Goal: Information Seeking & Learning: Learn about a topic

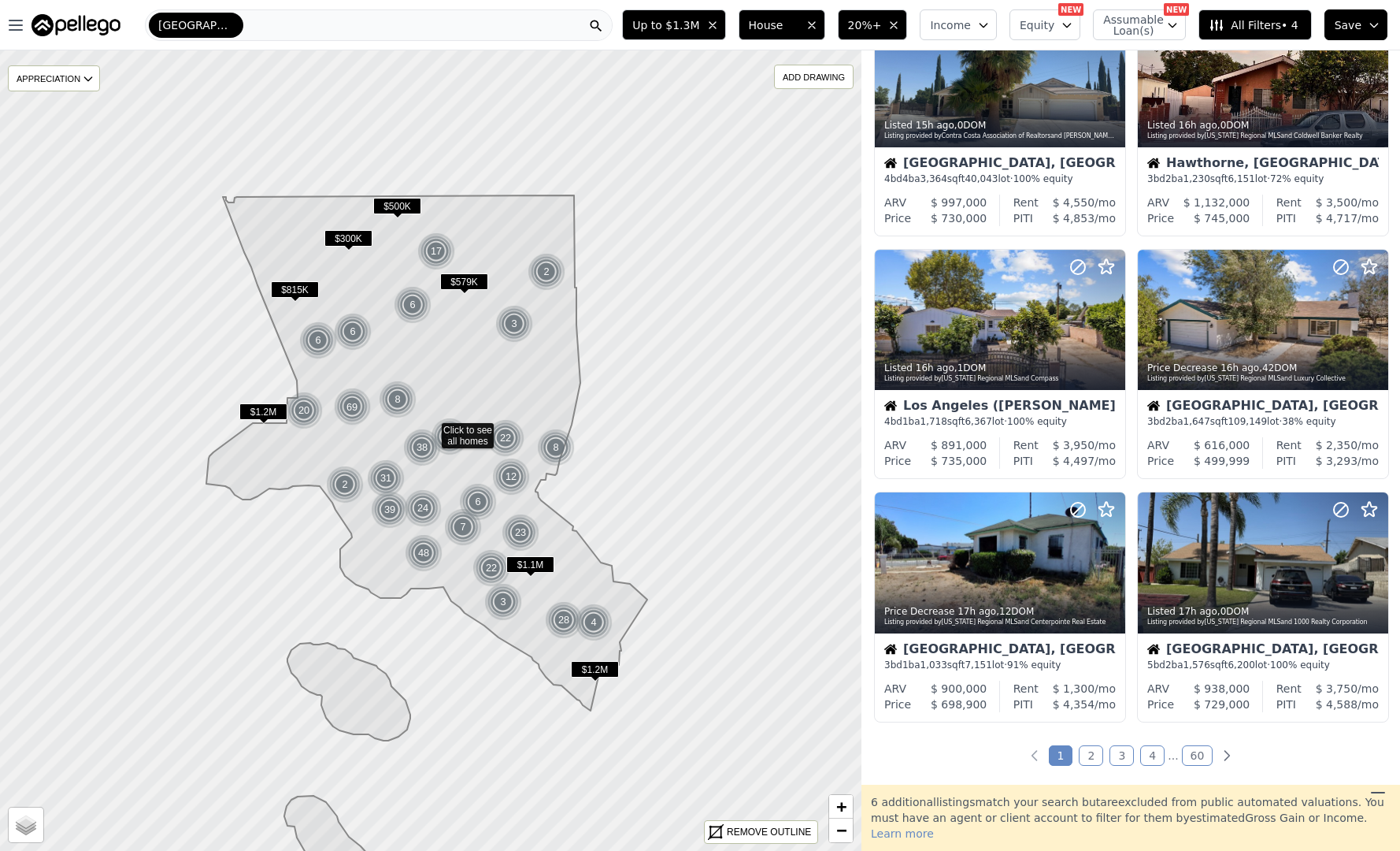
scroll to position [883, 0]
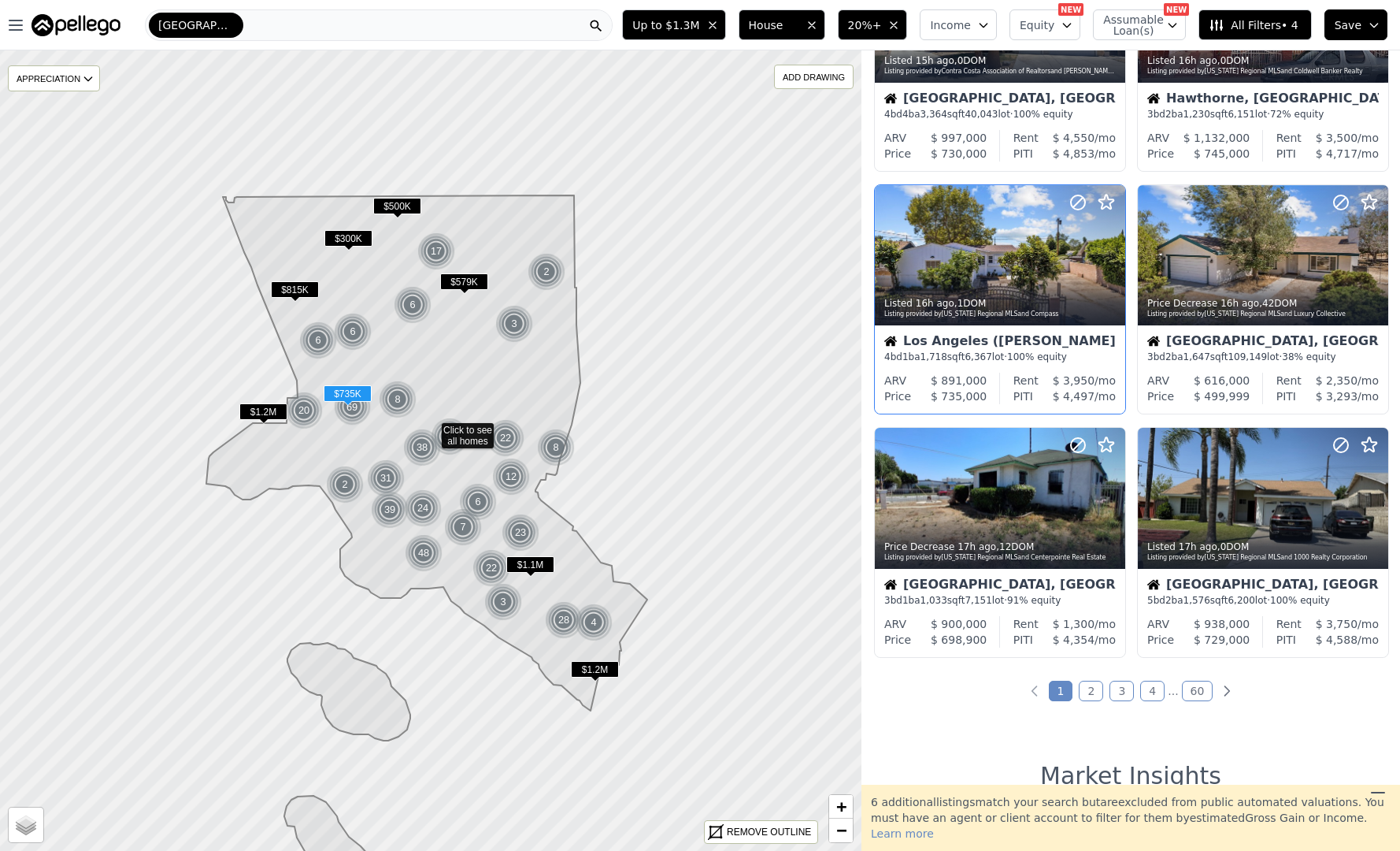
click at [1016, 354] on div "4 bd 1 ba 1,718 sqft 6,367 lot · 100% equity" at bounding box center [1000, 357] width 232 height 13
click at [1282, 335] on div "[GEOGRAPHIC_DATA], [GEOGRAPHIC_DATA]" at bounding box center [1263, 343] width 232 height 16
click at [939, 600] on span "1,033" at bounding box center [934, 601] width 27 height 11
click at [1183, 545] on time "17h ago" at bounding box center [1199, 547] width 38 height 11
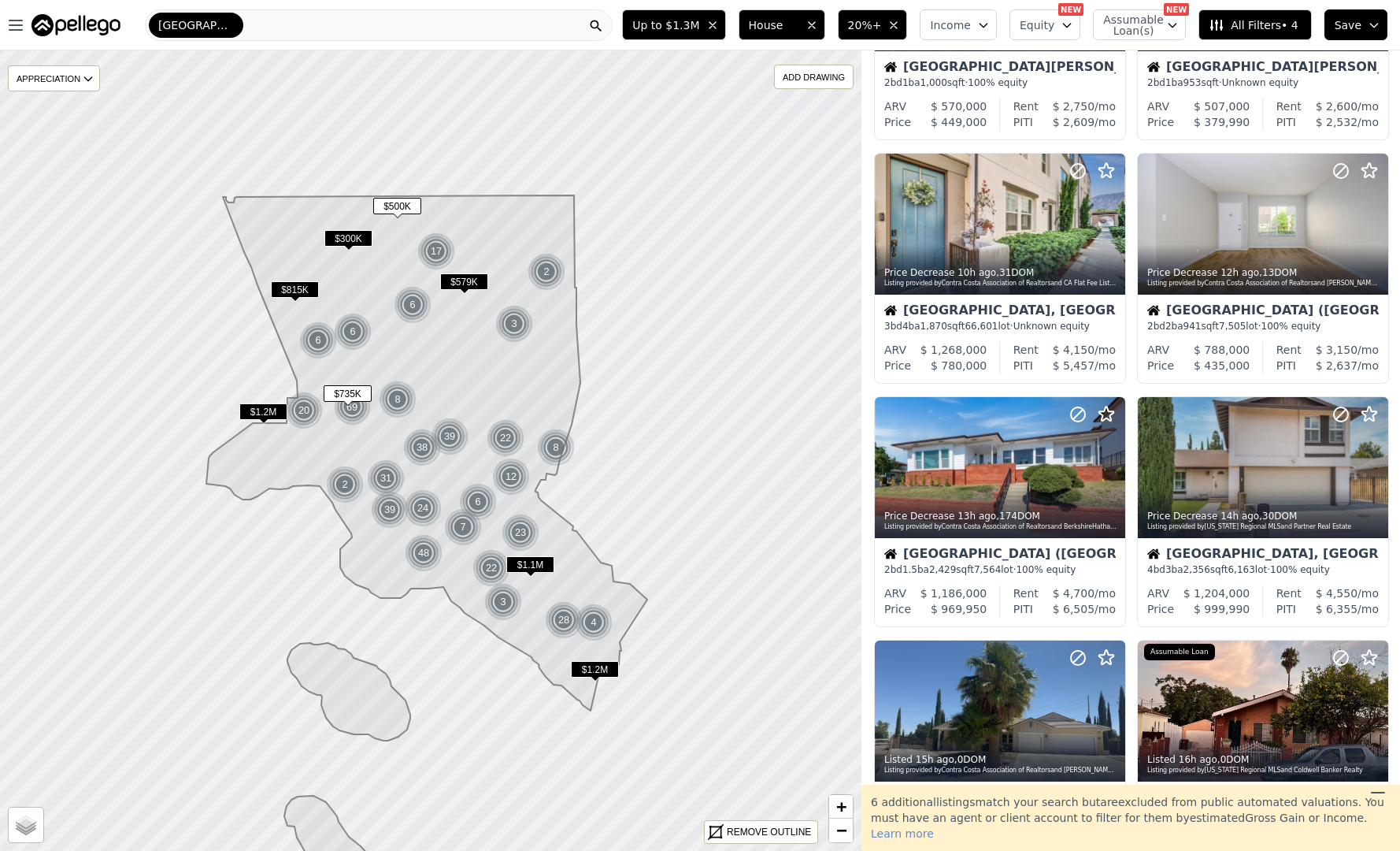
scroll to position [0, 0]
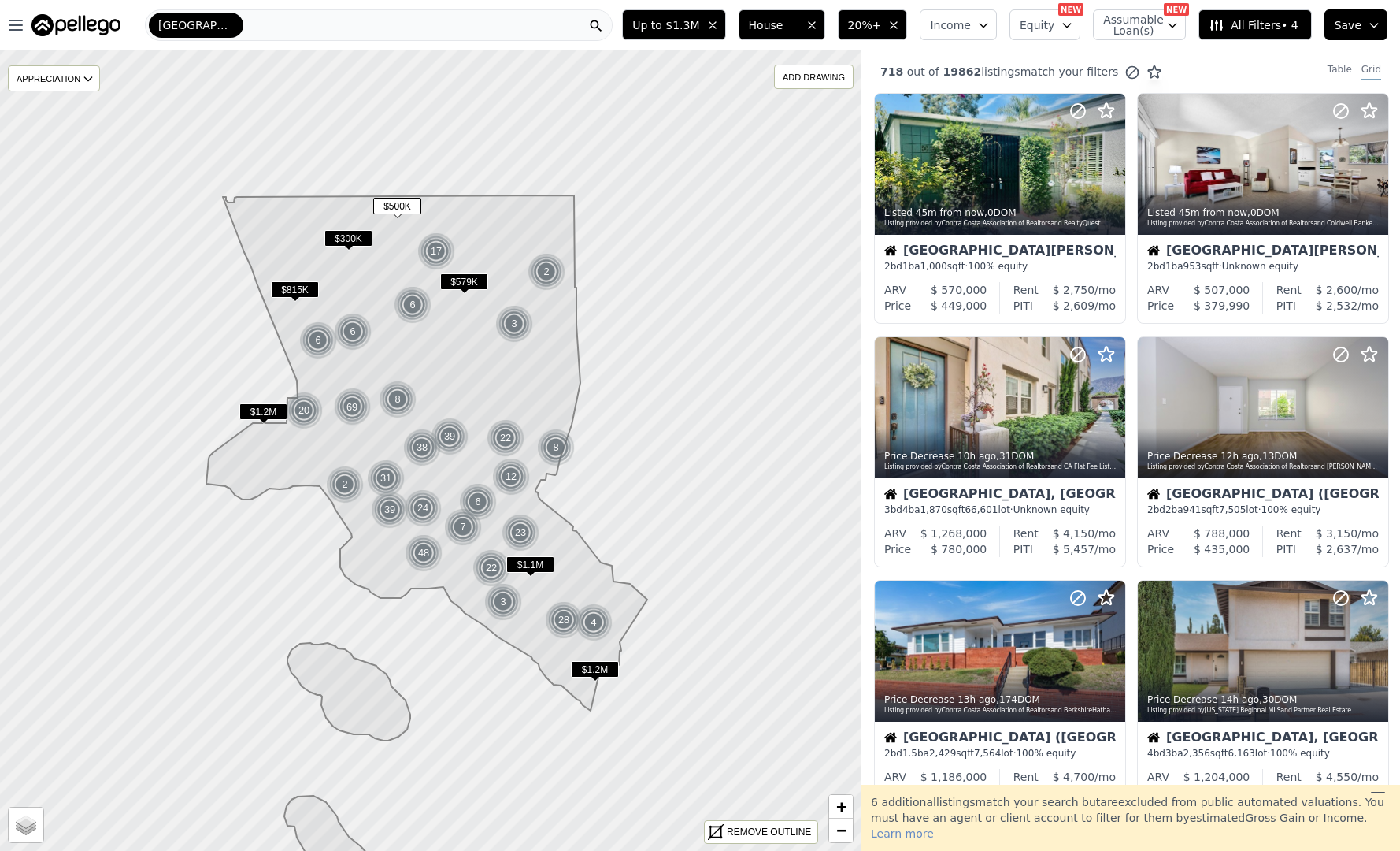
click at [1298, 32] on span "All Filters • 4" at bounding box center [1253, 25] width 89 height 16
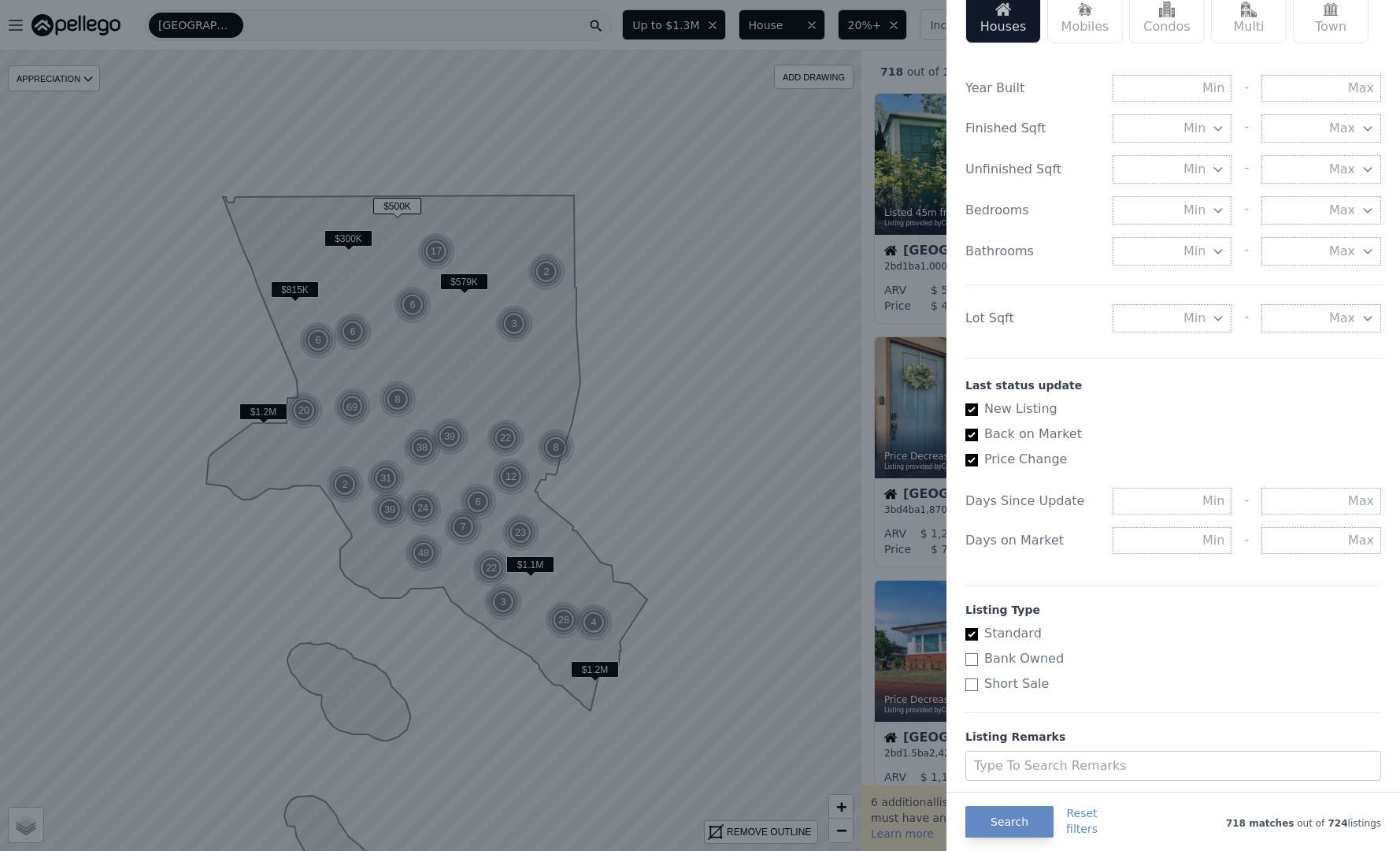
scroll to position [544, 0]
click at [1171, 547] on input "text" at bounding box center [1172, 540] width 119 height 27
type input "30"
click at [1005, 823] on button "Search" at bounding box center [1009, 822] width 88 height 32
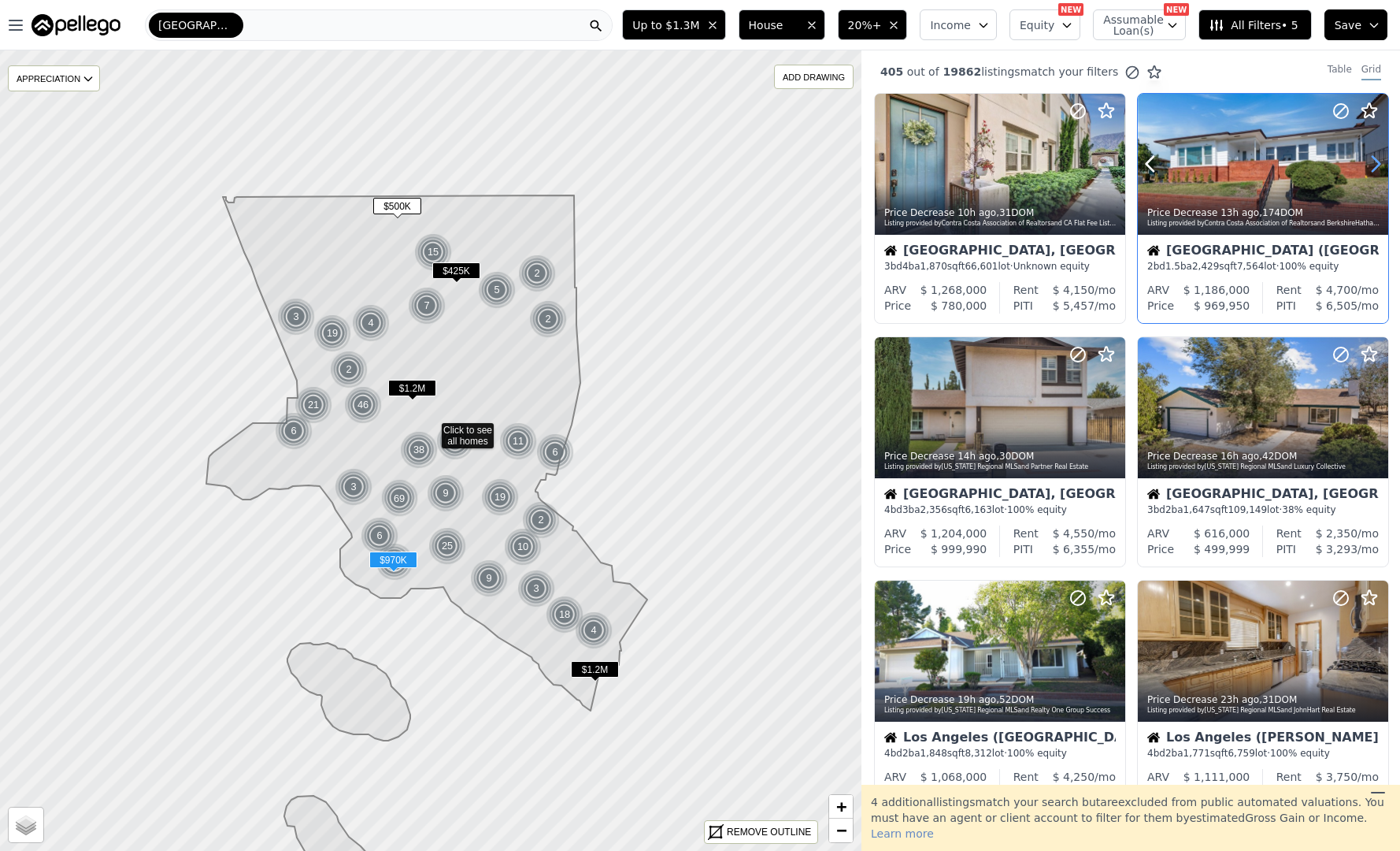
click at [1377, 157] on icon at bounding box center [1376, 164] width 25 height 25
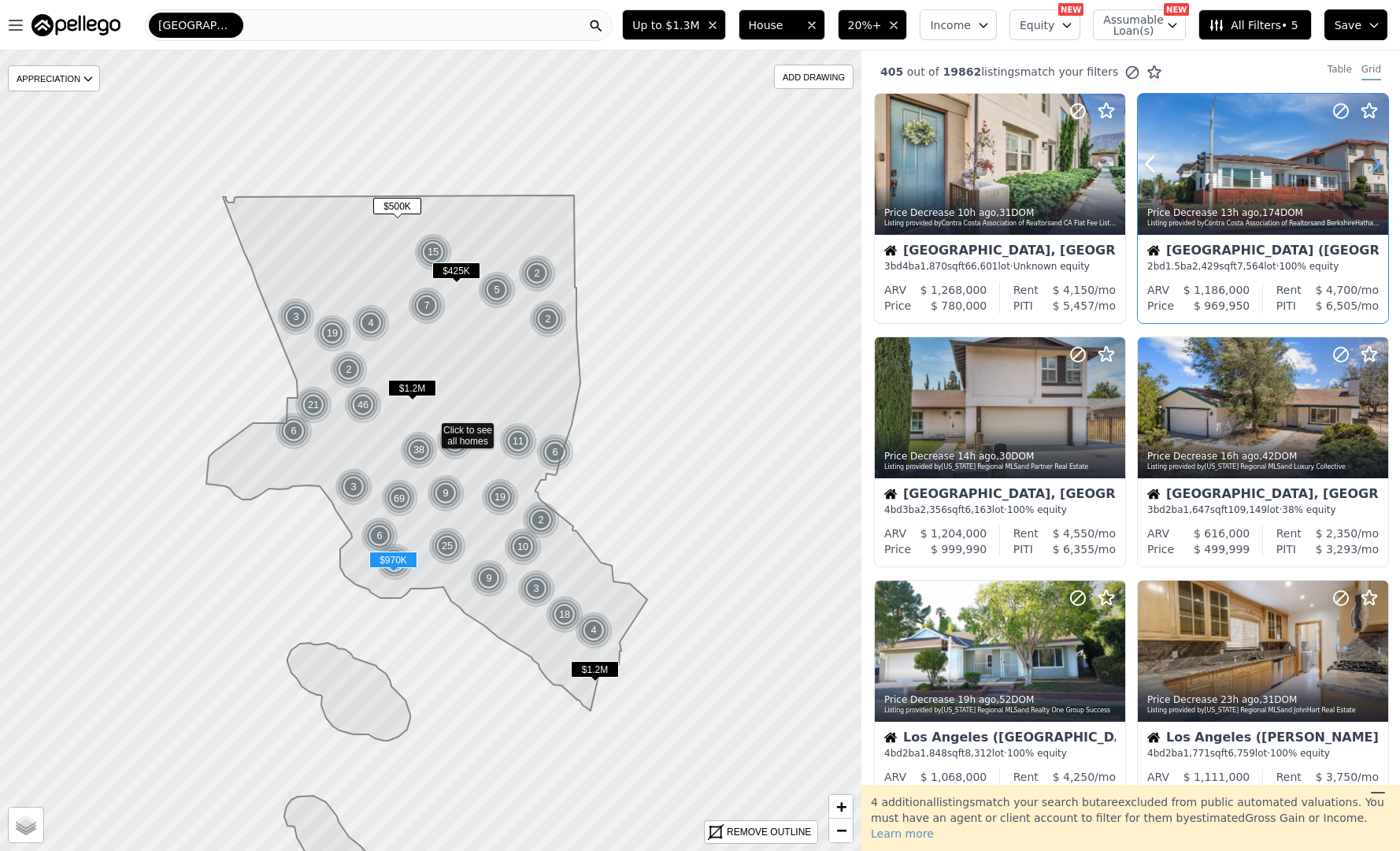
click at [1377, 157] on icon at bounding box center [1376, 164] width 25 height 25
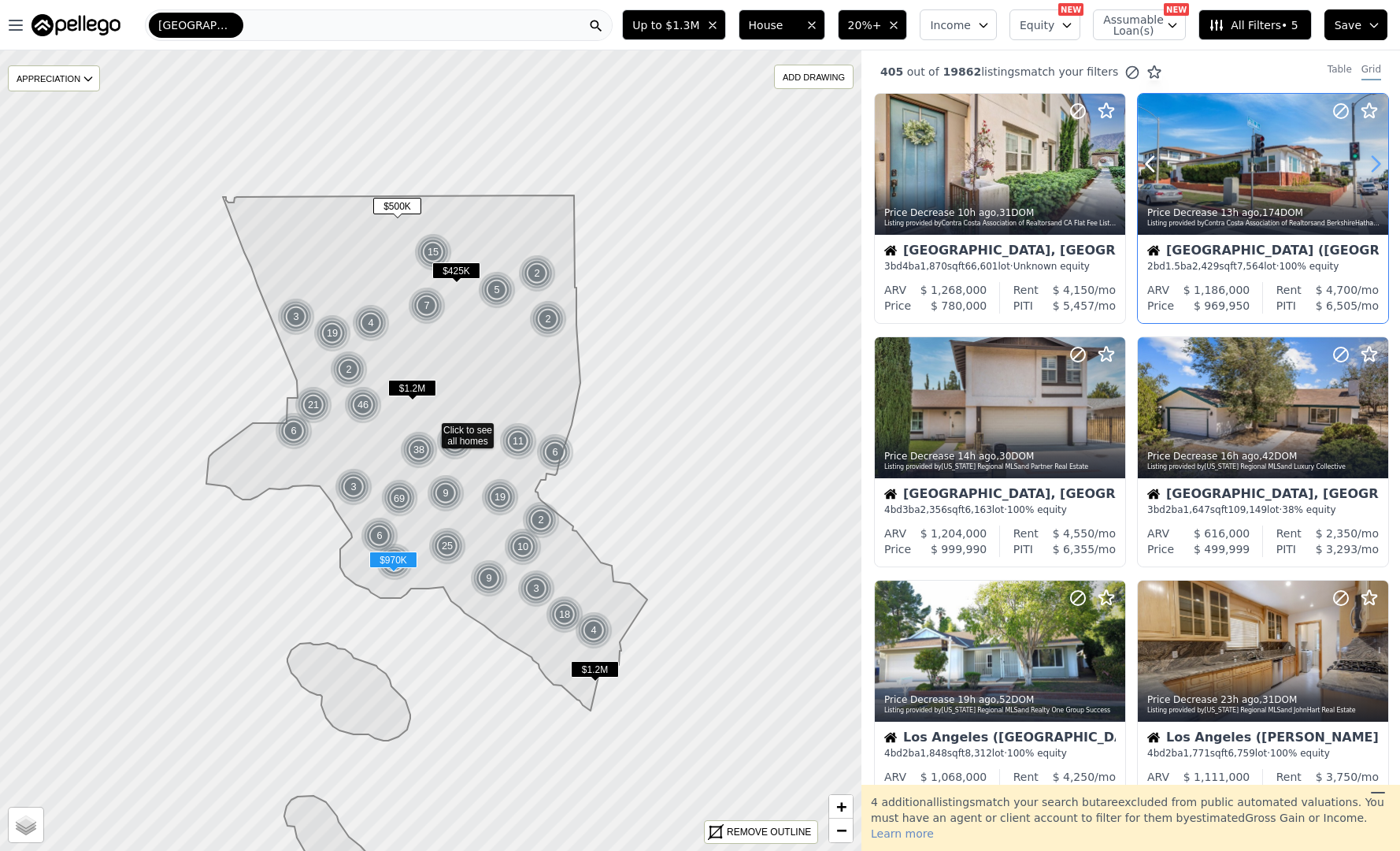
click at [1377, 157] on icon at bounding box center [1376, 164] width 25 height 25
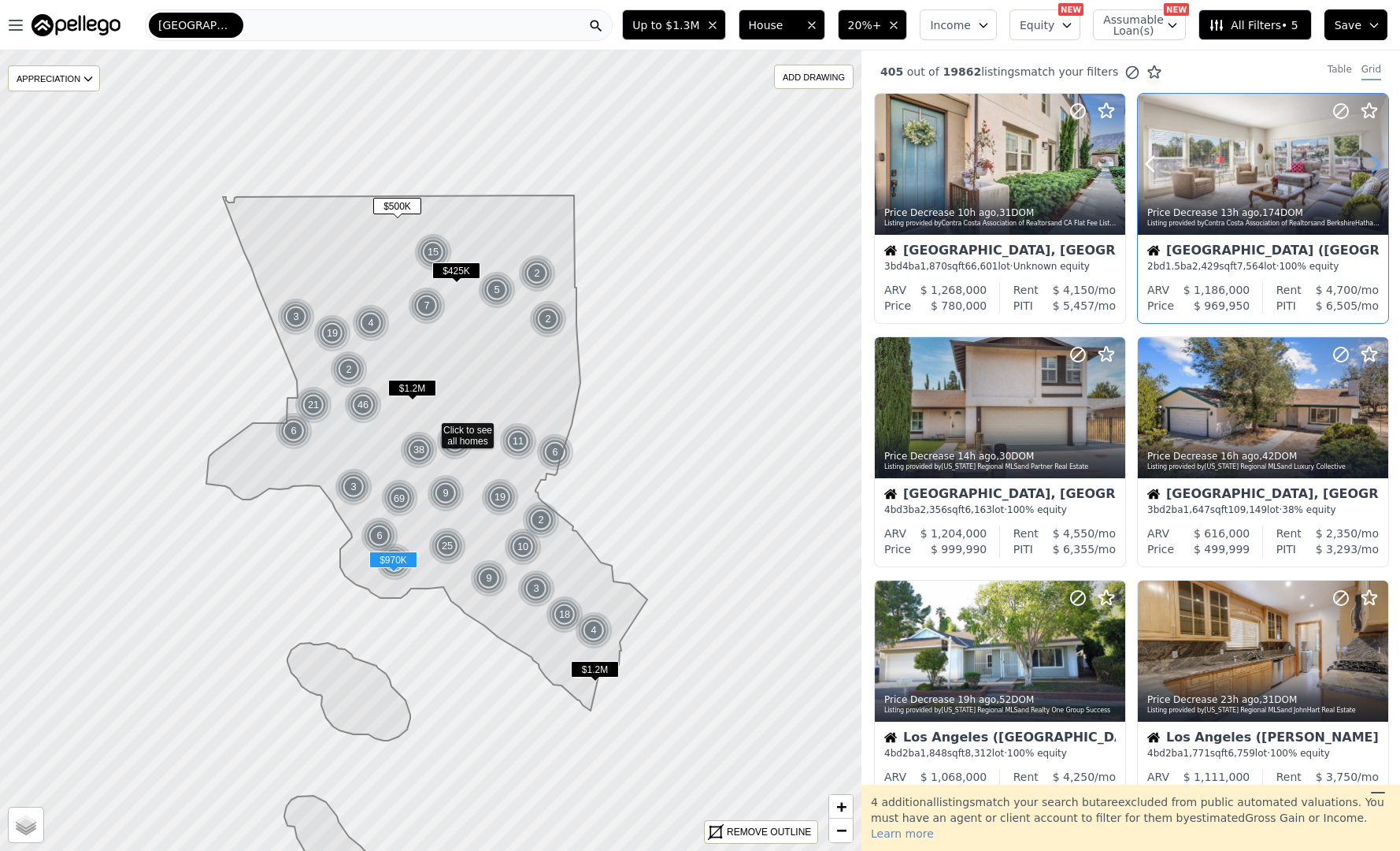
click at [1377, 157] on icon at bounding box center [1376, 164] width 25 height 25
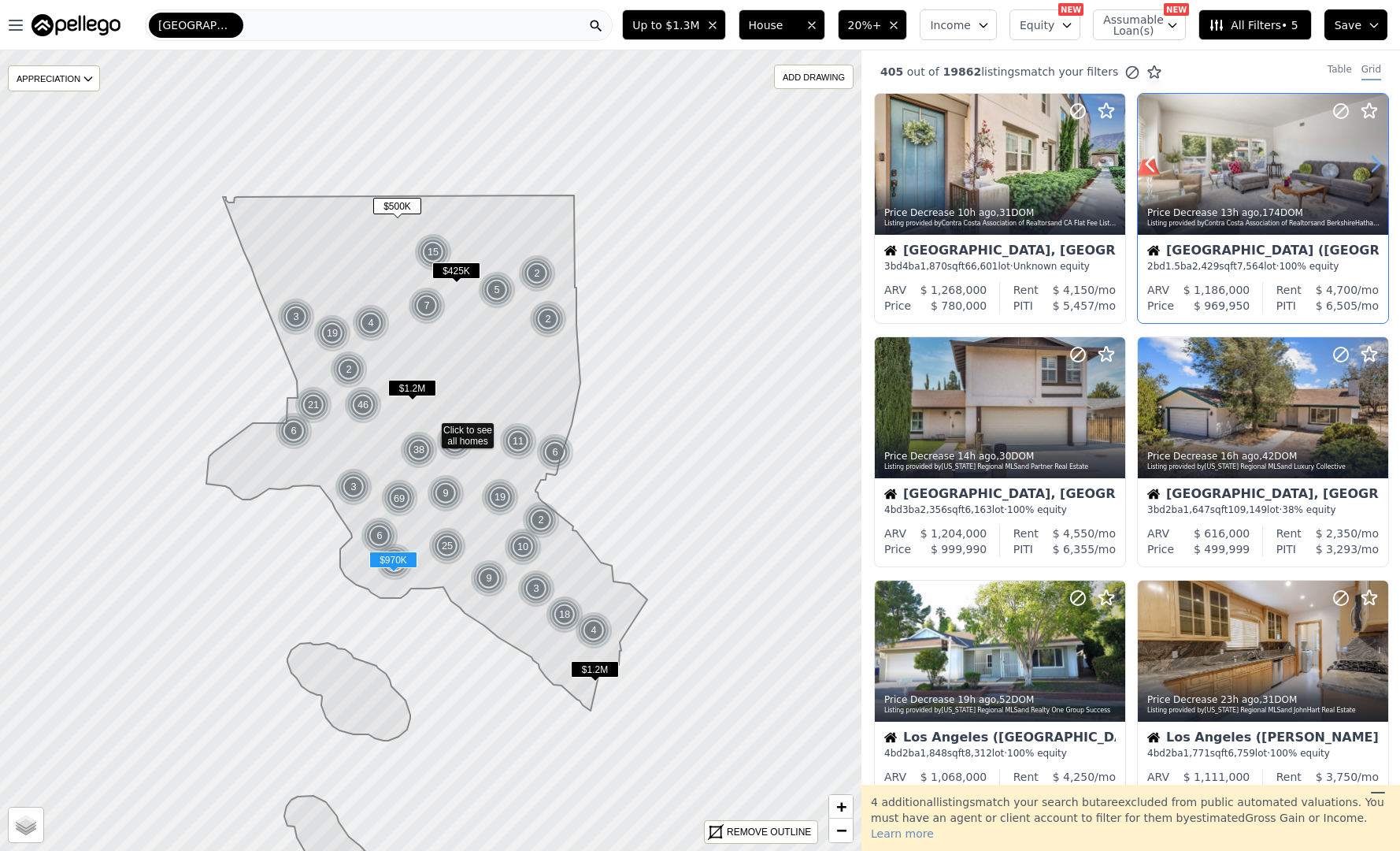
click at [1377, 157] on icon at bounding box center [1376, 164] width 25 height 25
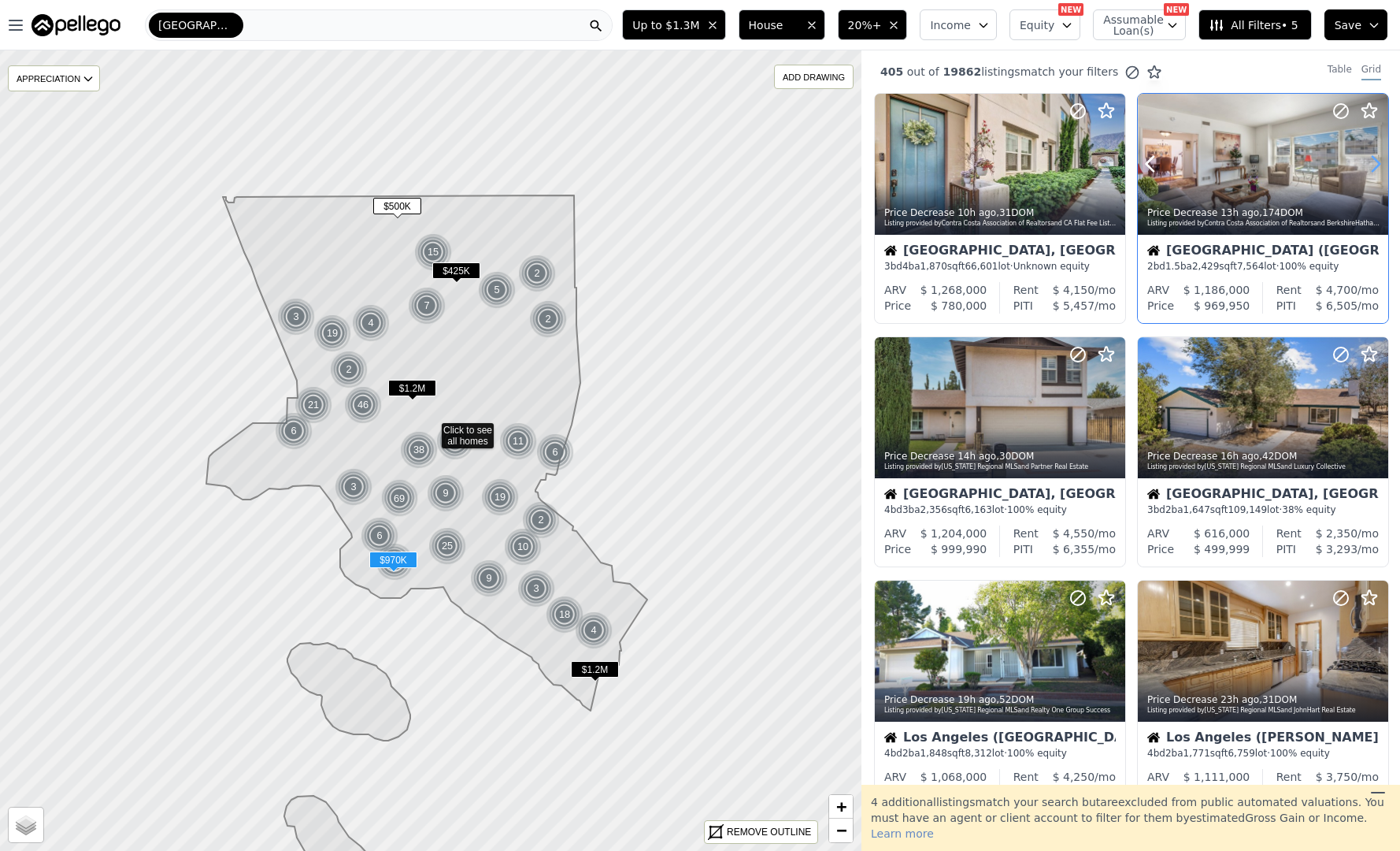
click at [1377, 157] on icon at bounding box center [1376, 164] width 25 height 25
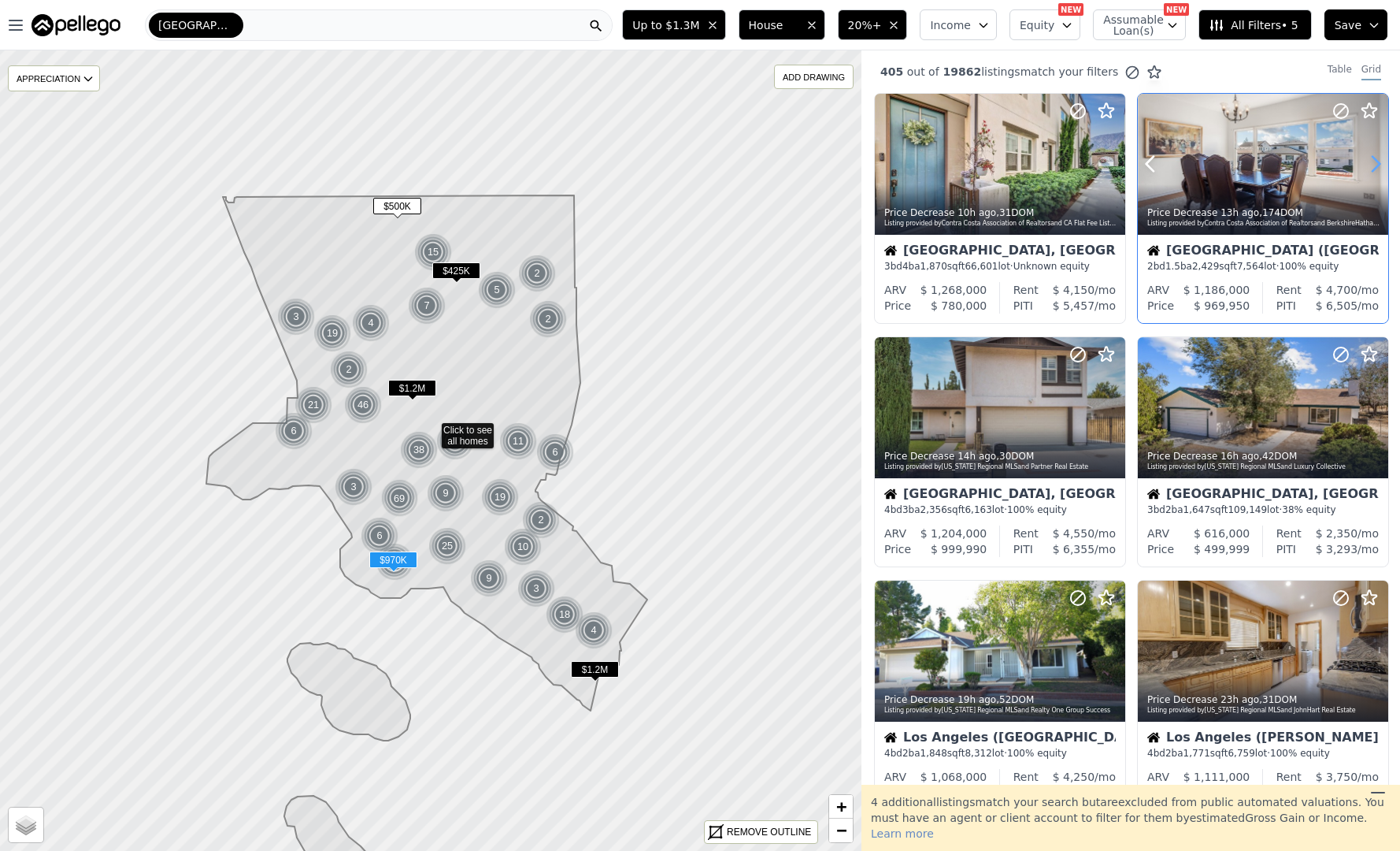
click at [1377, 157] on icon at bounding box center [1376, 164] width 25 height 25
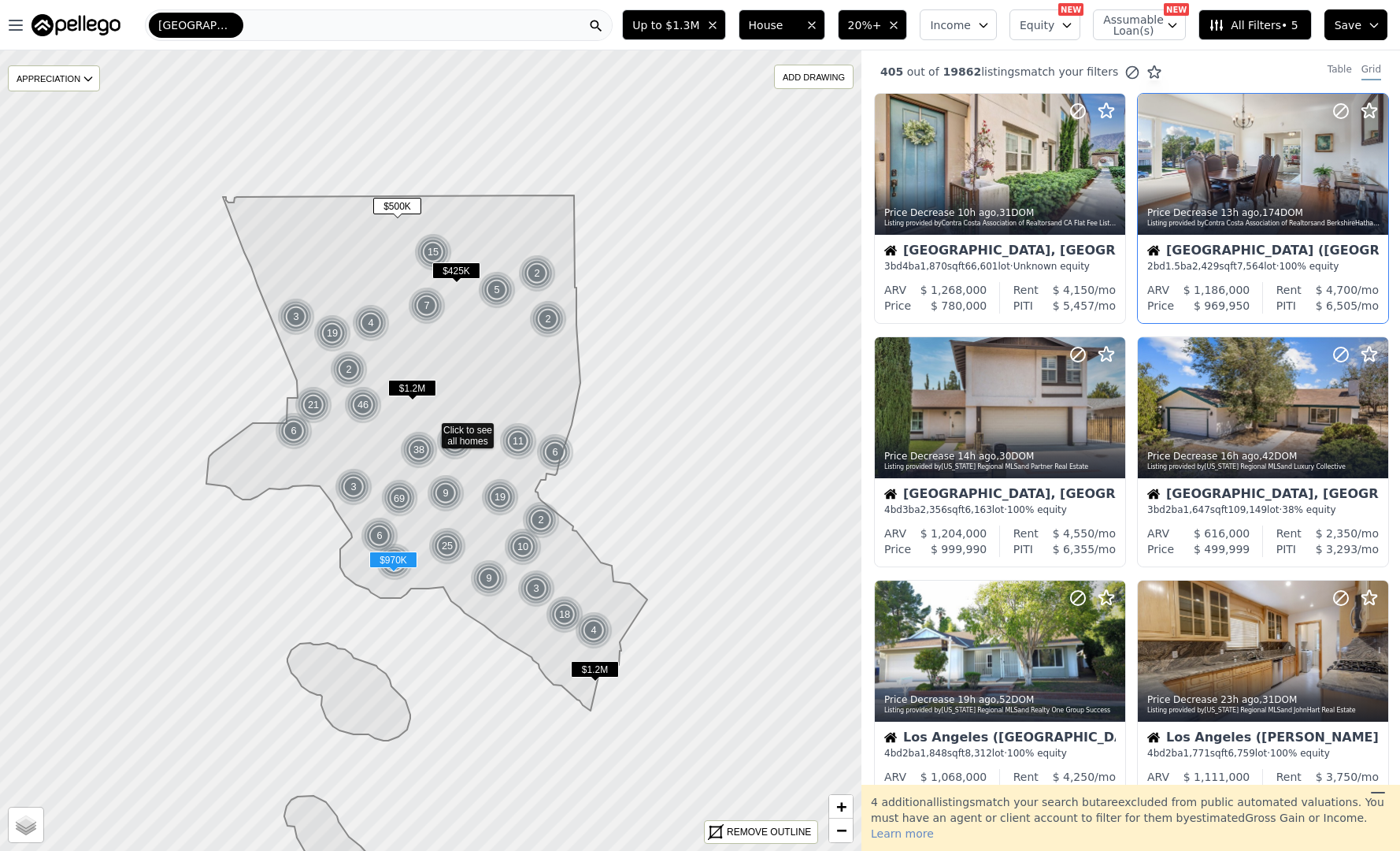
scroll to position [70, 0]
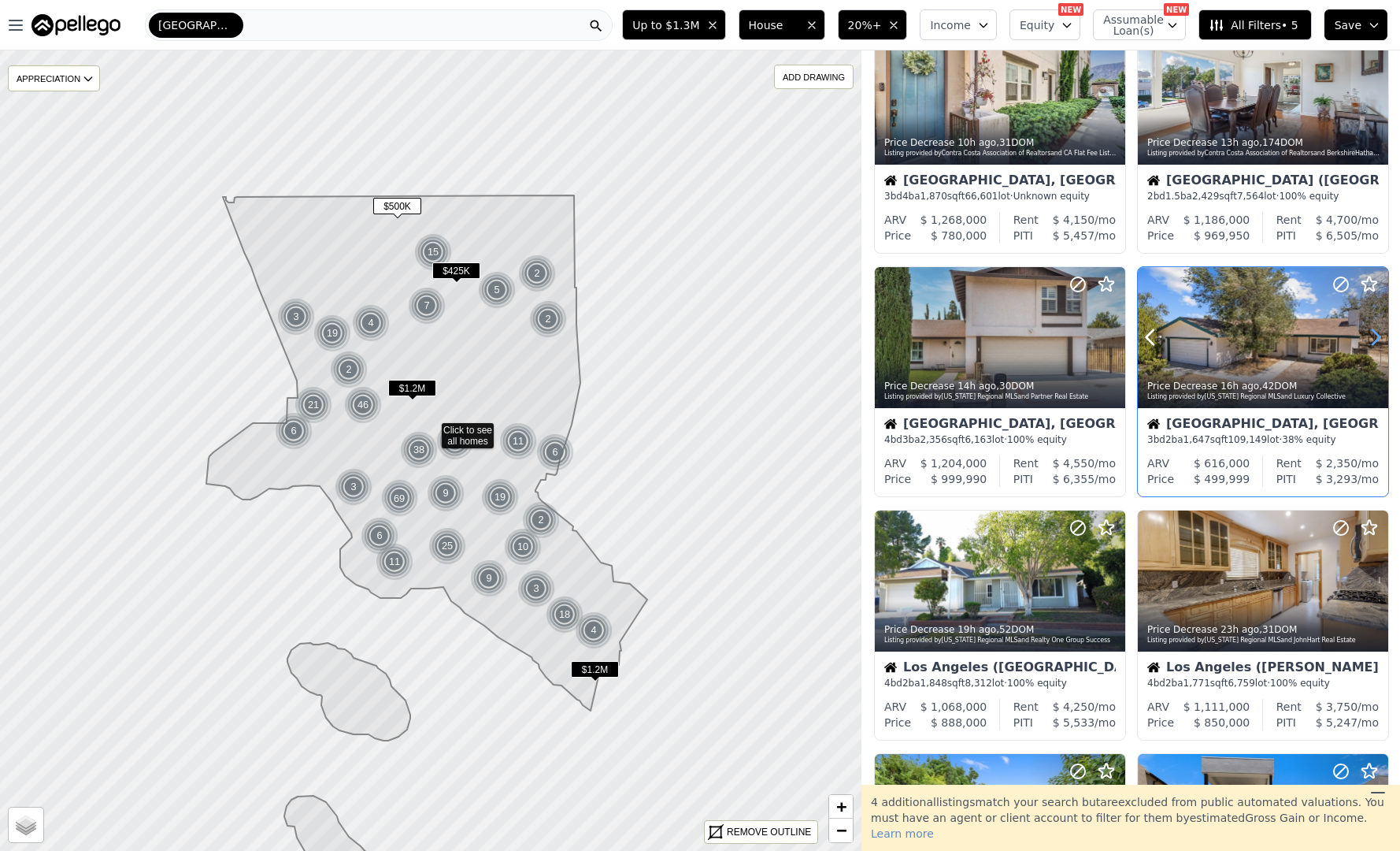
click at [1371, 331] on icon at bounding box center [1376, 337] width 25 height 25
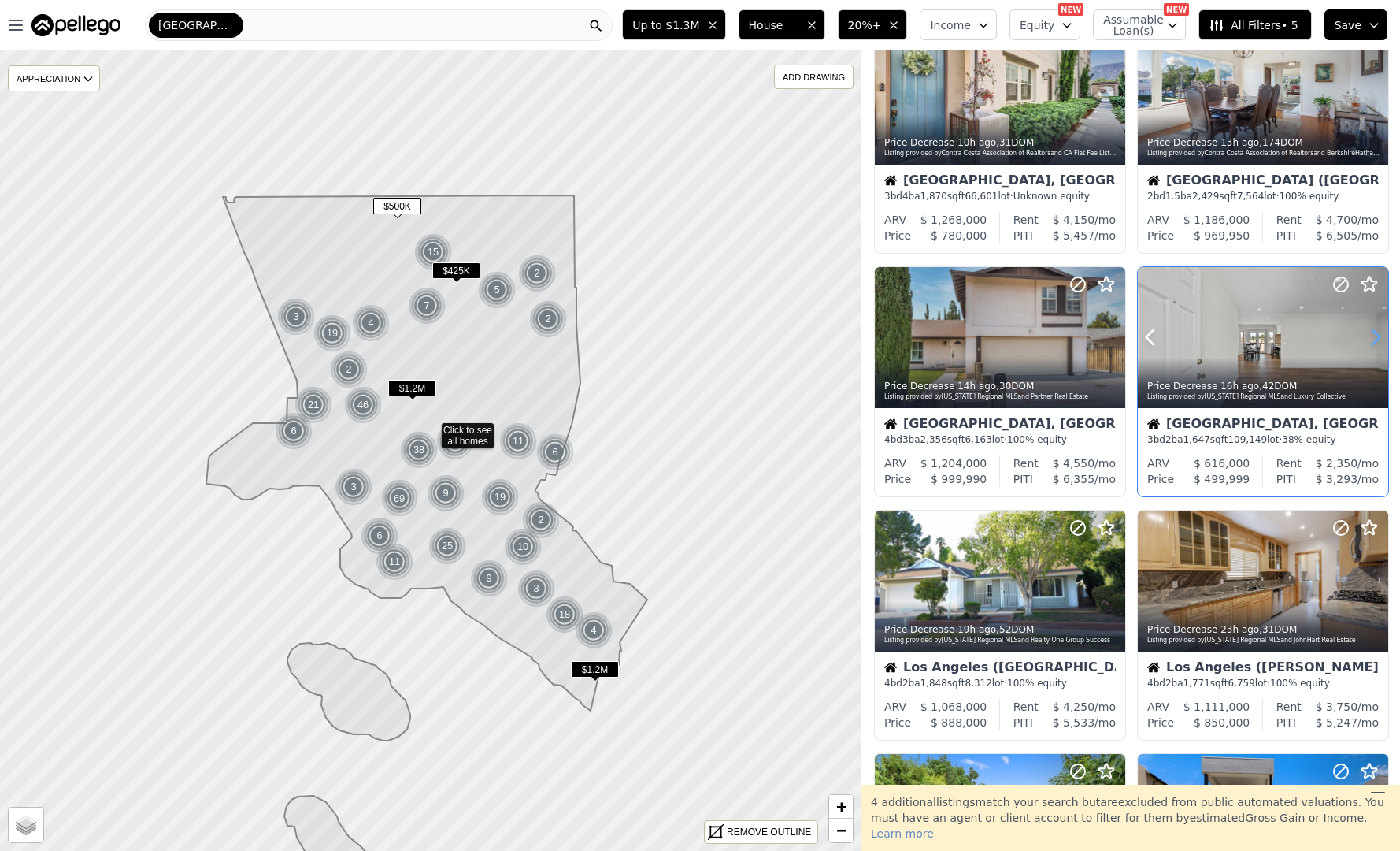
click at [1371, 331] on icon at bounding box center [1376, 337] width 25 height 25
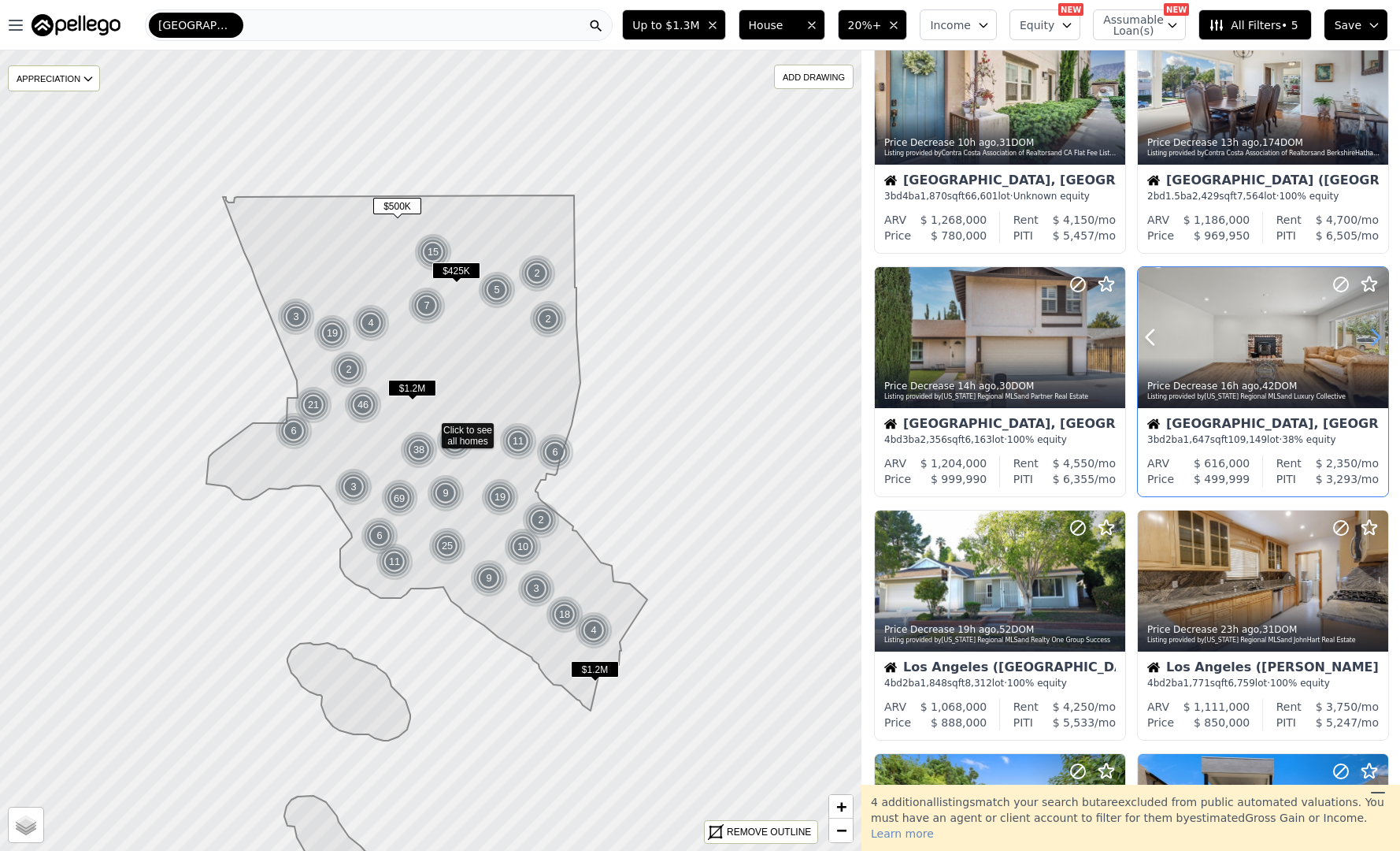
click at [1371, 331] on icon at bounding box center [1376, 337] width 25 height 25
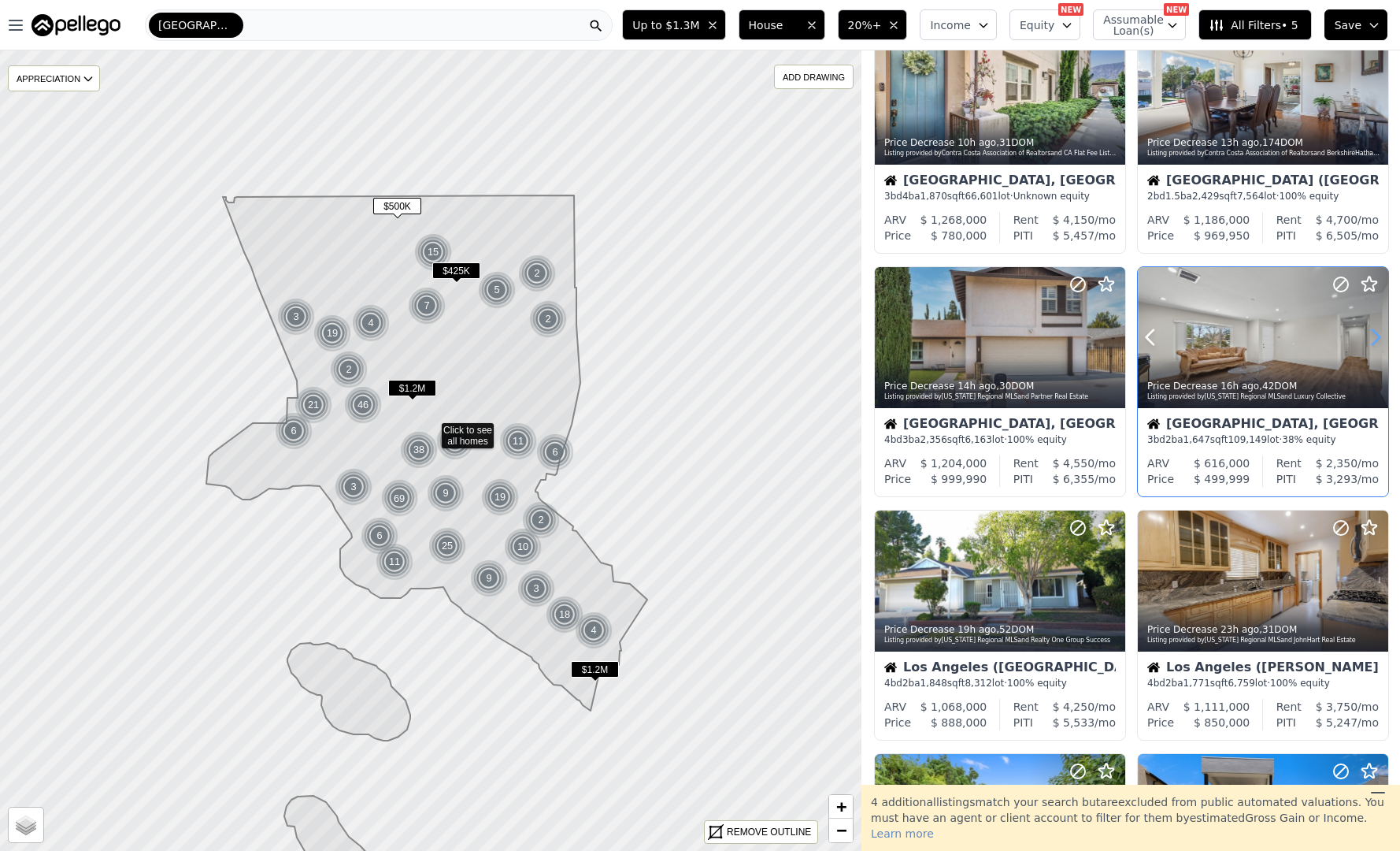
click at [1371, 331] on icon at bounding box center [1376, 337] width 25 height 25
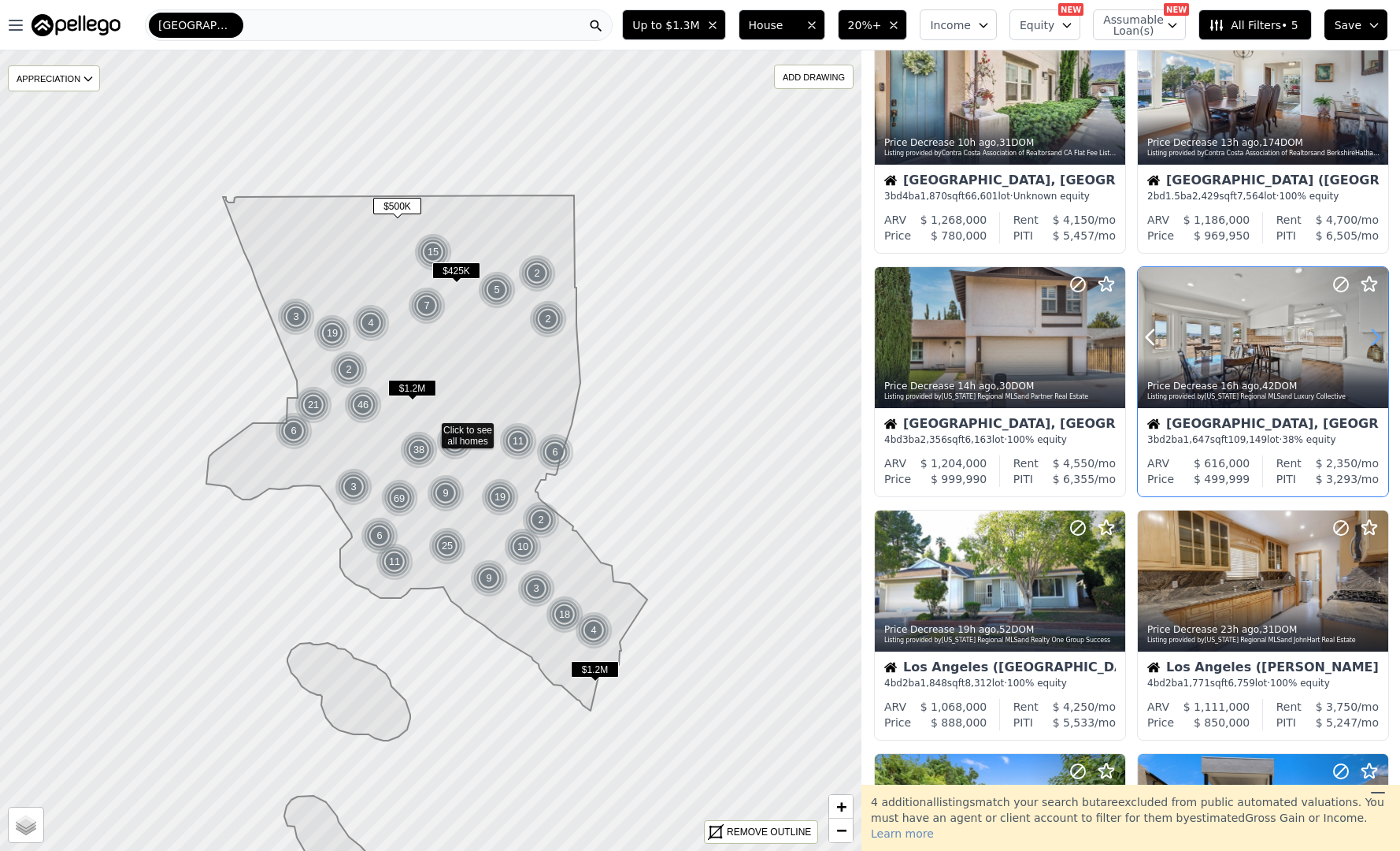
click at [1371, 331] on icon at bounding box center [1376, 337] width 25 height 25
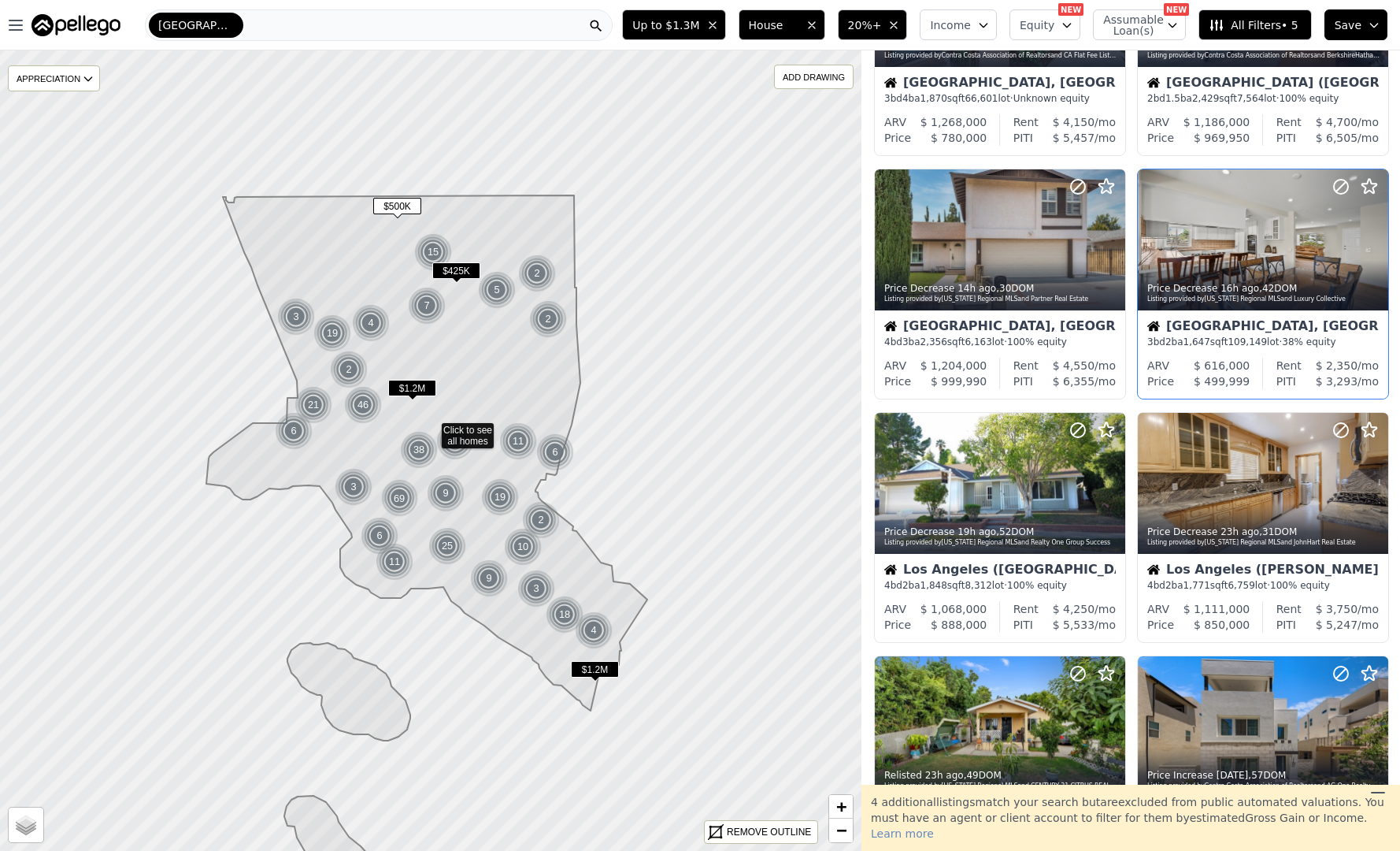
scroll to position [222, 0]
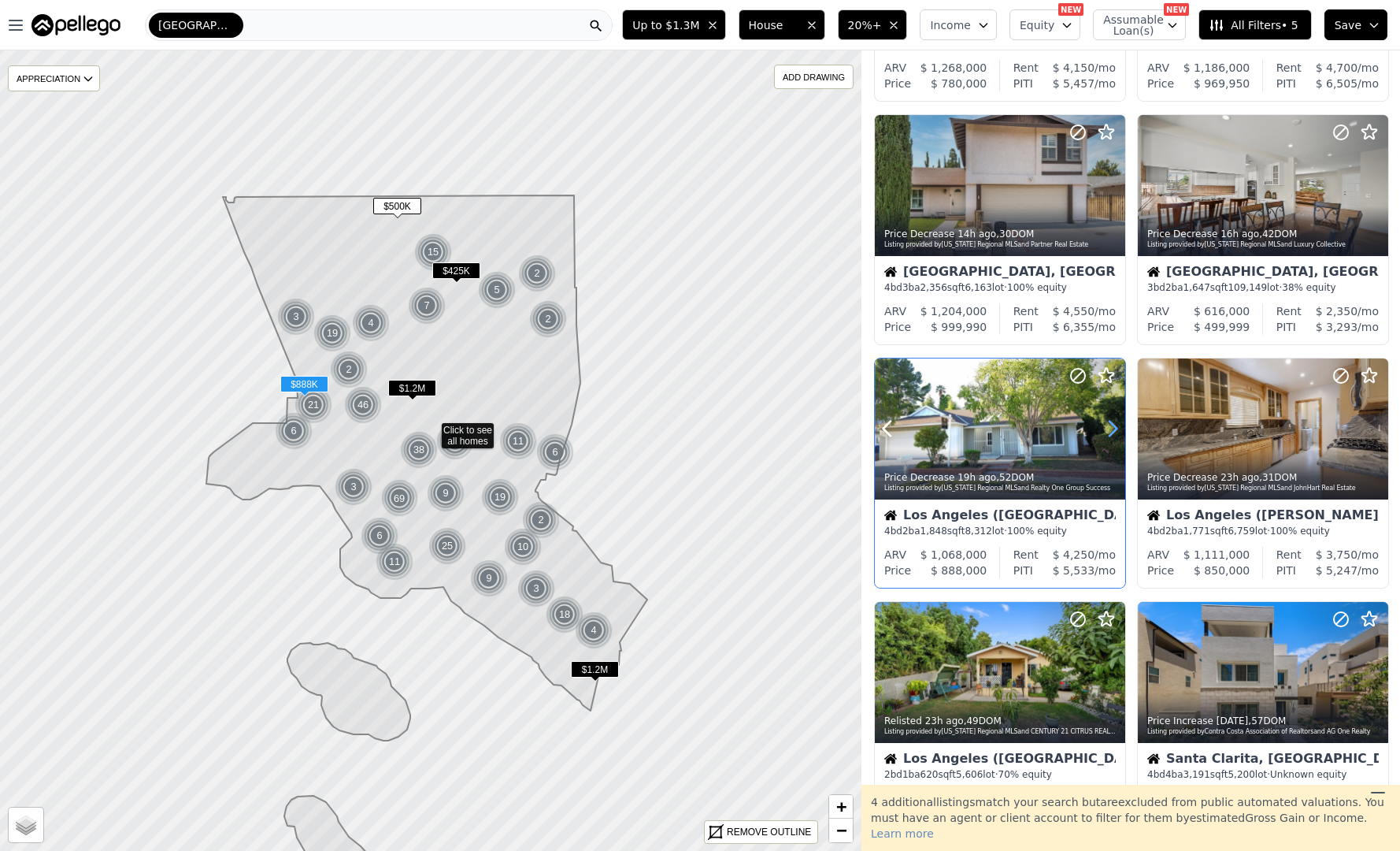
click at [1110, 427] on icon at bounding box center [1113, 429] width 25 height 25
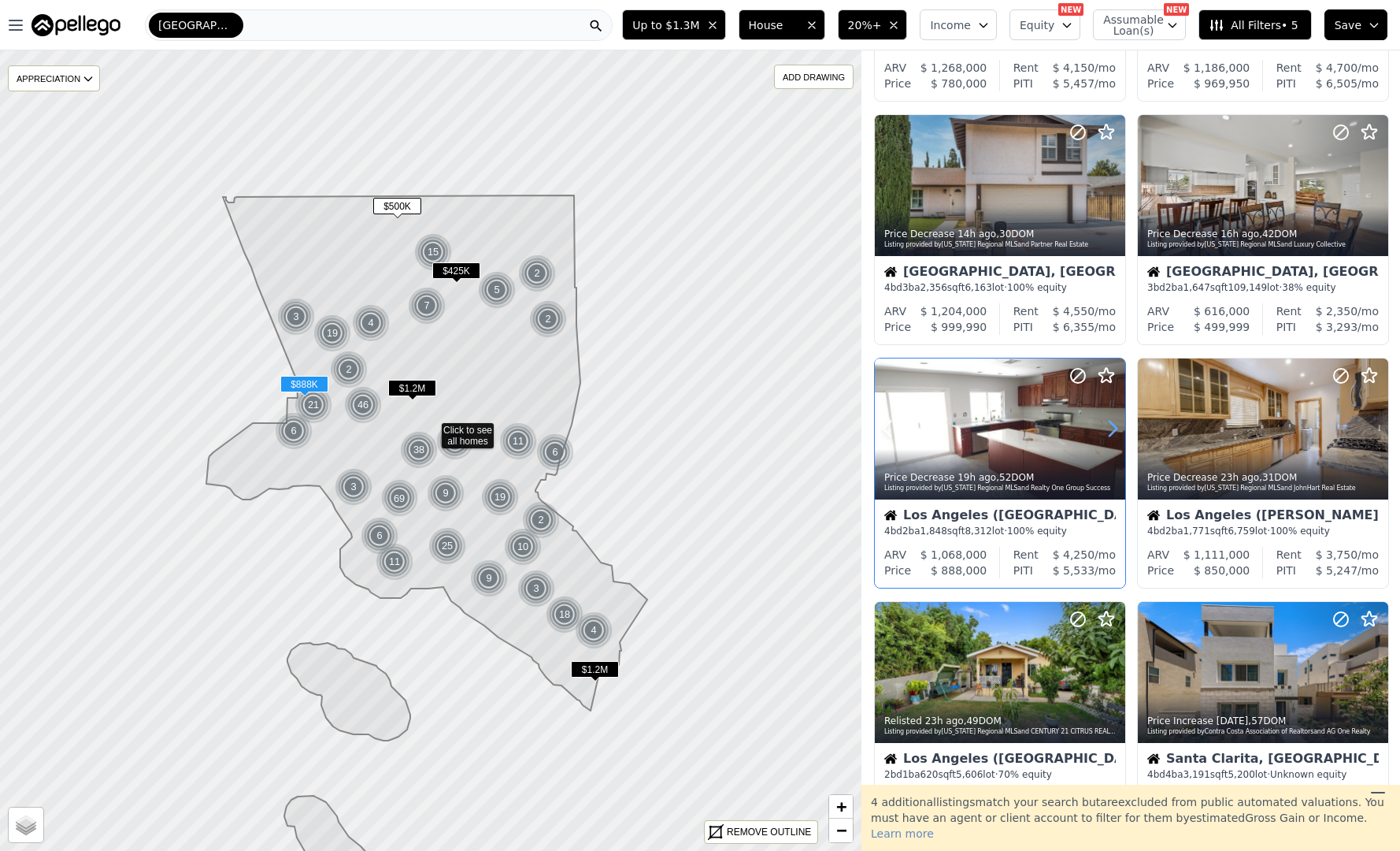
click at [1110, 427] on icon at bounding box center [1113, 429] width 25 height 25
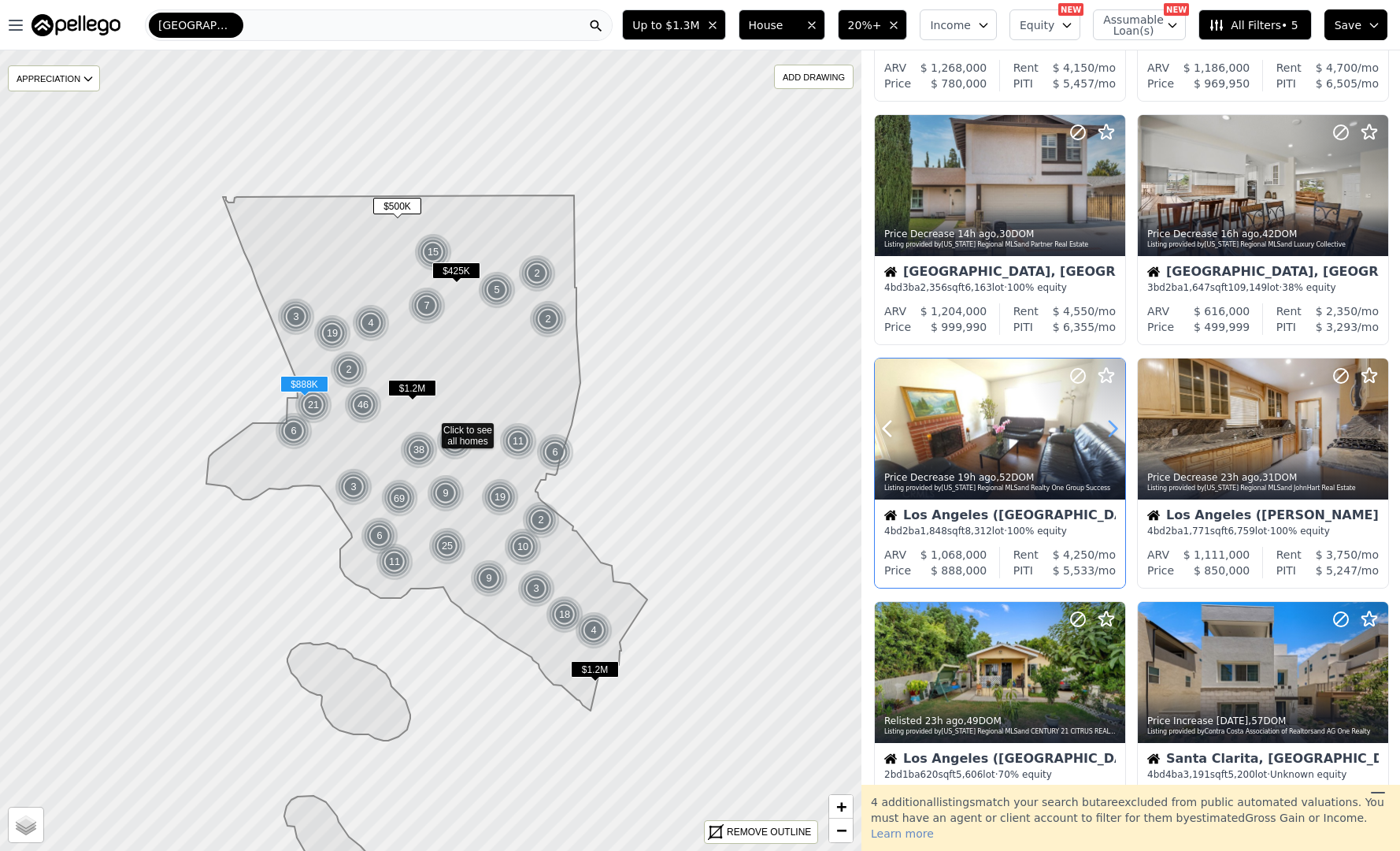
click at [1110, 427] on icon at bounding box center [1113, 429] width 25 height 25
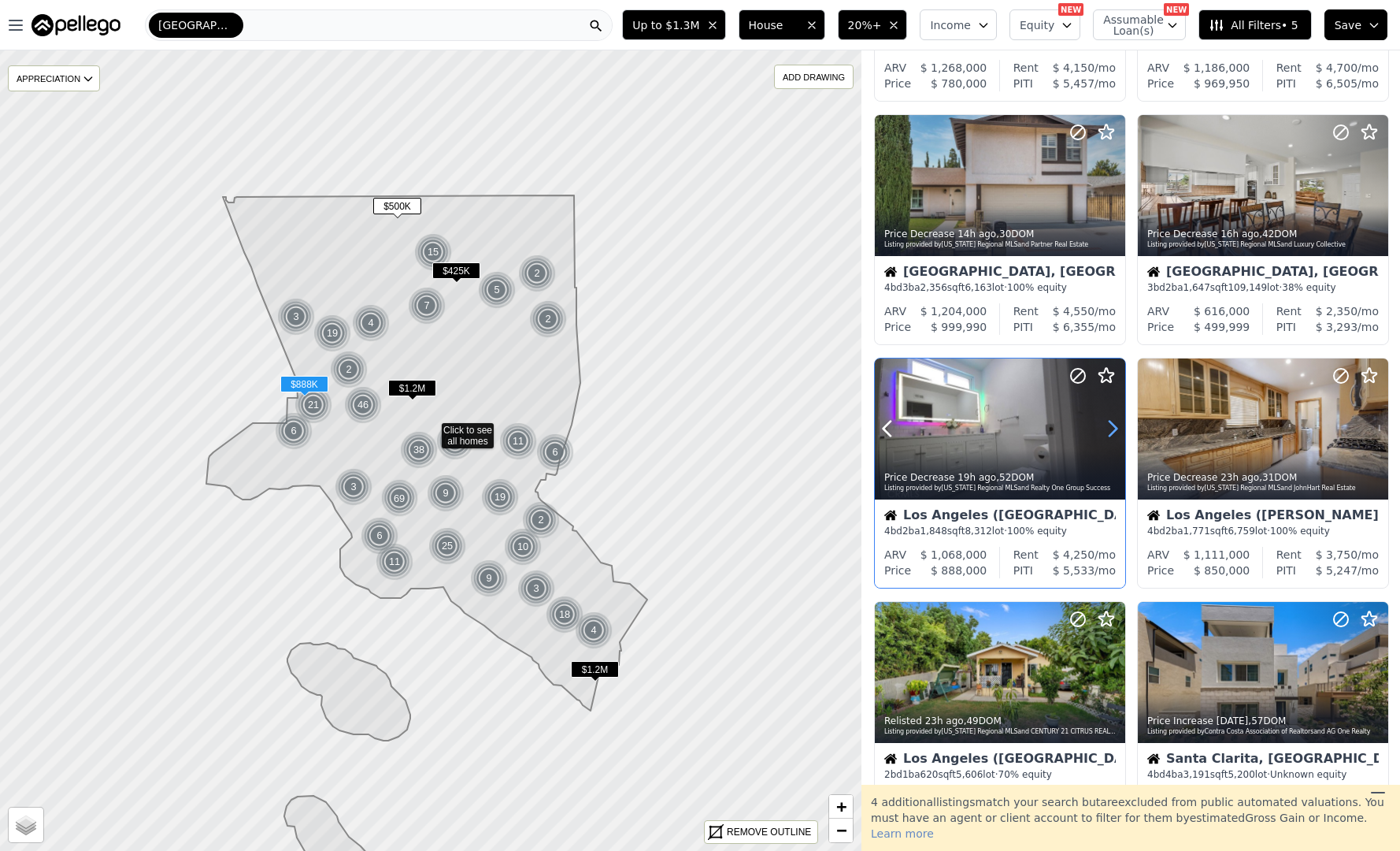
click at [1110, 427] on icon at bounding box center [1113, 429] width 25 height 25
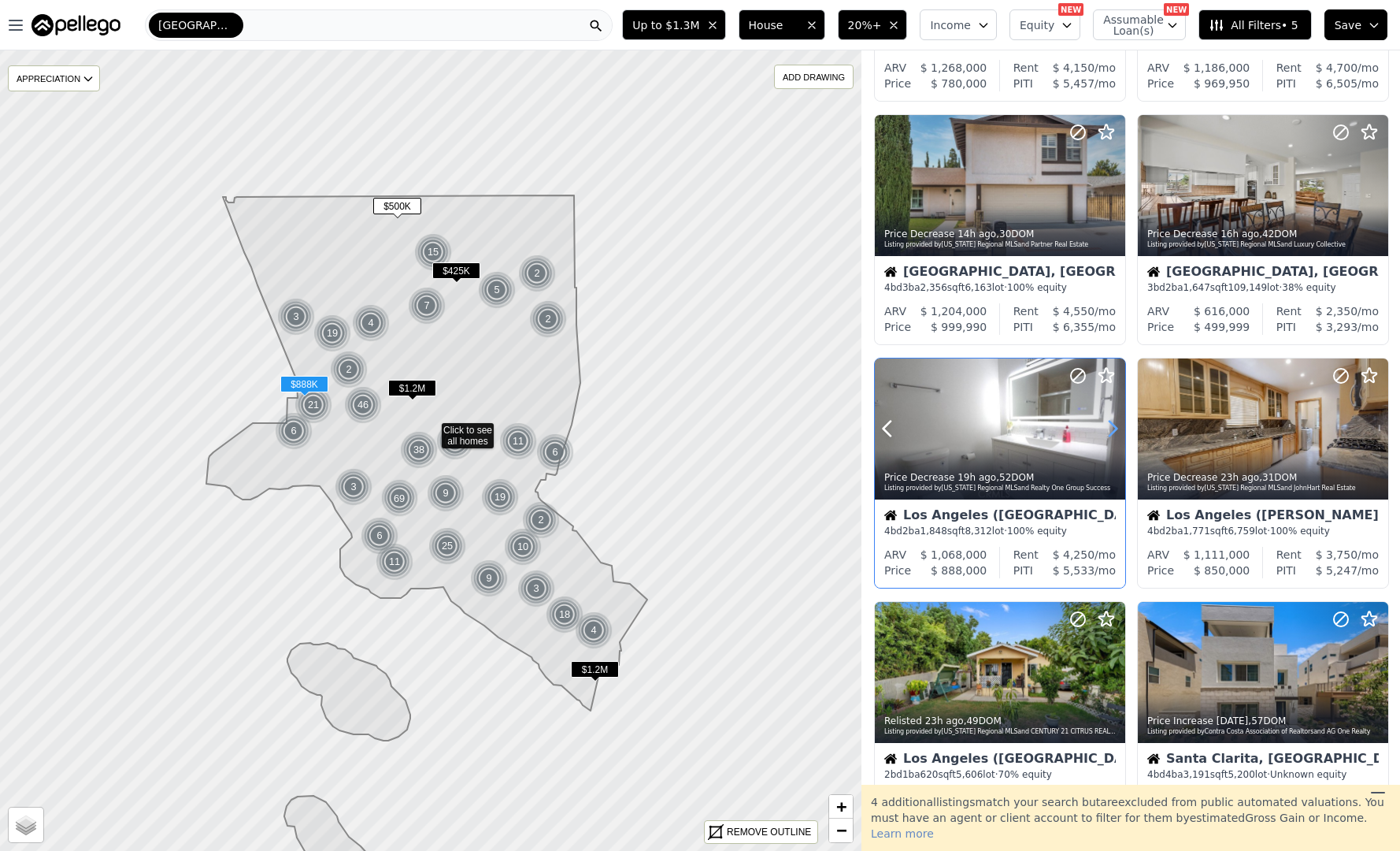
click at [1110, 427] on icon at bounding box center [1113, 429] width 25 height 25
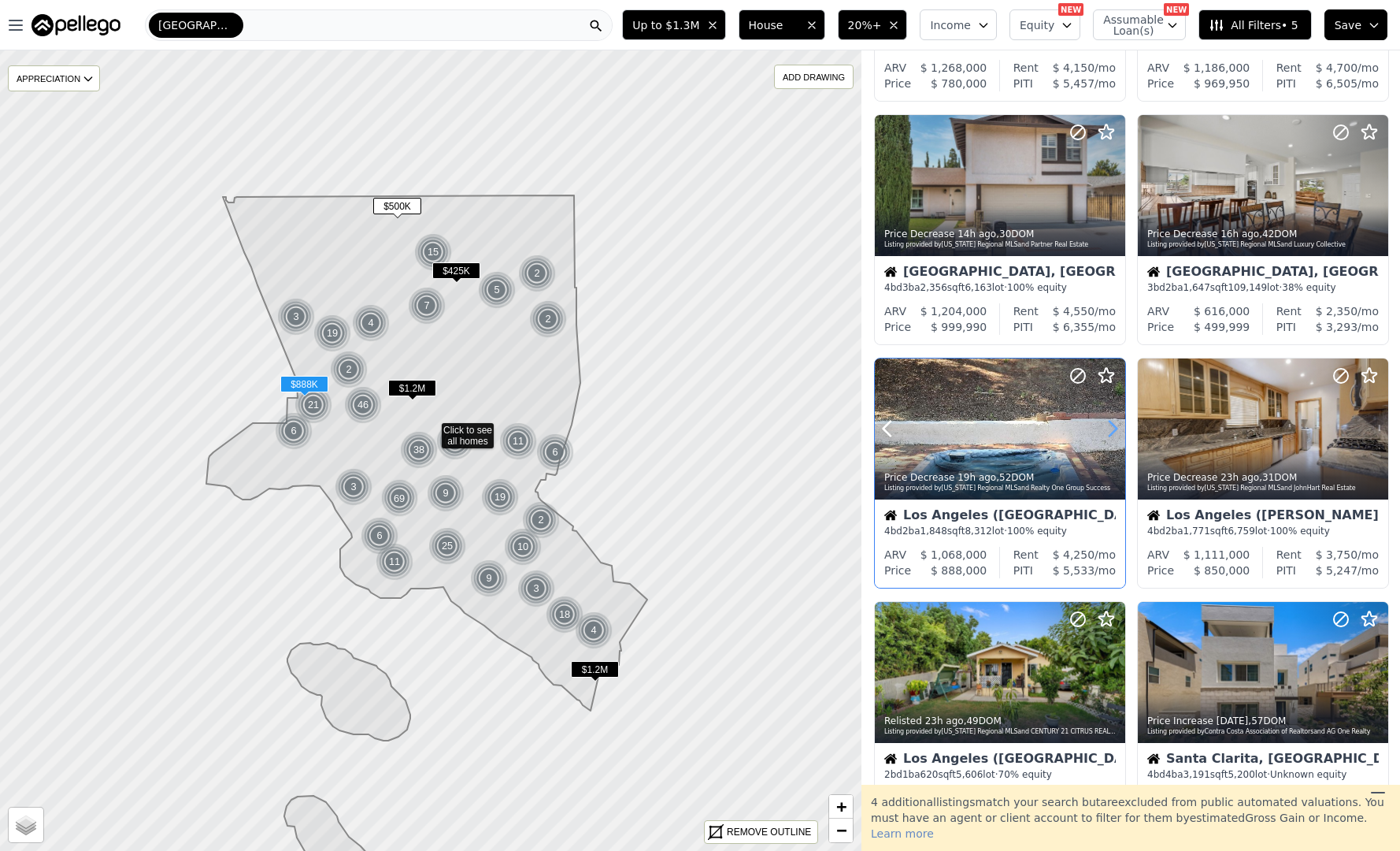
click at [1110, 427] on icon at bounding box center [1113, 429] width 25 height 25
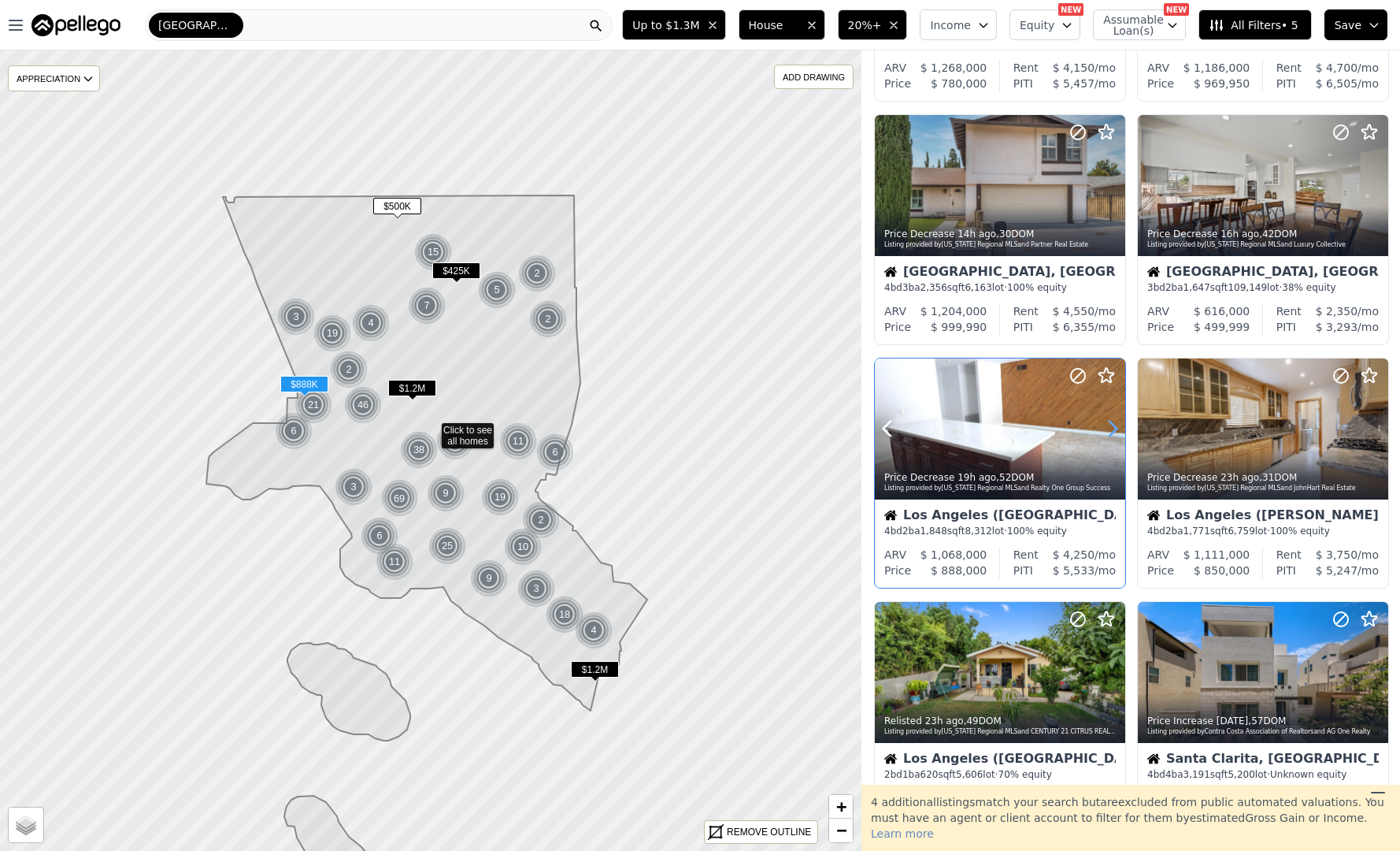
click at [1110, 427] on icon at bounding box center [1113, 429] width 25 height 25
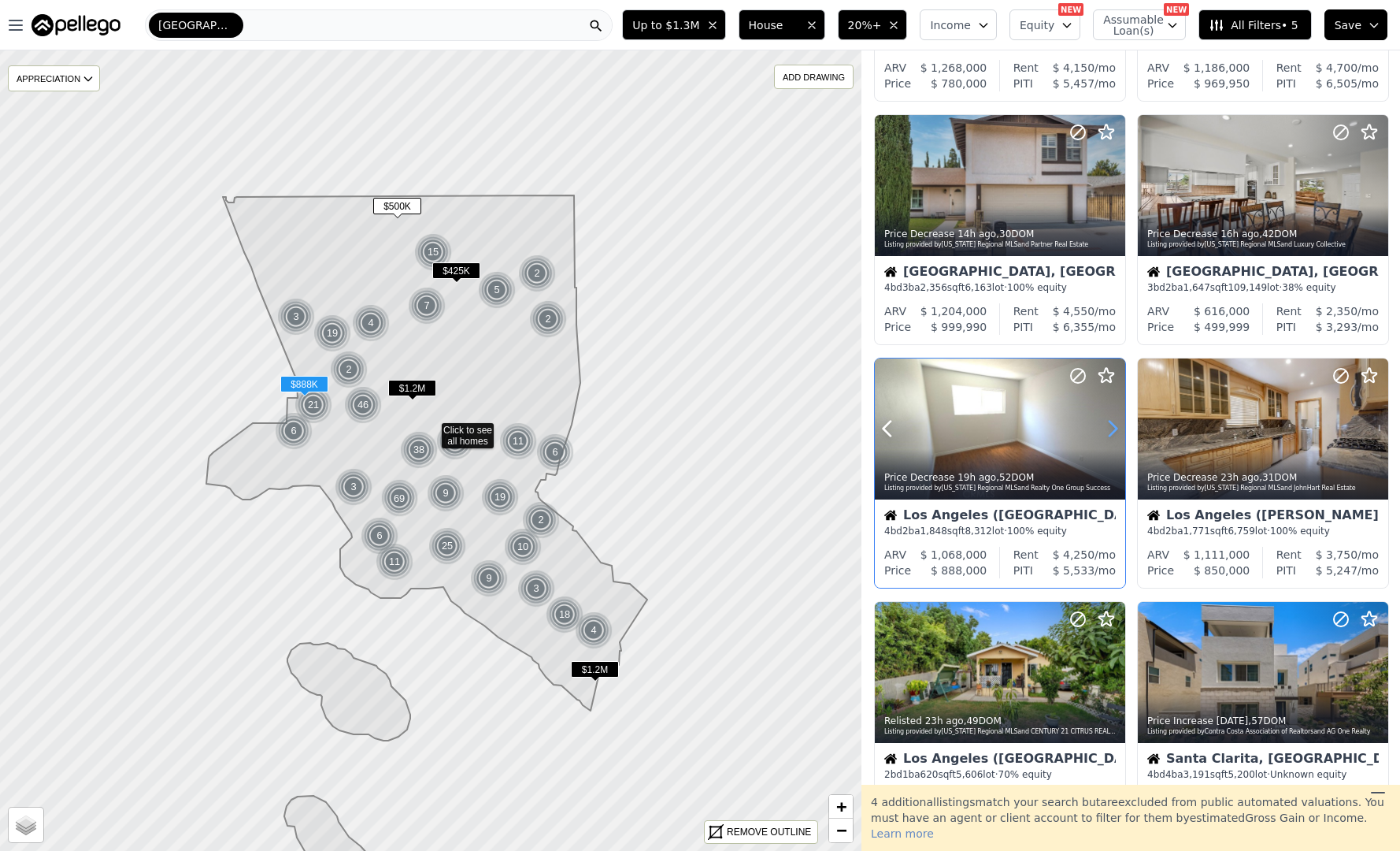
click at [1110, 427] on icon at bounding box center [1113, 429] width 25 height 25
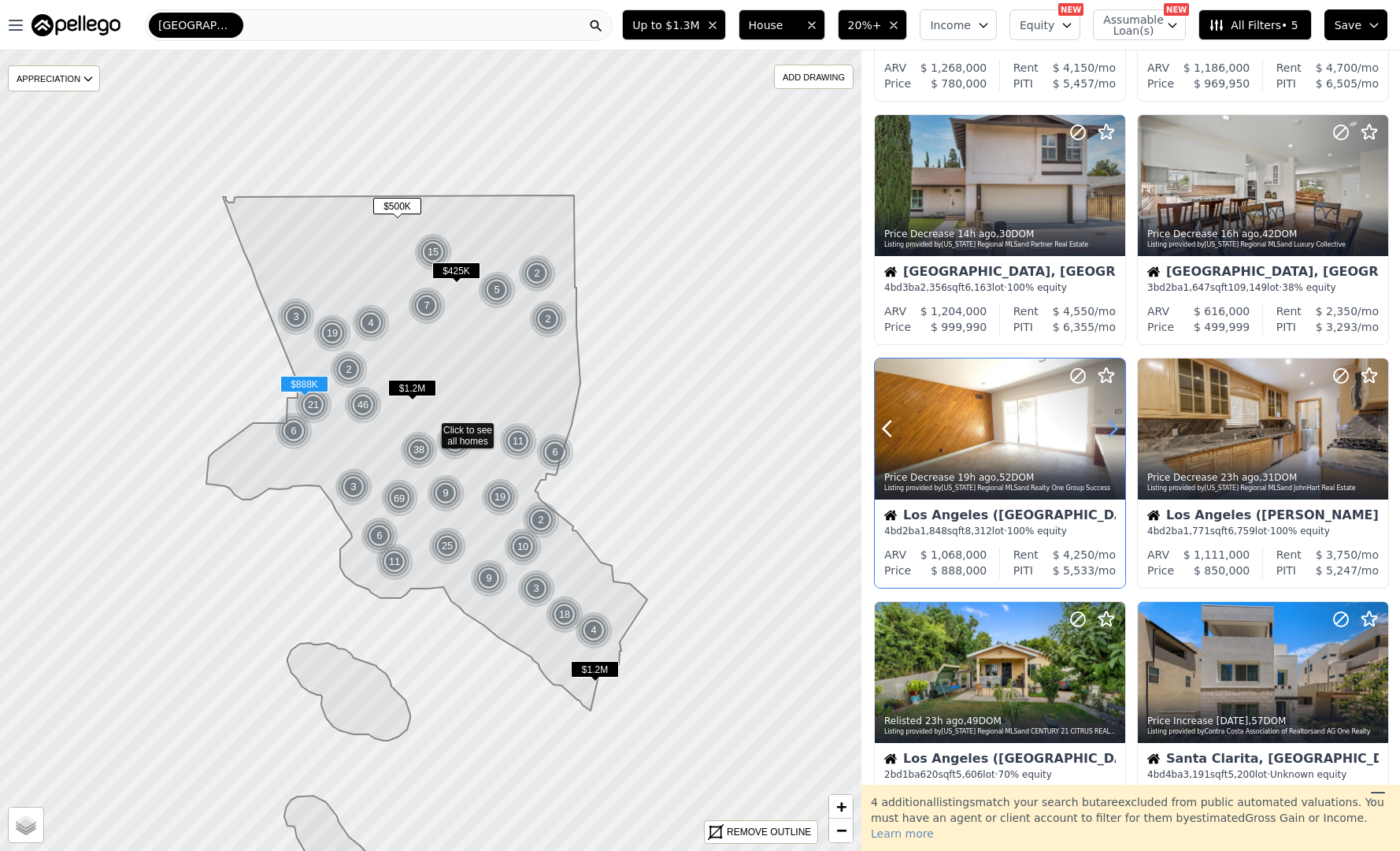
click at [1110, 427] on icon at bounding box center [1113, 429] width 25 height 25
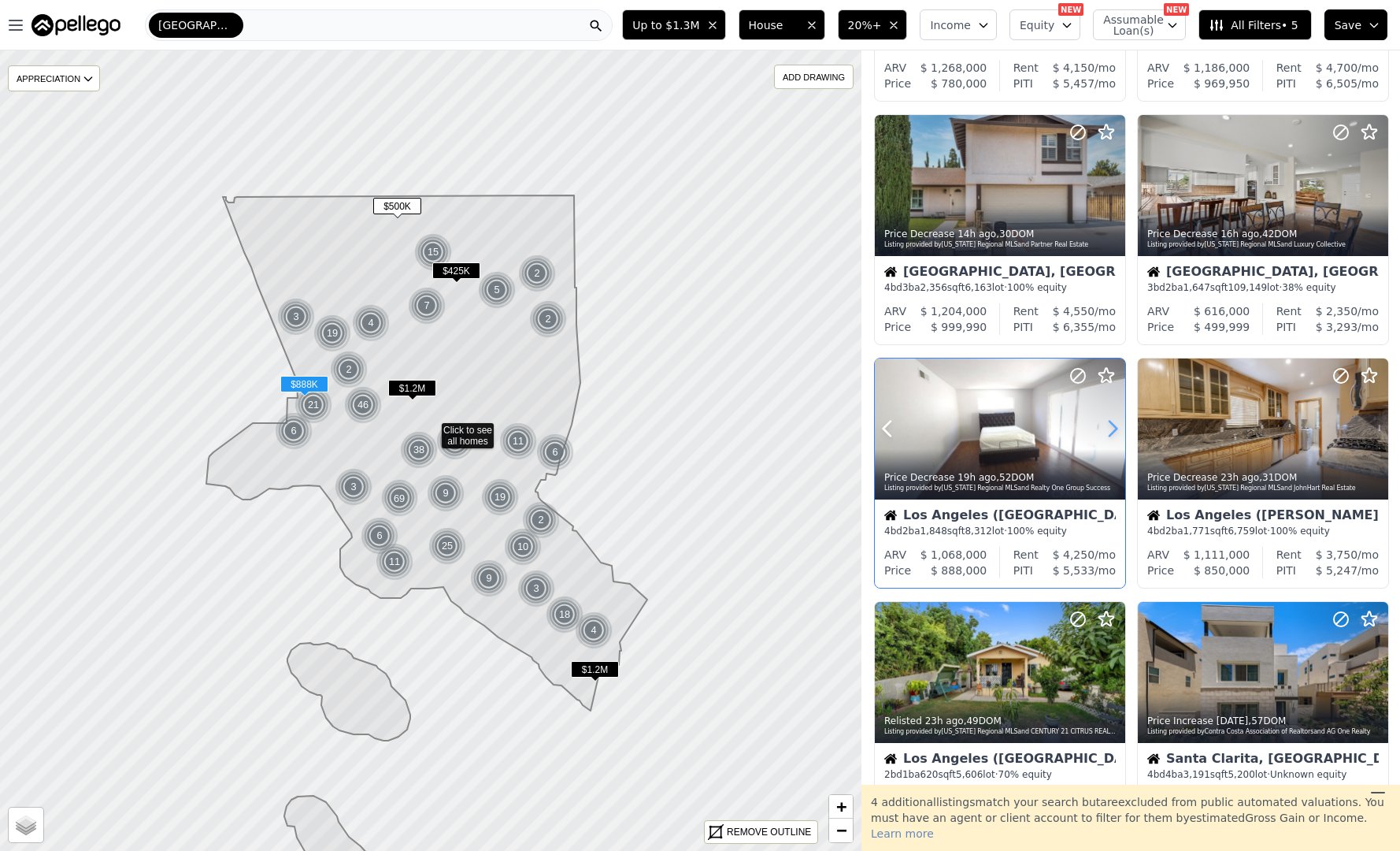
click at [1110, 427] on icon at bounding box center [1113, 429] width 25 height 25
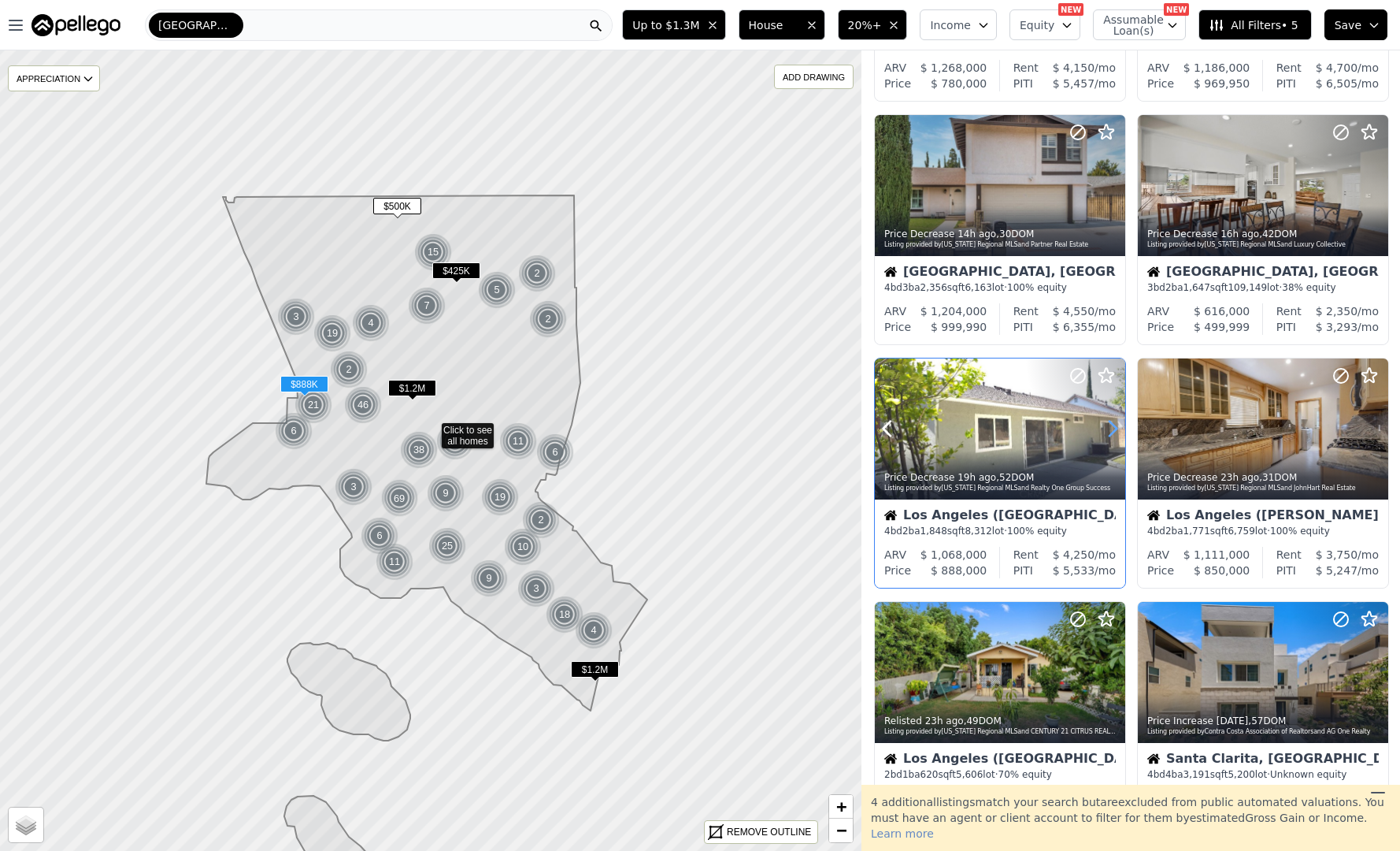
click at [1110, 427] on icon at bounding box center [1113, 429] width 25 height 25
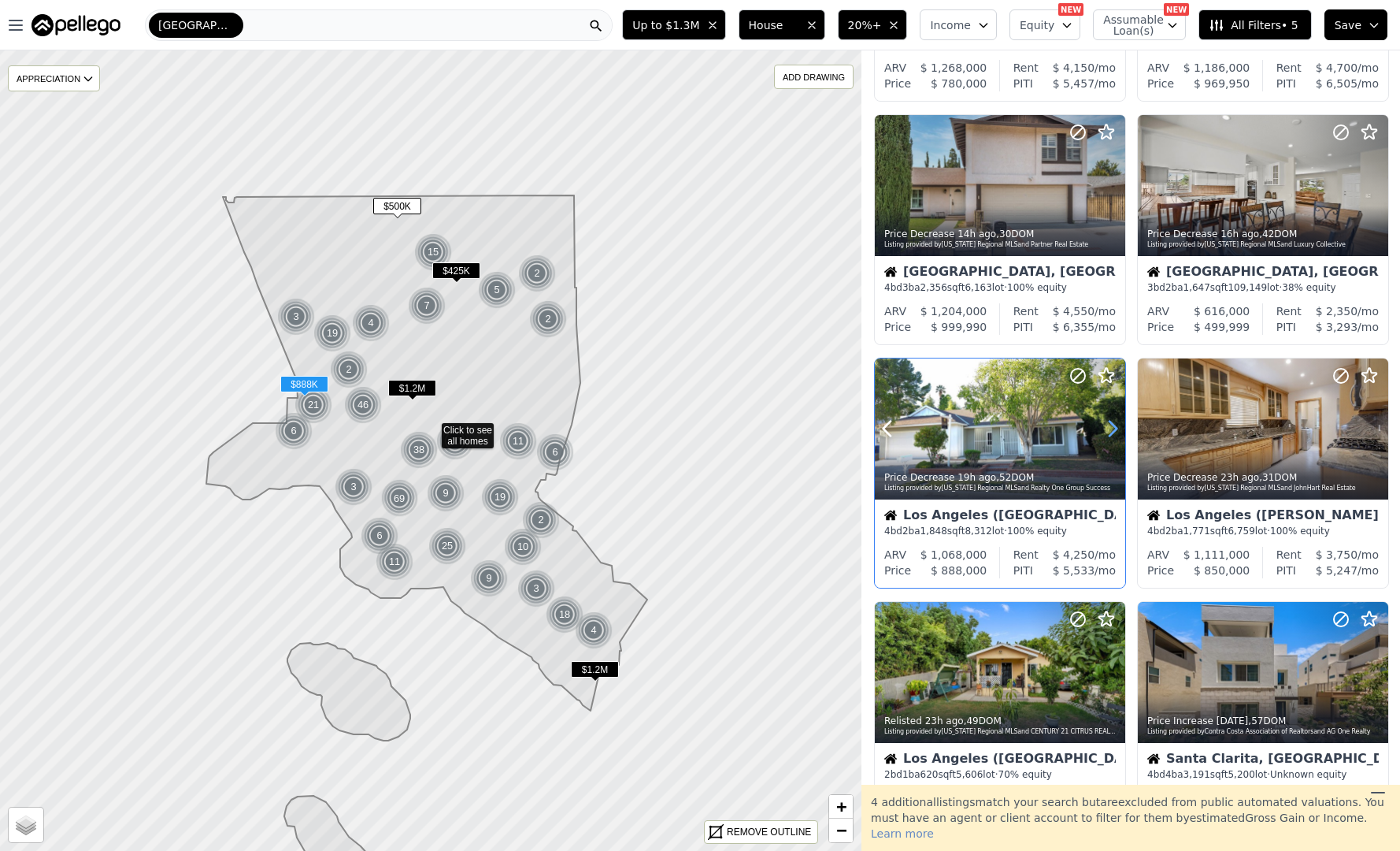
click at [1110, 427] on icon at bounding box center [1113, 429] width 25 height 25
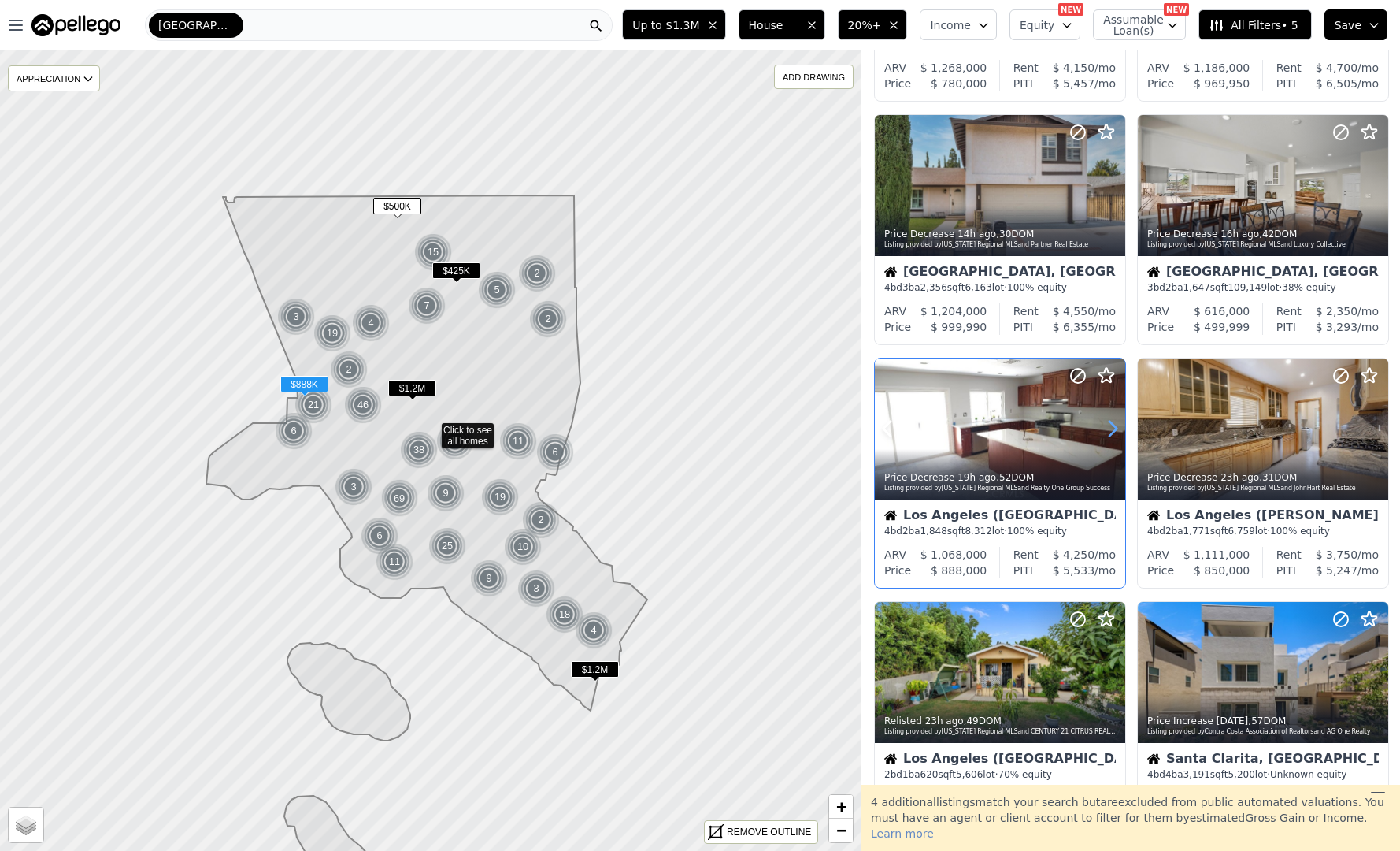
click at [1110, 427] on icon at bounding box center [1113, 429] width 25 height 25
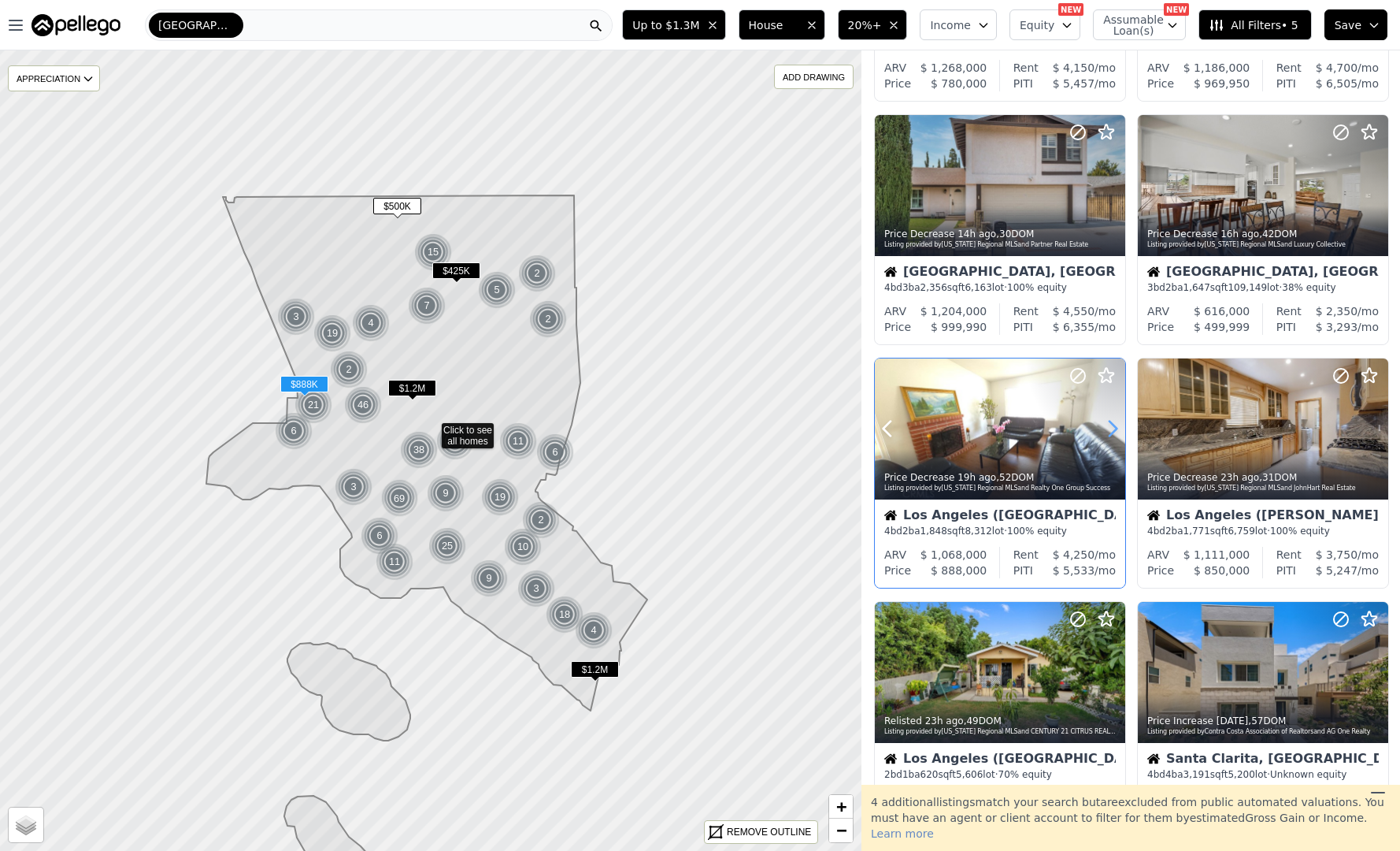
click at [1110, 427] on icon at bounding box center [1113, 429] width 25 height 25
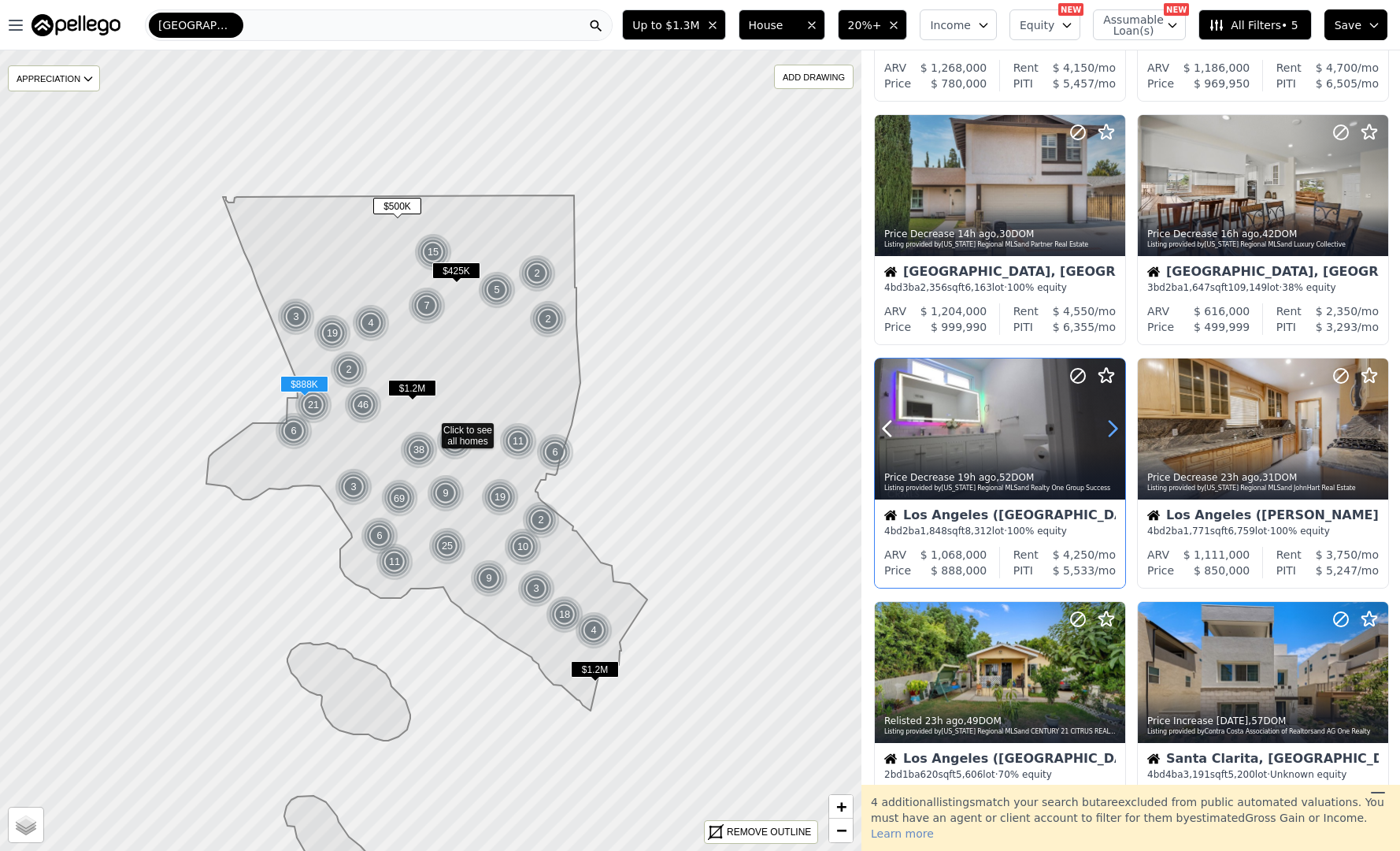
click at [1110, 427] on icon at bounding box center [1113, 429] width 25 height 25
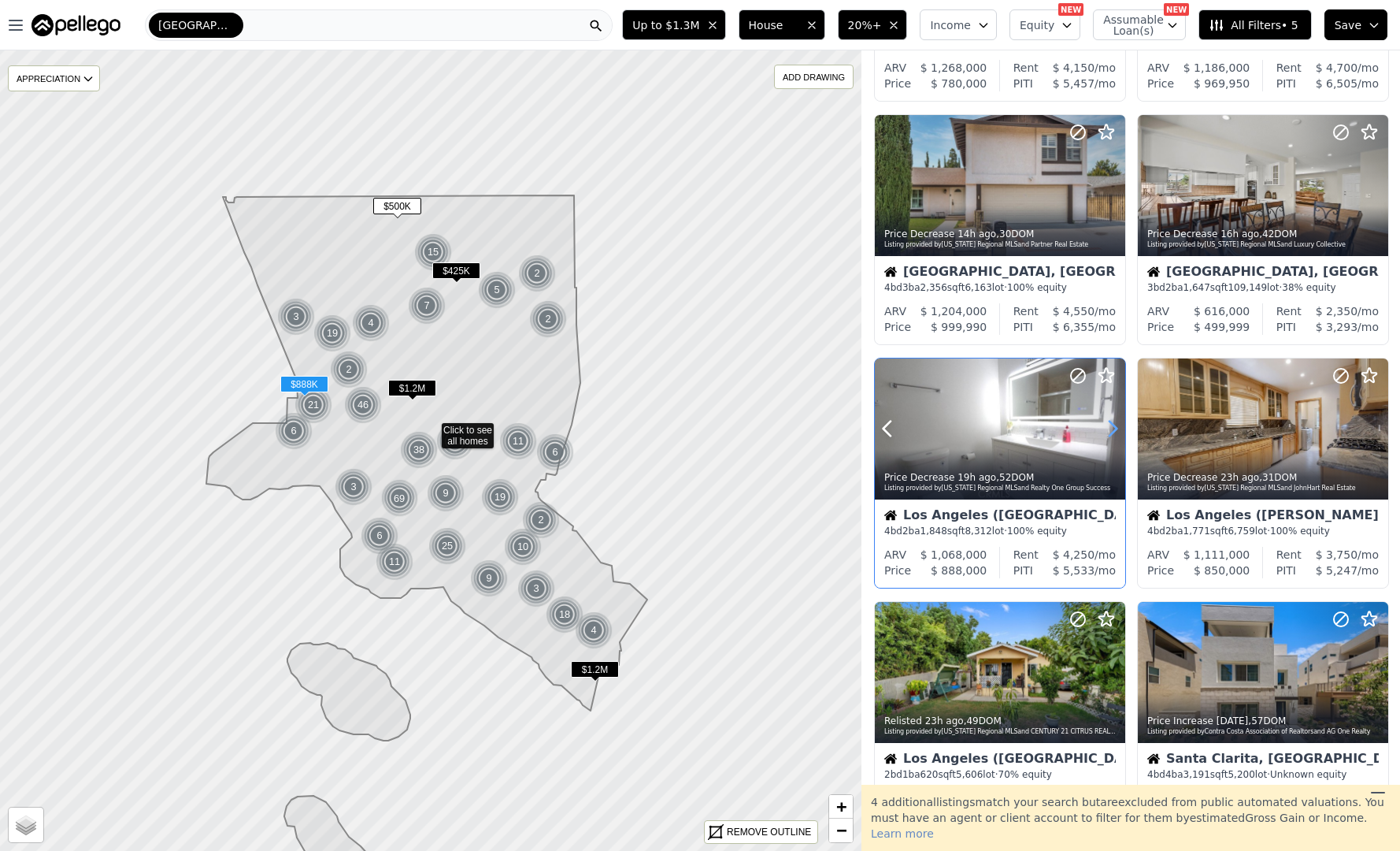
click at [1110, 427] on icon at bounding box center [1113, 429] width 25 height 25
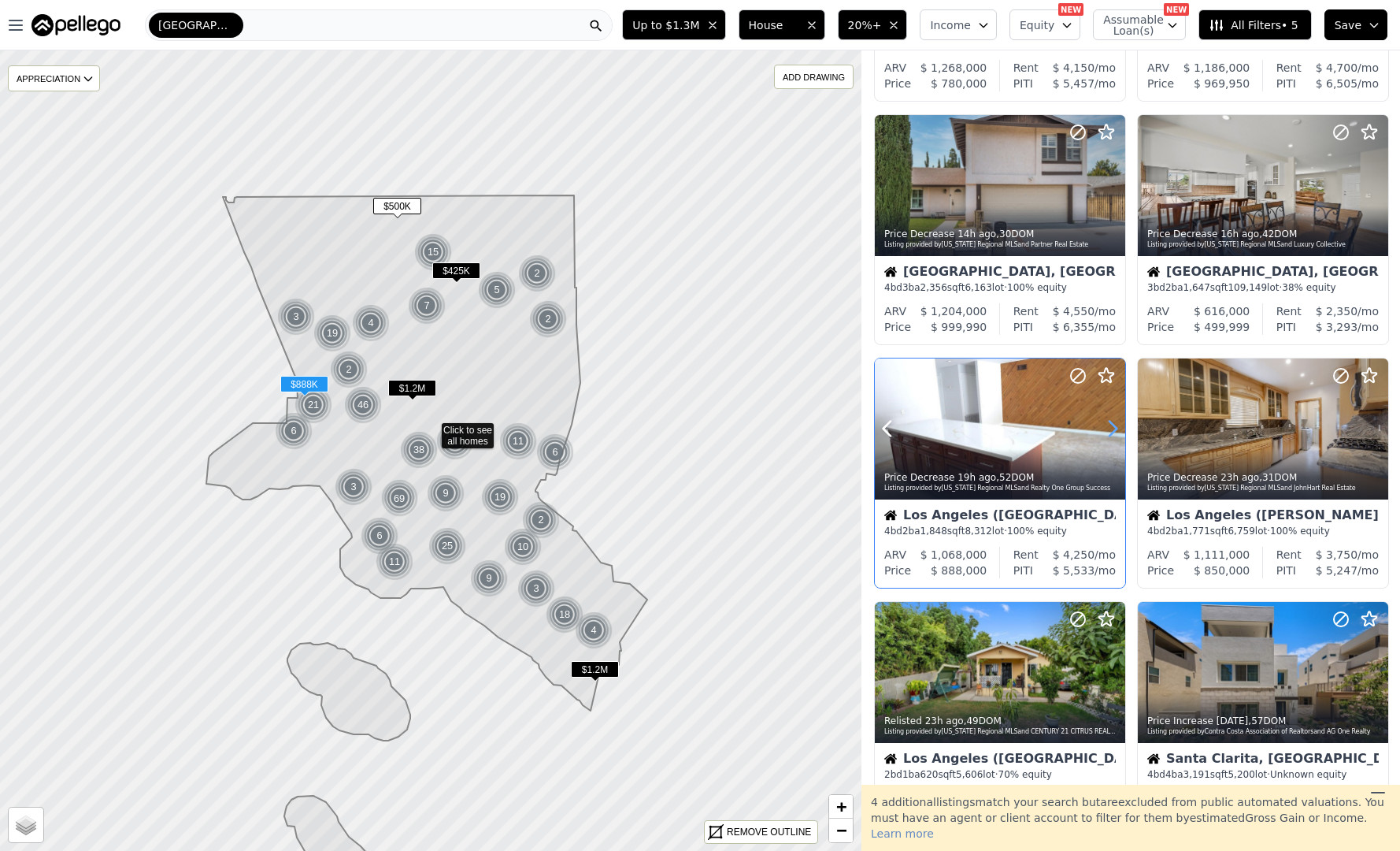
click at [1110, 427] on icon at bounding box center [1113, 429] width 25 height 25
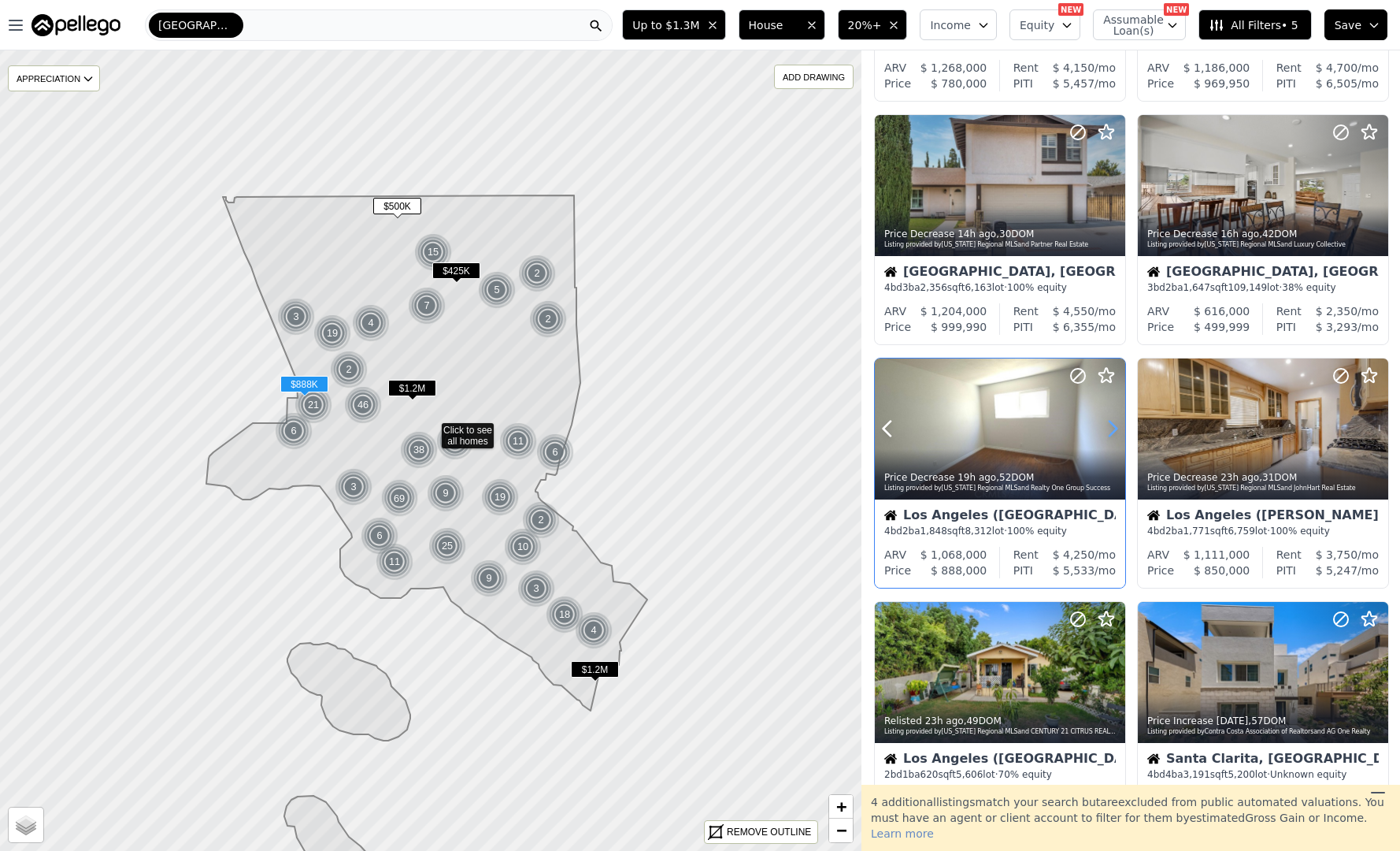
click at [1110, 427] on icon at bounding box center [1113, 429] width 25 height 25
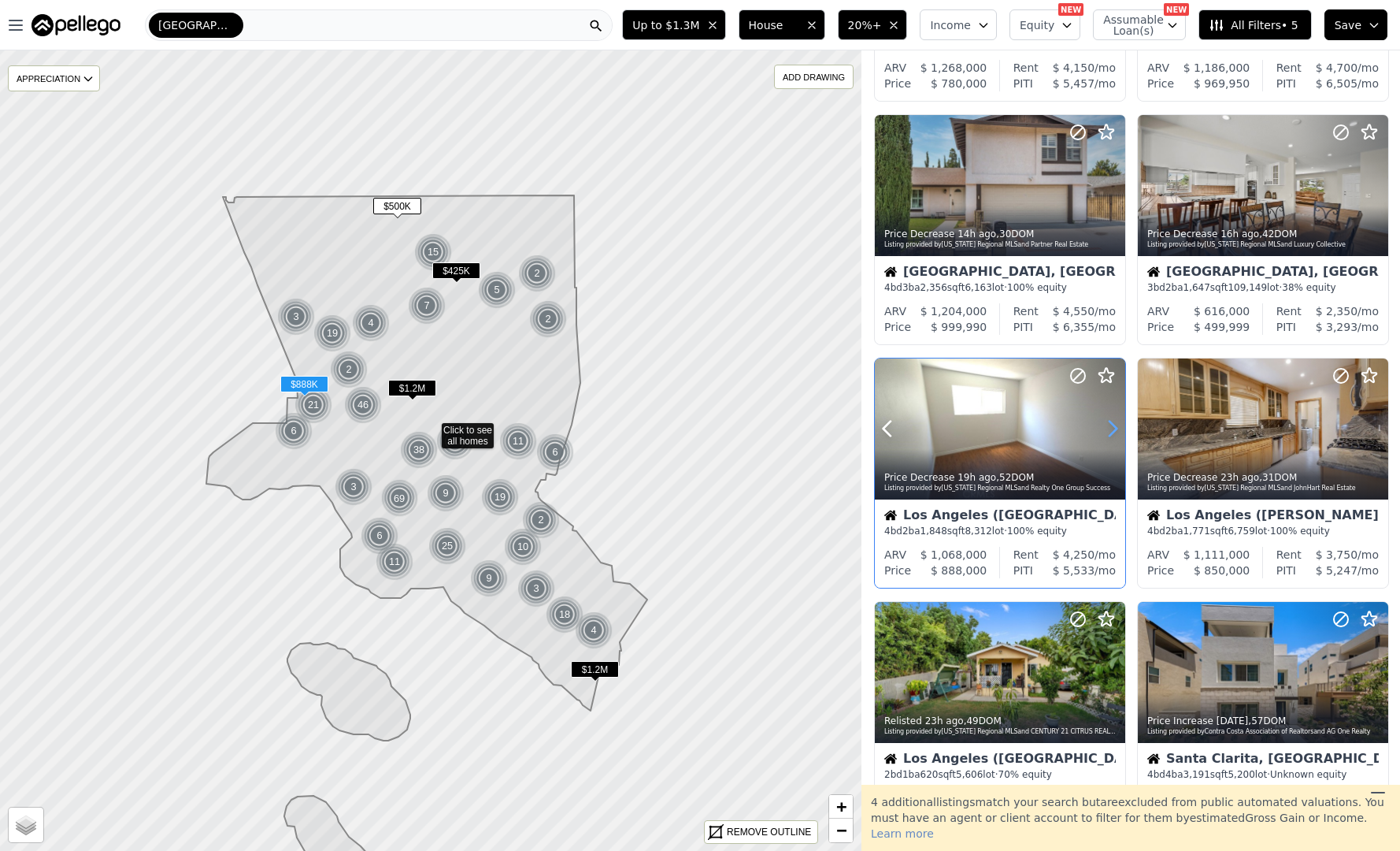
click at [1110, 427] on icon at bounding box center [1113, 429] width 25 height 25
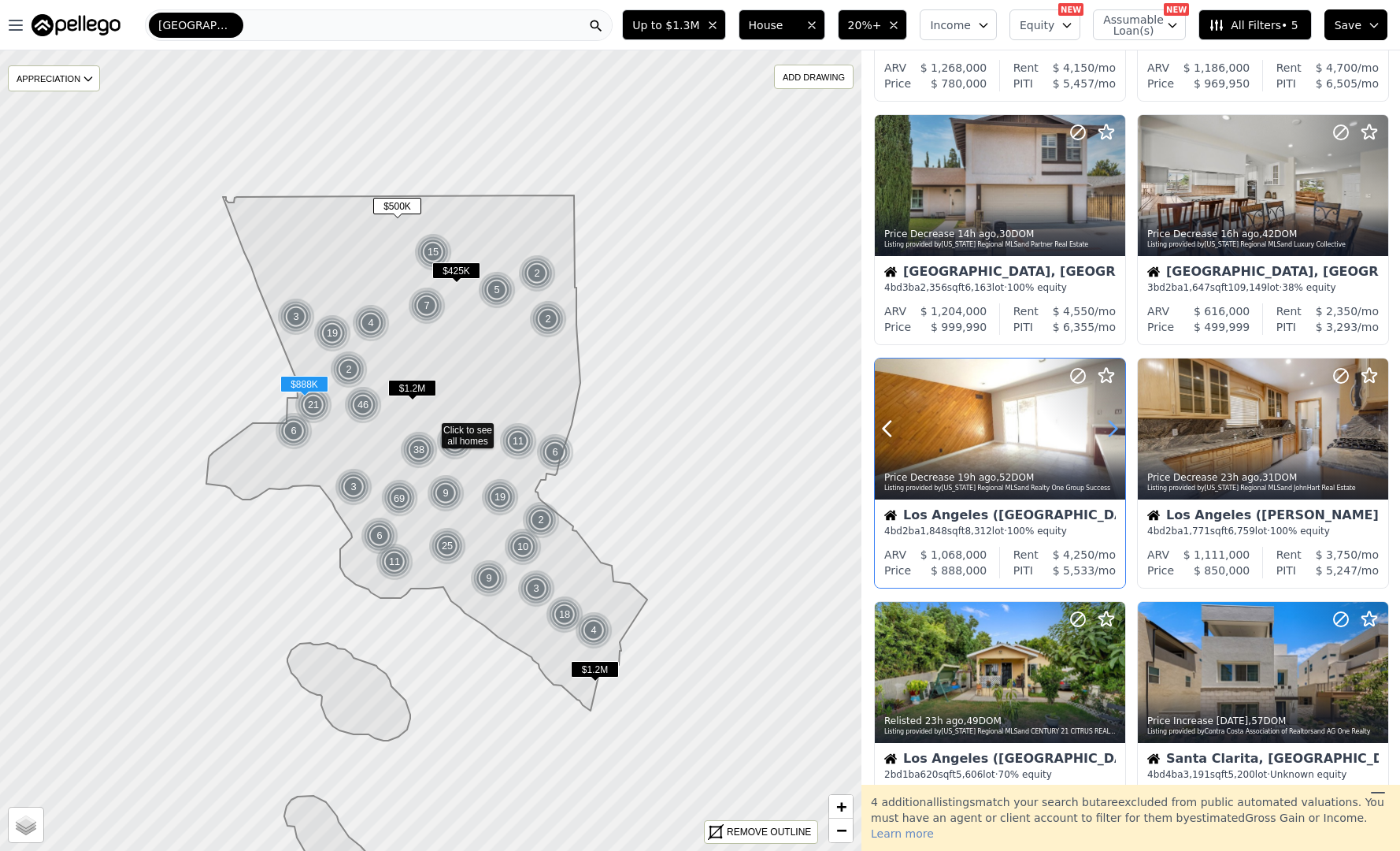
click at [1110, 427] on icon at bounding box center [1113, 429] width 25 height 25
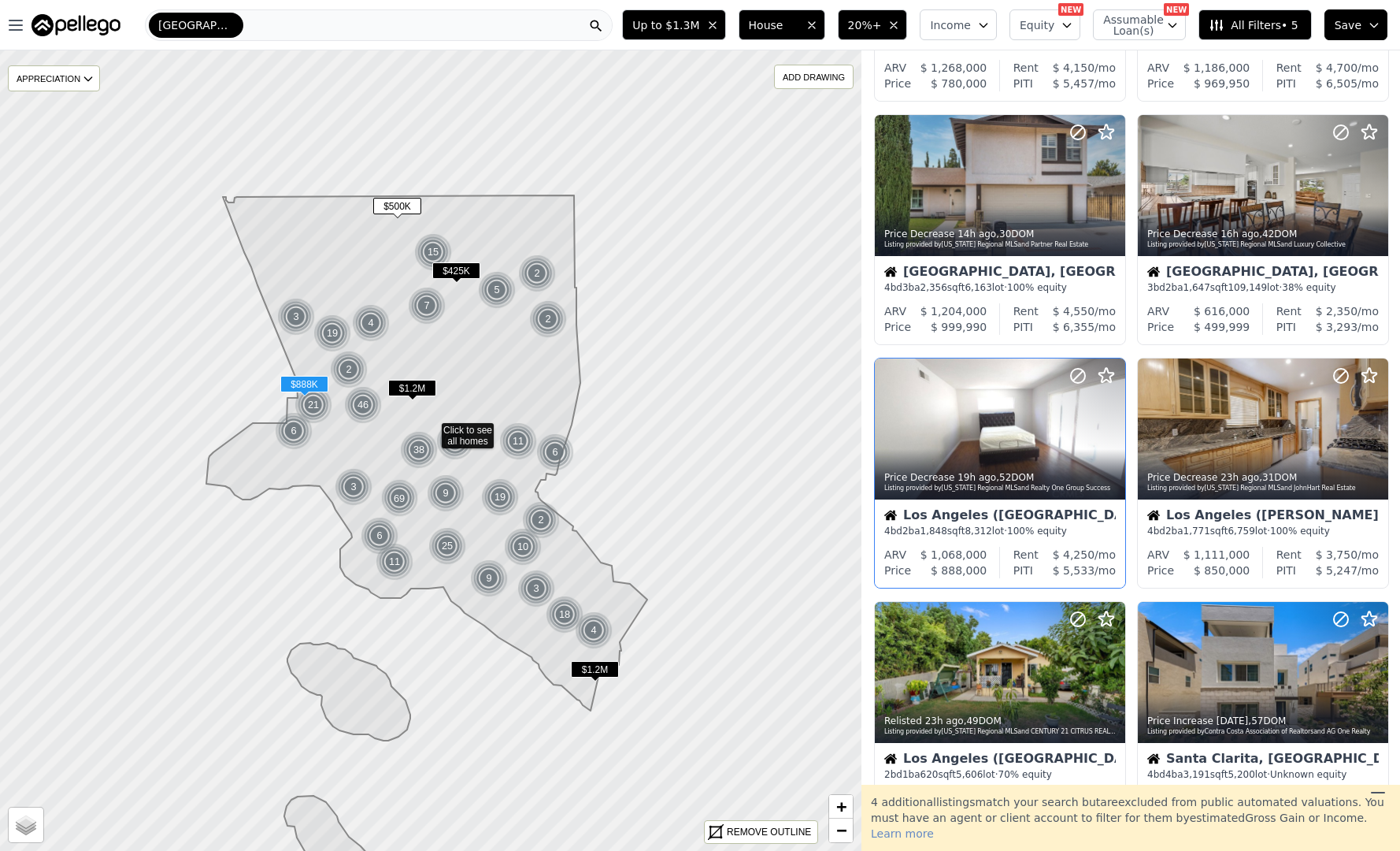
click at [1047, 504] on div "[GEOGRAPHIC_DATA] ([GEOGRAPHIC_DATA]) 4 bd 2 ba 1,848 sqft 8,312 lot · 100% equ…" at bounding box center [1000, 523] width 250 height 47
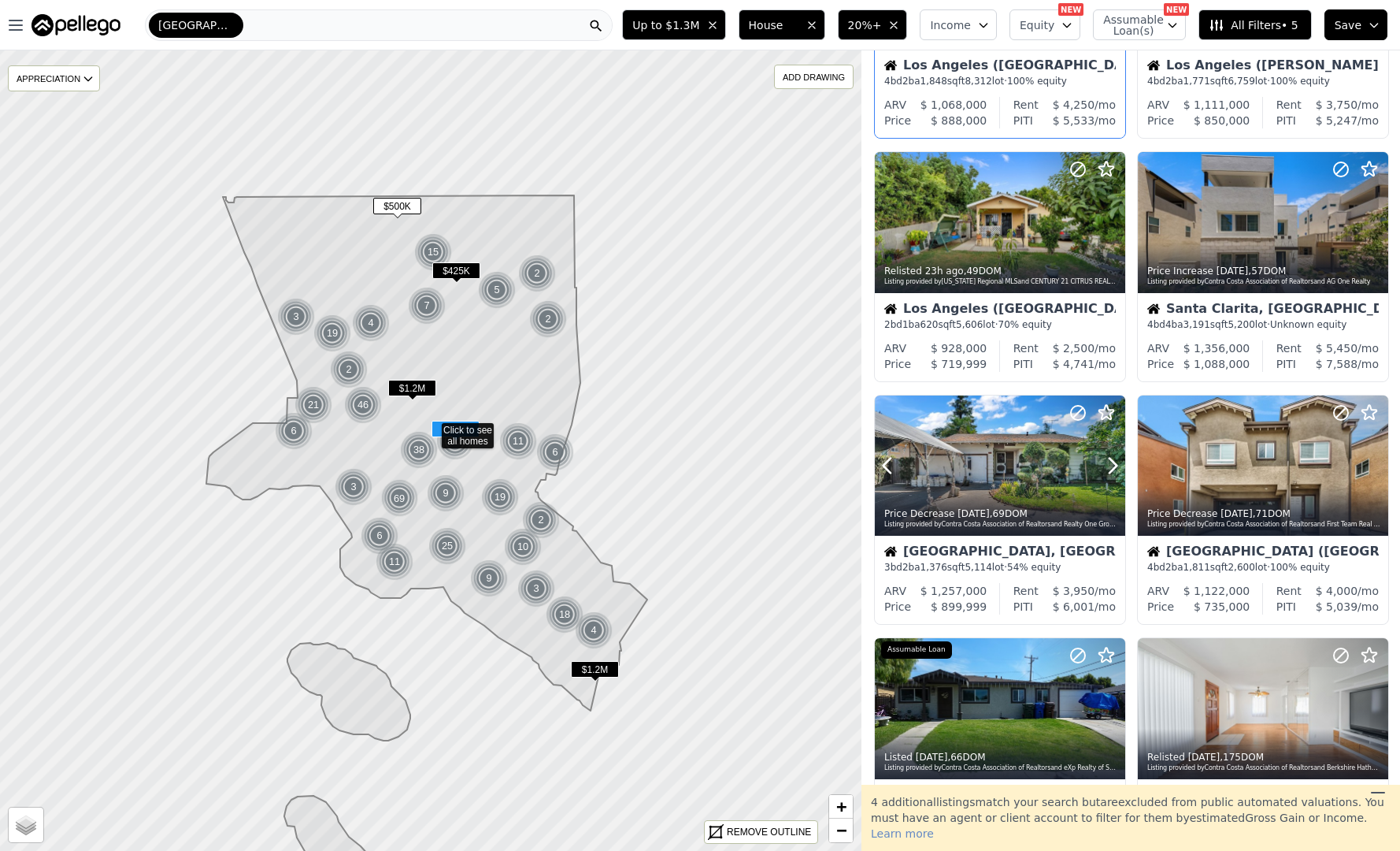
scroll to position [678, 0]
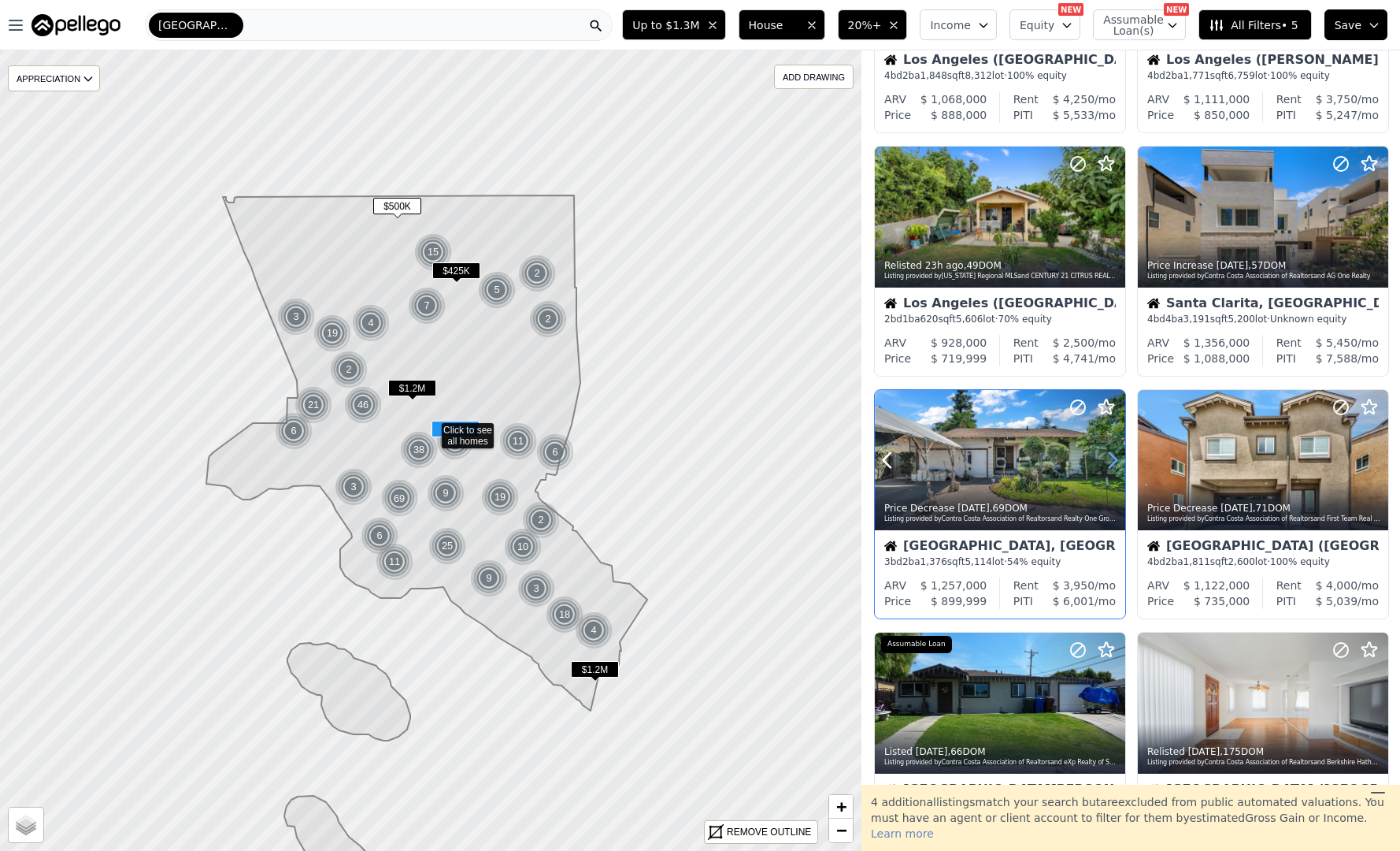
click at [1105, 449] on icon at bounding box center [1113, 461] width 25 height 25
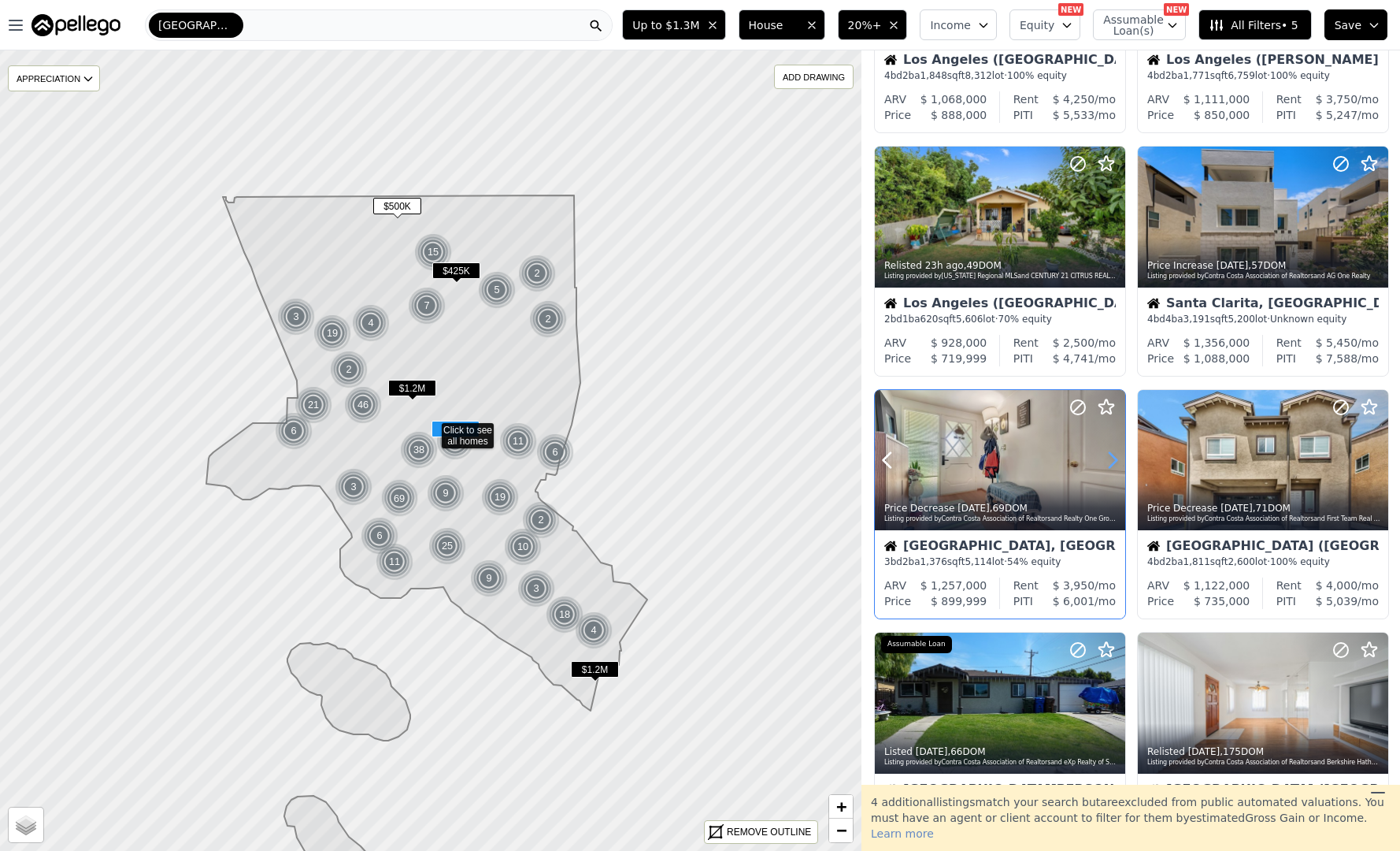
click at [1105, 449] on icon at bounding box center [1113, 461] width 25 height 25
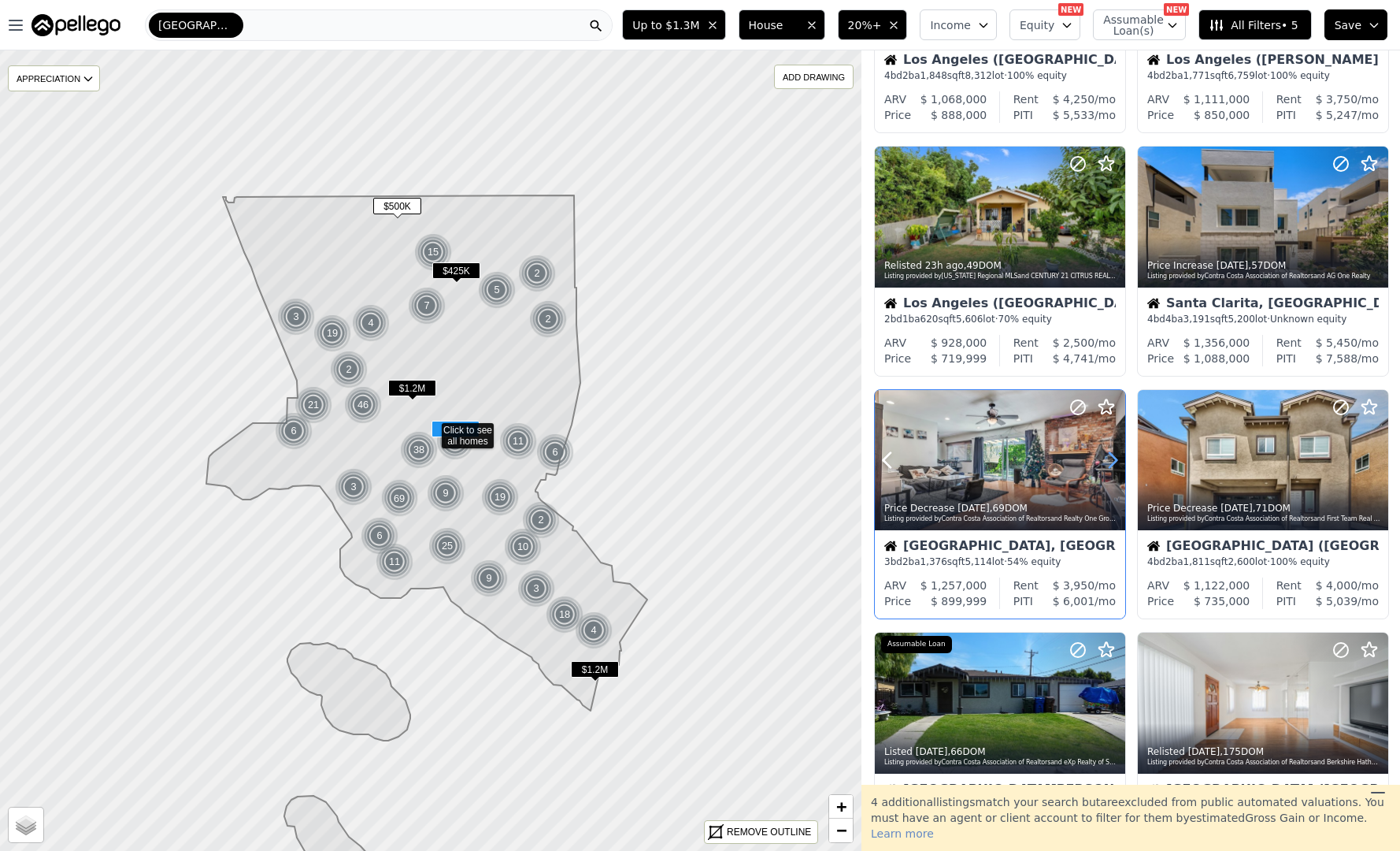
click at [1105, 449] on icon at bounding box center [1113, 461] width 25 height 25
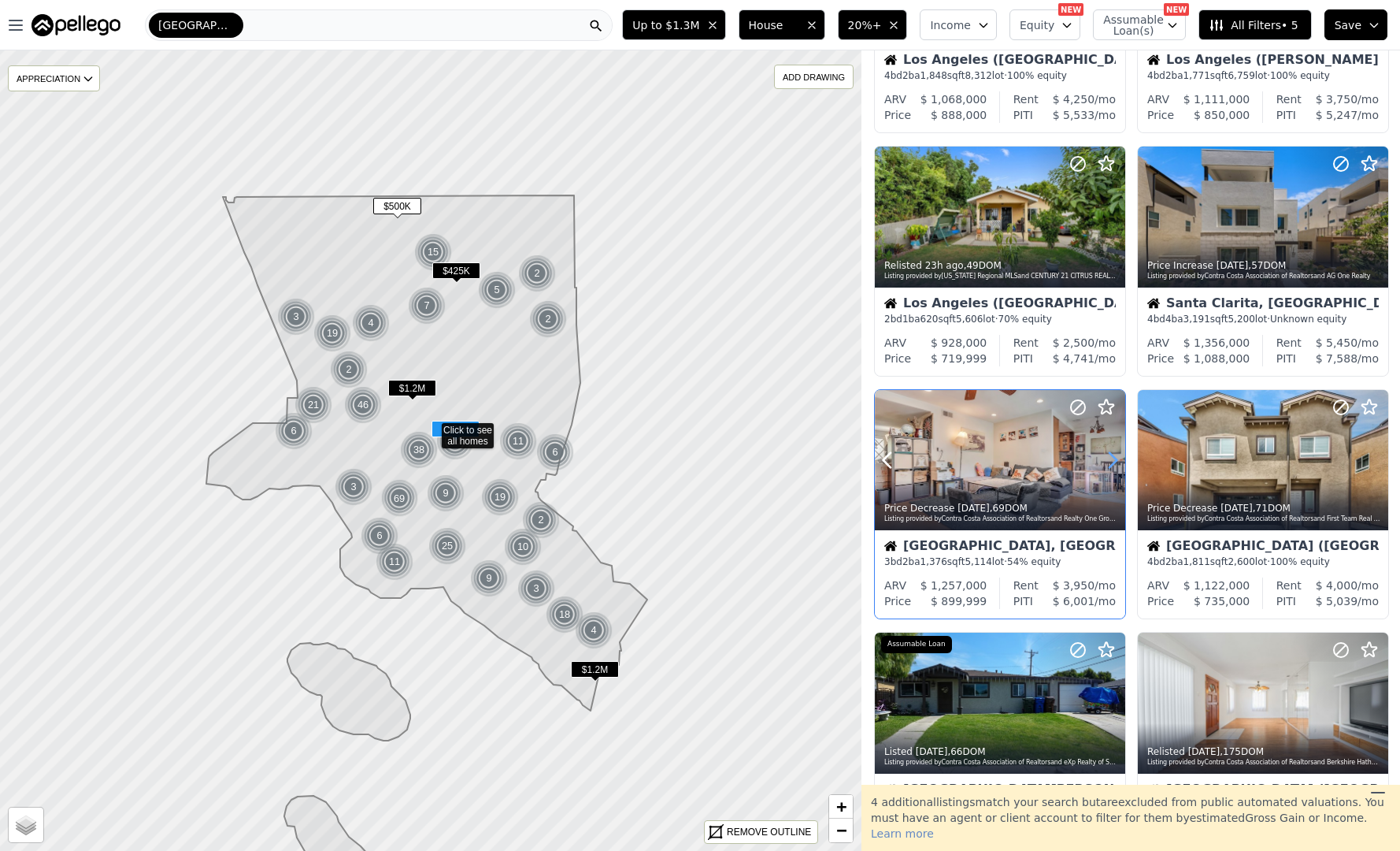
click at [1105, 449] on icon at bounding box center [1113, 461] width 25 height 25
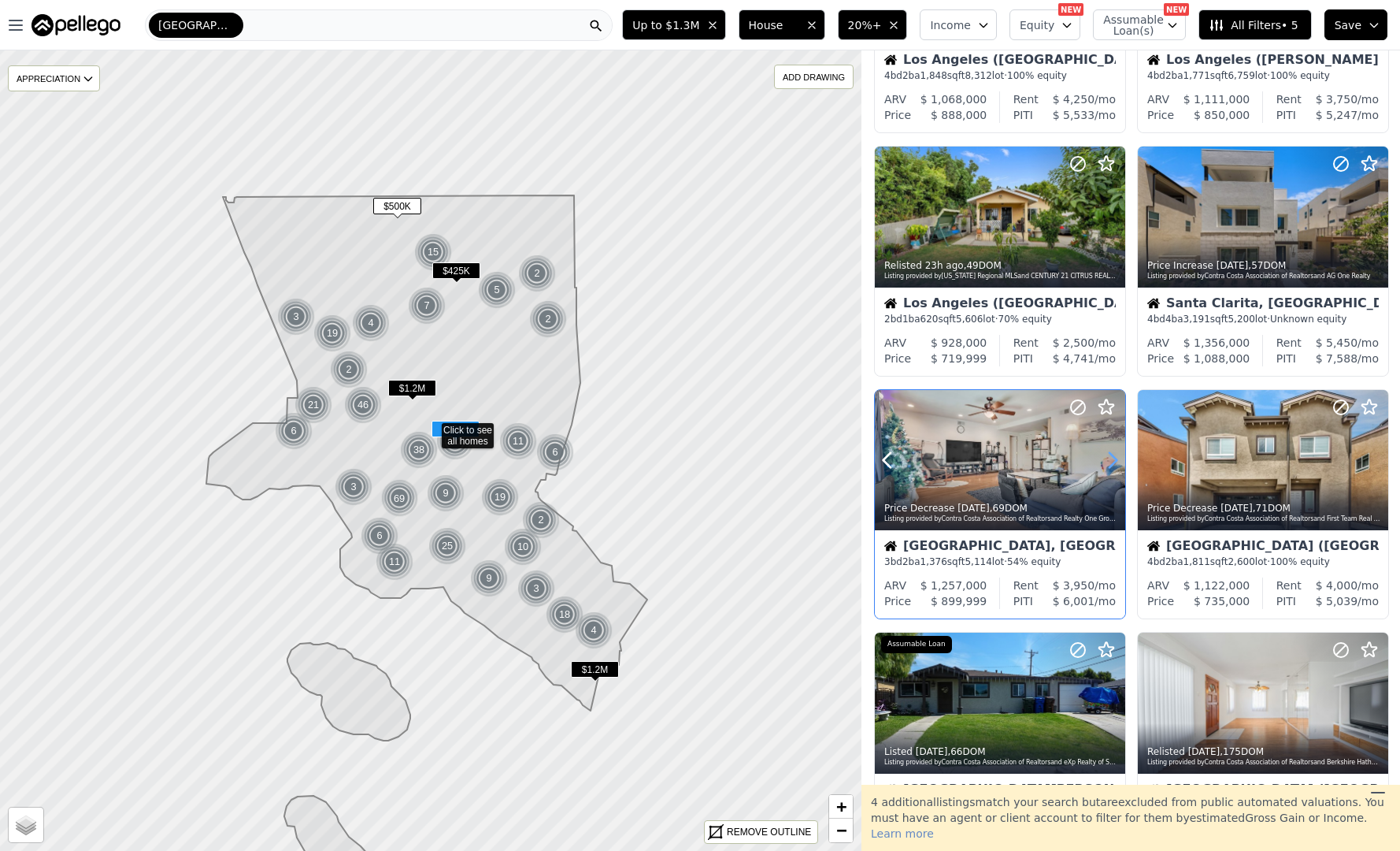
click at [1105, 449] on icon at bounding box center [1113, 461] width 25 height 25
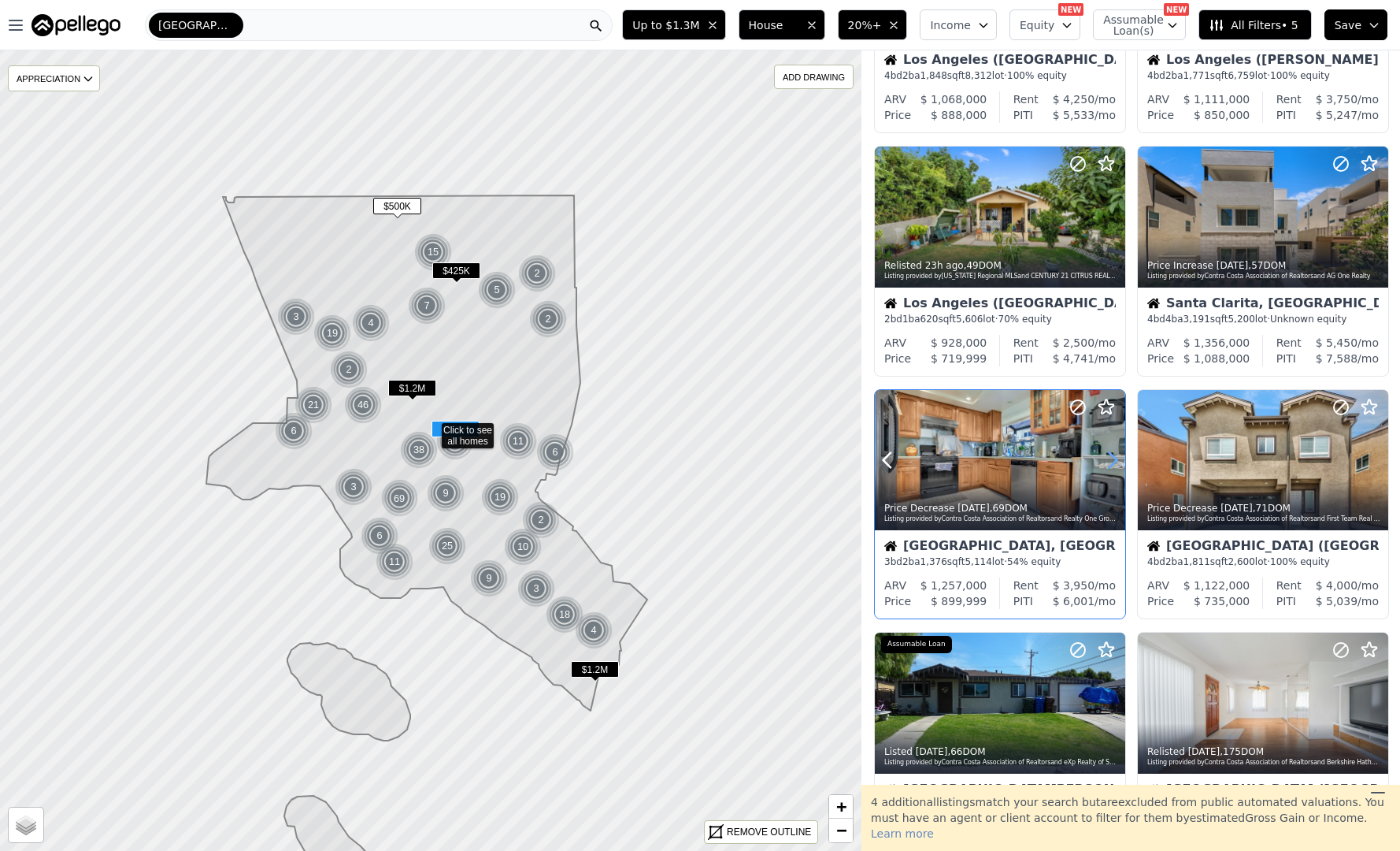
click at [1105, 449] on icon at bounding box center [1113, 461] width 25 height 25
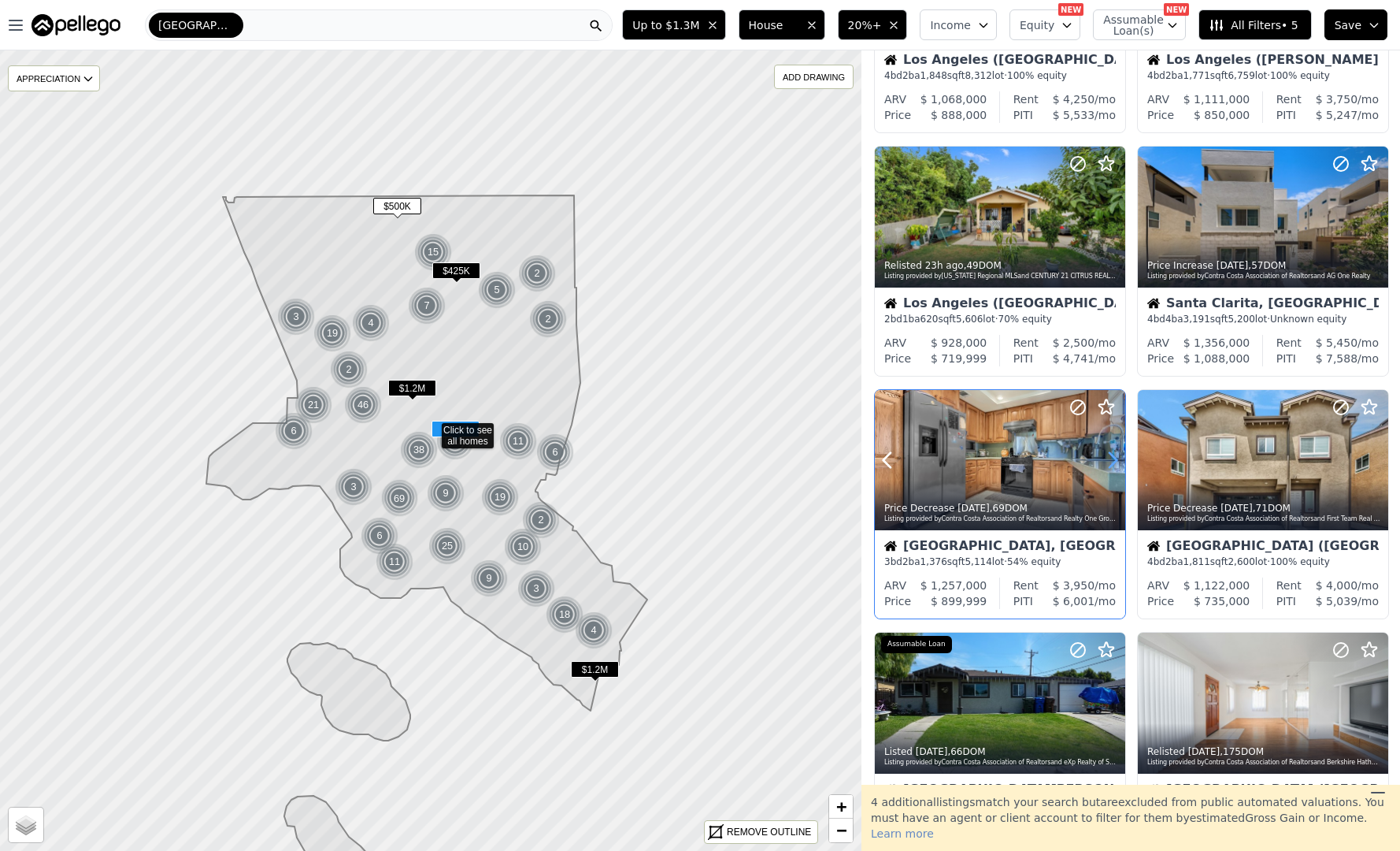
click at [1105, 449] on icon at bounding box center [1113, 461] width 25 height 25
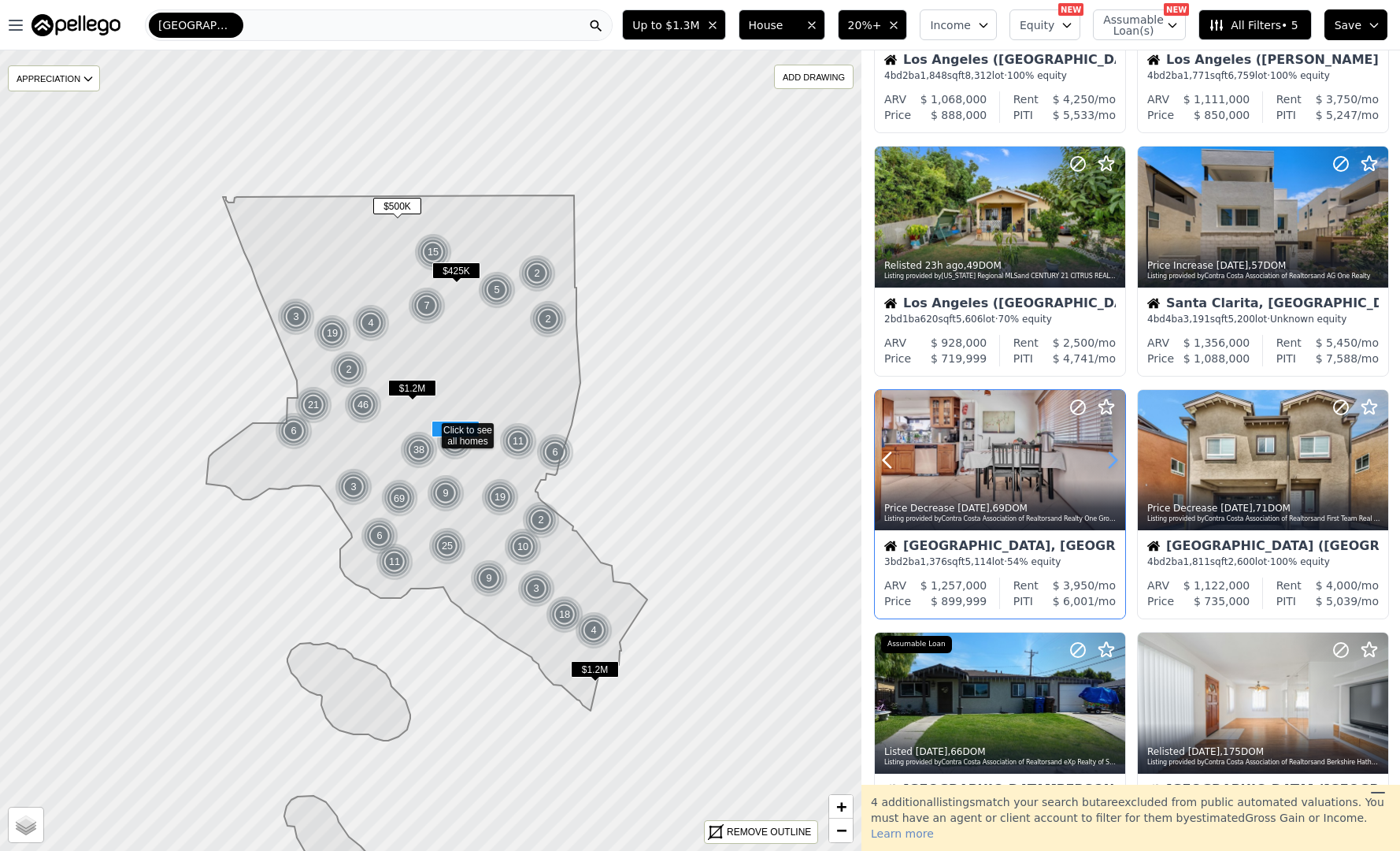
click at [1105, 449] on icon at bounding box center [1113, 461] width 25 height 25
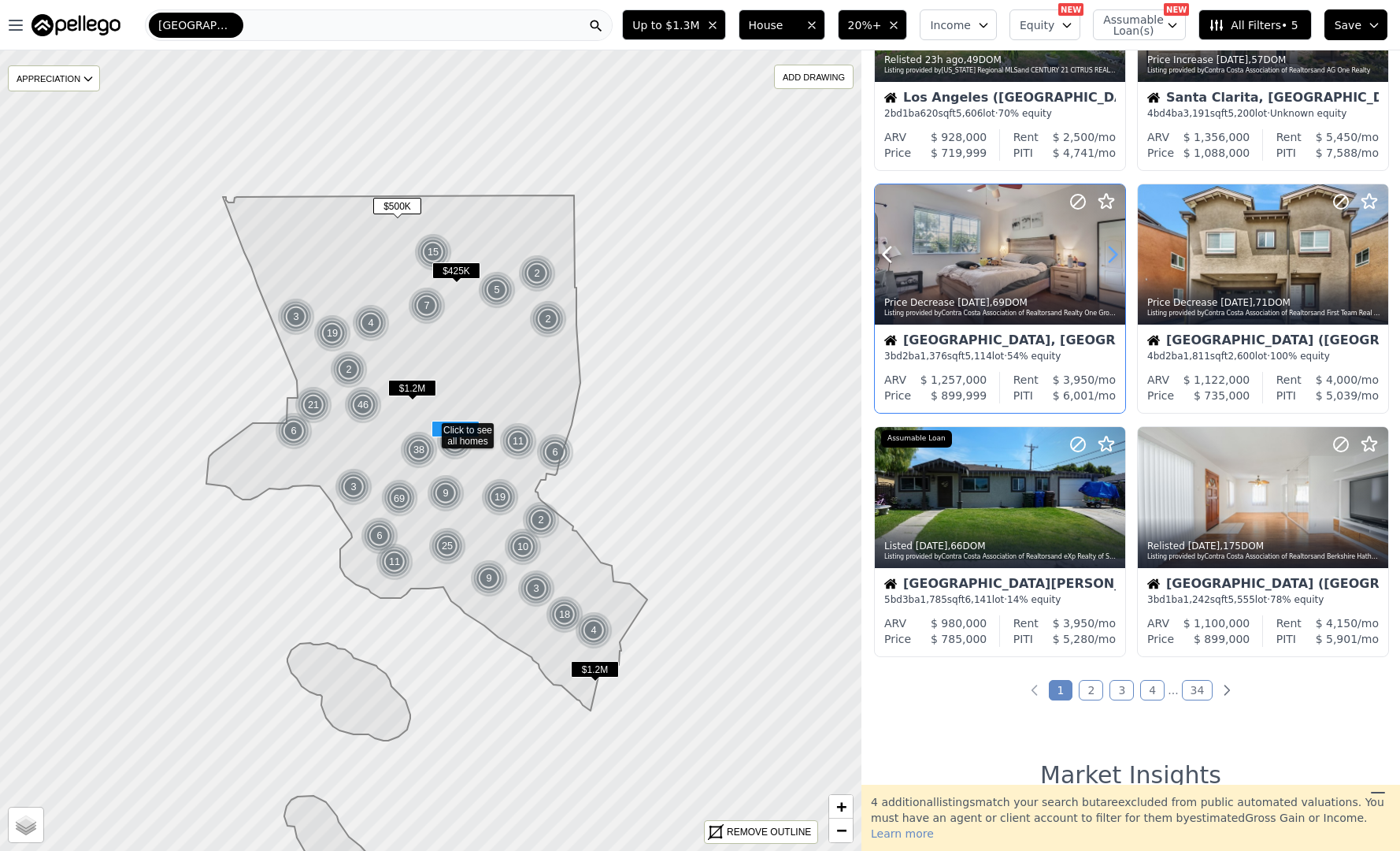
scroll to position [958, 0]
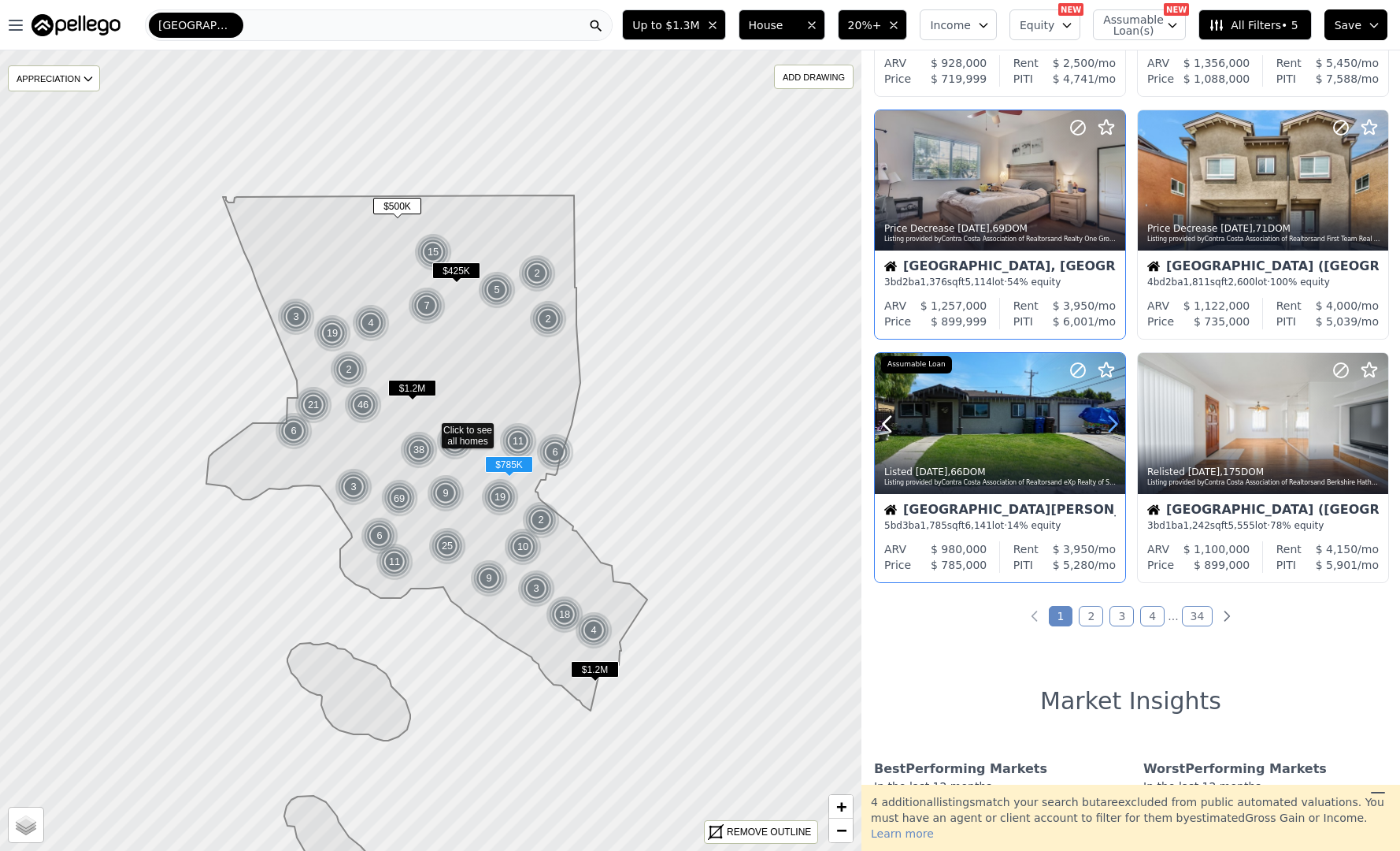
click at [1113, 431] on icon at bounding box center [1113, 424] width 25 height 25
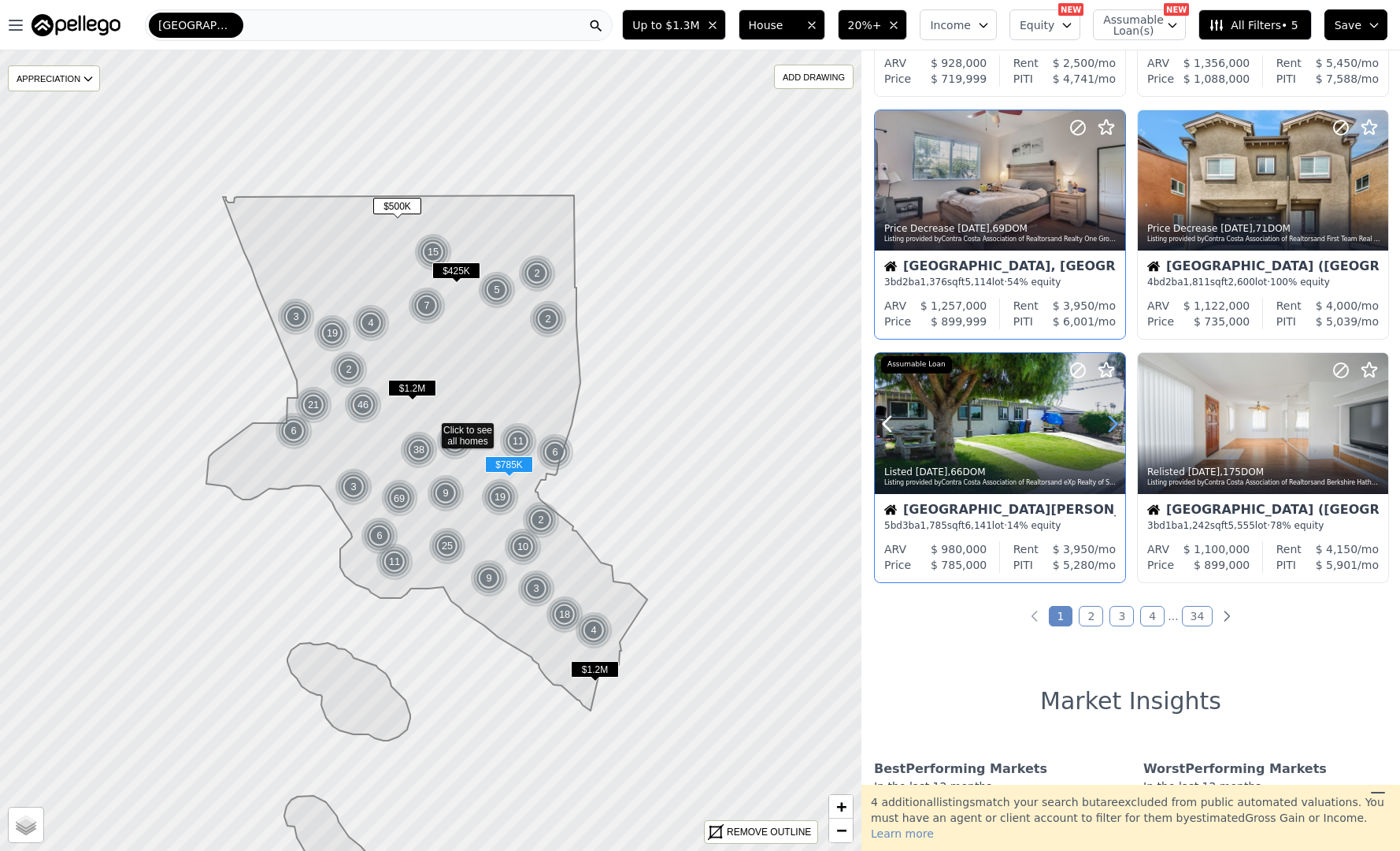
click at [1113, 431] on icon at bounding box center [1113, 424] width 25 height 25
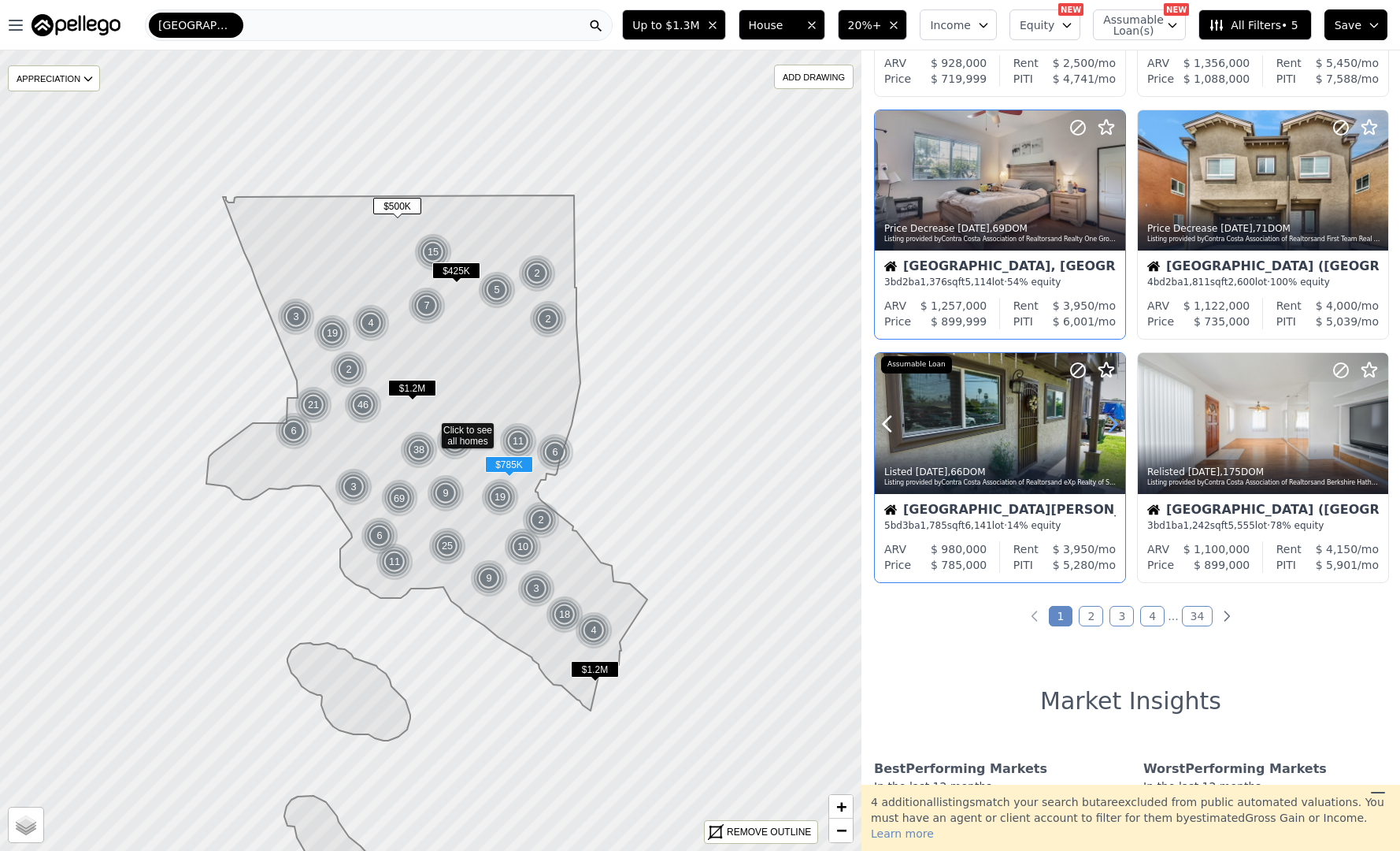
click at [1113, 431] on icon at bounding box center [1113, 424] width 25 height 25
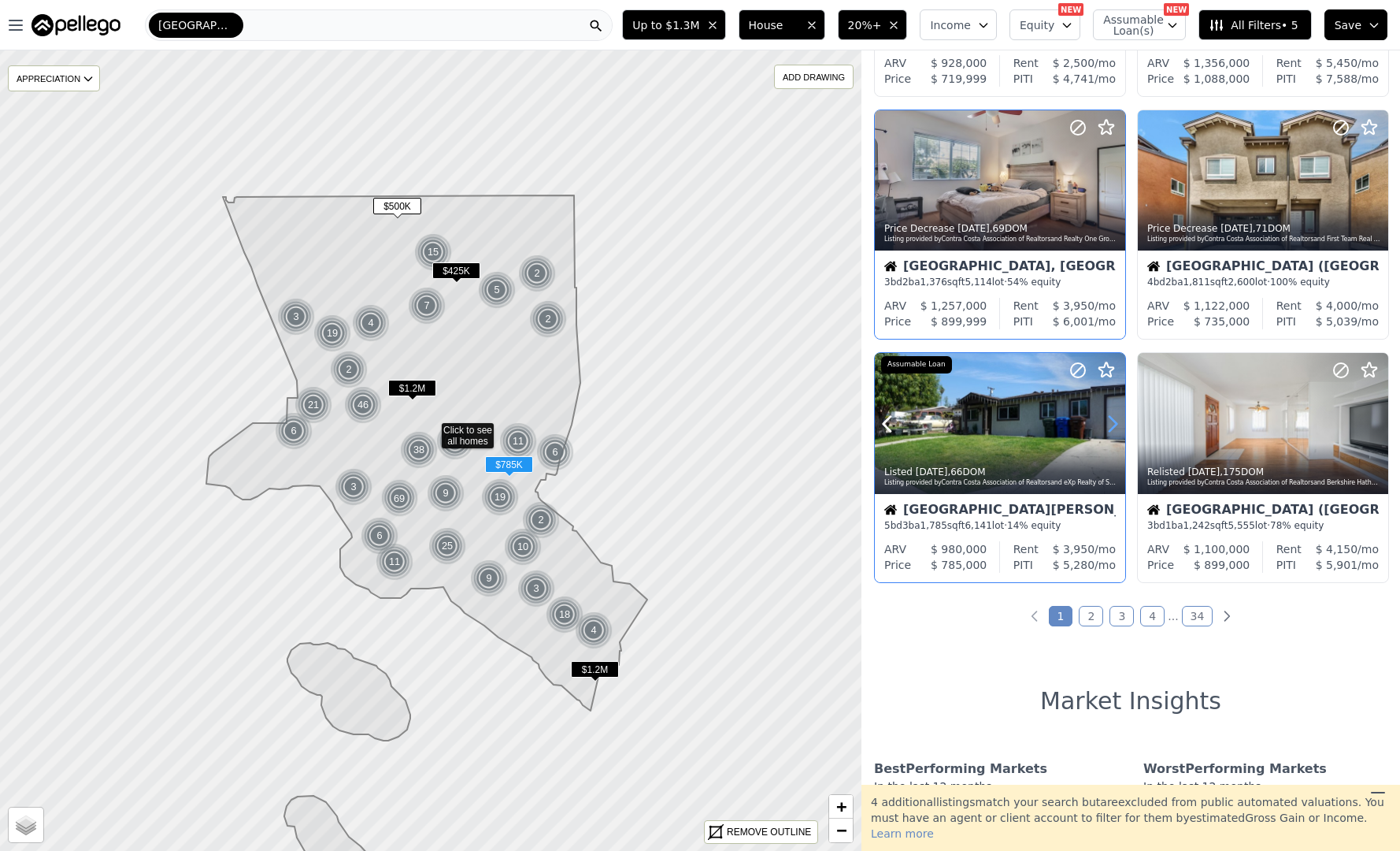
click at [1113, 431] on icon at bounding box center [1113, 424] width 25 height 25
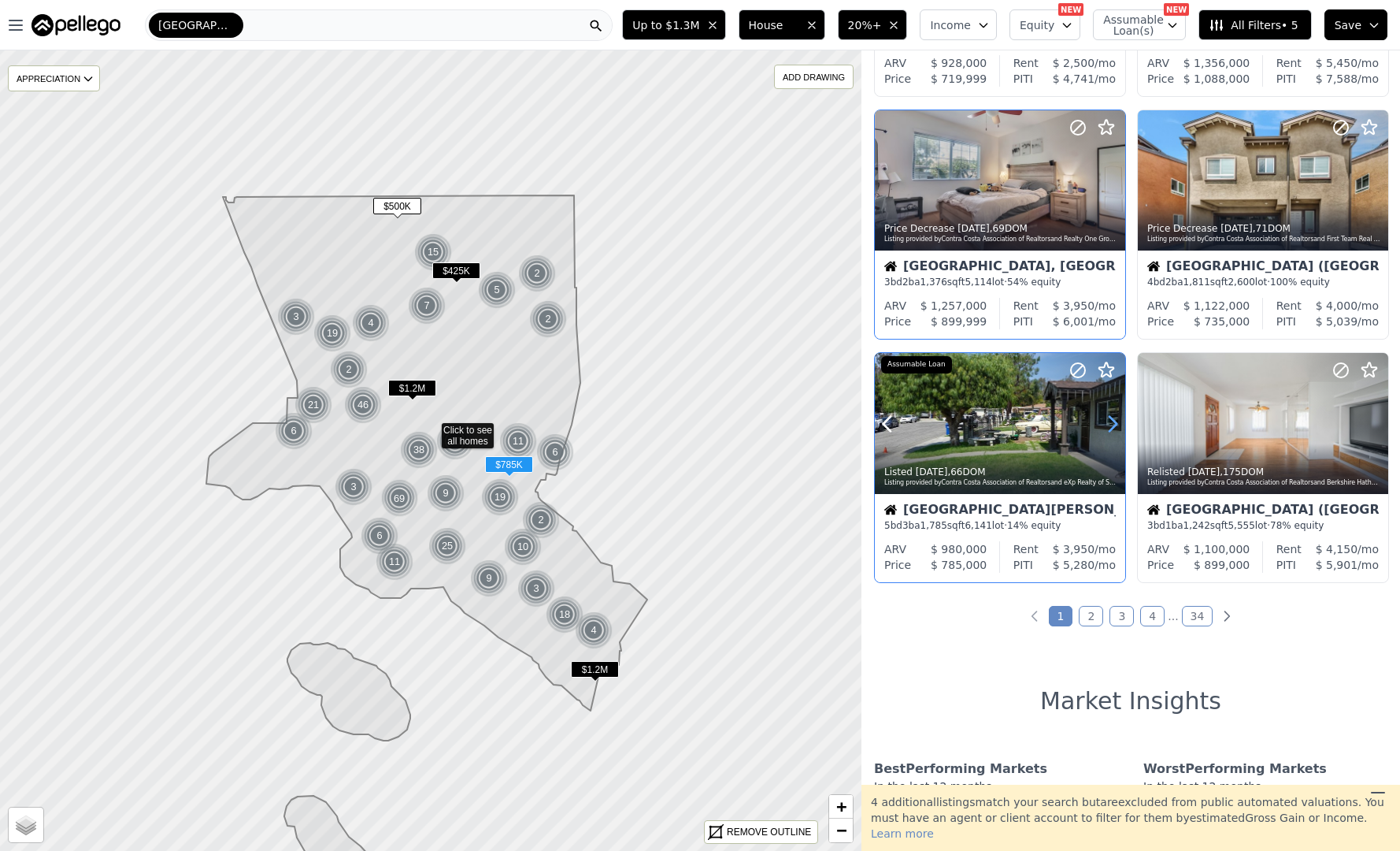
click at [1113, 431] on icon at bounding box center [1113, 424] width 25 height 25
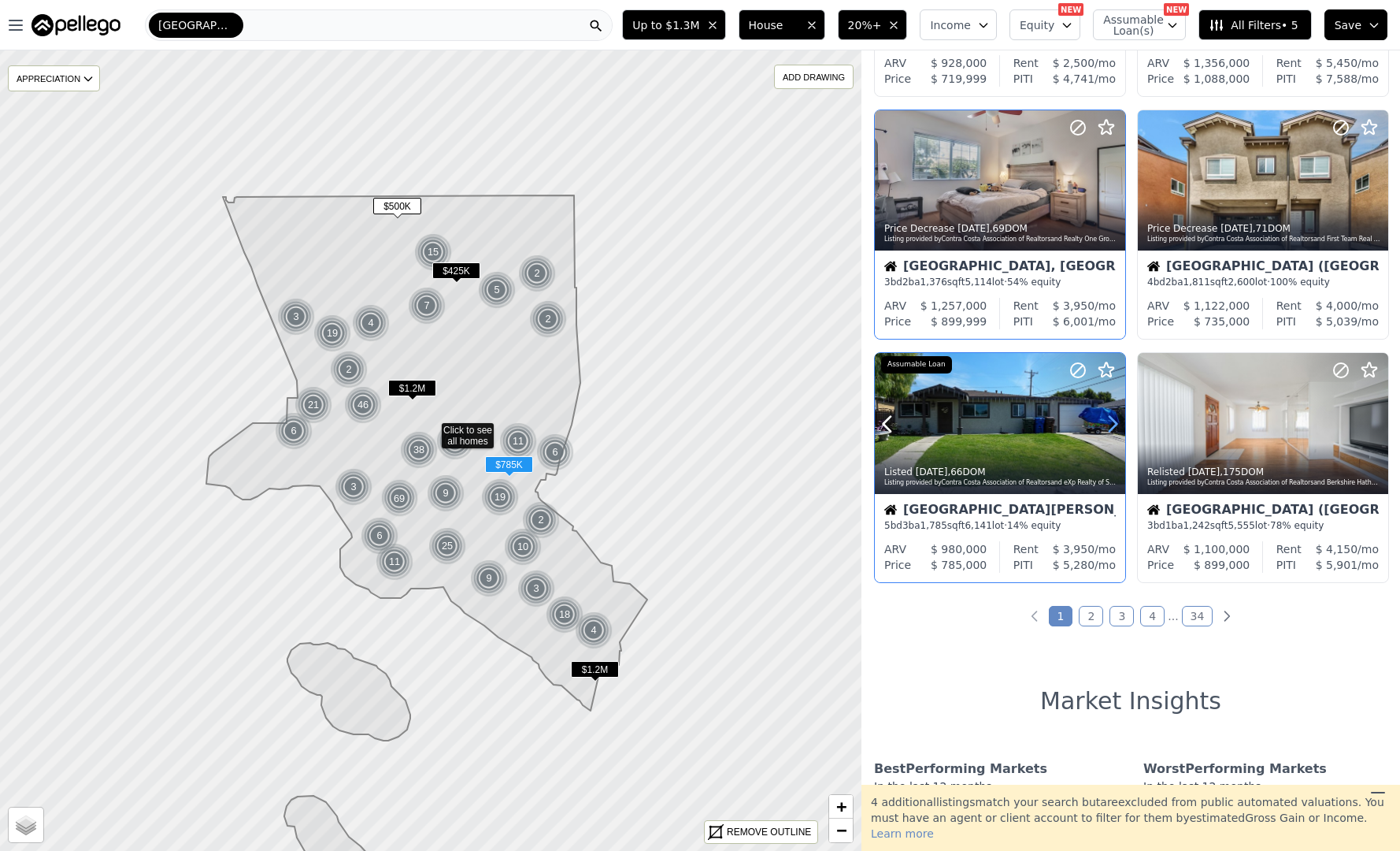
click at [1113, 431] on icon at bounding box center [1113, 424] width 25 height 25
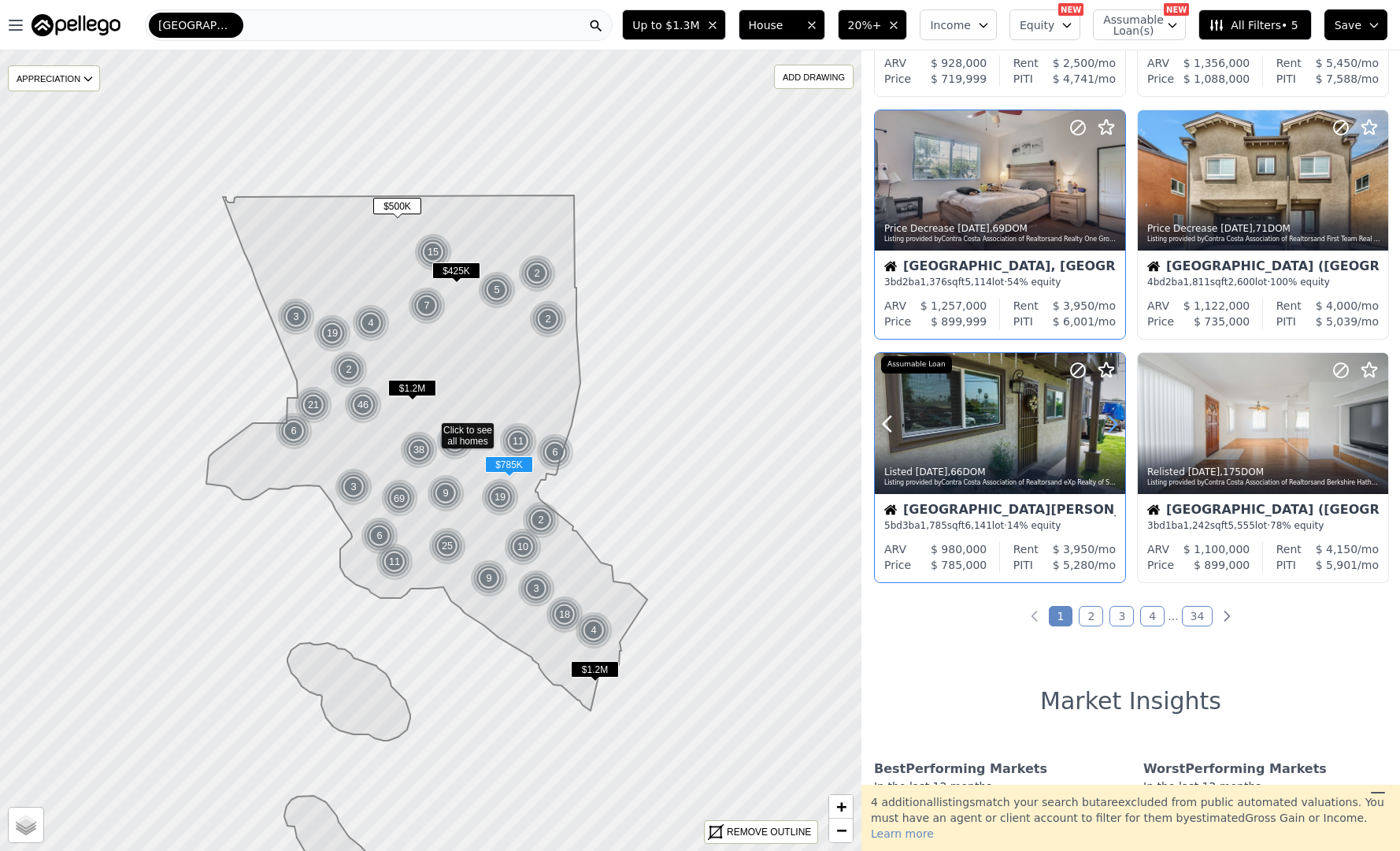
click at [1113, 431] on icon at bounding box center [1113, 424] width 25 height 25
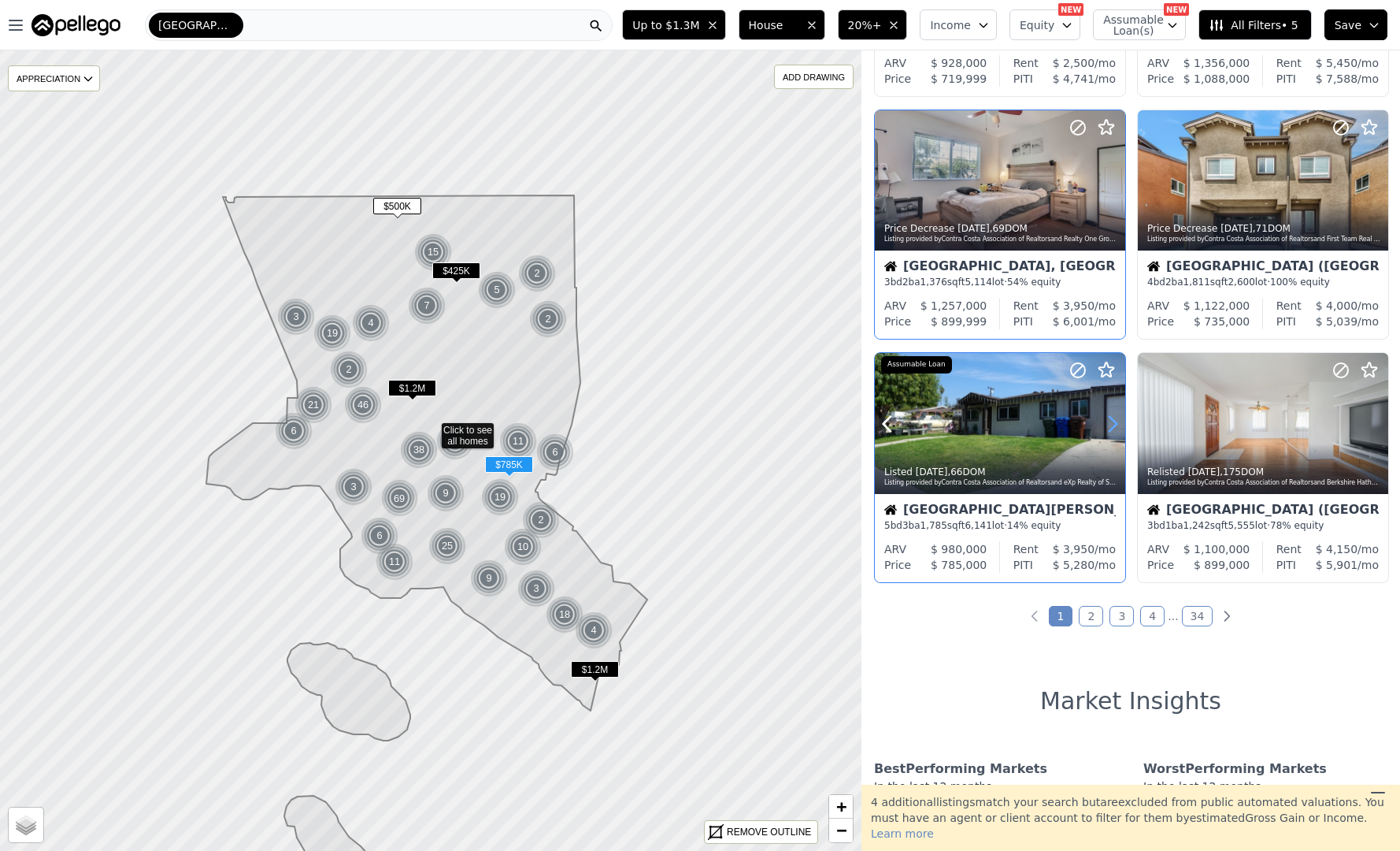
click at [1113, 431] on icon at bounding box center [1113, 424] width 25 height 25
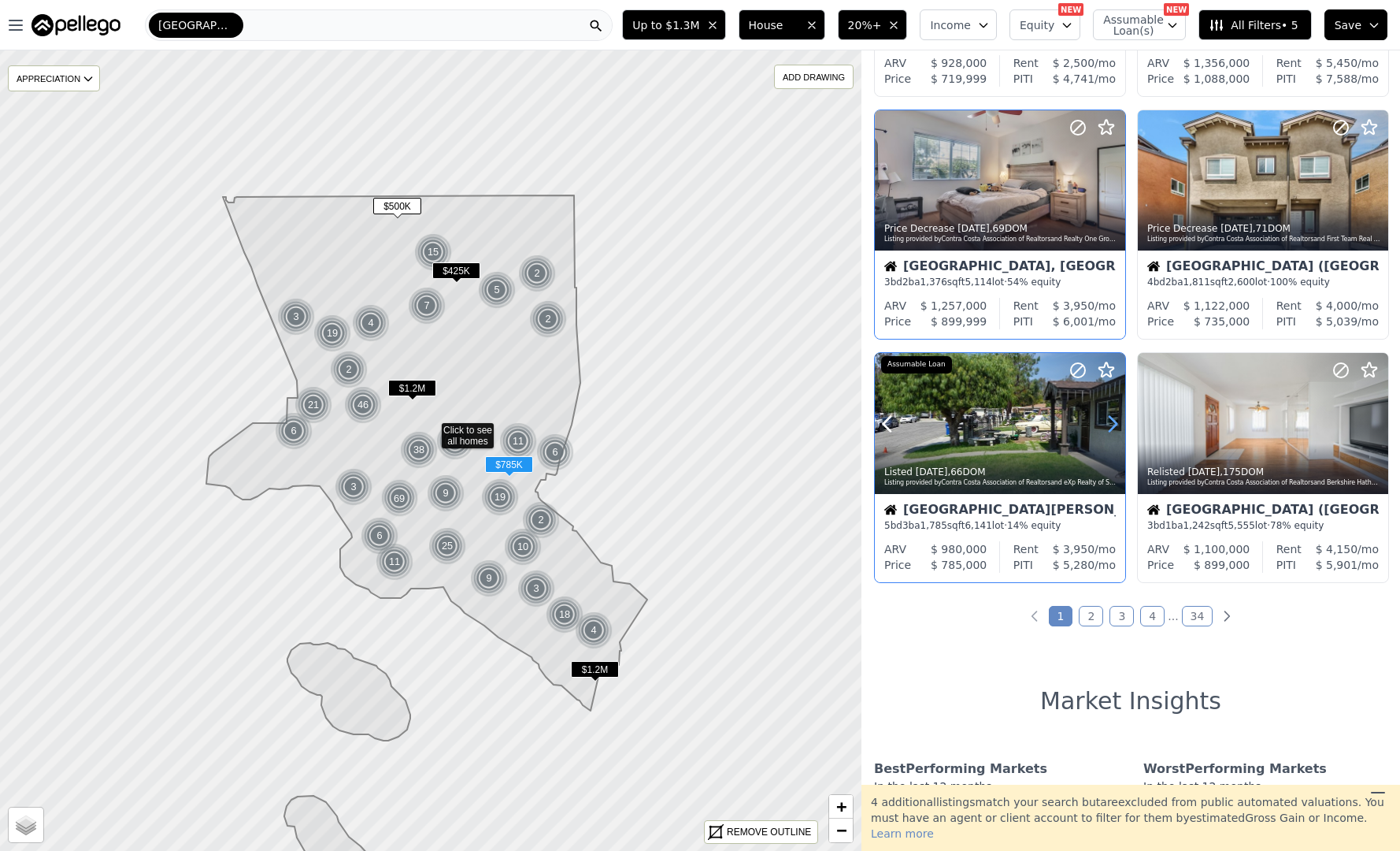
click at [1113, 431] on icon at bounding box center [1113, 424] width 25 height 25
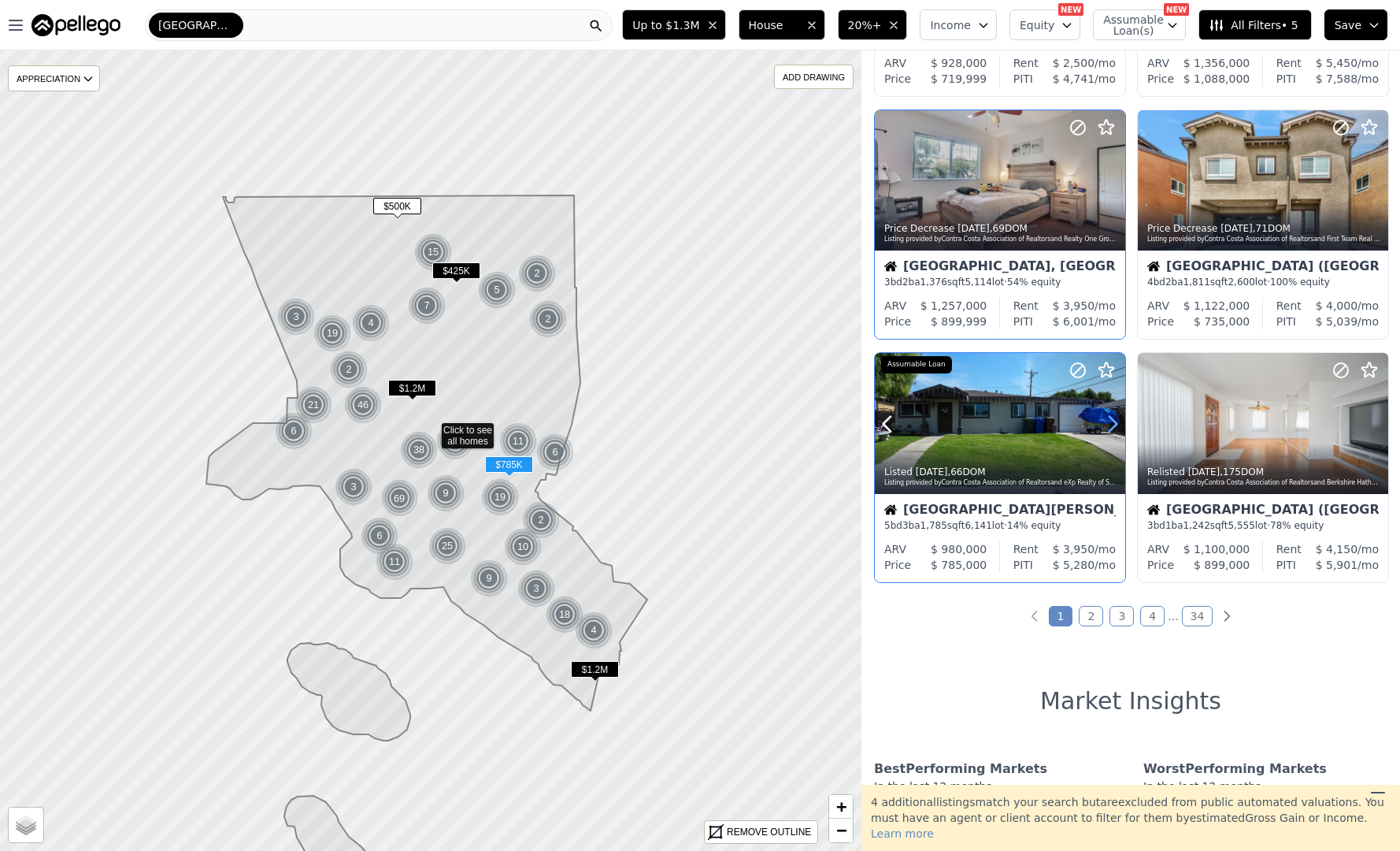
click at [1113, 431] on icon at bounding box center [1113, 424] width 25 height 25
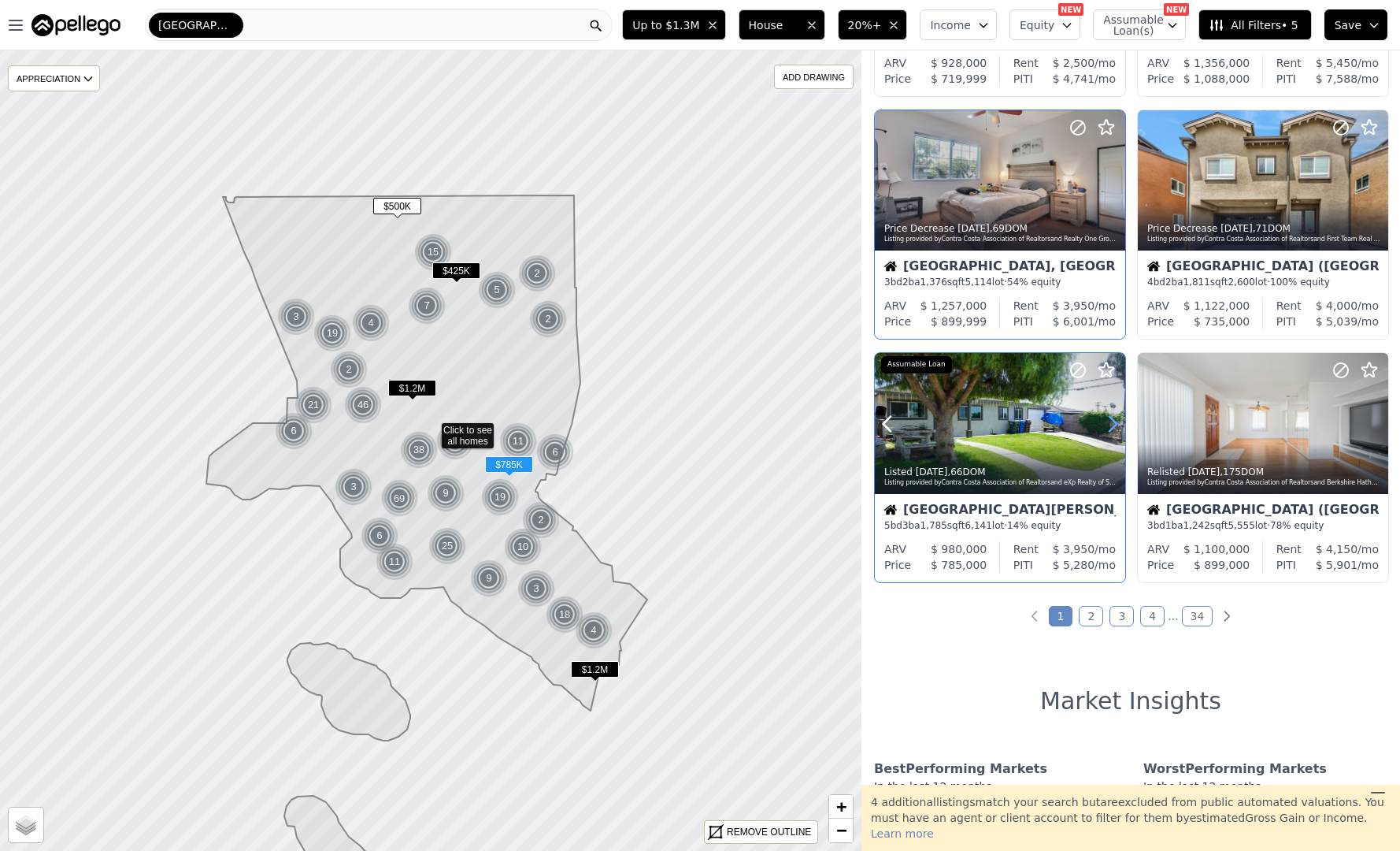
click at [1113, 431] on icon at bounding box center [1113, 424] width 25 height 25
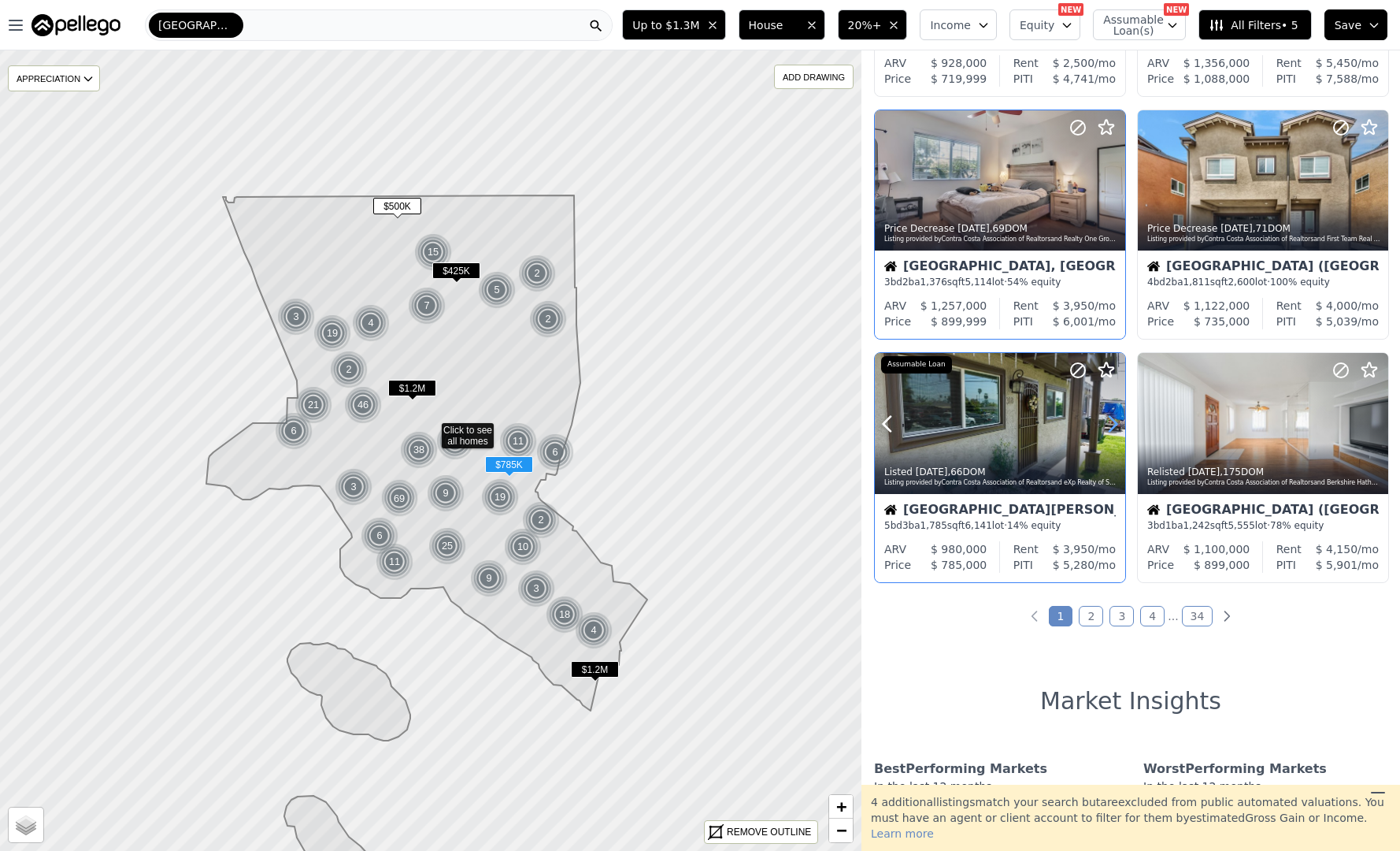
click at [1113, 431] on icon at bounding box center [1113, 424] width 25 height 25
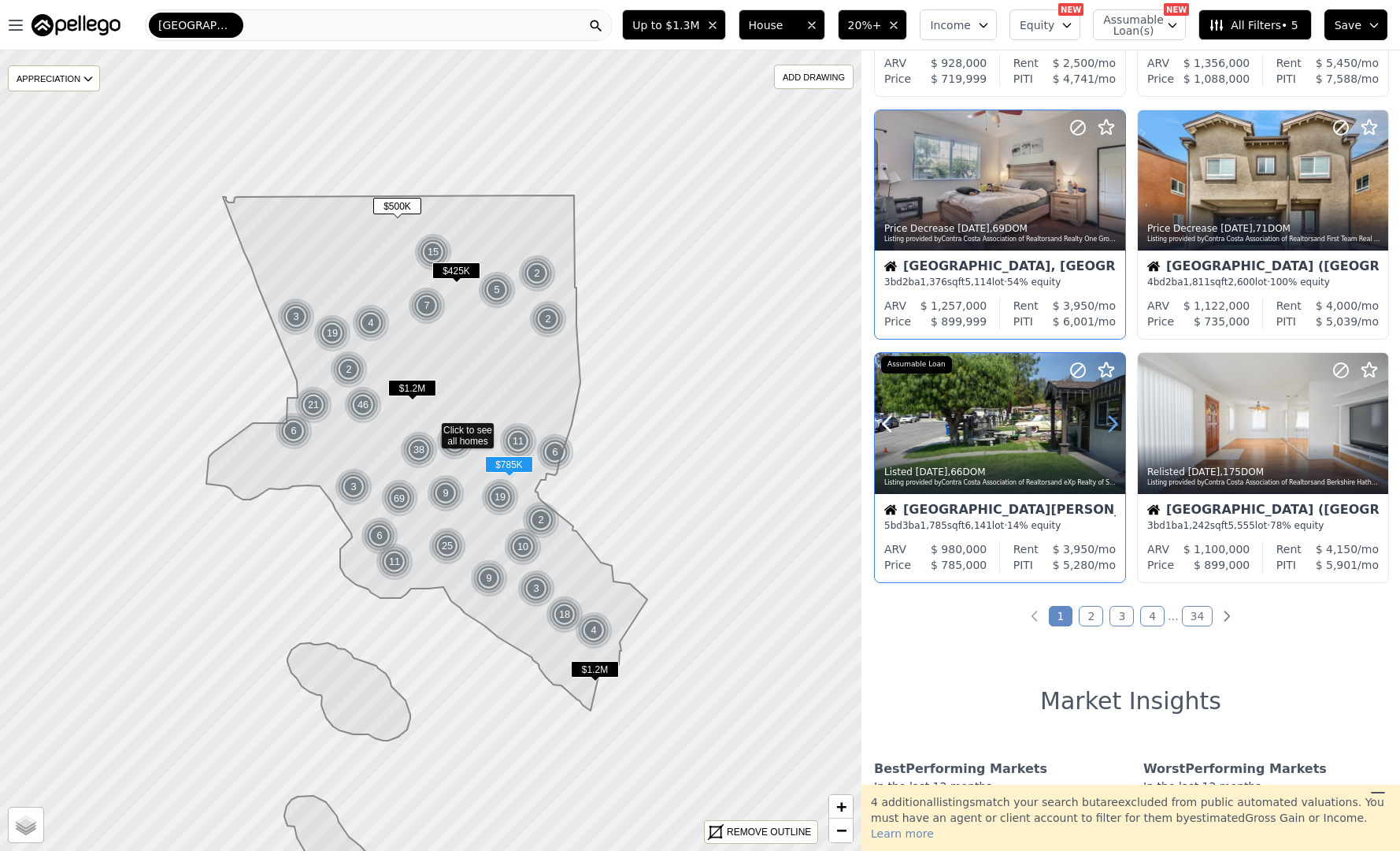
click at [1113, 431] on icon at bounding box center [1113, 424] width 25 height 25
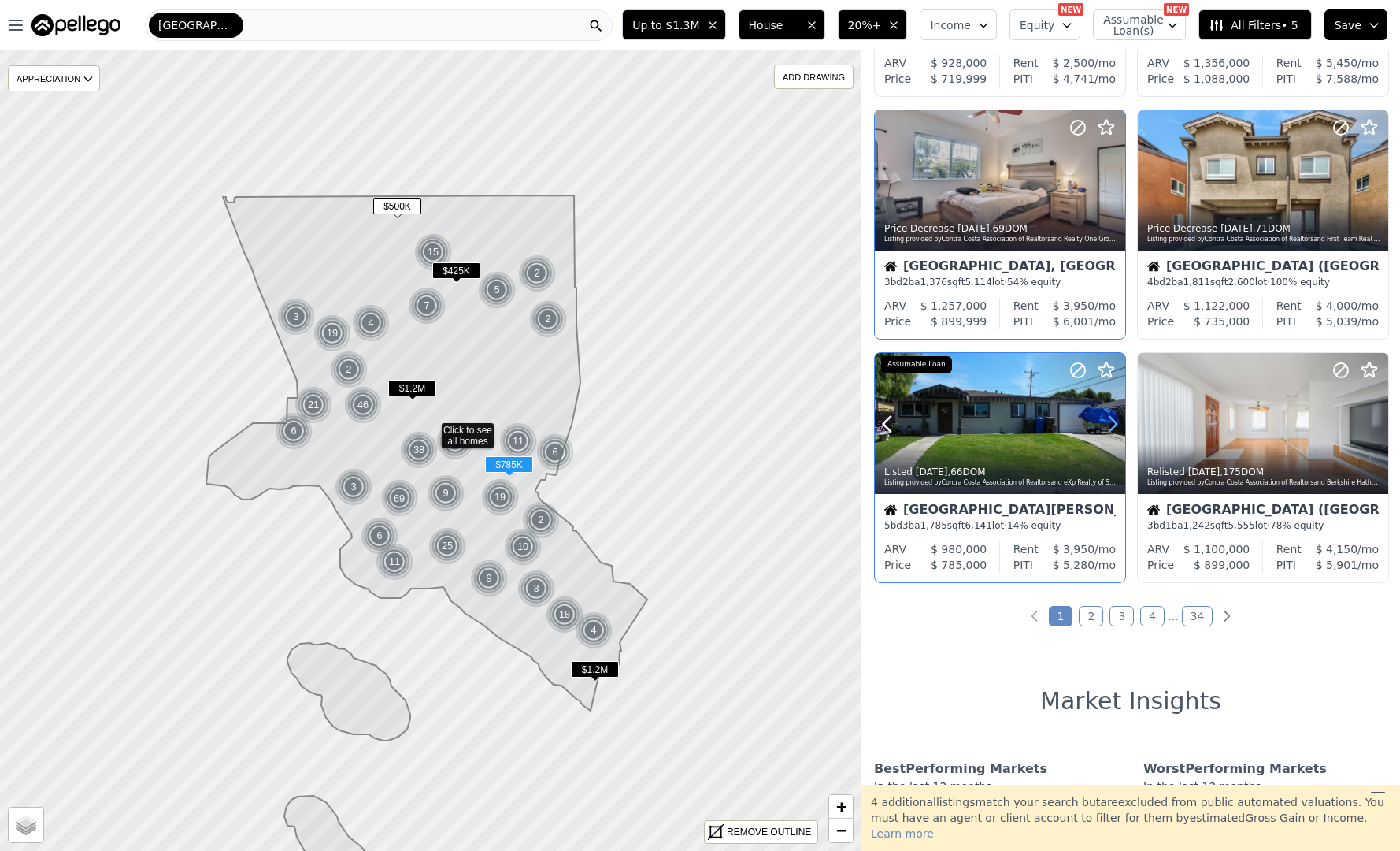
click at [1113, 431] on icon at bounding box center [1113, 424] width 25 height 25
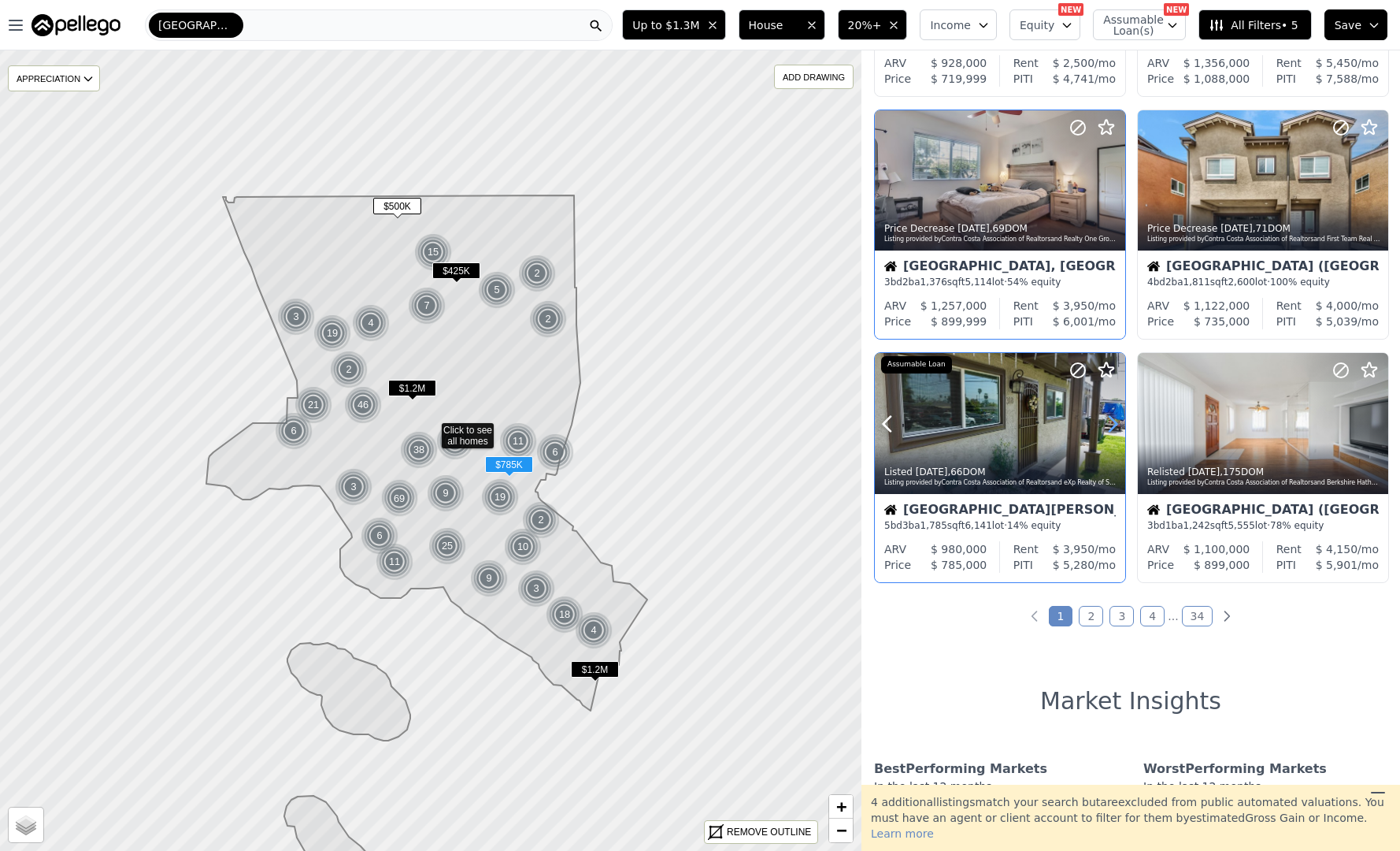
click at [1113, 431] on icon at bounding box center [1113, 424] width 25 height 25
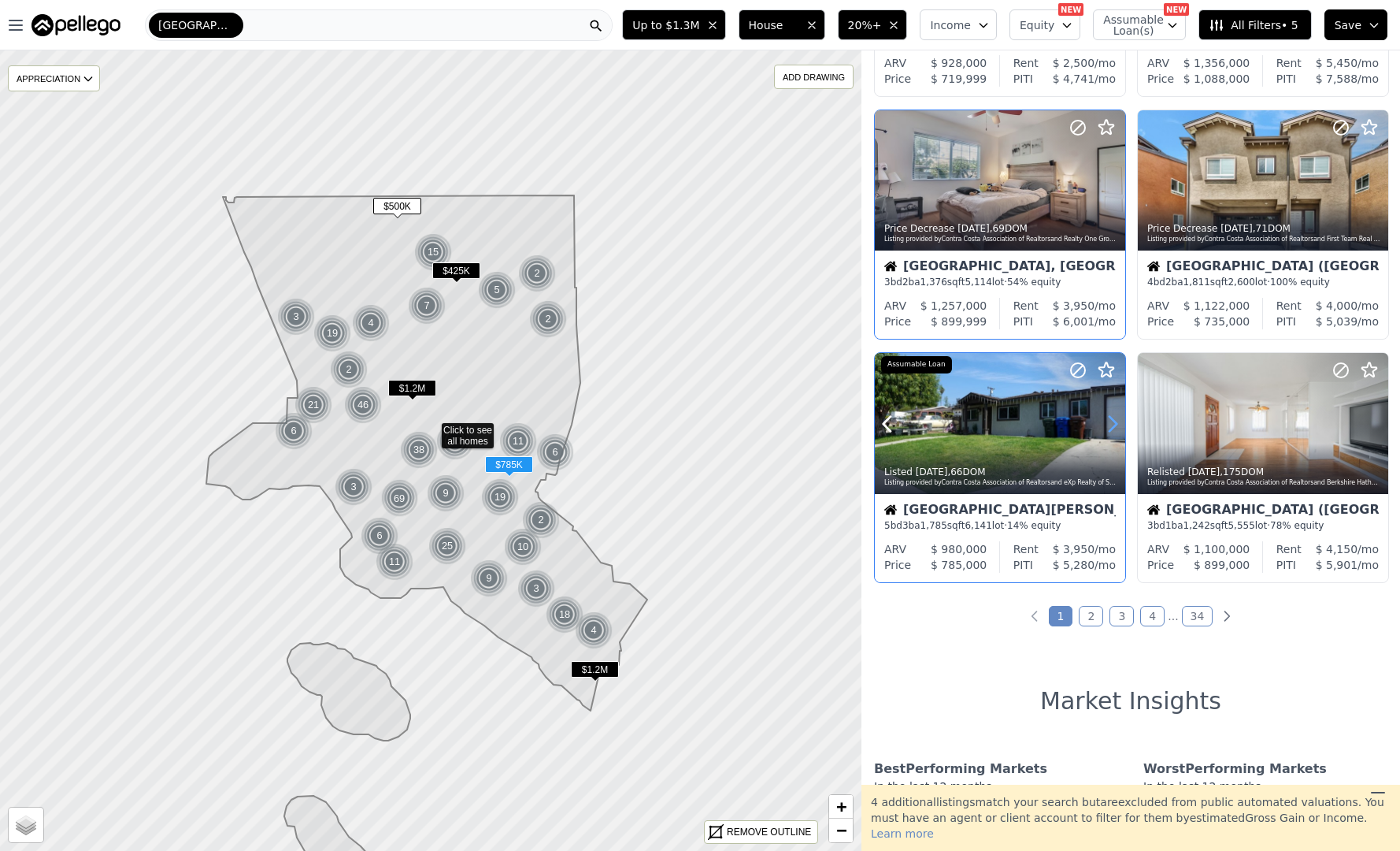
click at [1113, 431] on icon at bounding box center [1113, 424] width 25 height 25
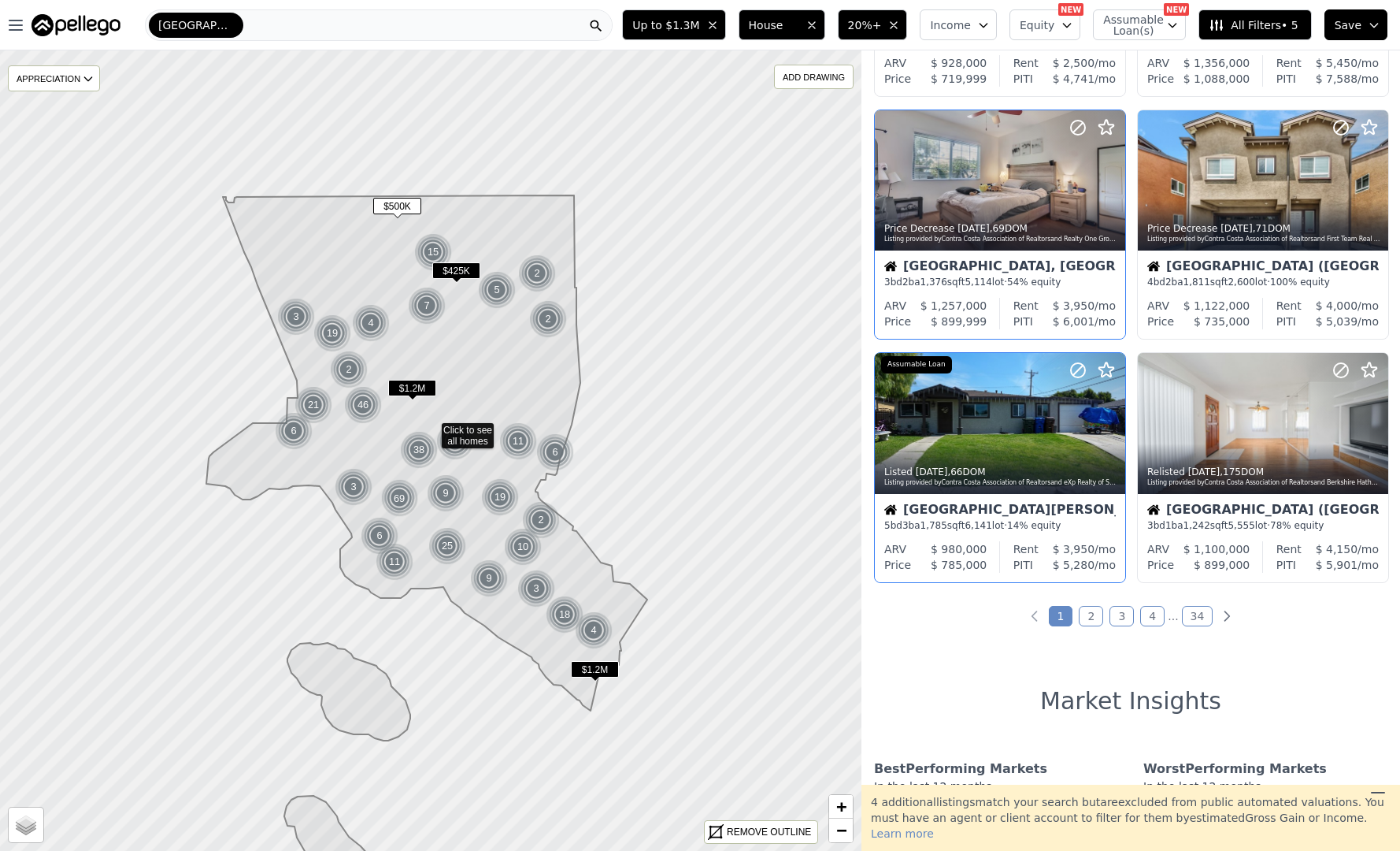
click at [1094, 621] on link "2" at bounding box center [1091, 617] width 25 height 21
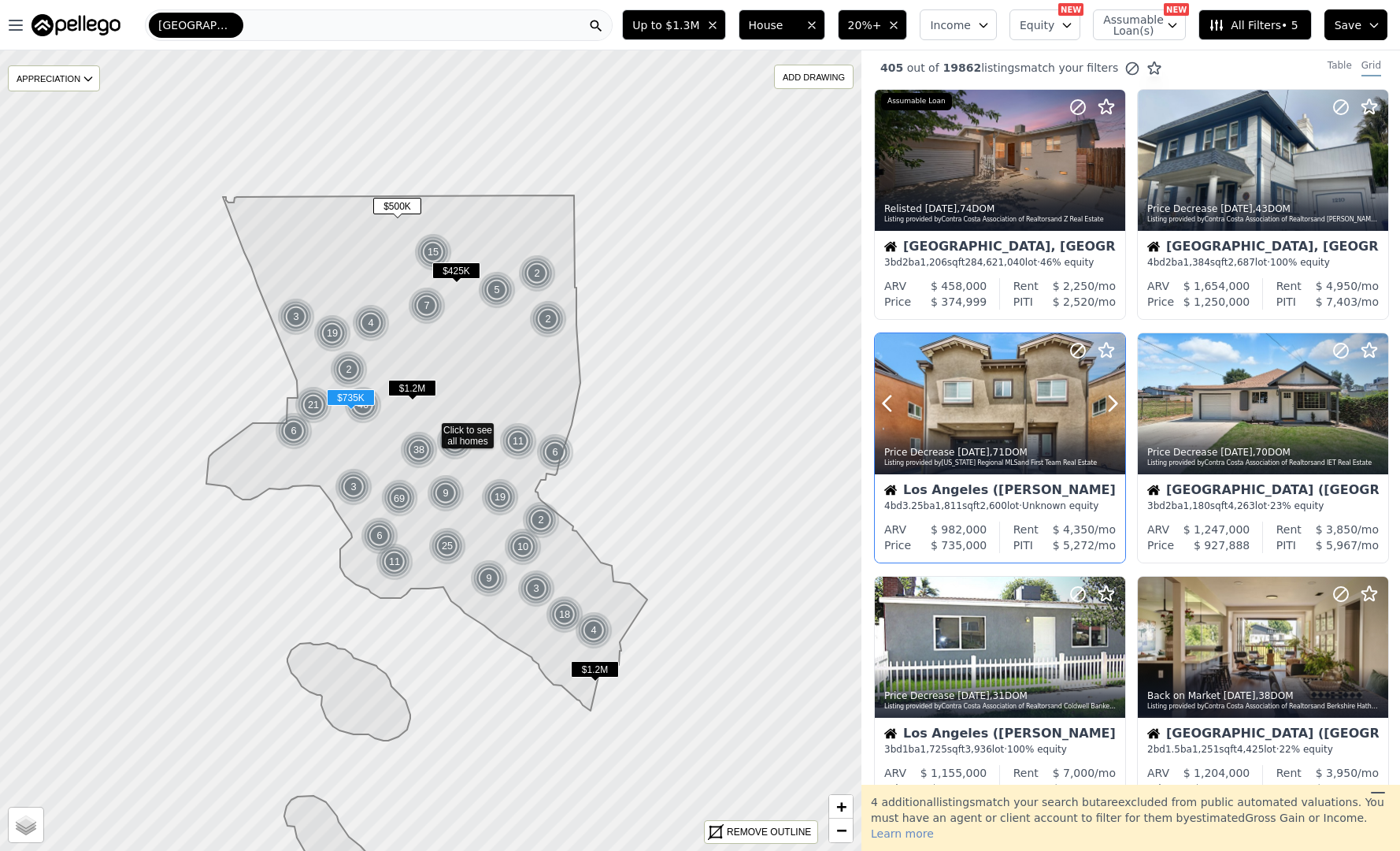
scroll to position [0, 0]
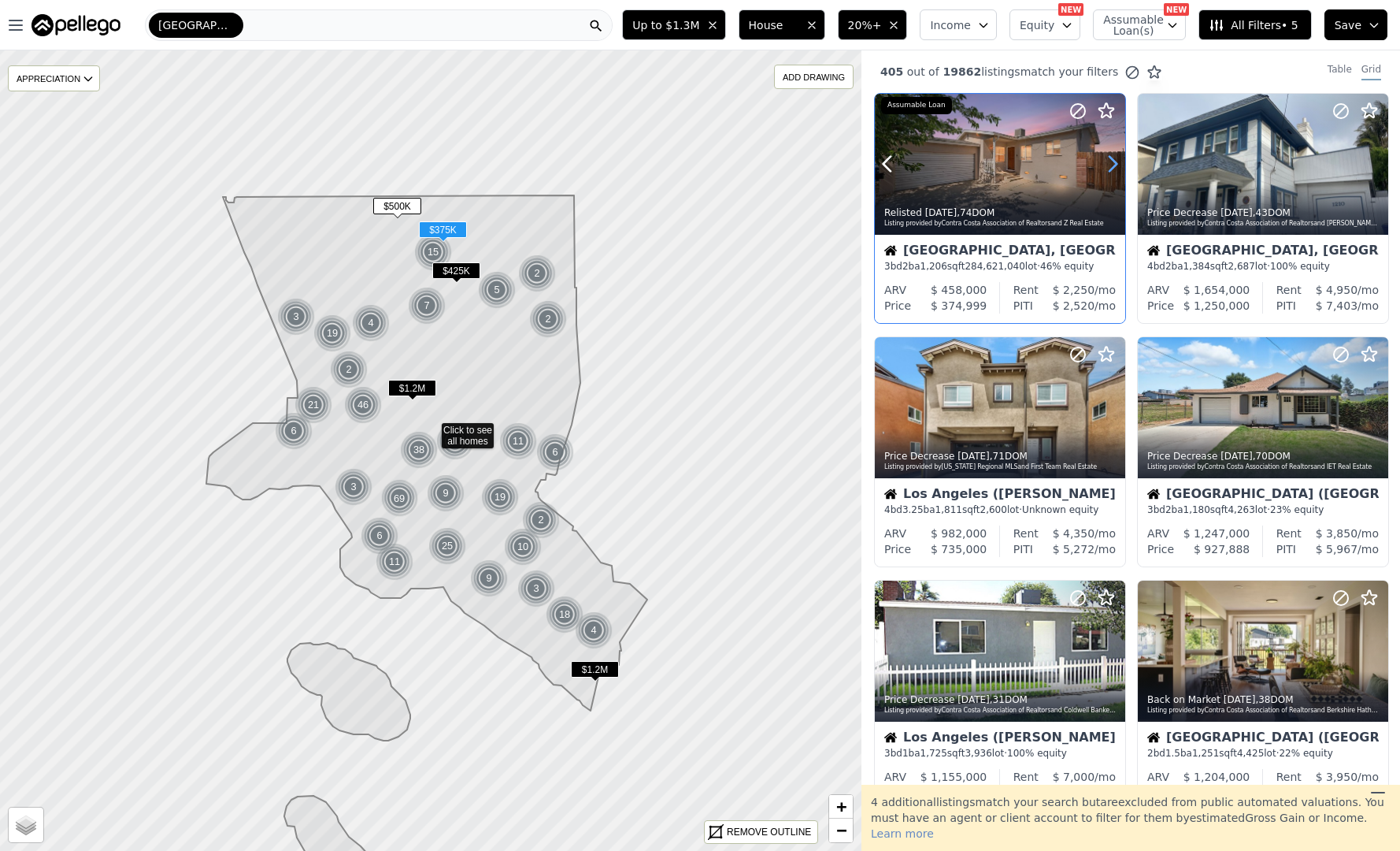
click at [1110, 153] on icon at bounding box center [1113, 164] width 25 height 25
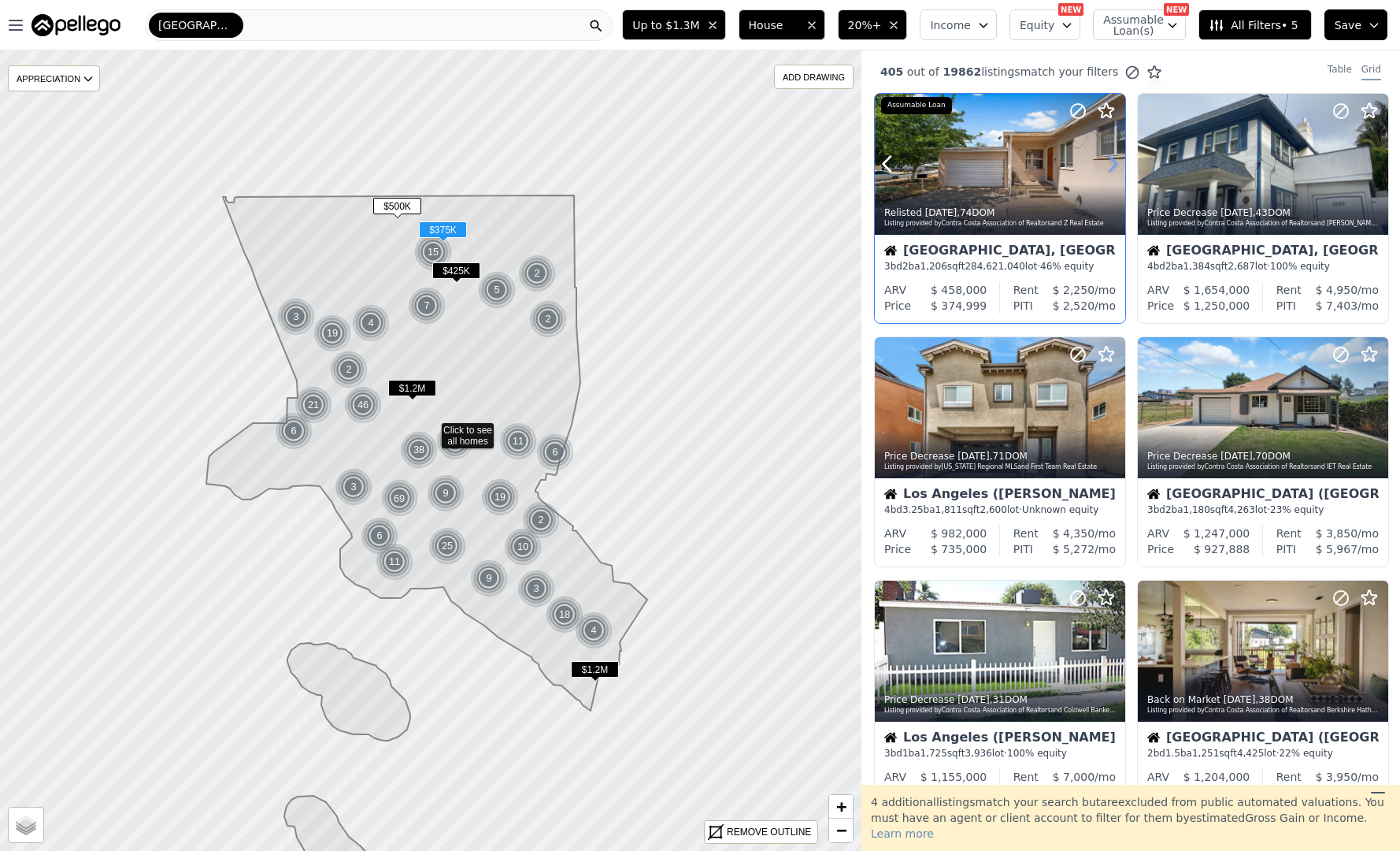
click at [1110, 153] on icon at bounding box center [1113, 164] width 25 height 25
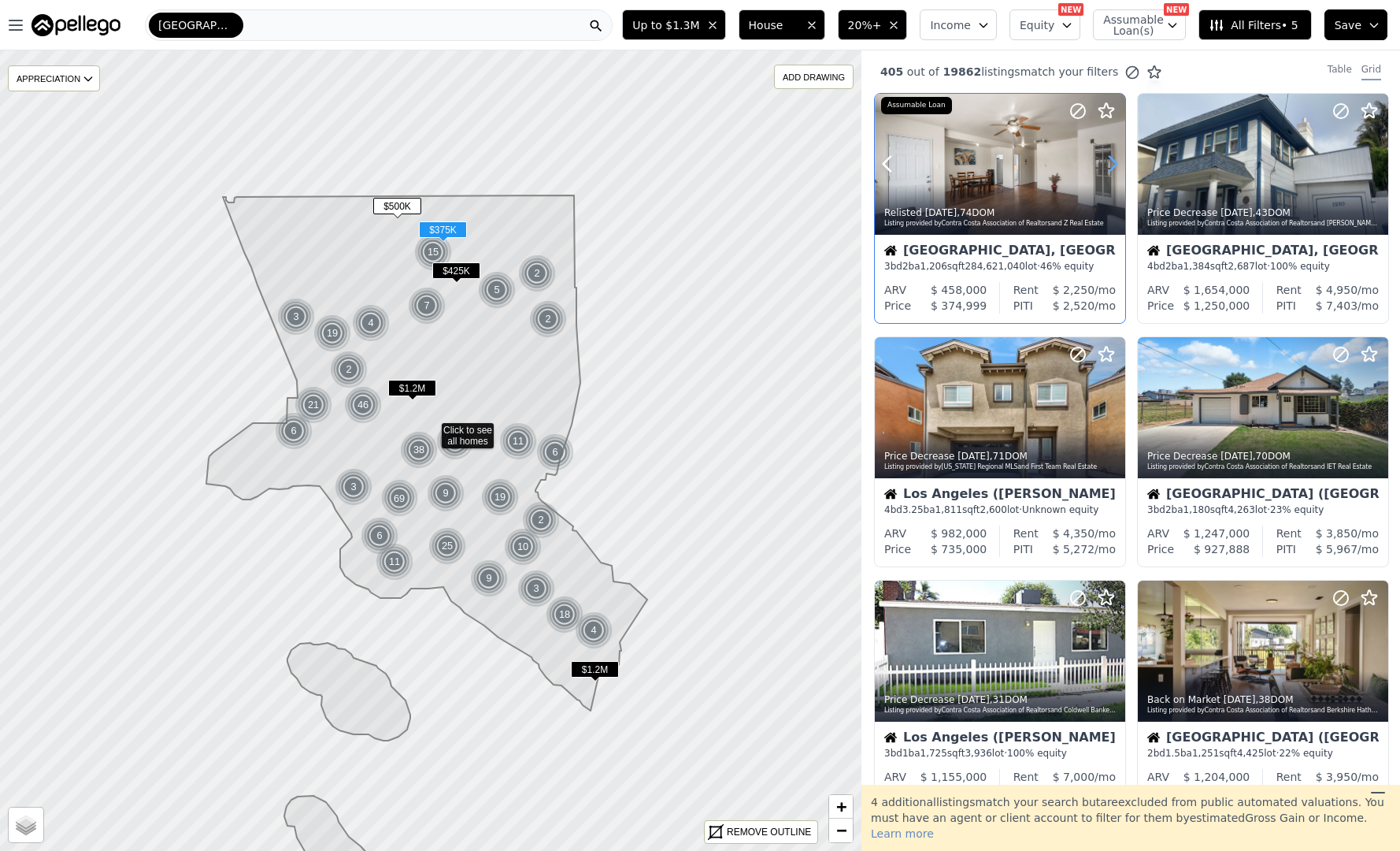
click at [1110, 153] on icon at bounding box center [1113, 164] width 25 height 25
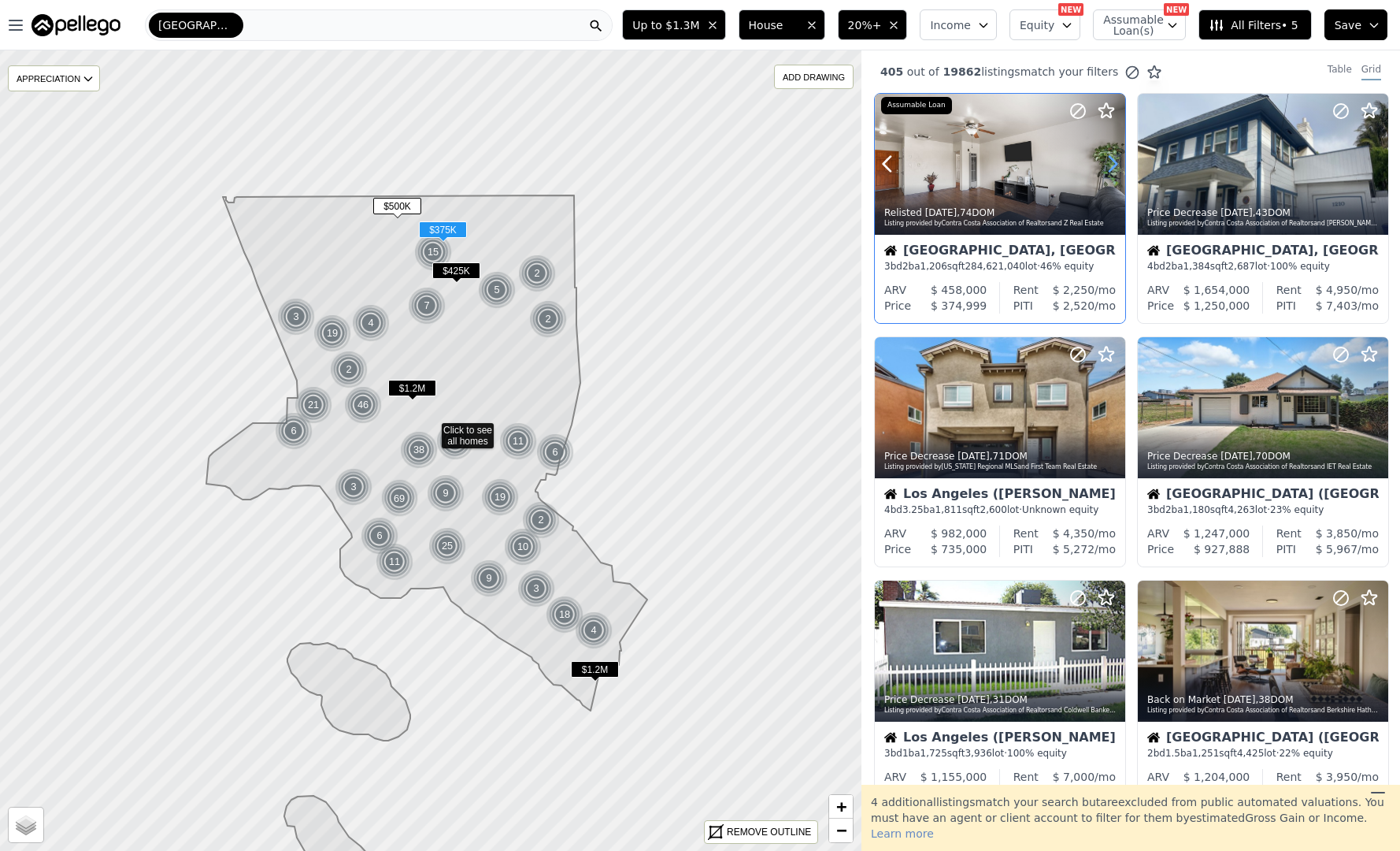
click at [1110, 153] on icon at bounding box center [1113, 164] width 25 height 25
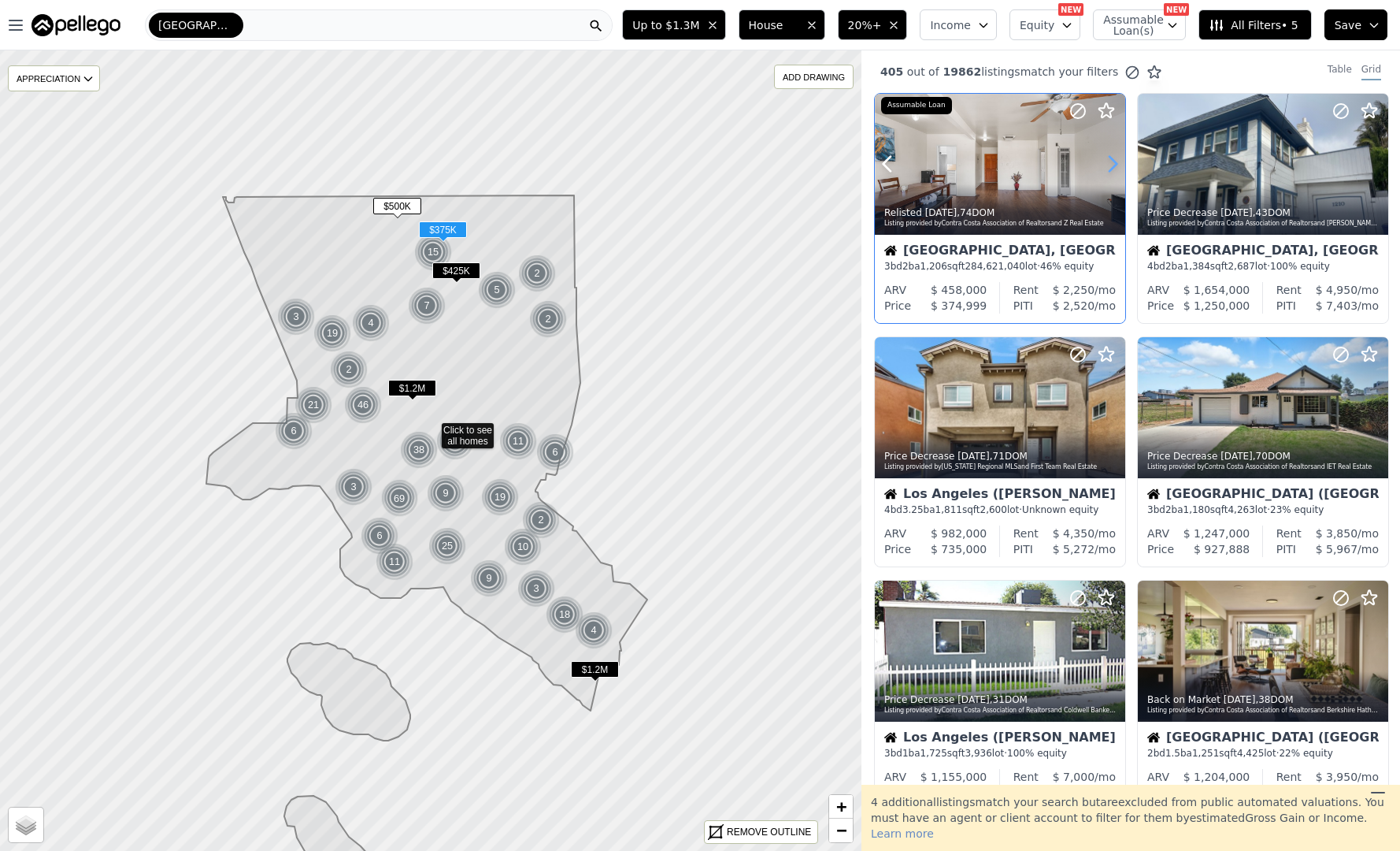
click at [1110, 153] on icon at bounding box center [1113, 164] width 25 height 25
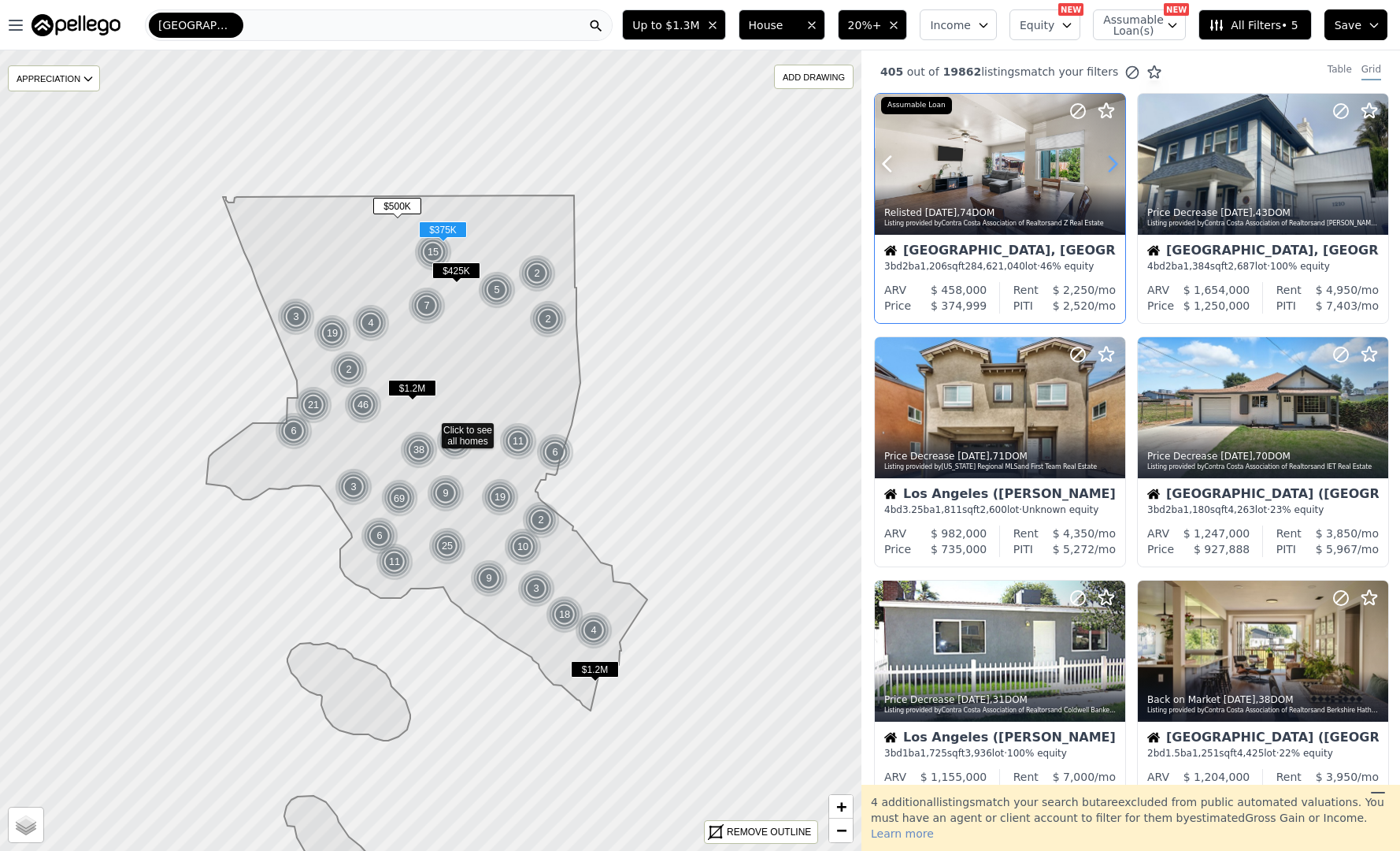
click at [1110, 153] on icon at bounding box center [1113, 164] width 25 height 25
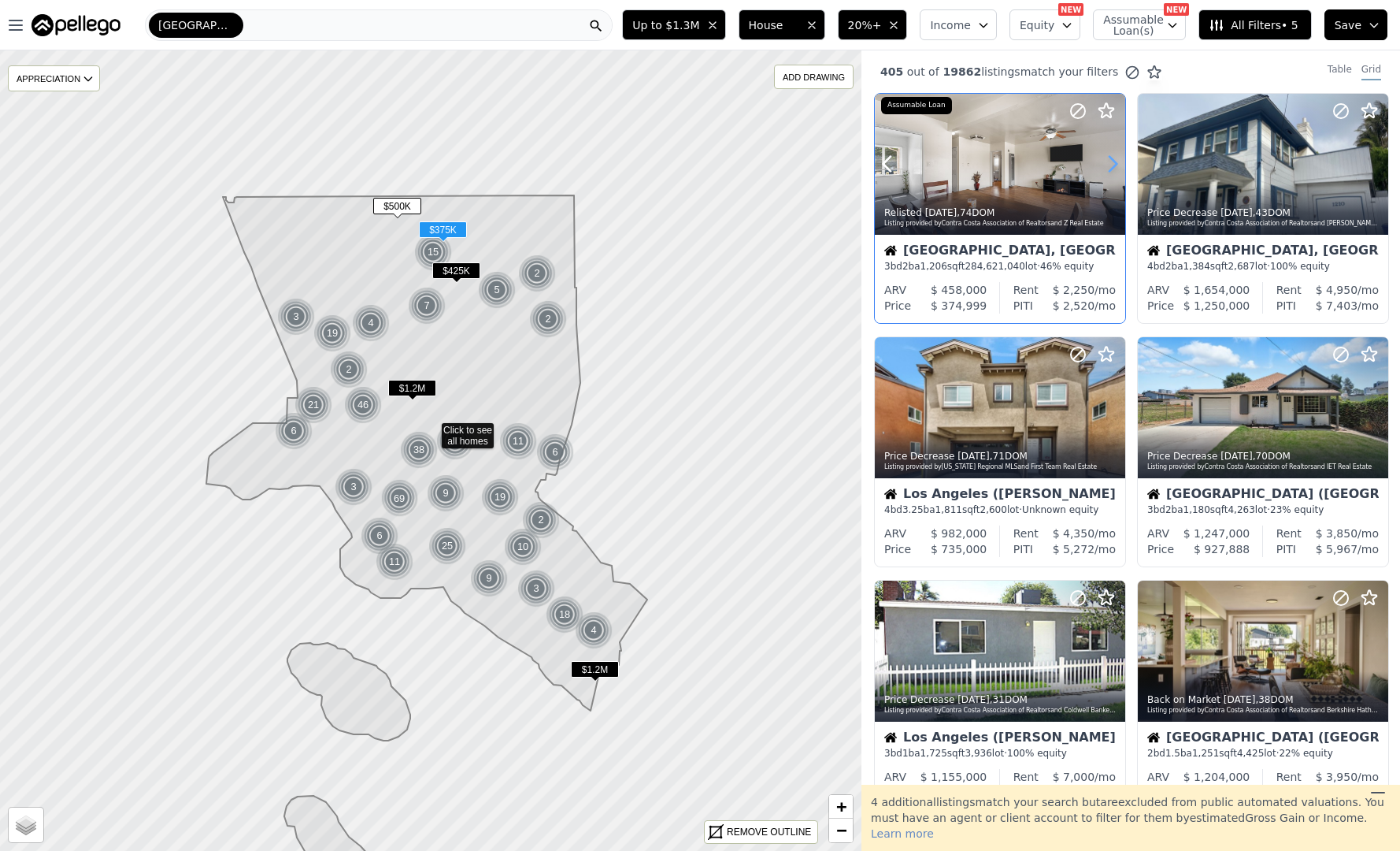
click at [1110, 153] on icon at bounding box center [1113, 164] width 25 height 25
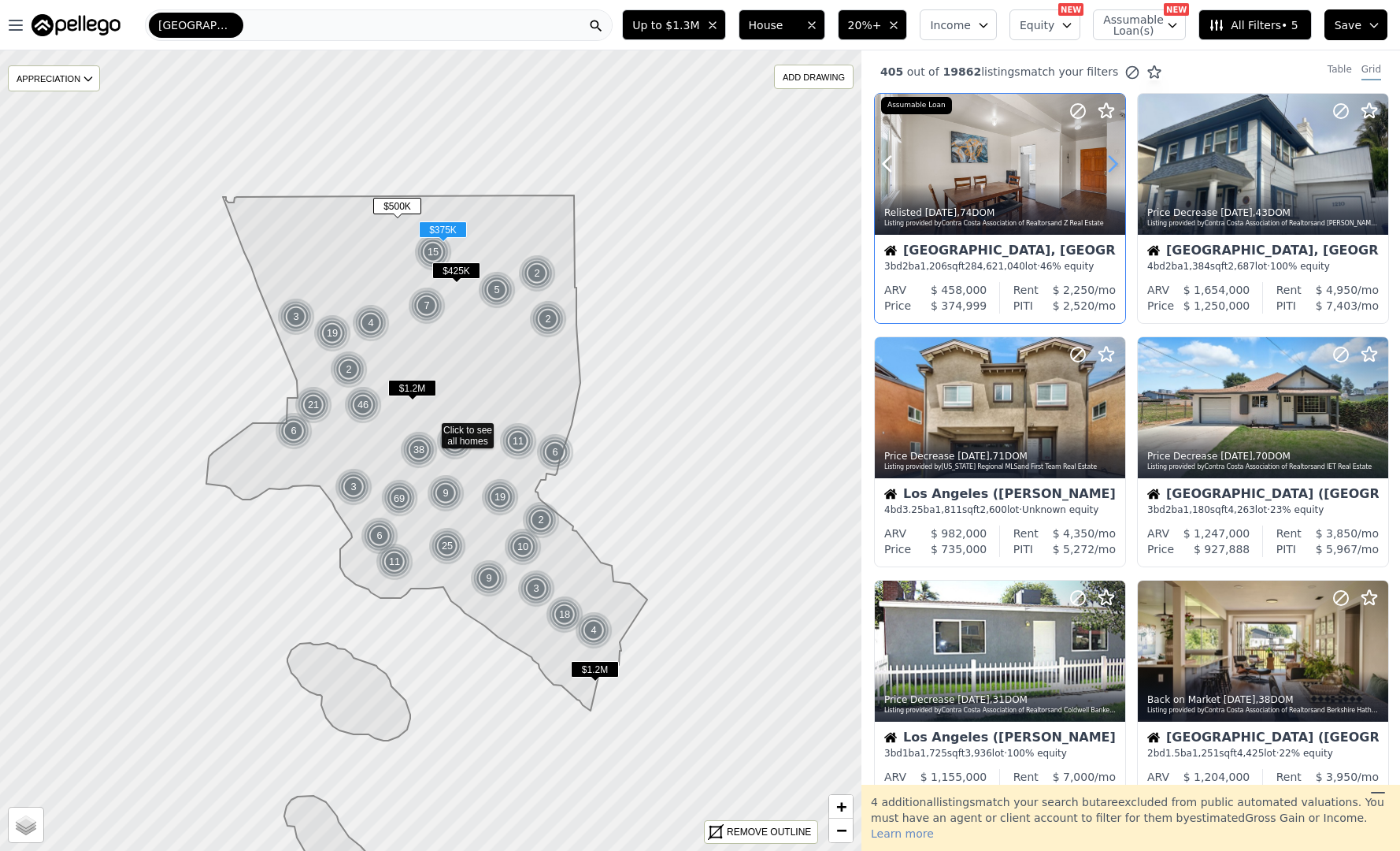
click at [1110, 153] on icon at bounding box center [1113, 164] width 25 height 25
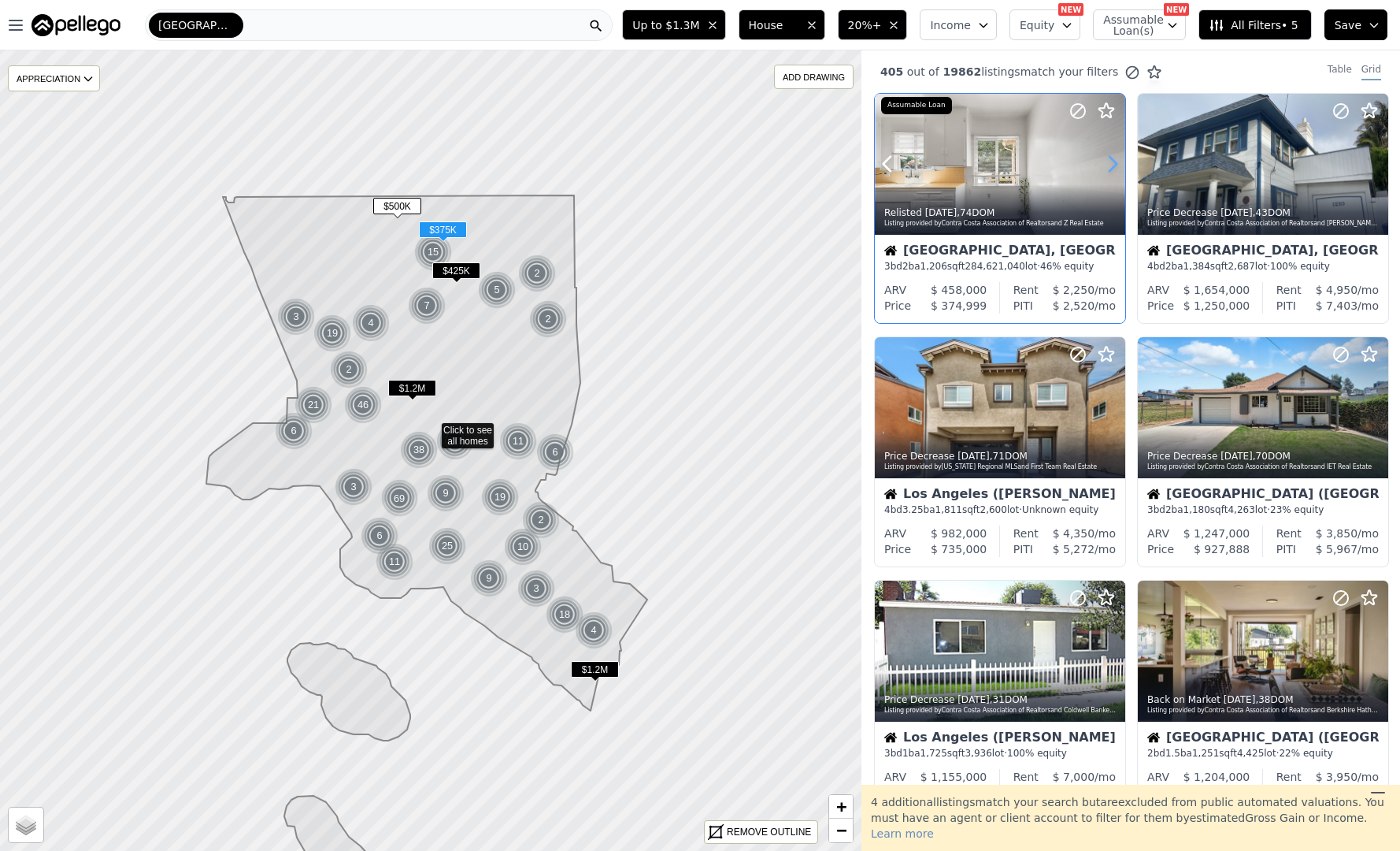
click at [1110, 153] on icon at bounding box center [1113, 164] width 25 height 25
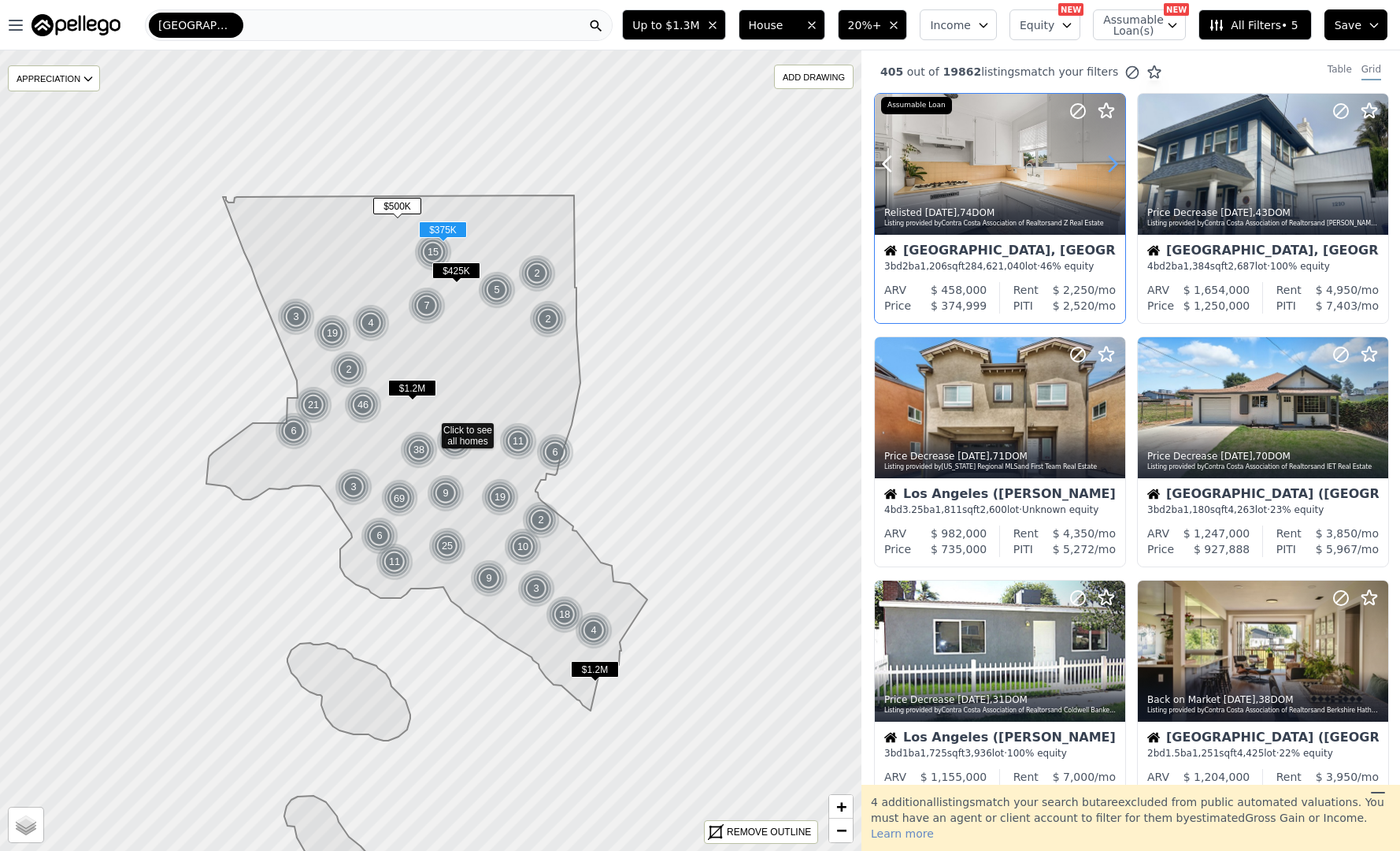
click at [1110, 153] on icon at bounding box center [1113, 164] width 25 height 25
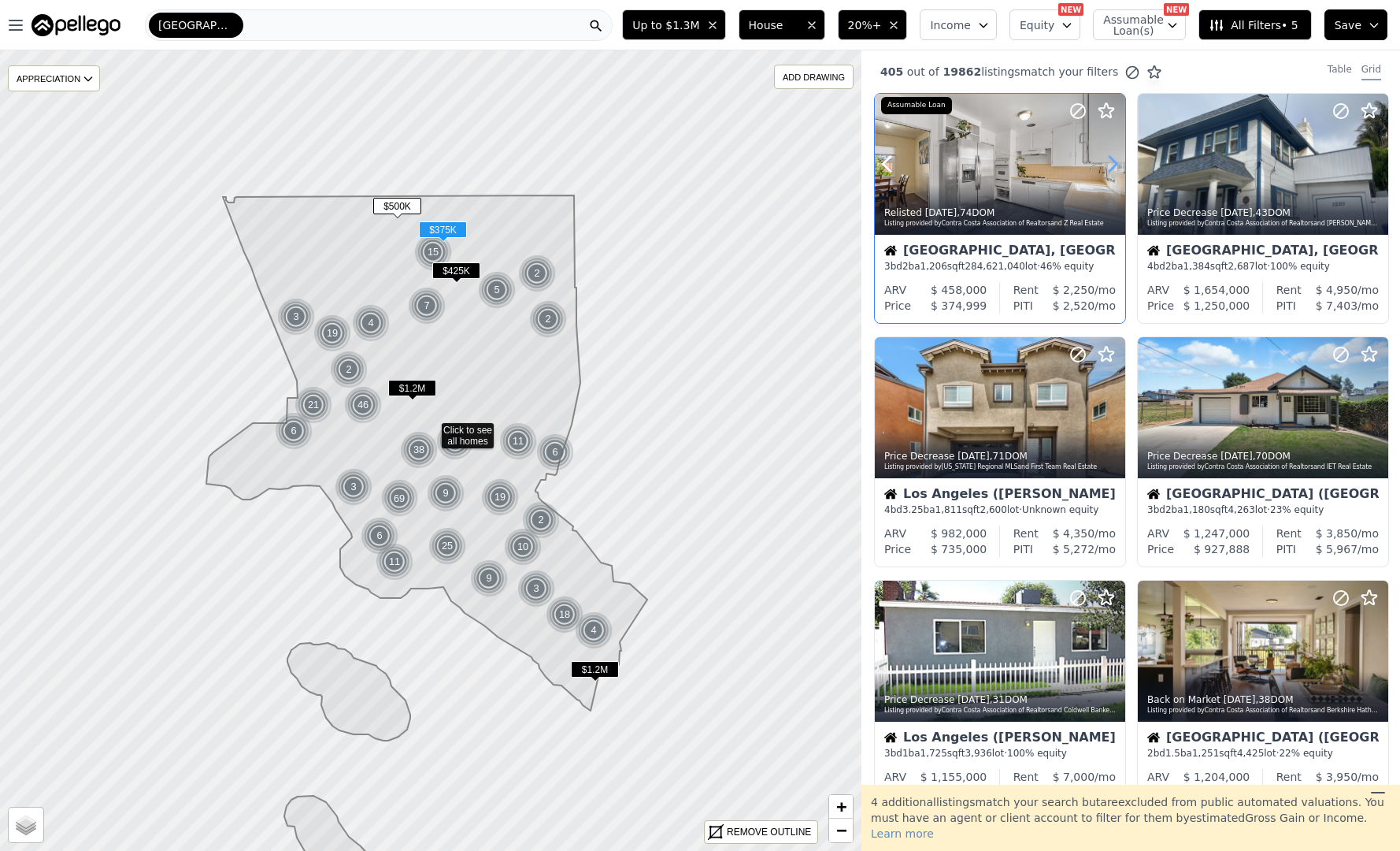
click at [1110, 153] on icon at bounding box center [1113, 164] width 25 height 25
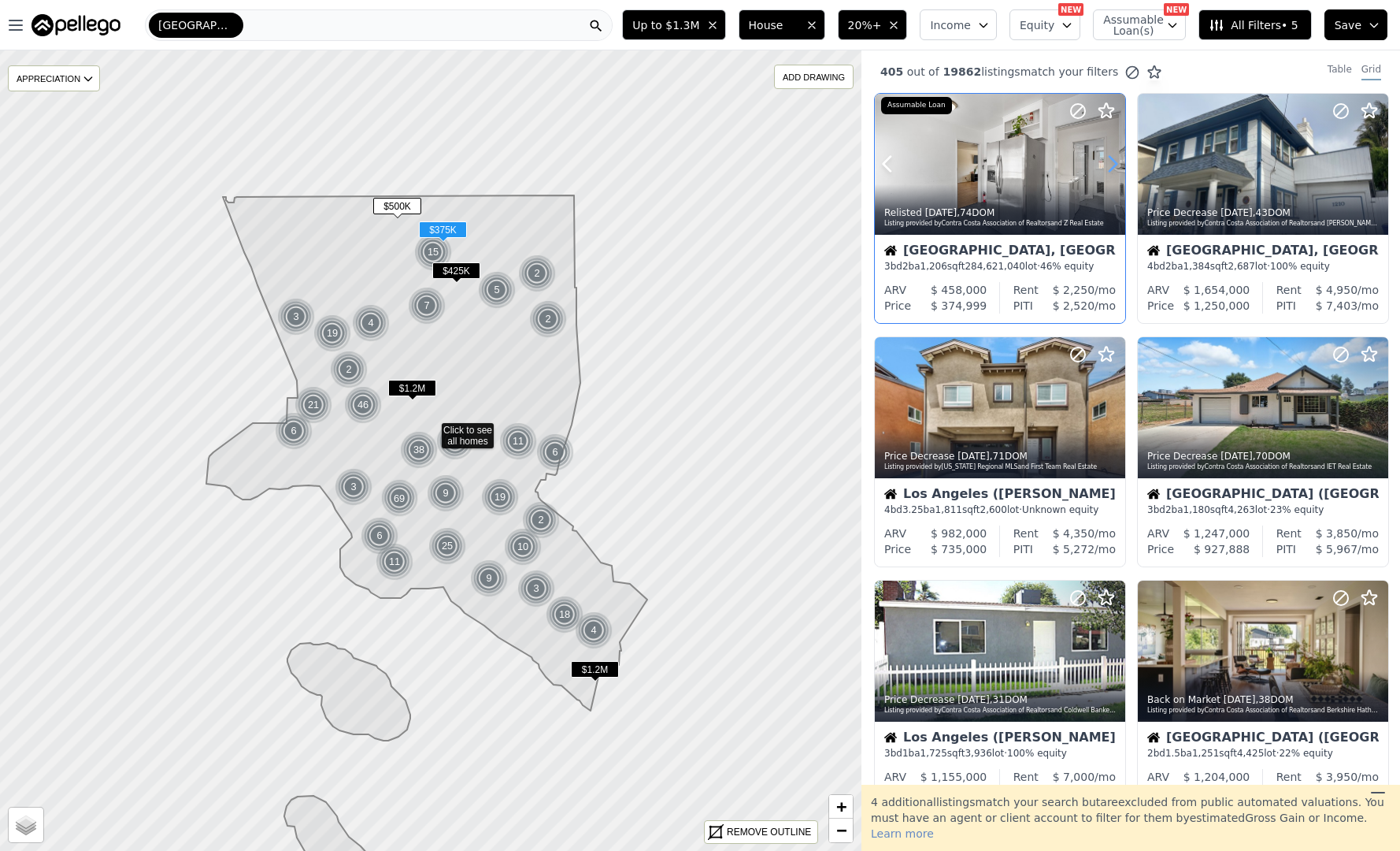
click at [1110, 153] on icon at bounding box center [1113, 164] width 25 height 25
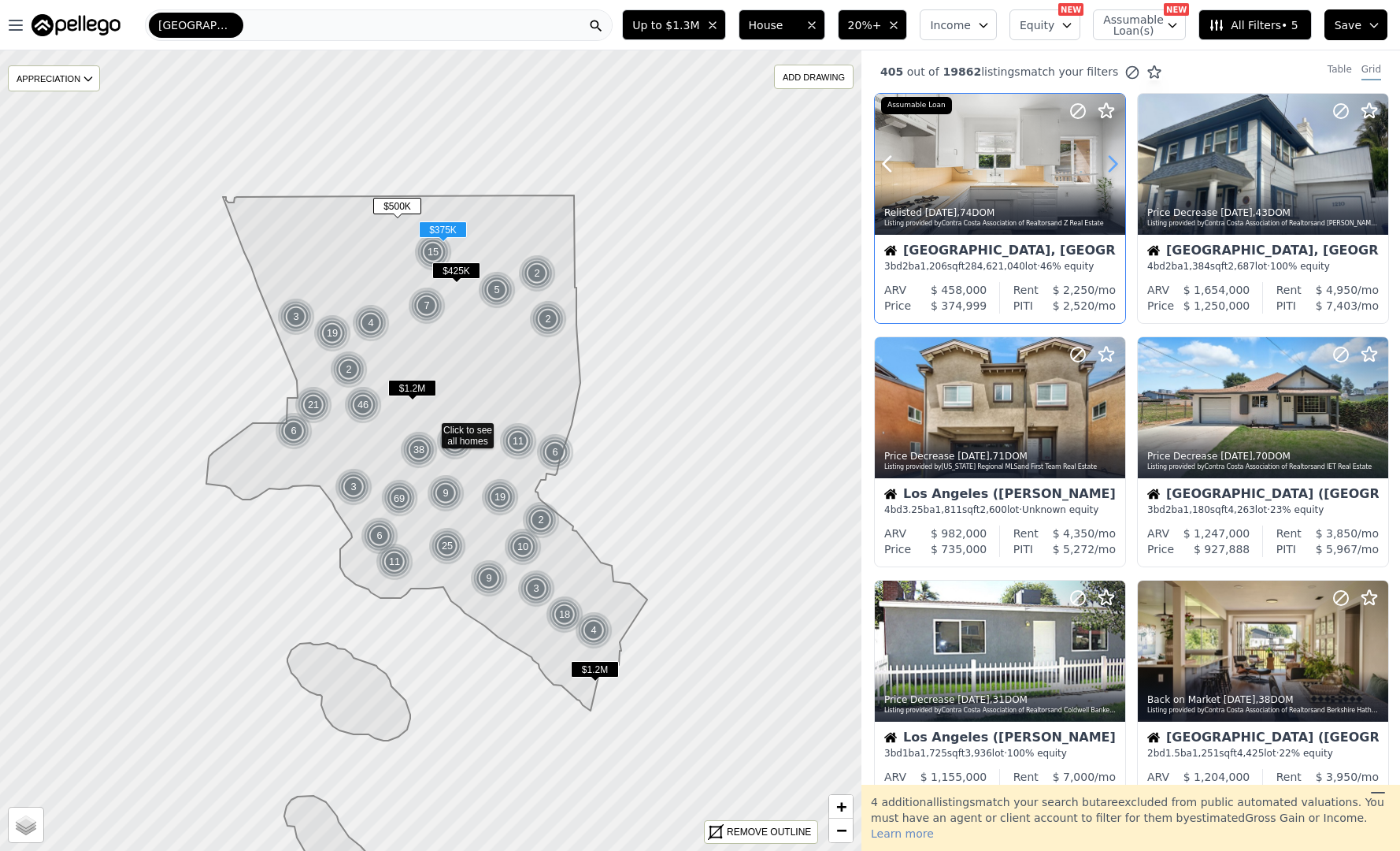
click at [1110, 153] on icon at bounding box center [1113, 164] width 25 height 25
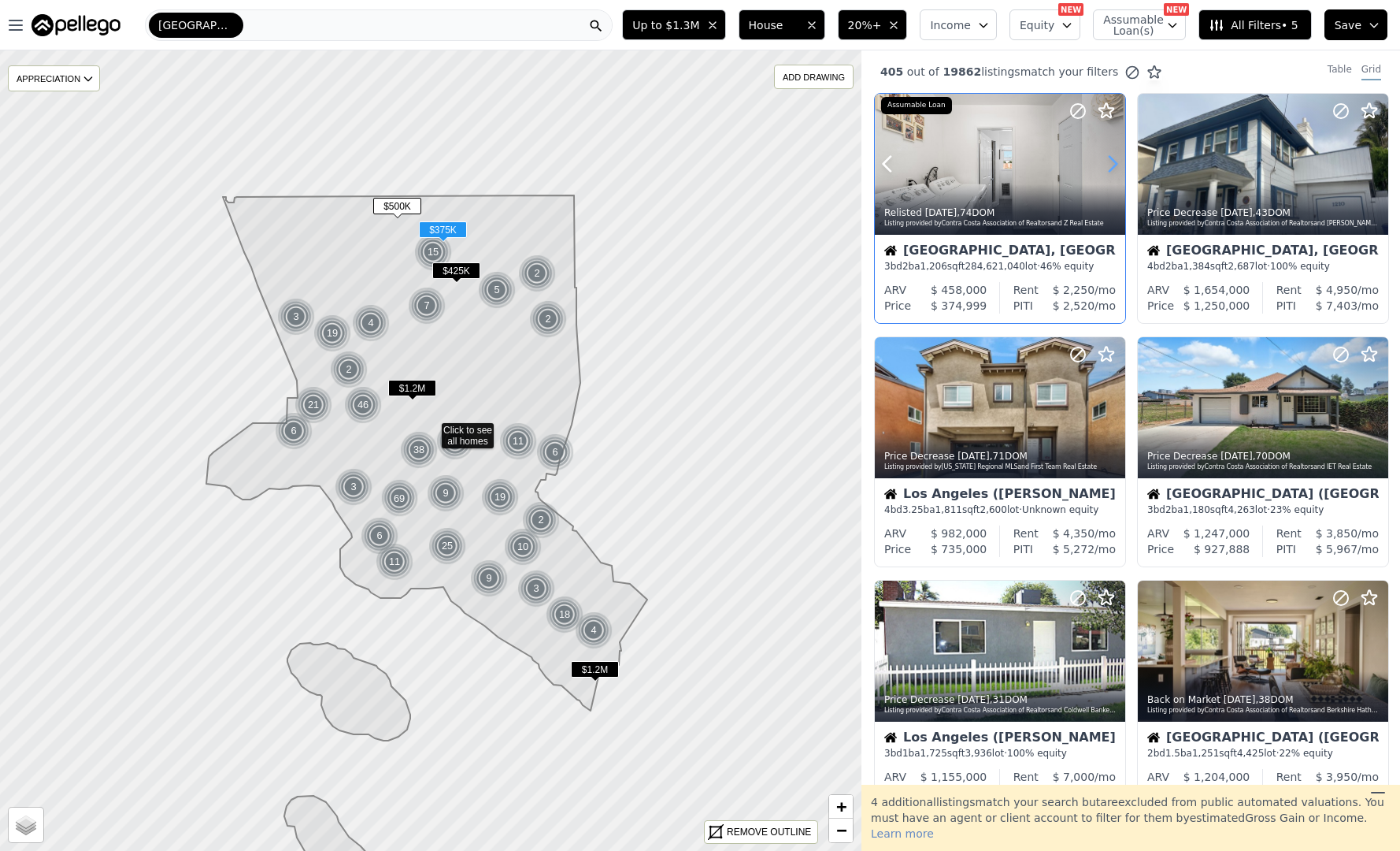
click at [1110, 153] on icon at bounding box center [1113, 164] width 25 height 25
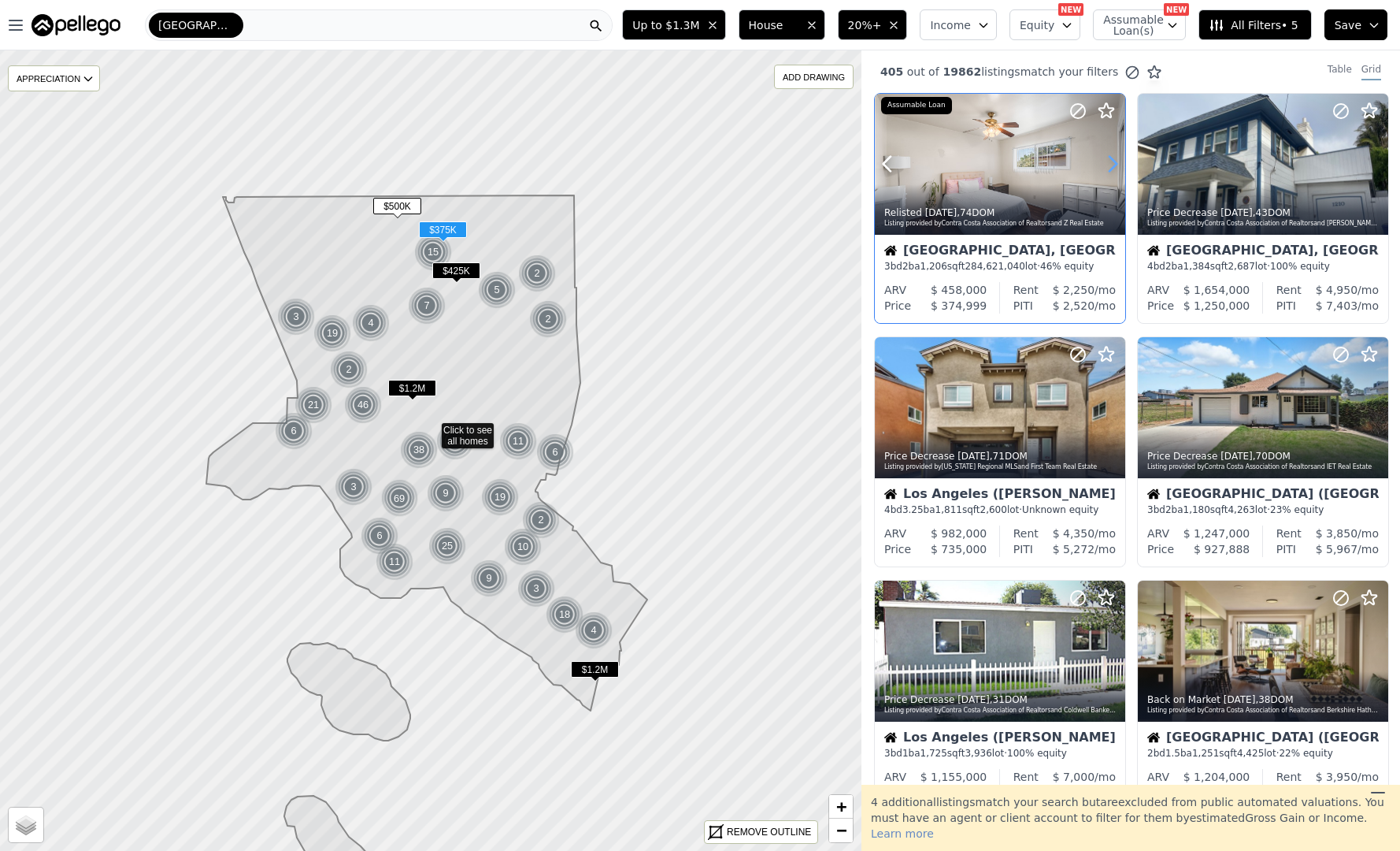
click at [1110, 153] on icon at bounding box center [1113, 164] width 25 height 25
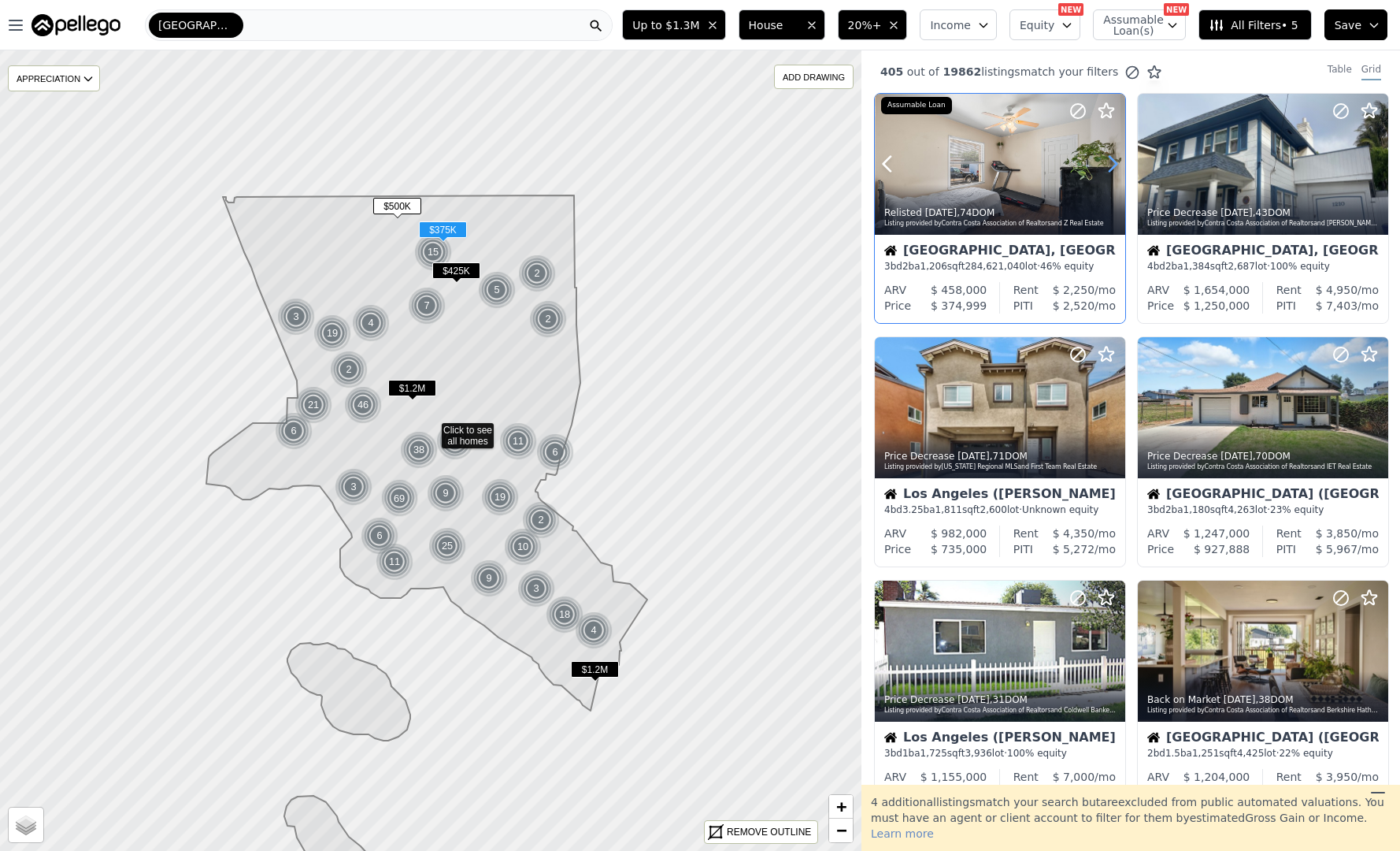
click at [1110, 153] on icon at bounding box center [1113, 164] width 25 height 25
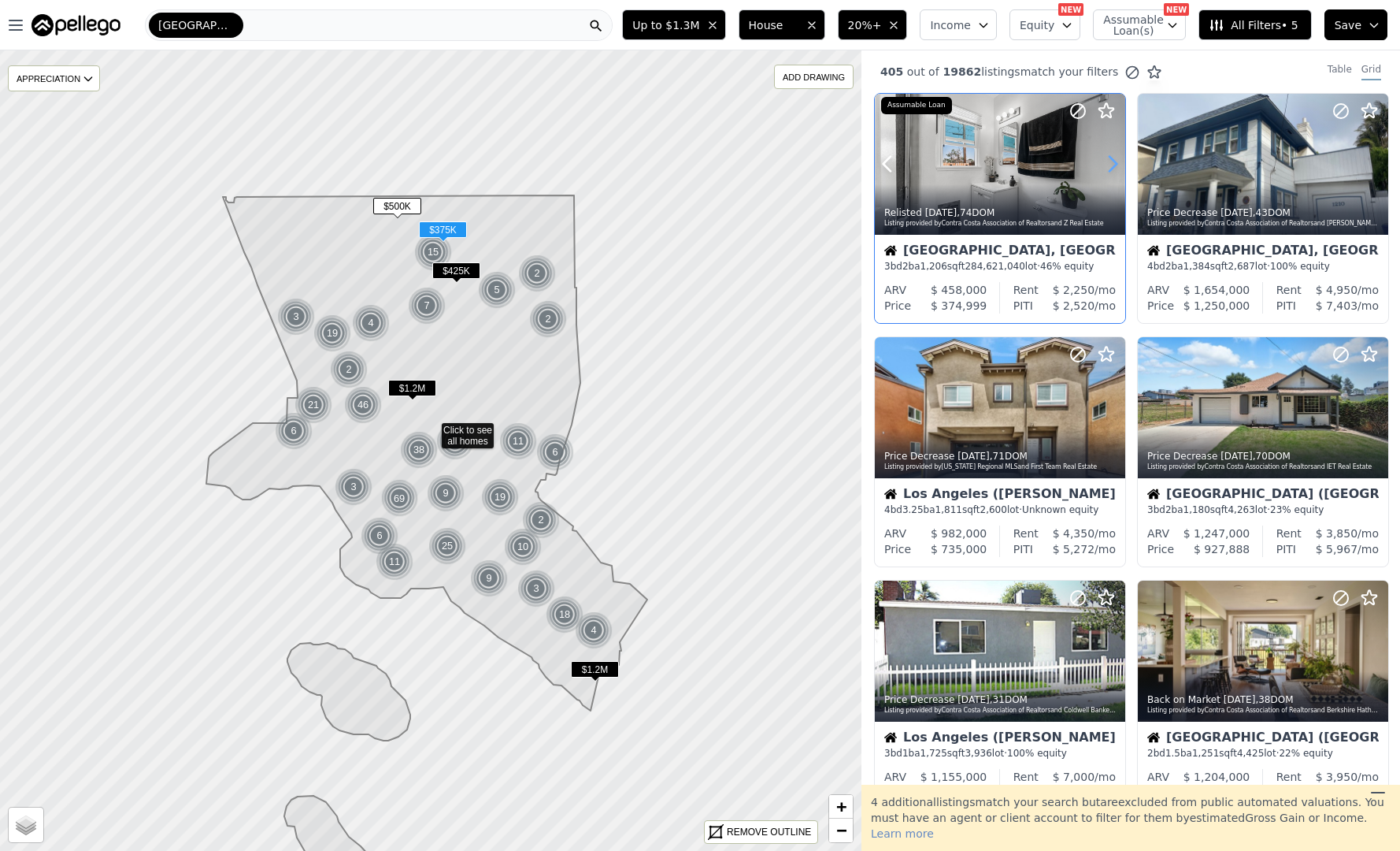
click at [1110, 153] on icon at bounding box center [1113, 164] width 25 height 25
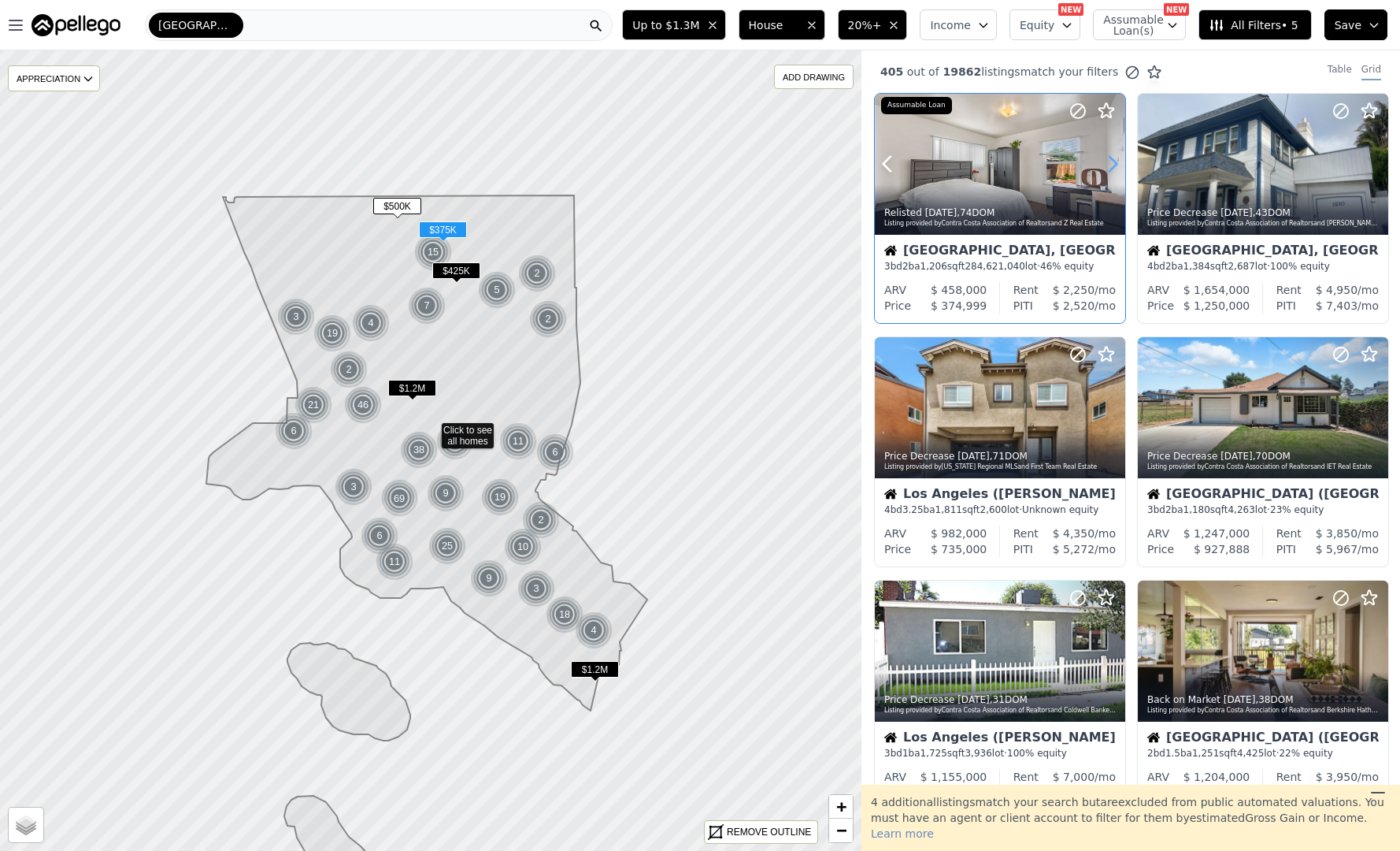
click at [1110, 153] on icon at bounding box center [1113, 164] width 25 height 25
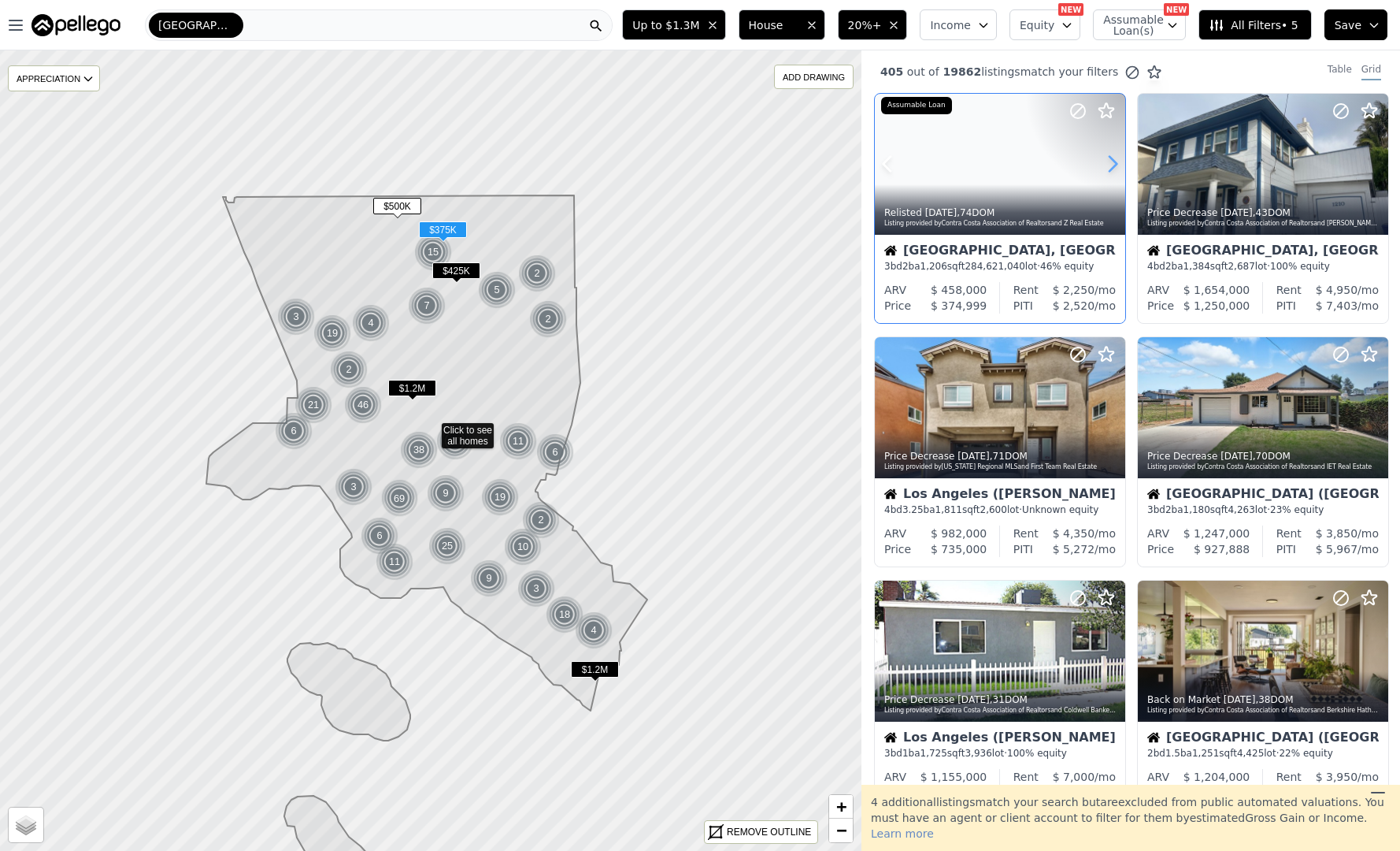
click at [1110, 153] on icon at bounding box center [1113, 164] width 25 height 25
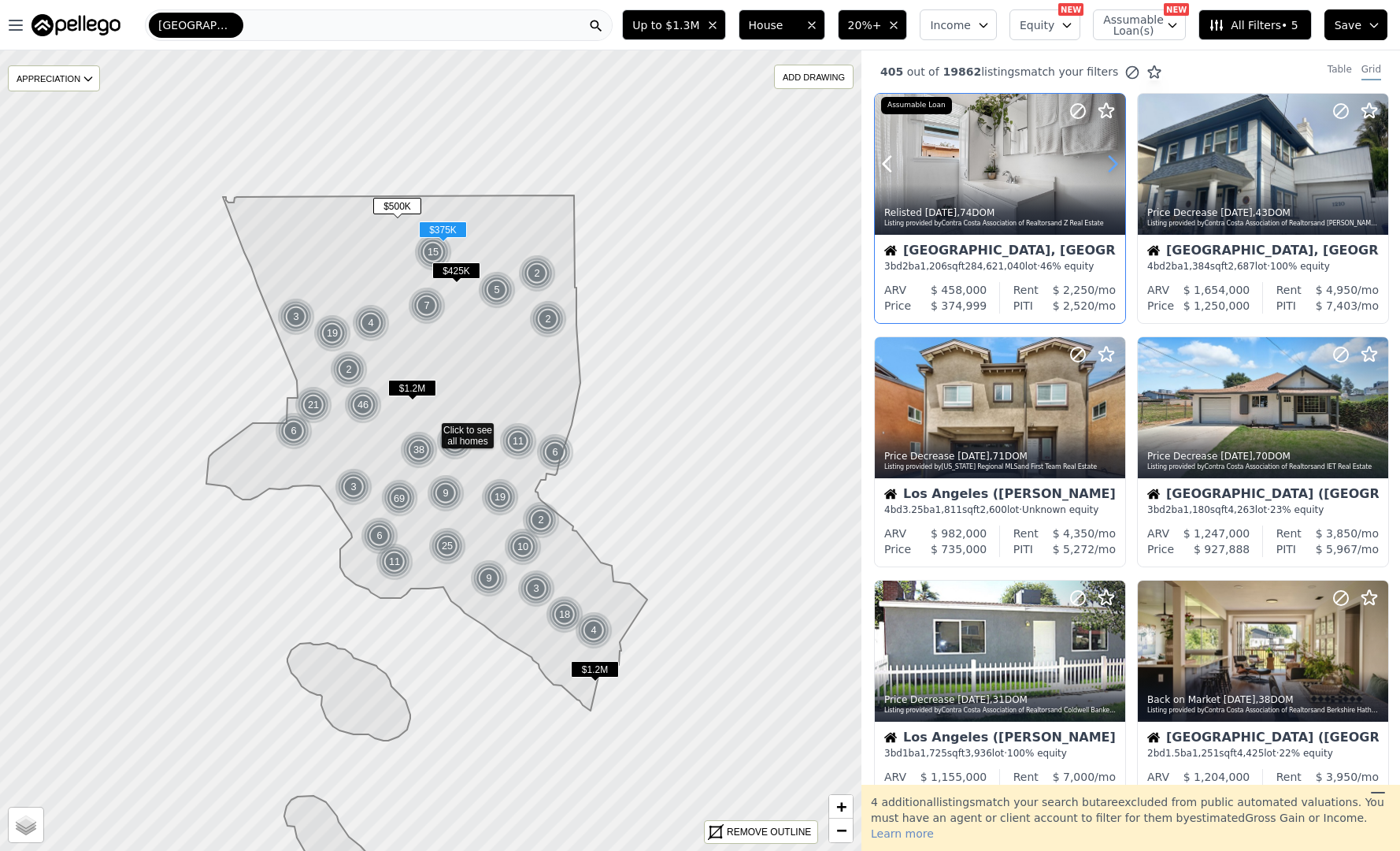
click at [1110, 153] on icon at bounding box center [1113, 164] width 25 height 25
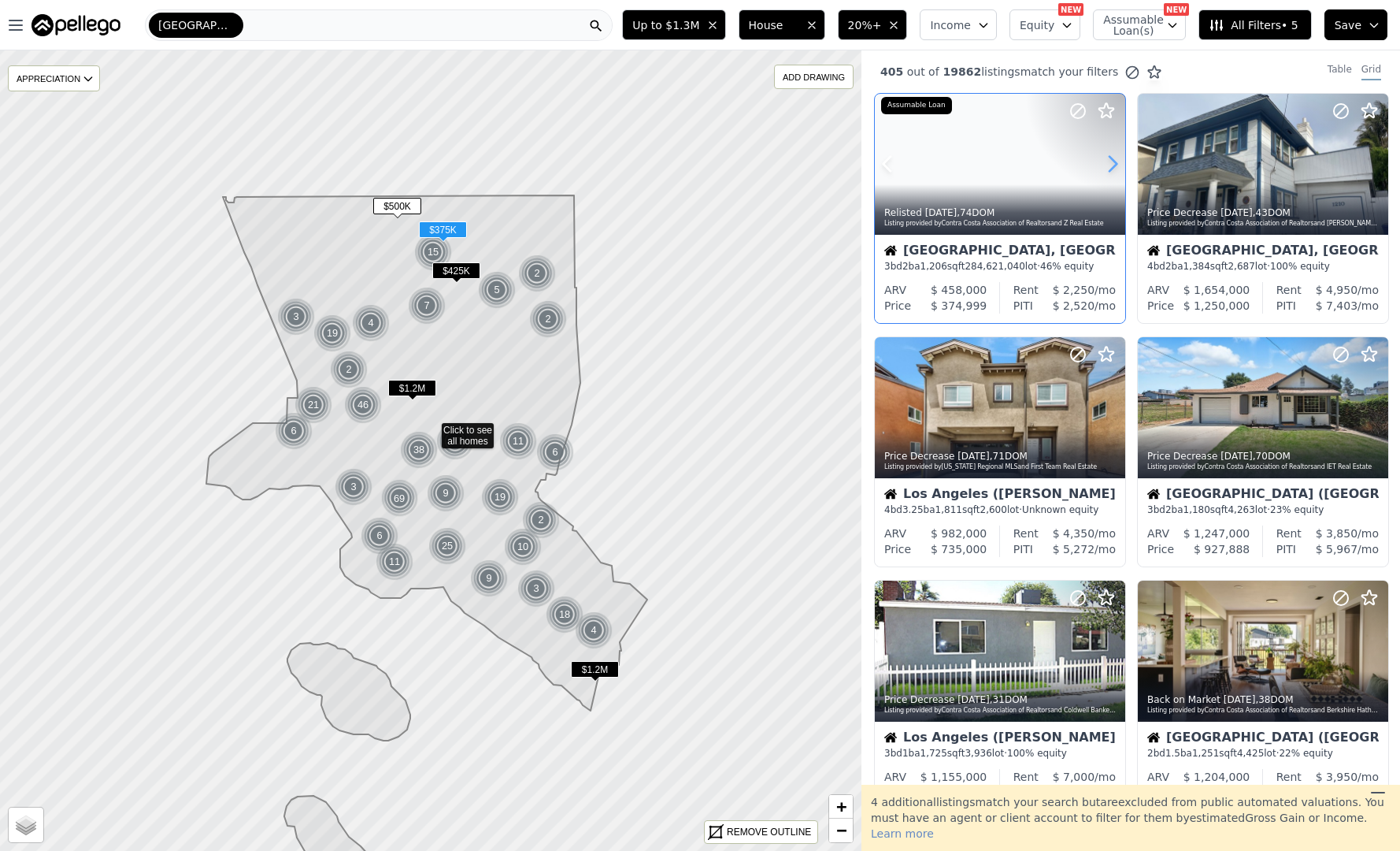
click at [1110, 153] on icon at bounding box center [1113, 164] width 25 height 25
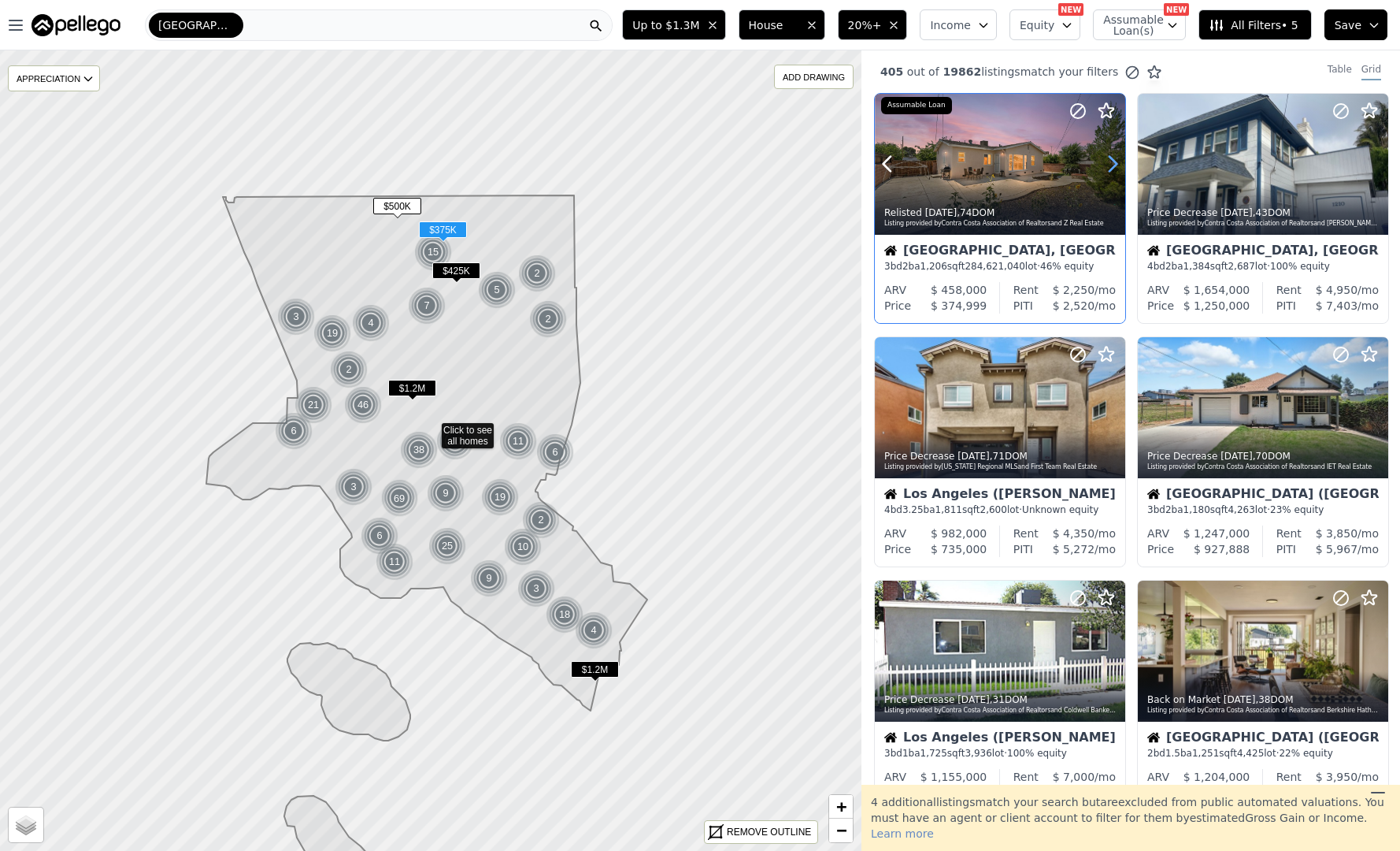
click at [1110, 153] on icon at bounding box center [1113, 164] width 25 height 25
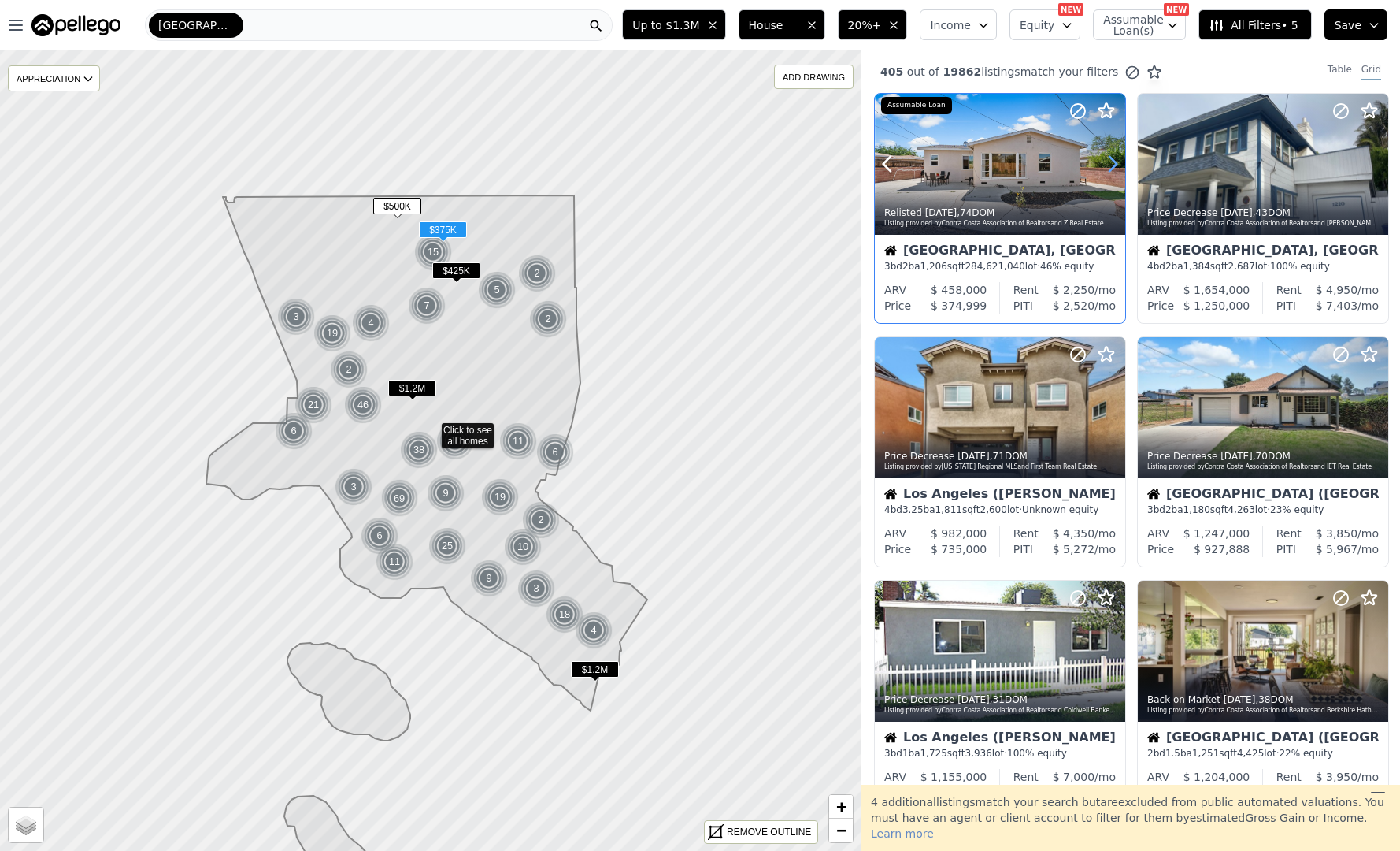
click at [1110, 153] on icon at bounding box center [1113, 164] width 25 height 25
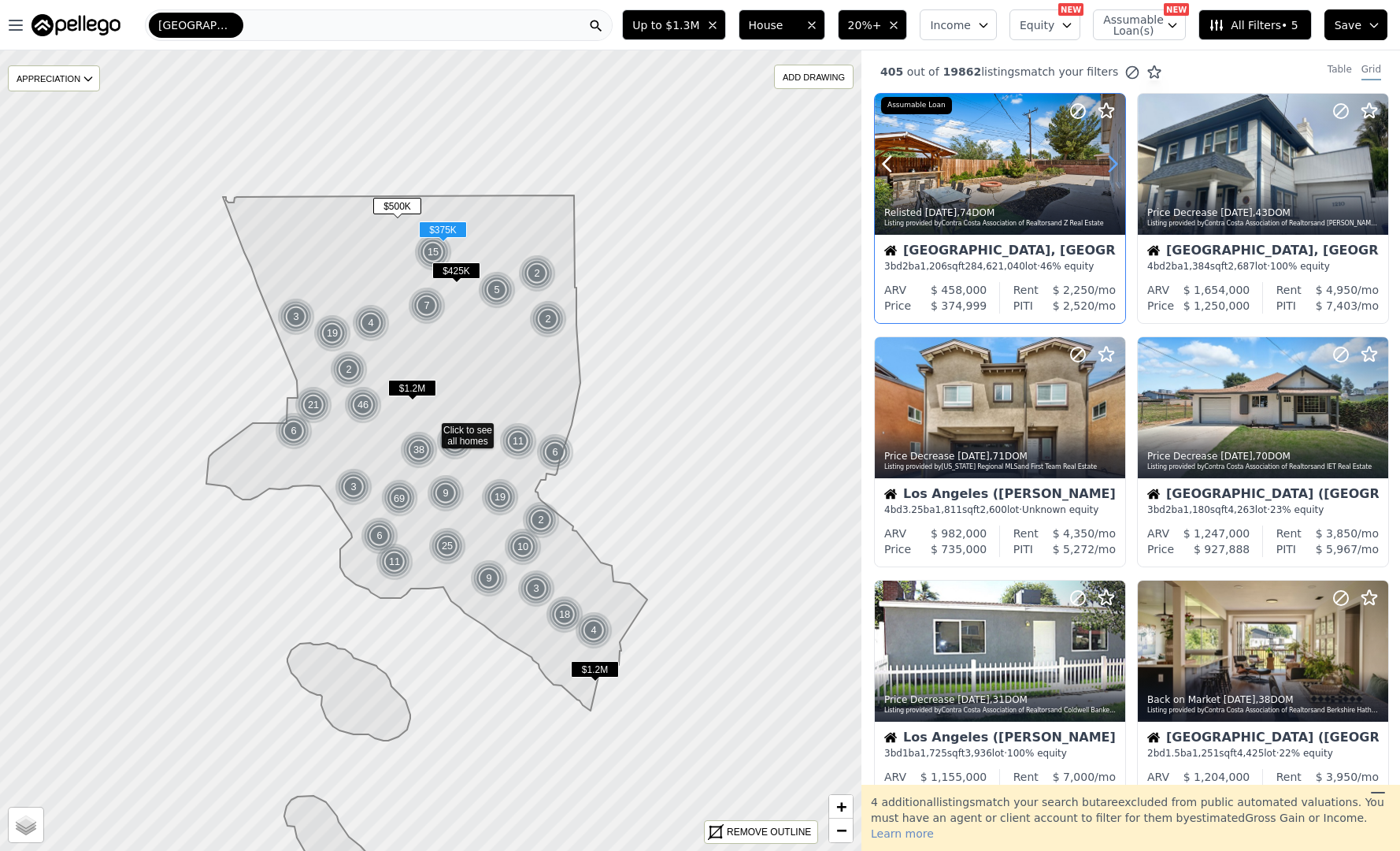
click at [1110, 153] on icon at bounding box center [1113, 164] width 25 height 25
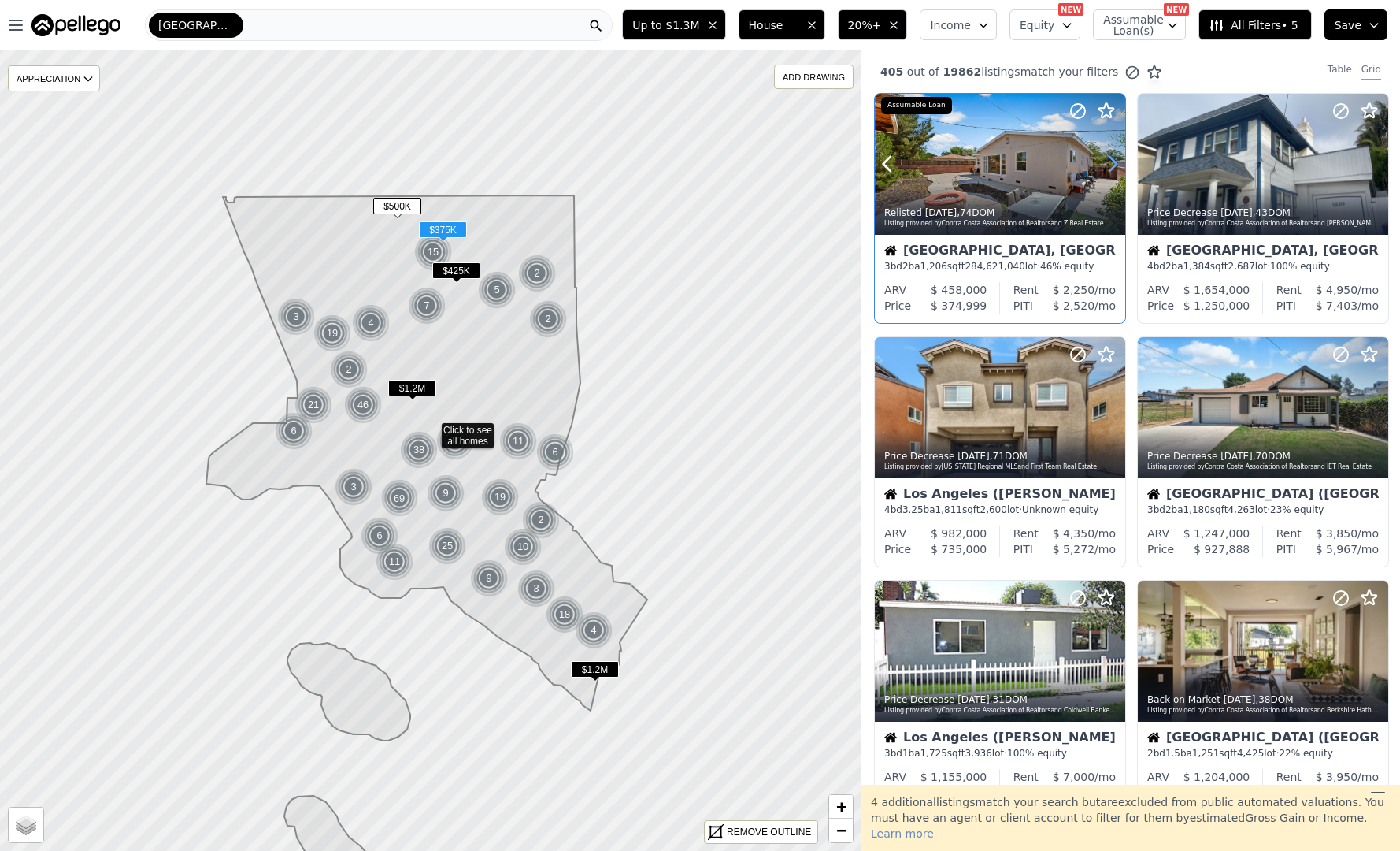
click at [1110, 153] on icon at bounding box center [1113, 164] width 25 height 25
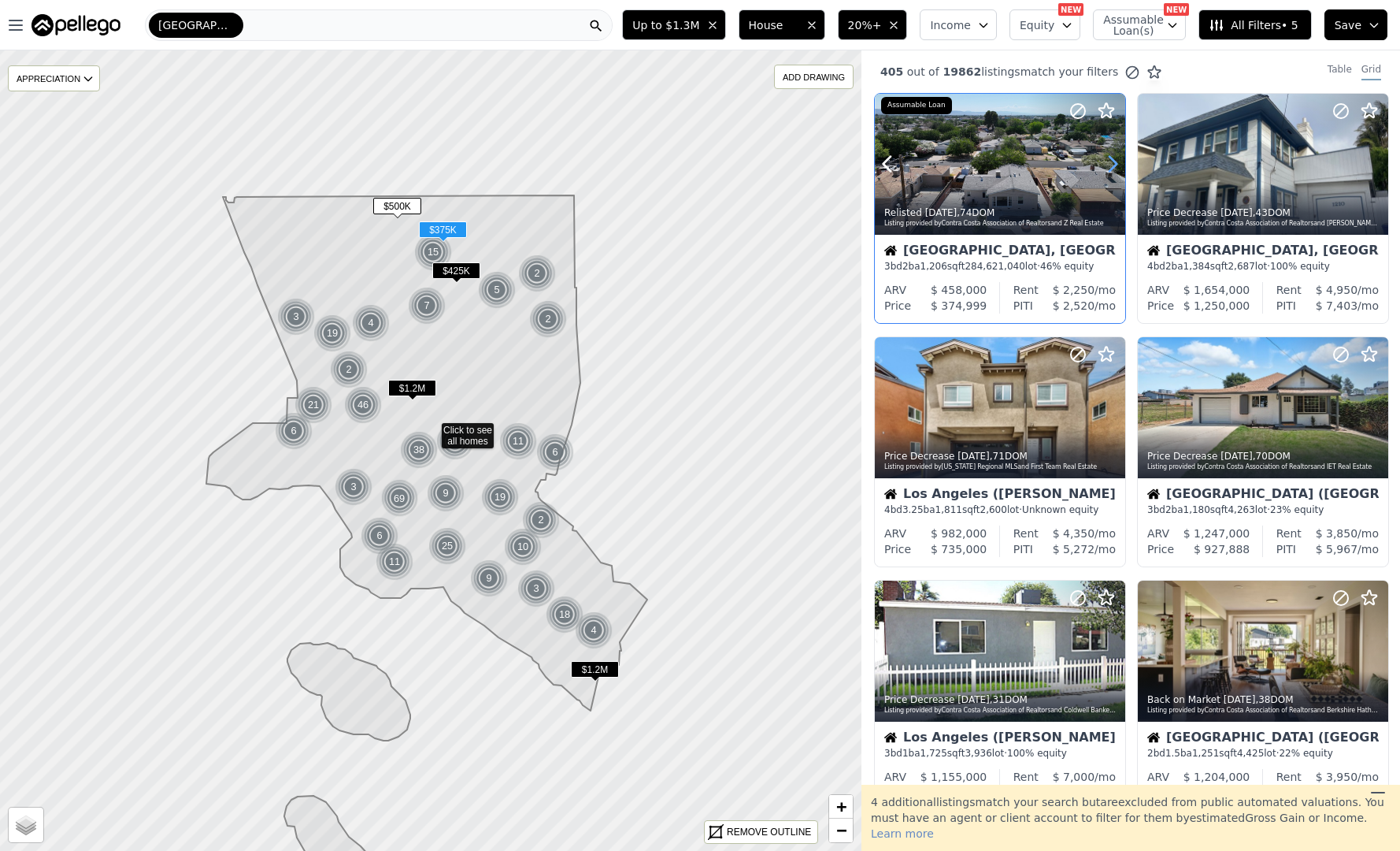
click at [1110, 153] on icon at bounding box center [1113, 164] width 25 height 25
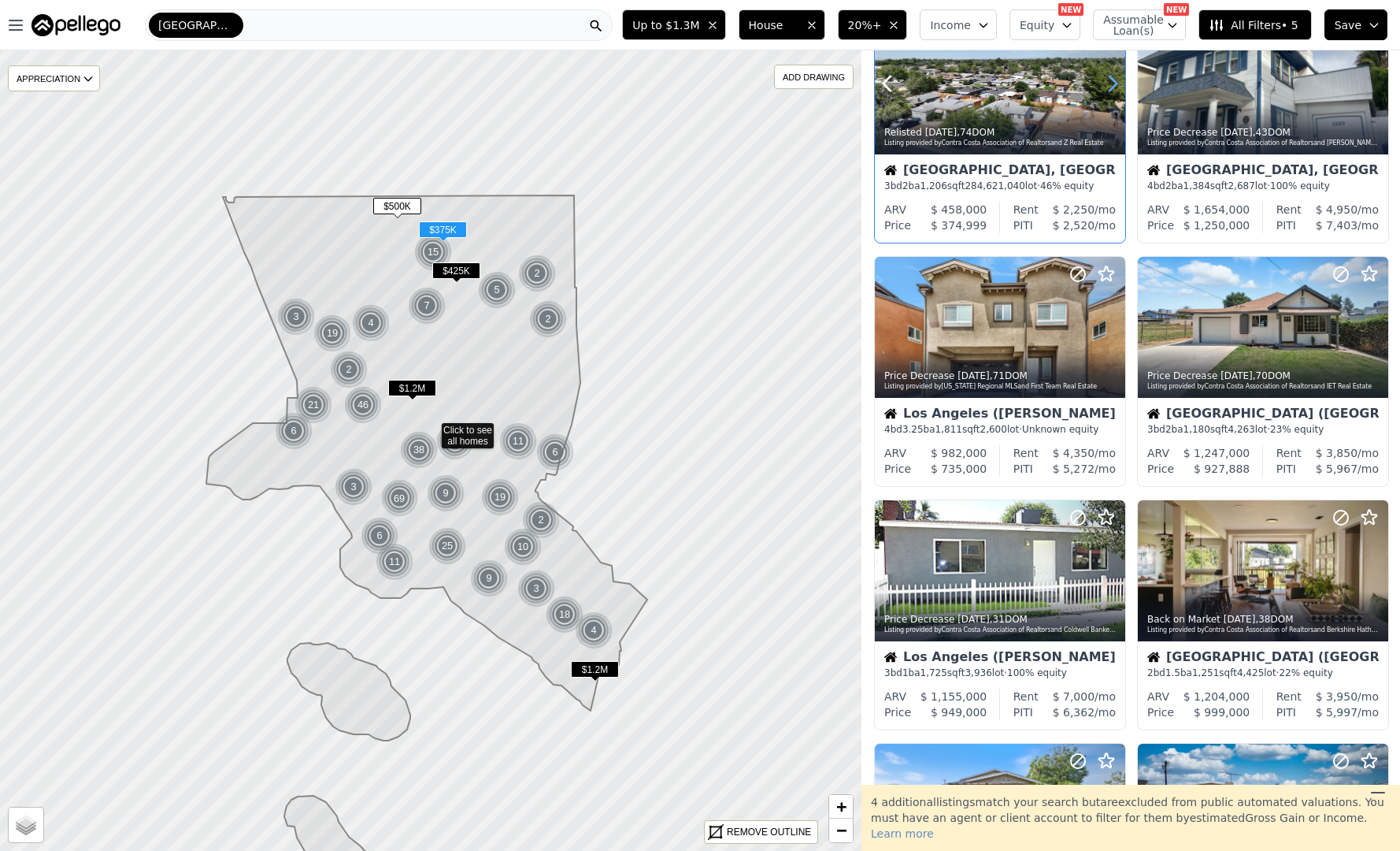
scroll to position [81, 0]
click at [1371, 330] on icon at bounding box center [1376, 327] width 25 height 25
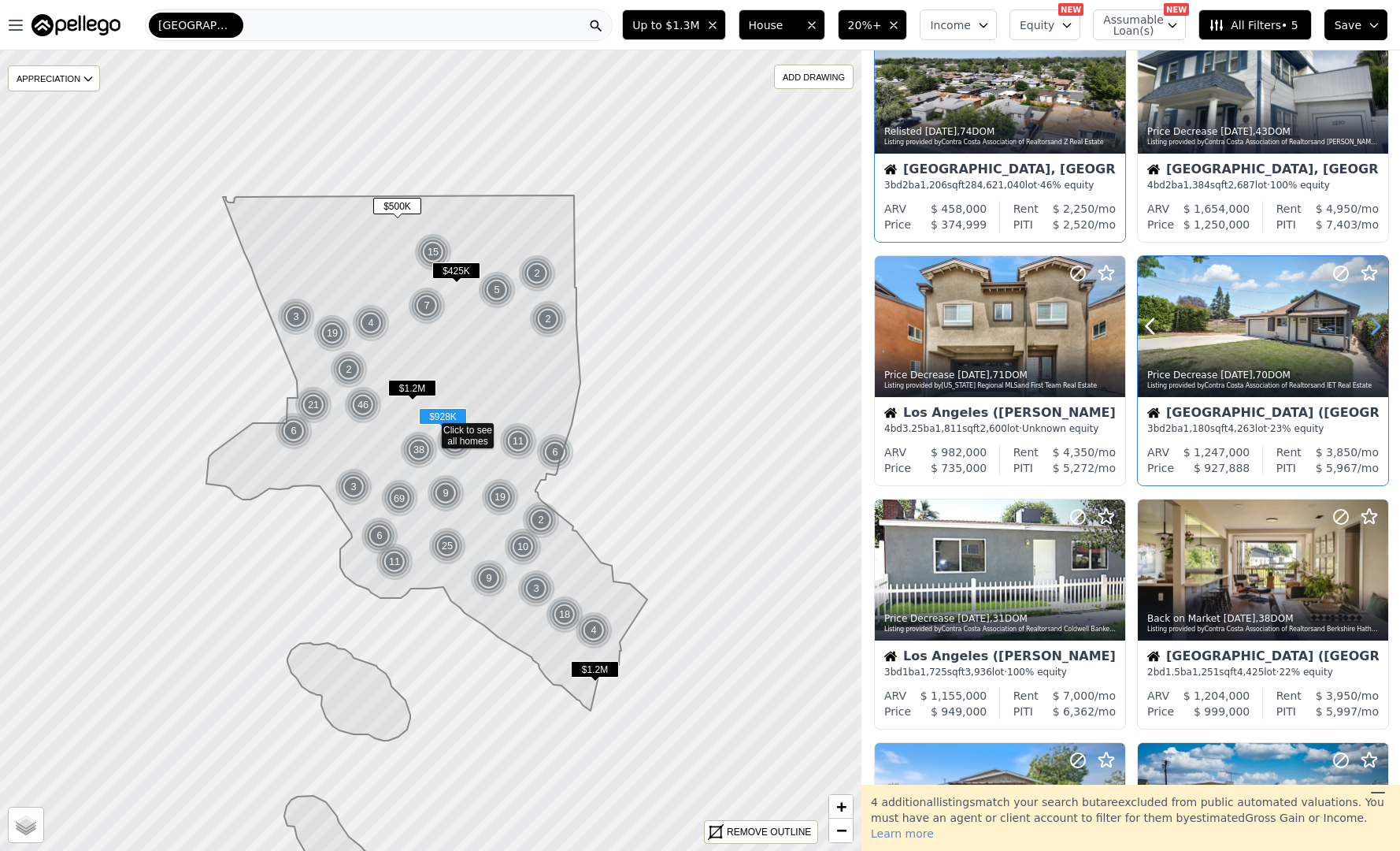
click at [1371, 330] on icon at bounding box center [1376, 327] width 25 height 25
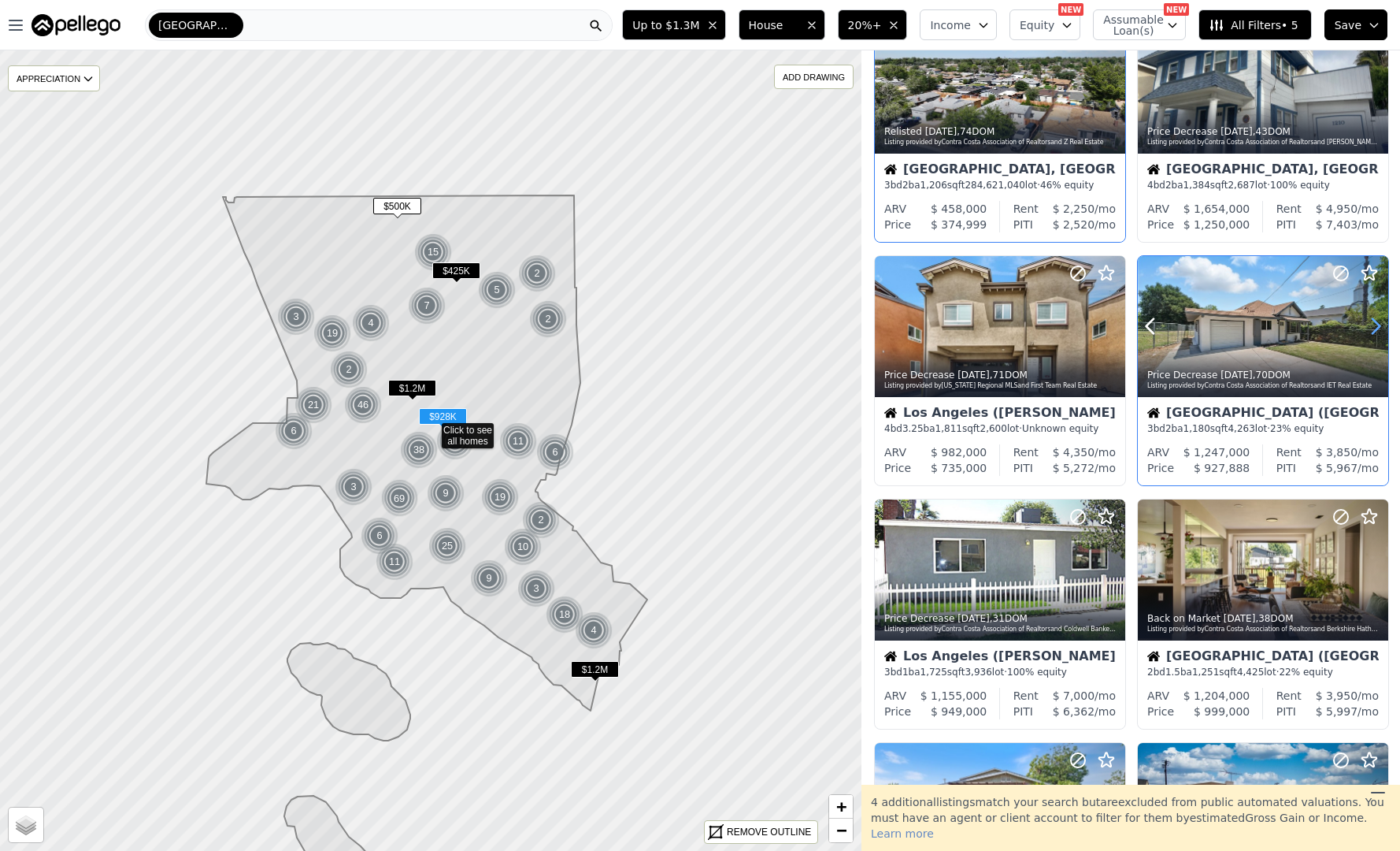
click at [1371, 330] on icon at bounding box center [1376, 327] width 25 height 25
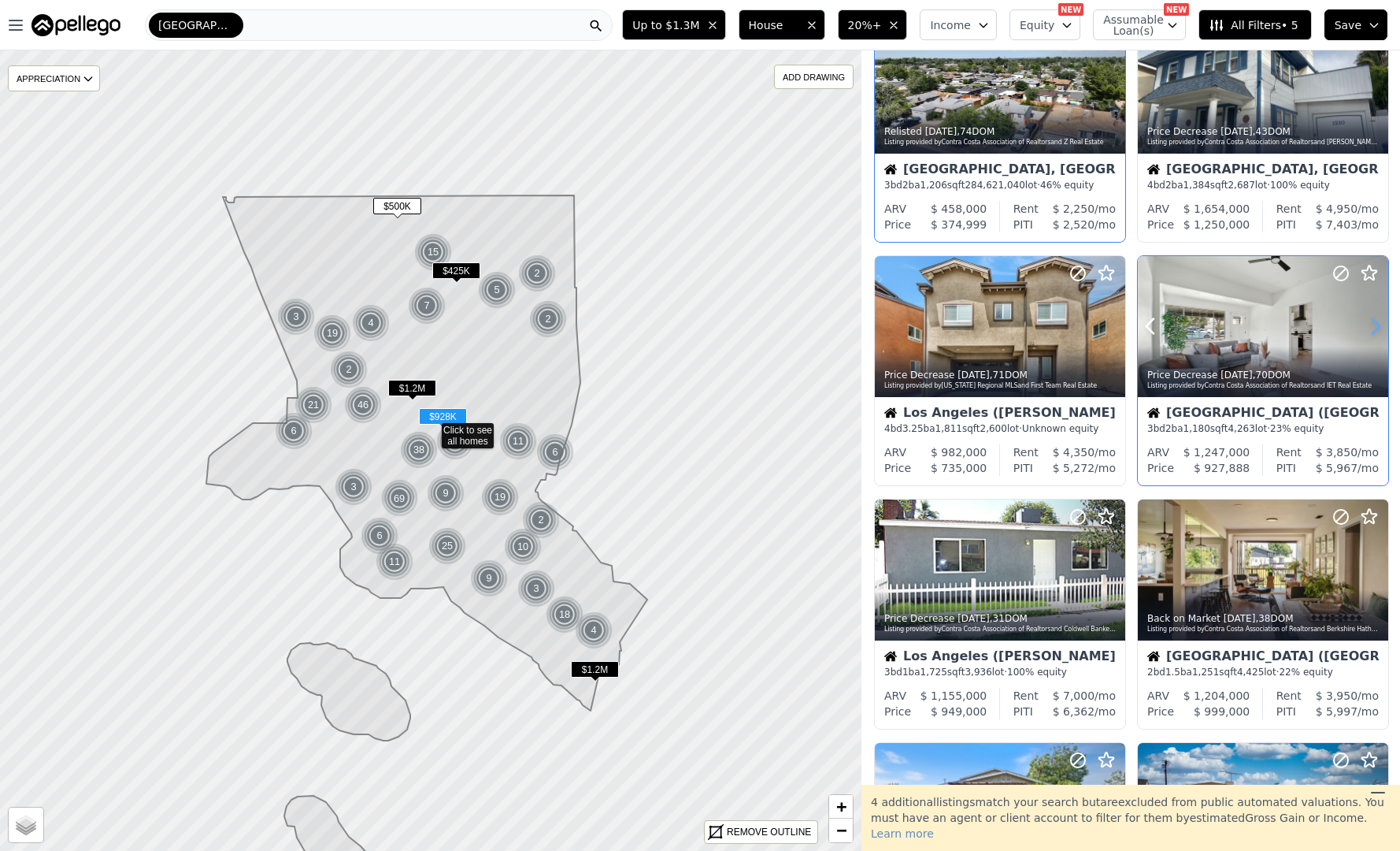
click at [1371, 330] on icon at bounding box center [1376, 327] width 25 height 25
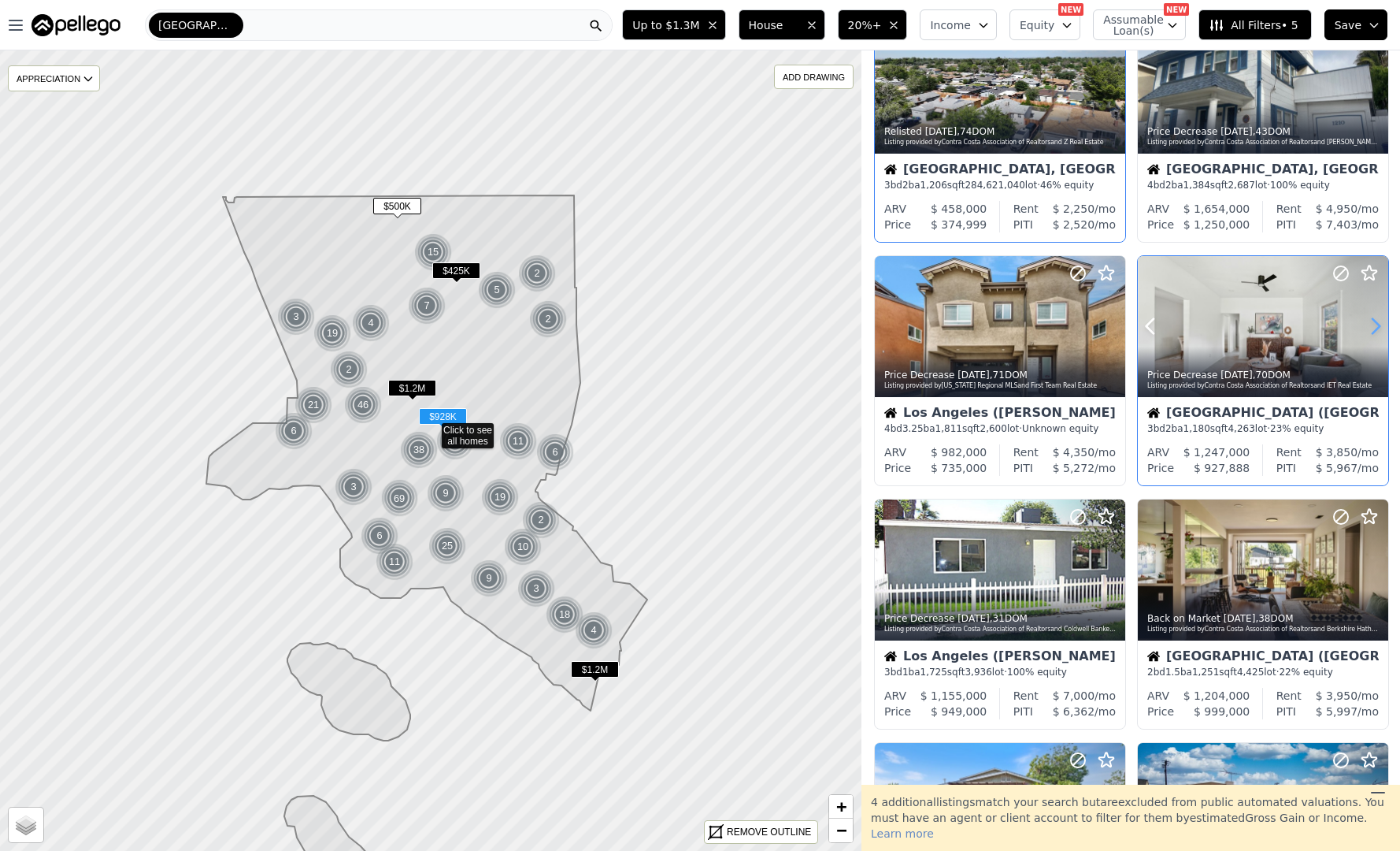
click at [1371, 330] on icon at bounding box center [1376, 327] width 25 height 25
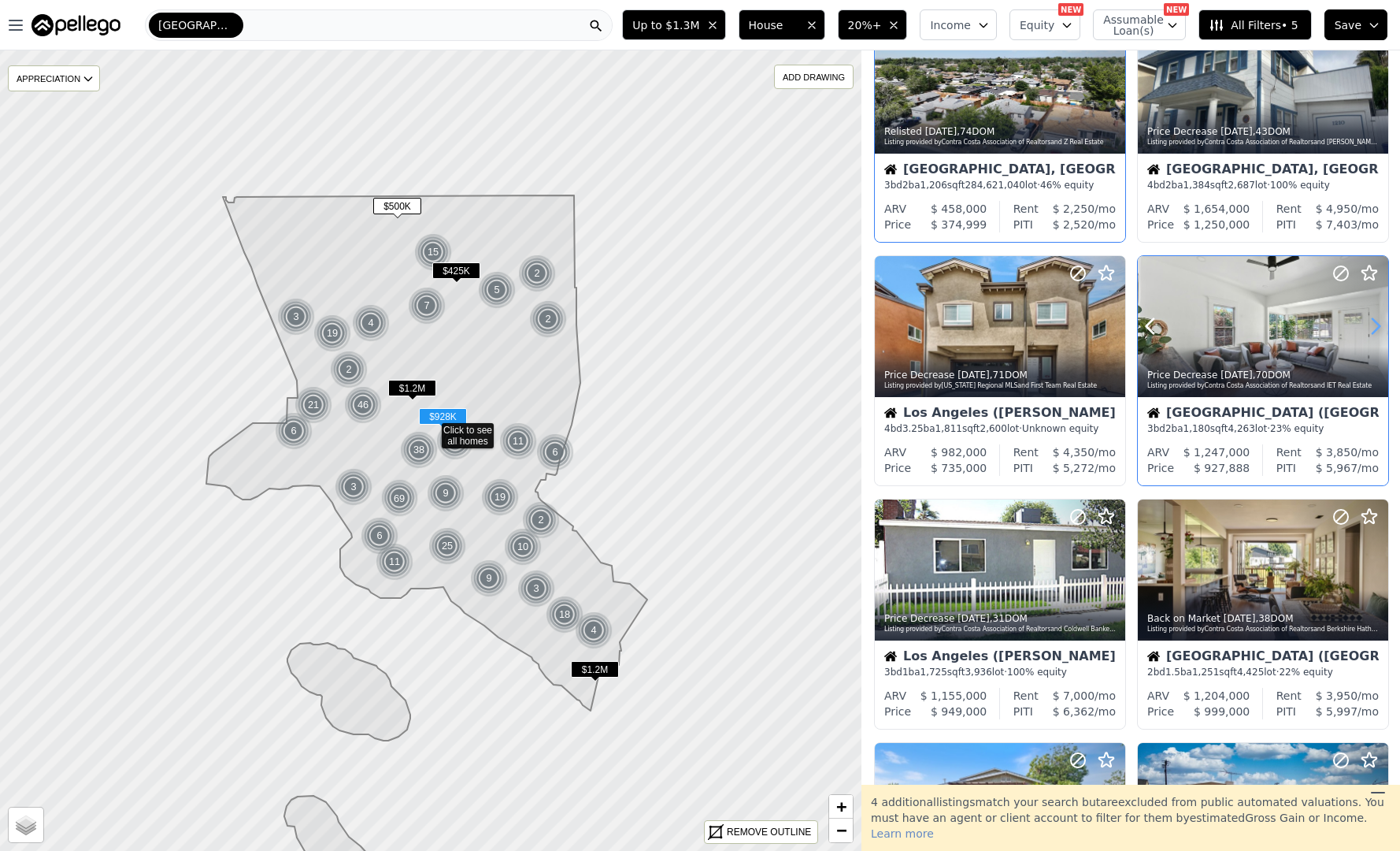
click at [1371, 330] on icon at bounding box center [1376, 327] width 25 height 25
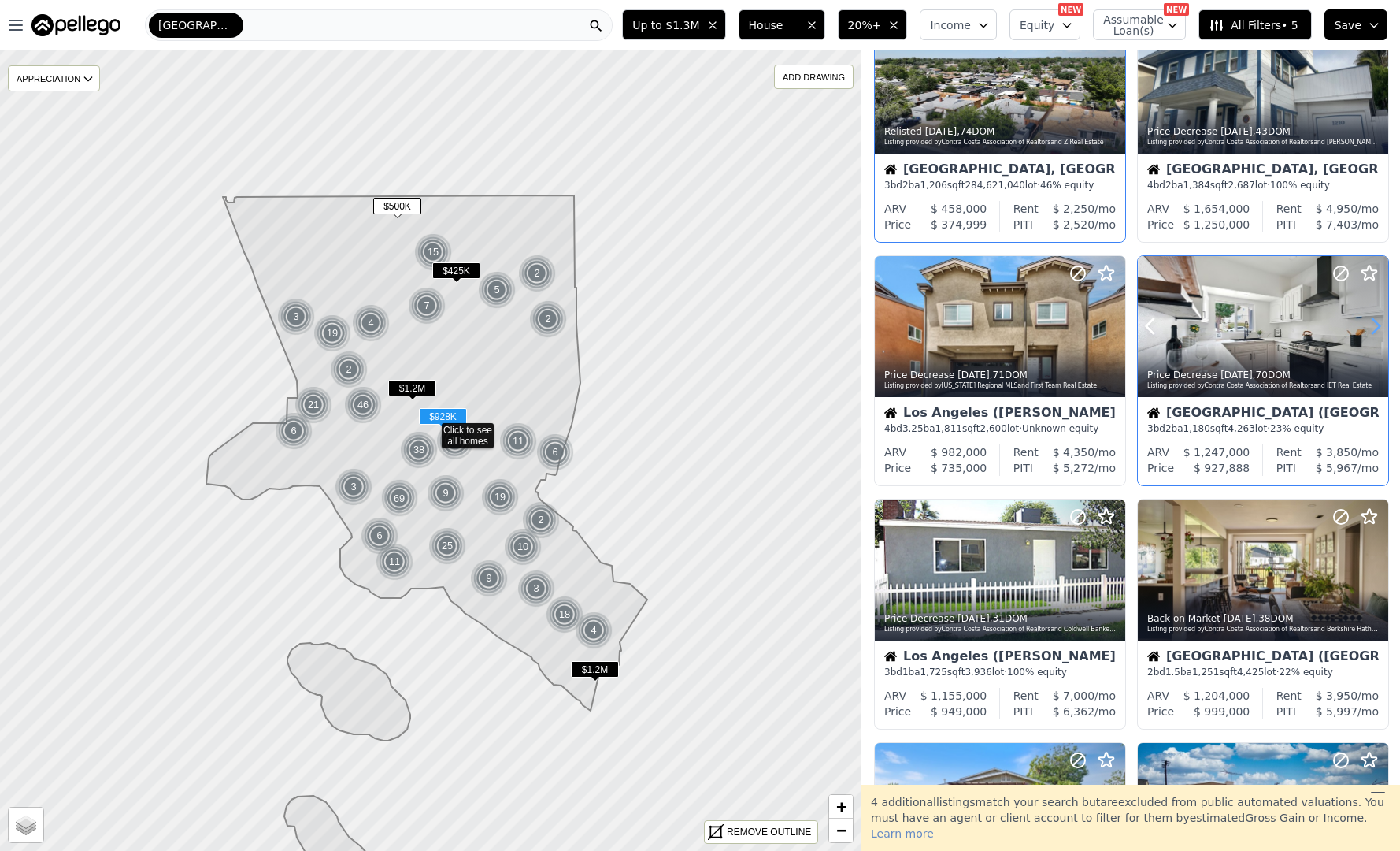
click at [1371, 330] on icon at bounding box center [1376, 327] width 25 height 25
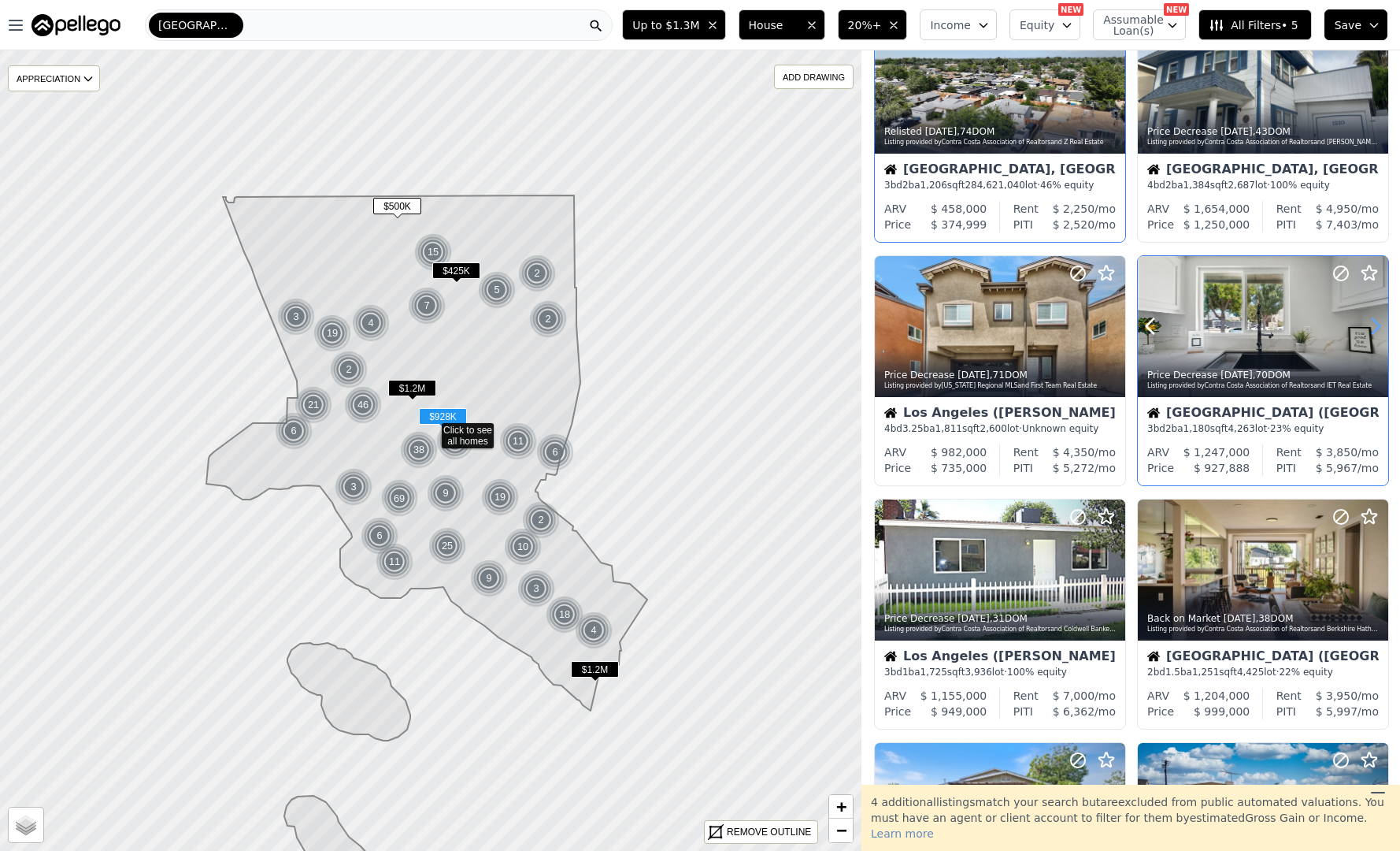
click at [1371, 330] on icon at bounding box center [1376, 327] width 25 height 25
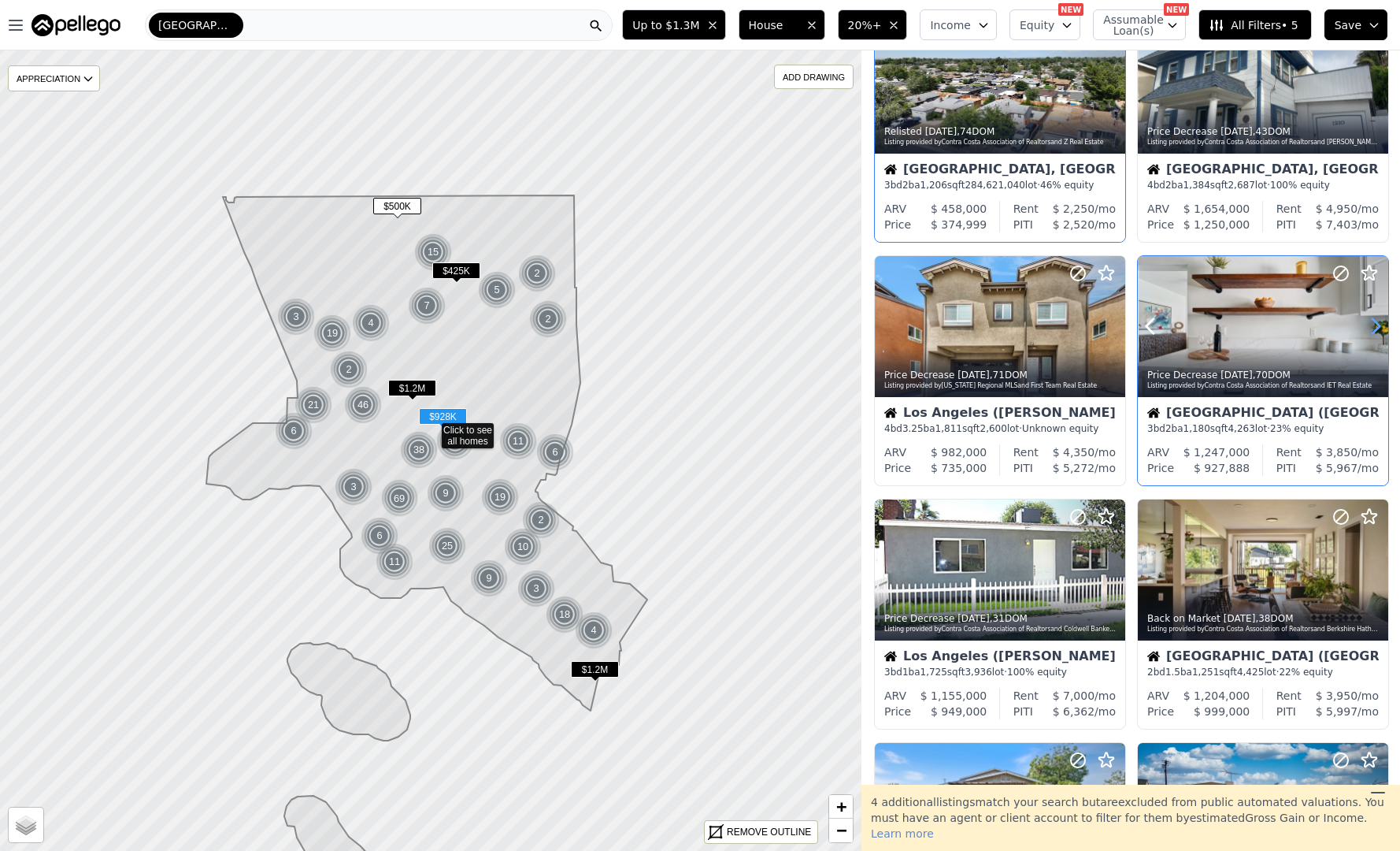
click at [1371, 330] on icon at bounding box center [1376, 327] width 25 height 25
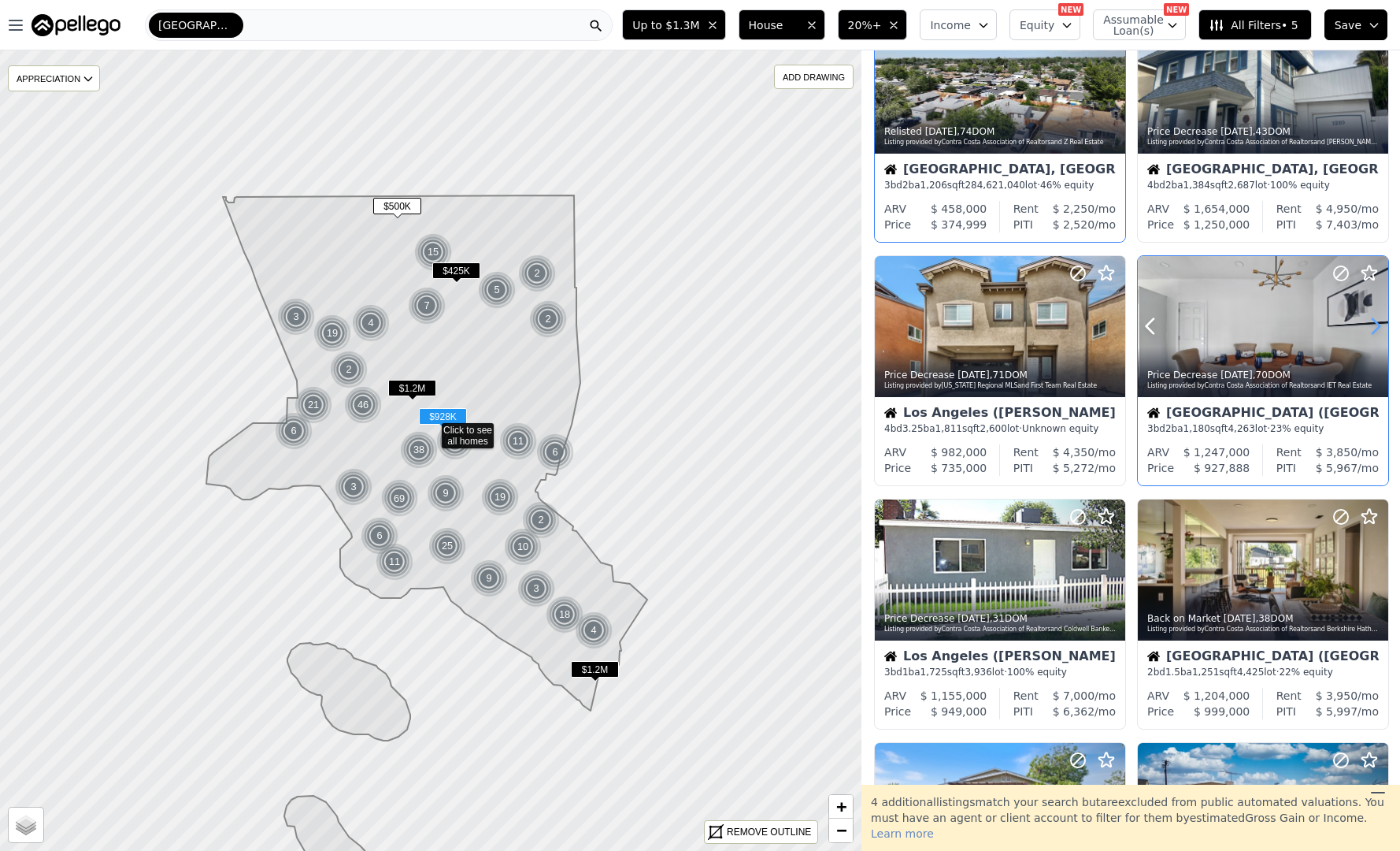
click at [1371, 330] on icon at bounding box center [1376, 327] width 25 height 25
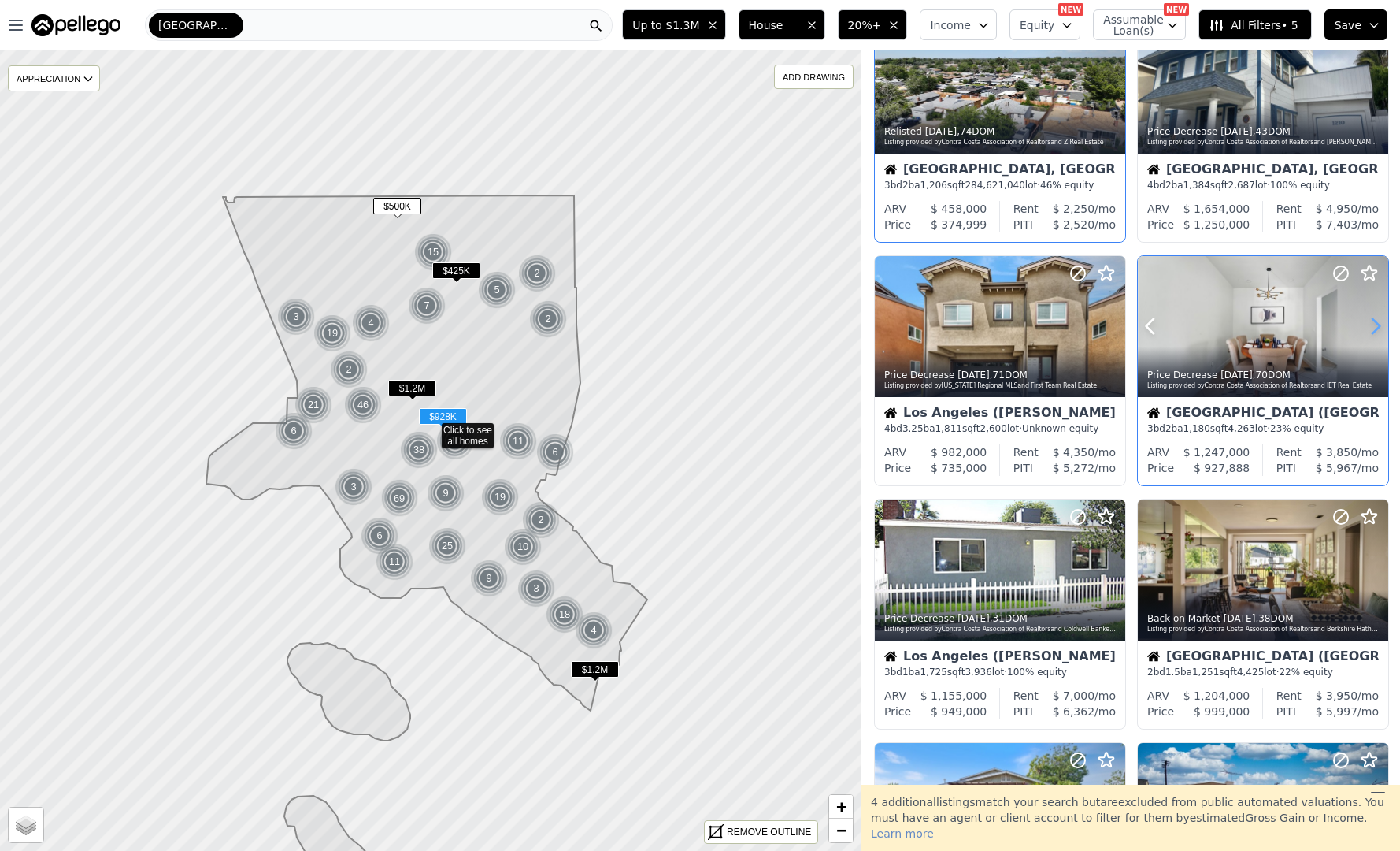
click at [1371, 330] on icon at bounding box center [1376, 327] width 25 height 25
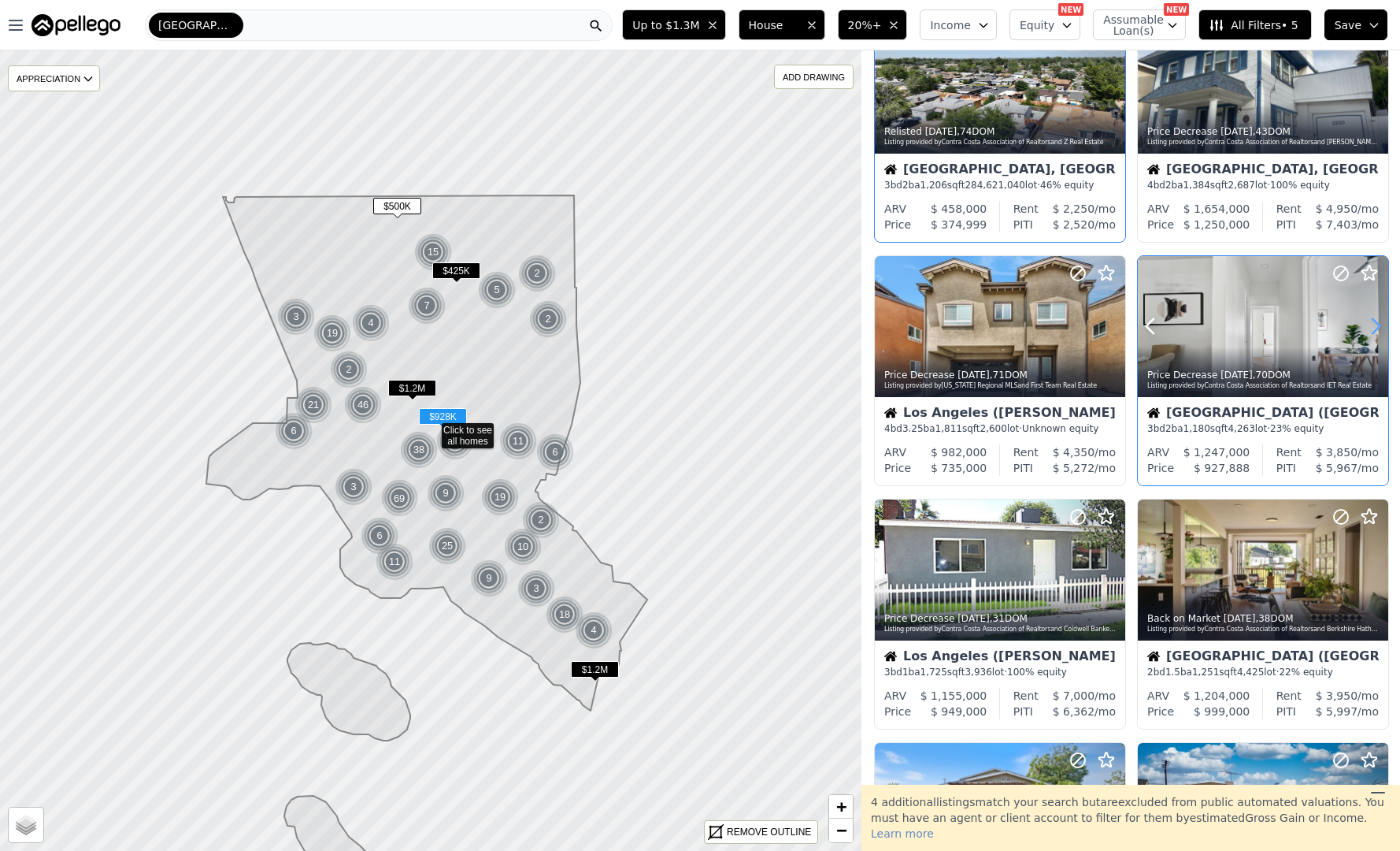
click at [1371, 330] on icon at bounding box center [1376, 327] width 25 height 25
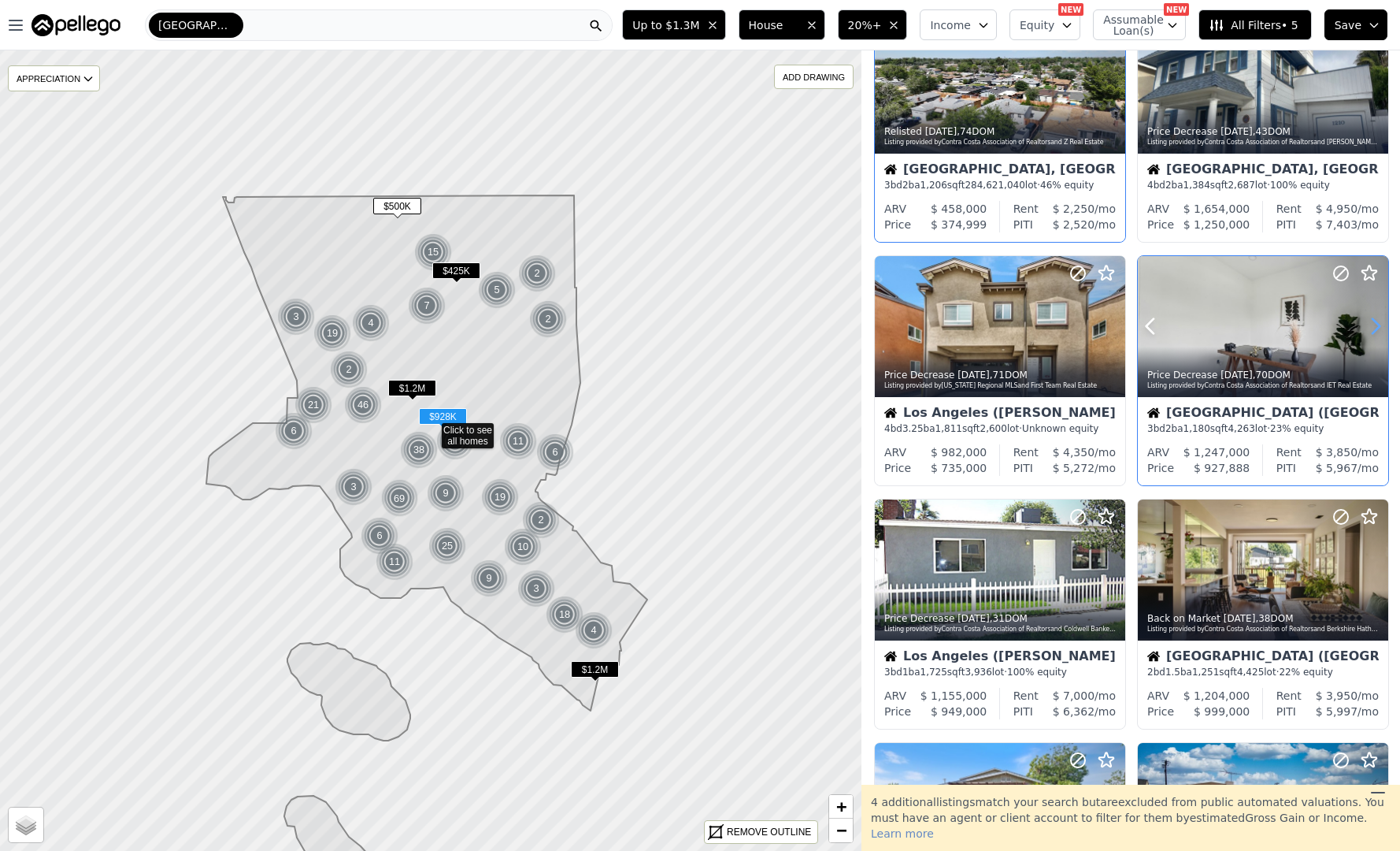
click at [1371, 330] on icon at bounding box center [1376, 327] width 25 height 25
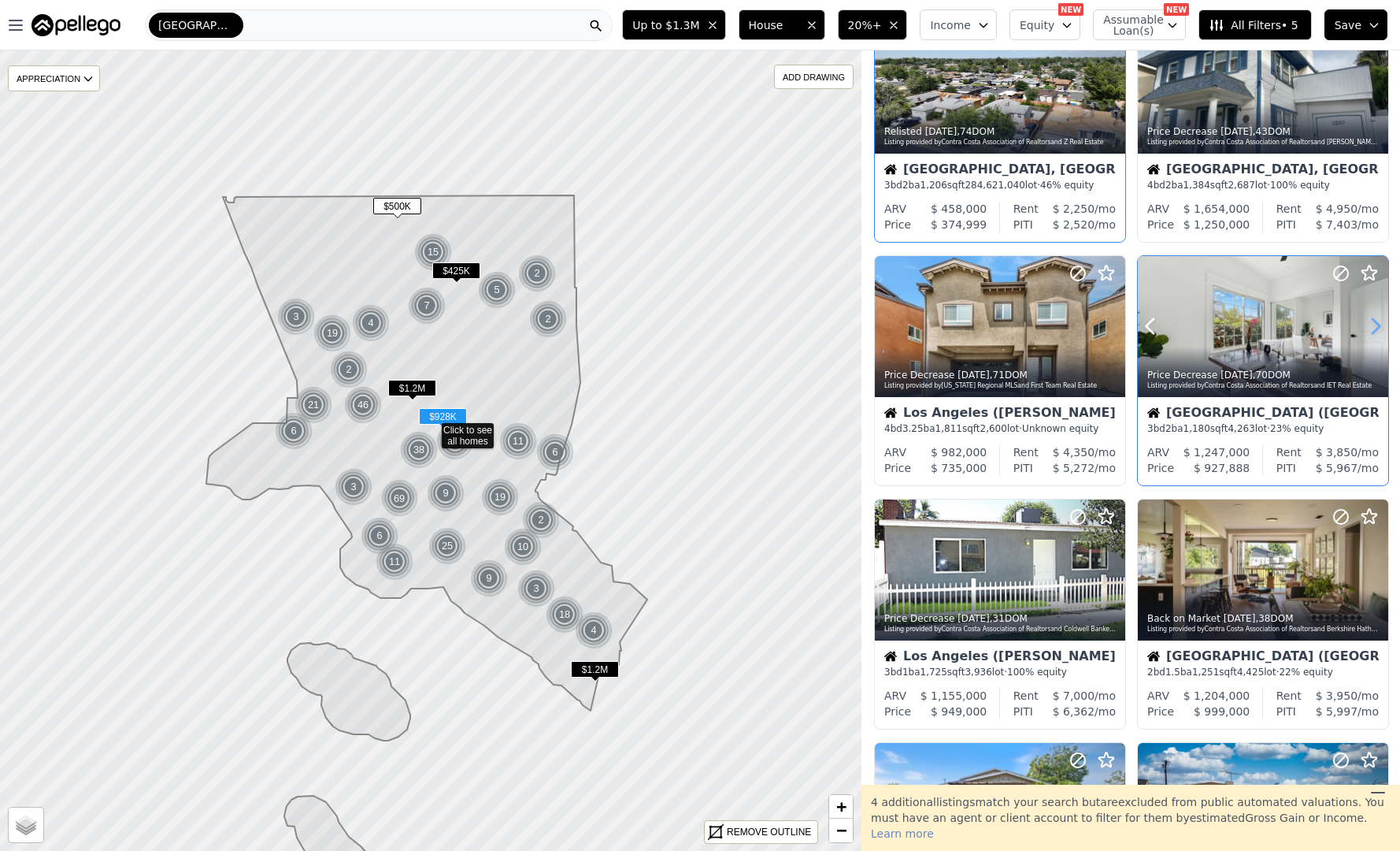
click at [1371, 330] on icon at bounding box center [1376, 327] width 25 height 25
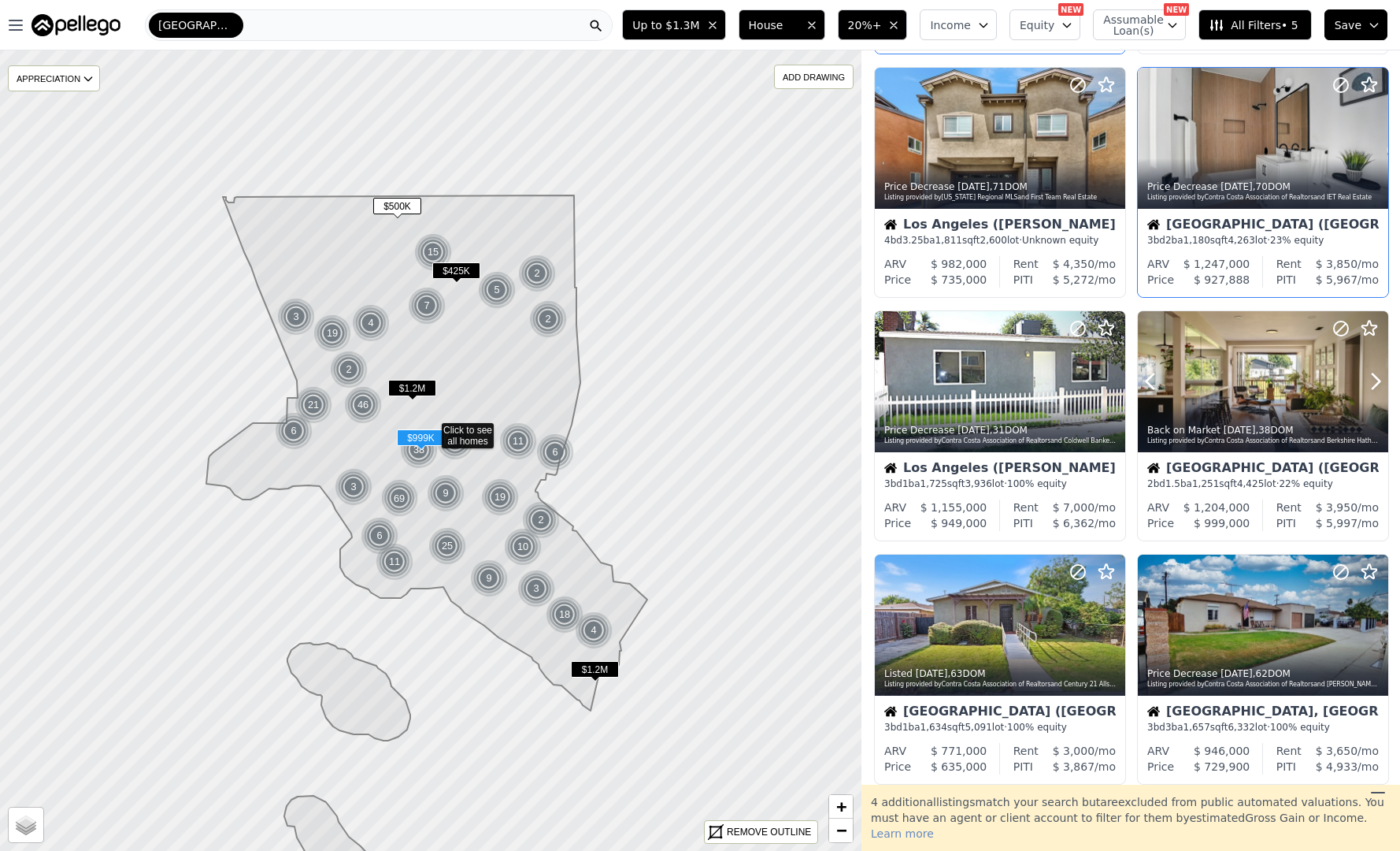
scroll to position [278, 0]
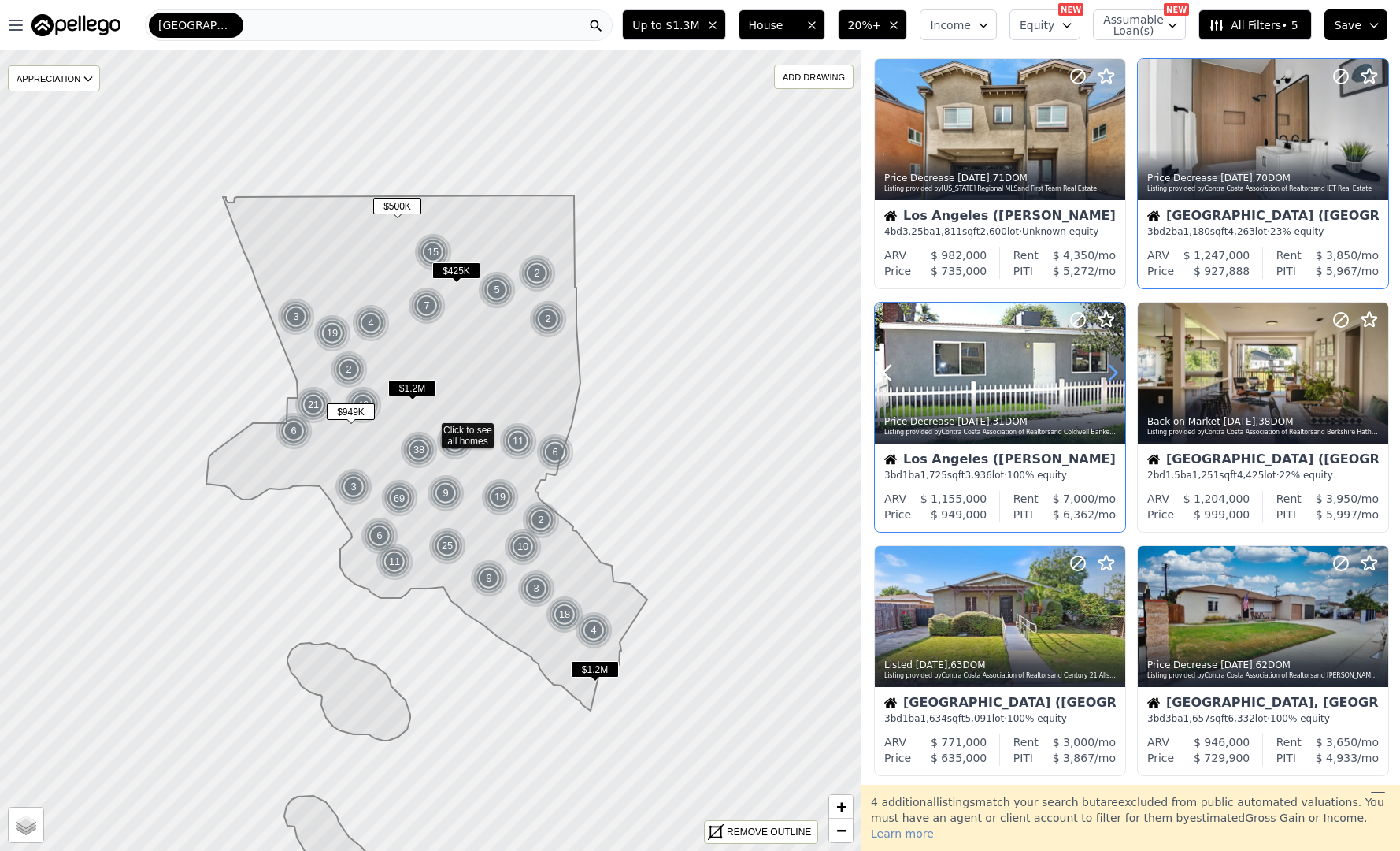
click at [1114, 369] on icon at bounding box center [1113, 373] width 7 height 15
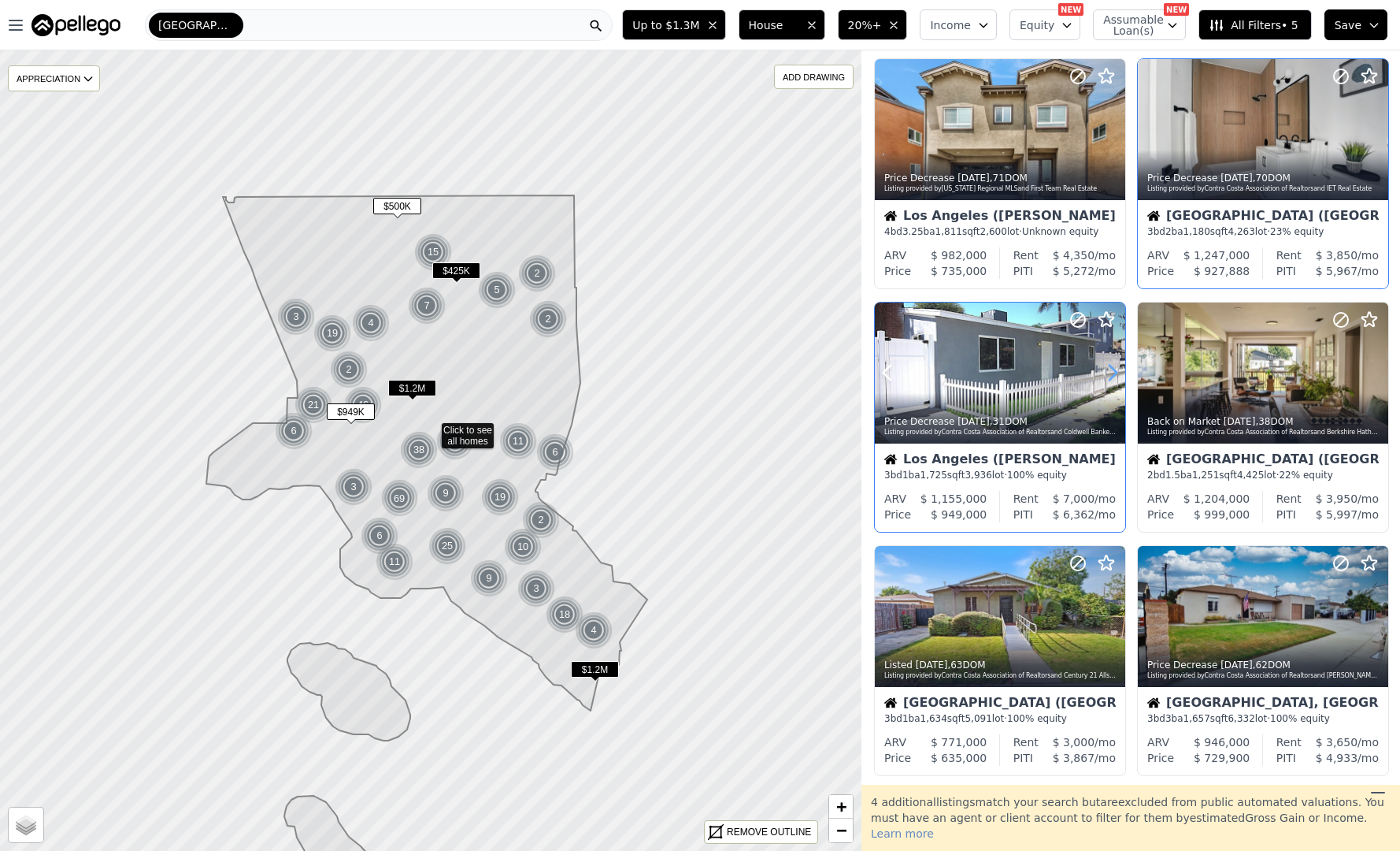
click at [1114, 369] on icon at bounding box center [1113, 373] width 7 height 15
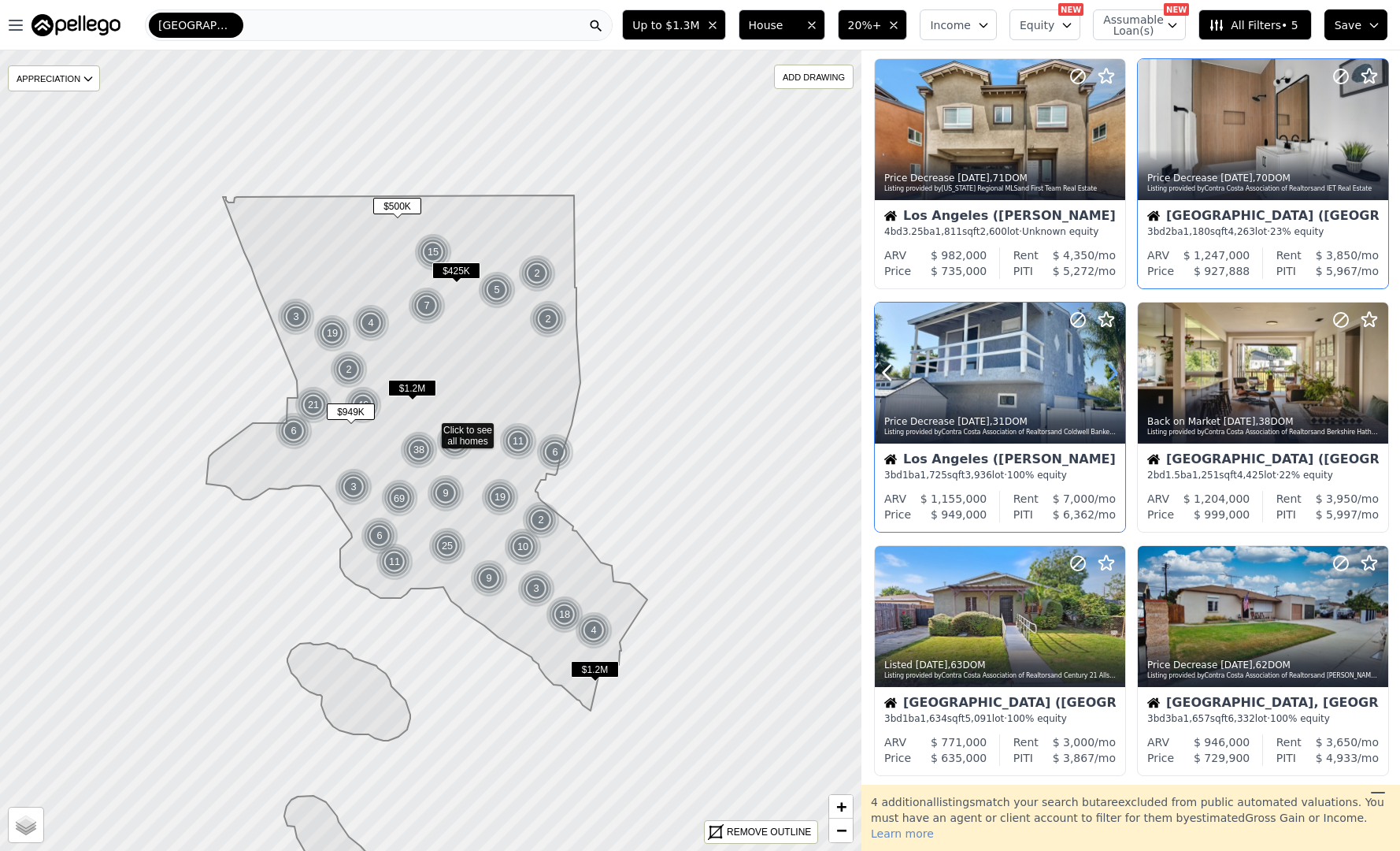
click at [1114, 369] on icon at bounding box center [1113, 373] width 7 height 15
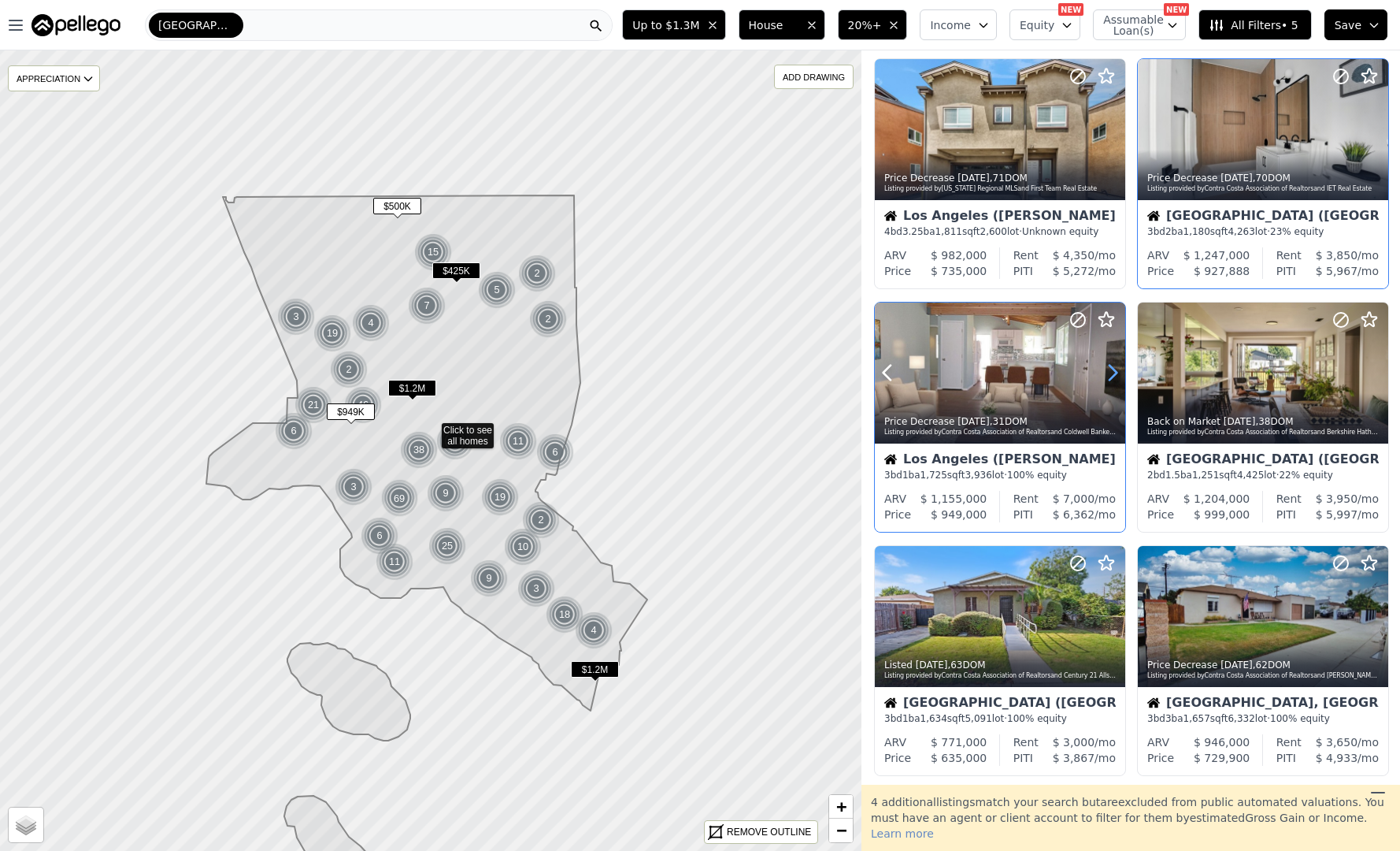
click at [1114, 369] on icon at bounding box center [1113, 373] width 7 height 15
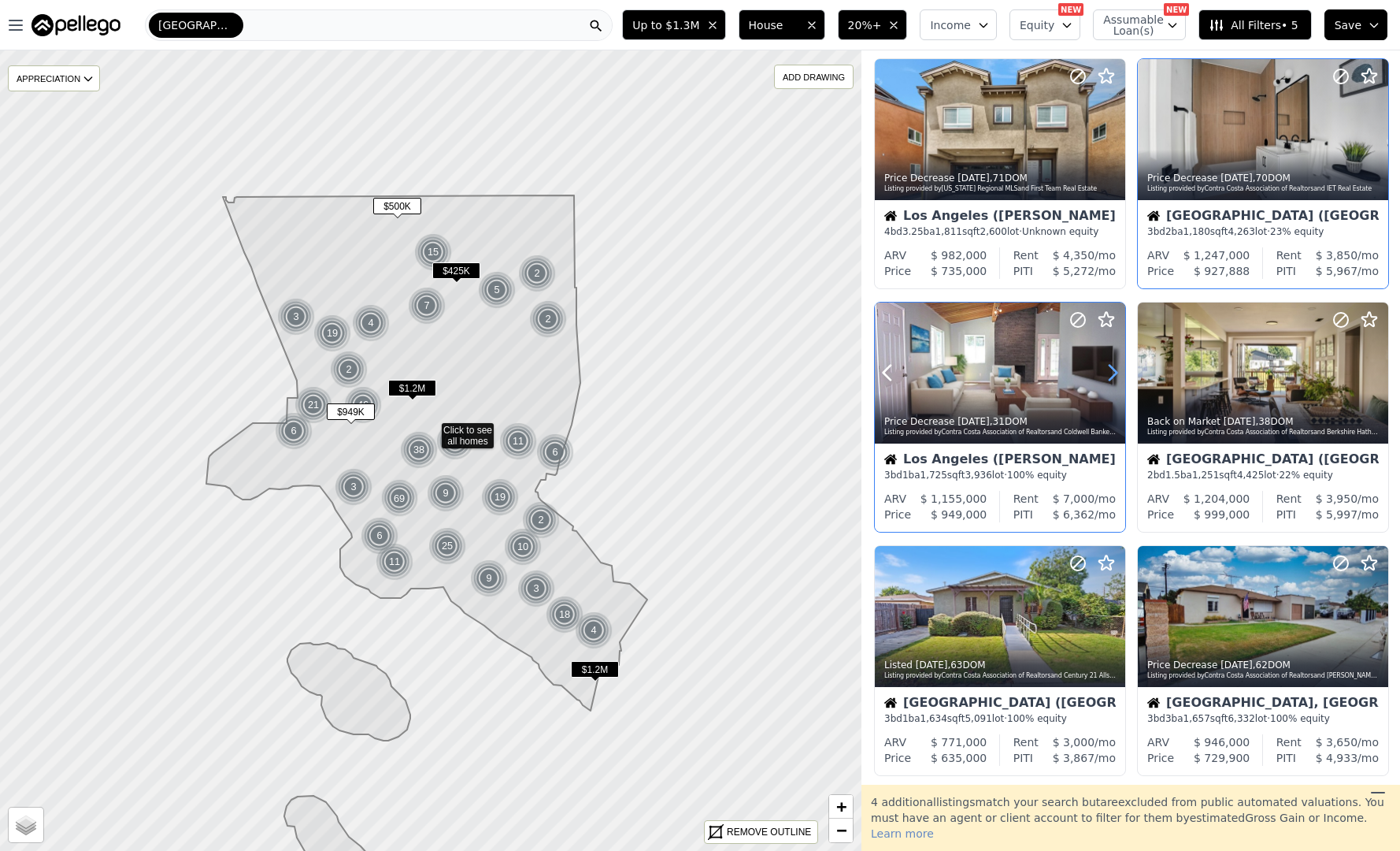
click at [1114, 369] on icon at bounding box center [1113, 373] width 7 height 15
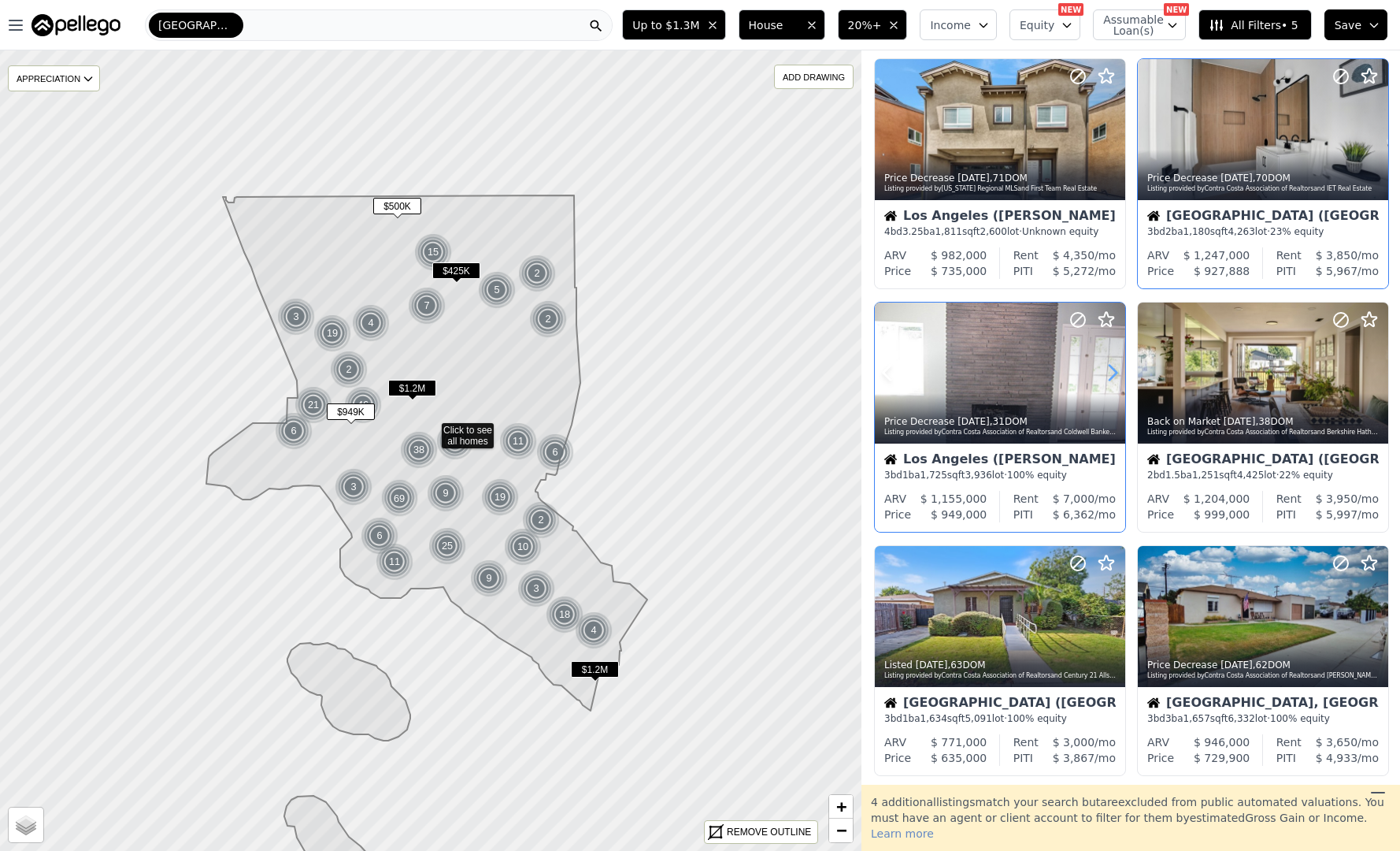
click at [1114, 369] on icon at bounding box center [1113, 373] width 7 height 15
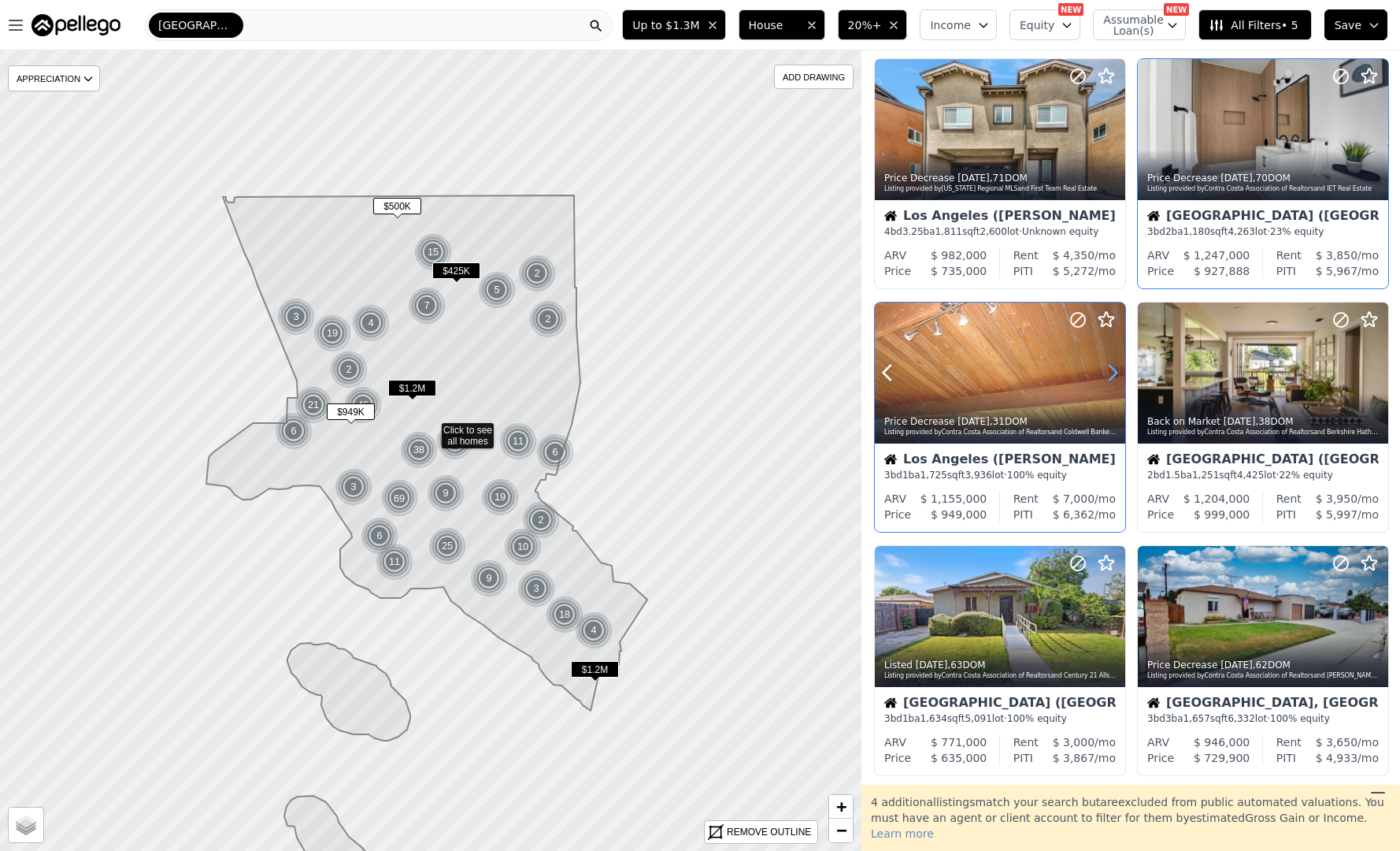
click at [1114, 369] on icon at bounding box center [1113, 373] width 7 height 15
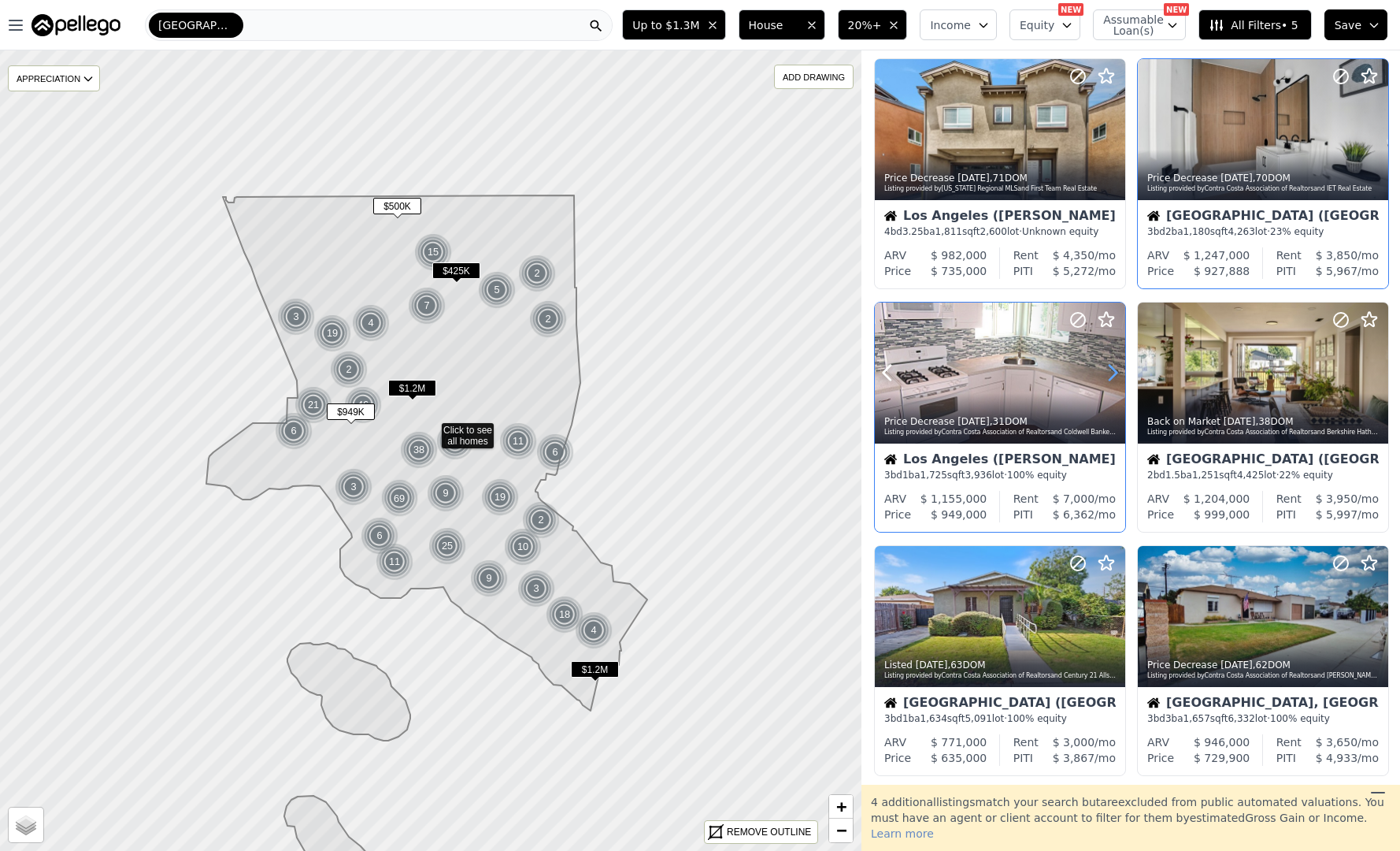
click at [1114, 369] on icon at bounding box center [1113, 373] width 7 height 15
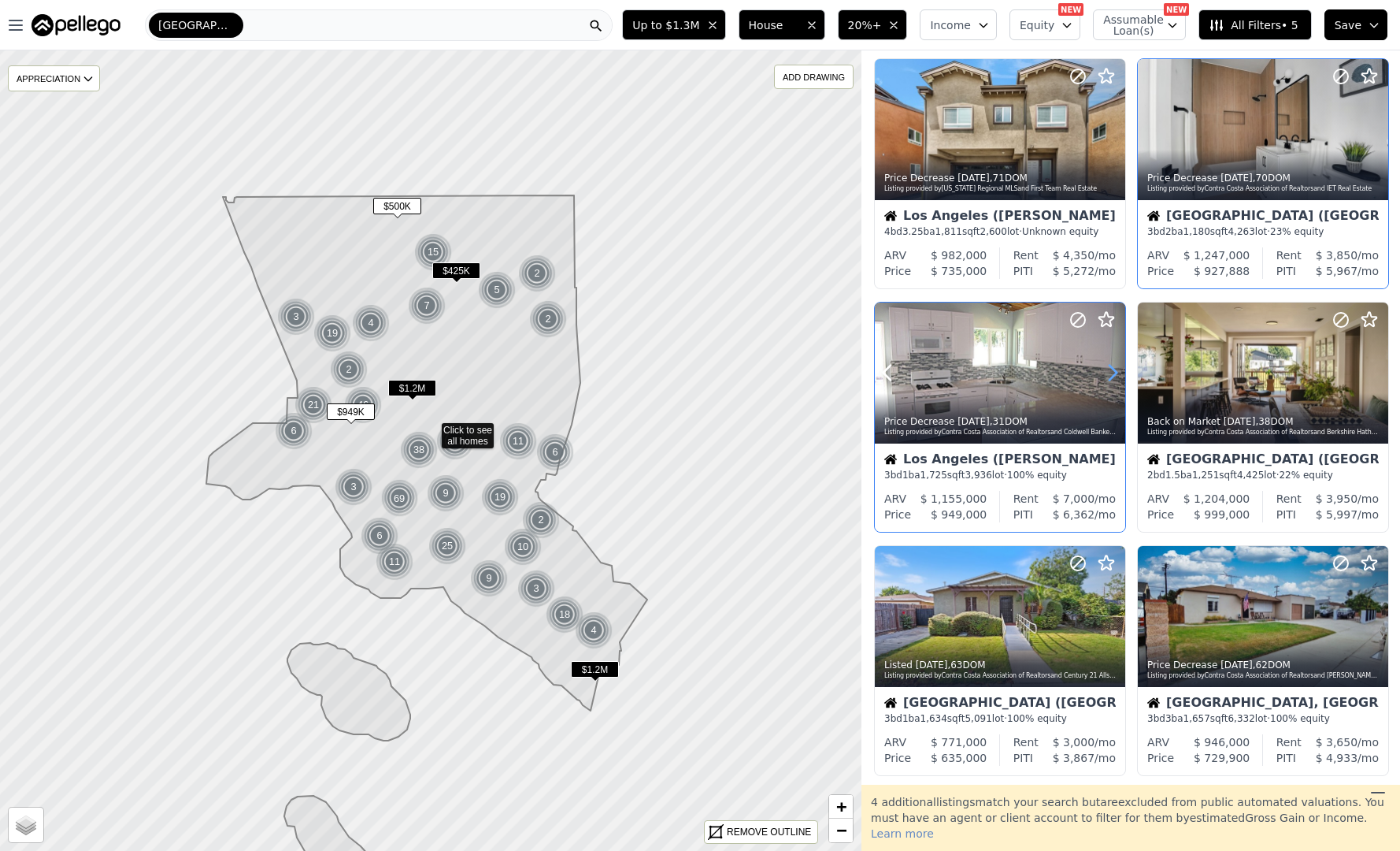
click at [1114, 369] on icon at bounding box center [1113, 373] width 7 height 15
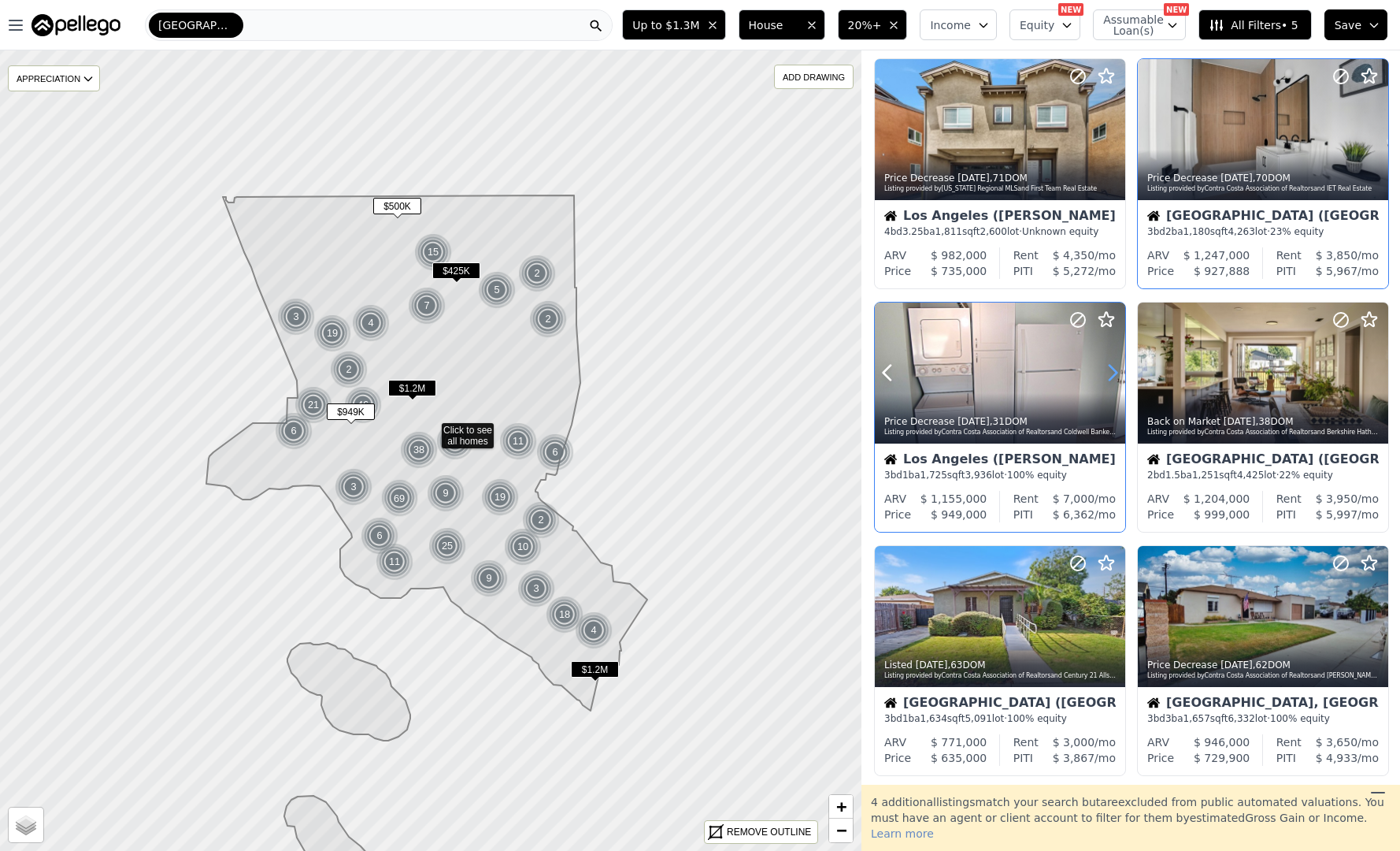
click at [1114, 369] on icon at bounding box center [1113, 373] width 7 height 15
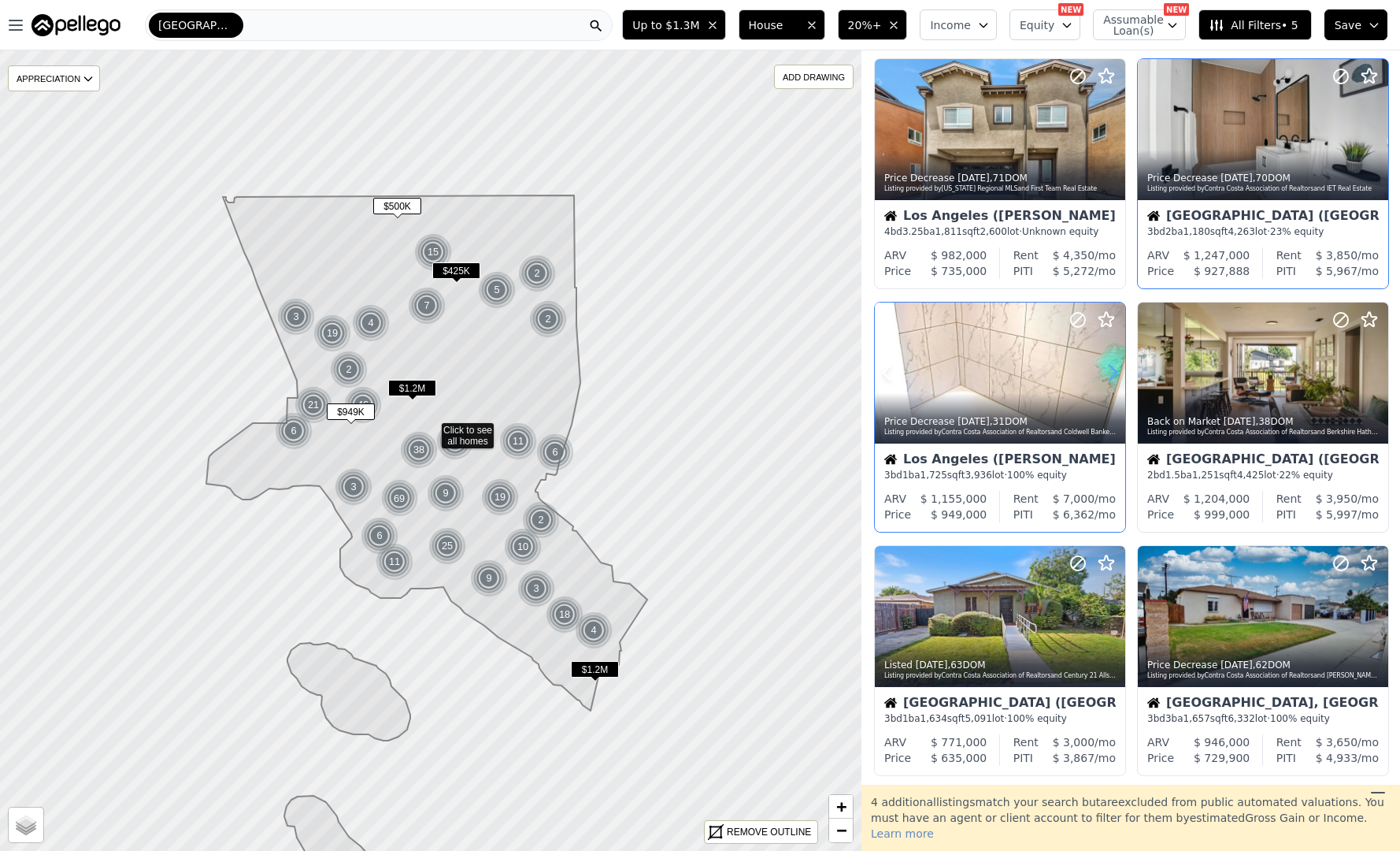
click at [1114, 369] on icon at bounding box center [1113, 373] width 7 height 15
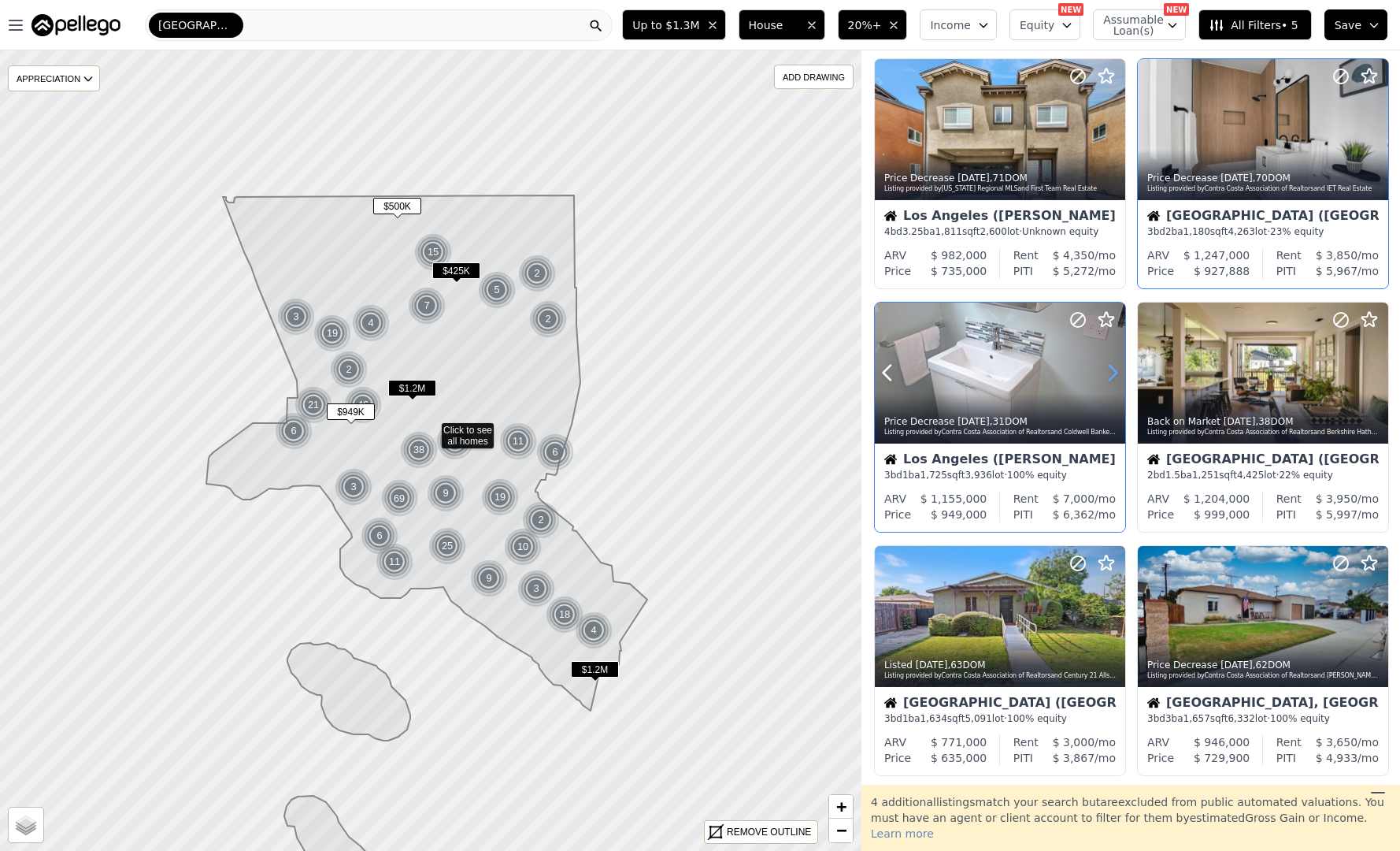
click at [1114, 369] on icon at bounding box center [1113, 373] width 7 height 15
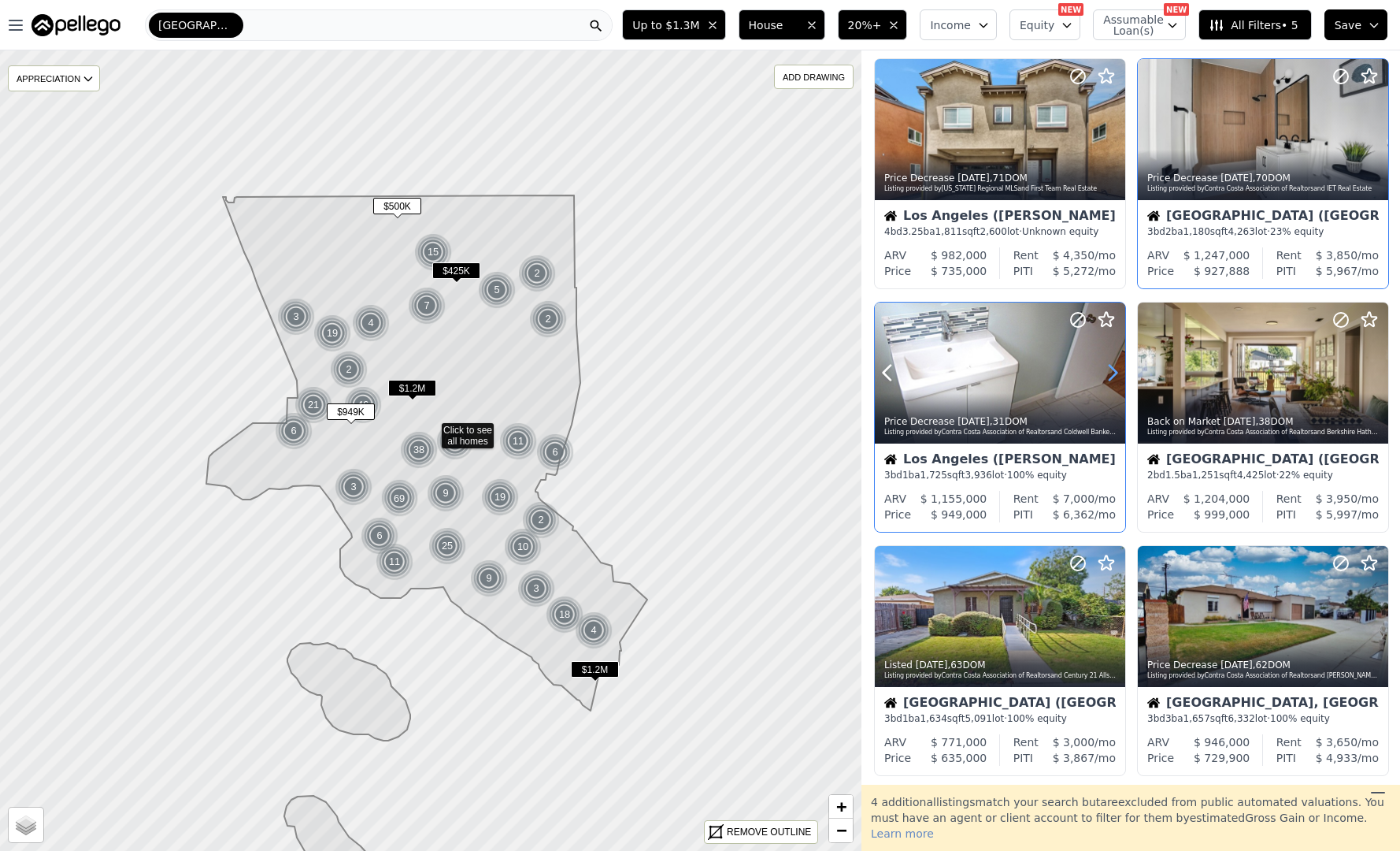
click at [1114, 369] on icon at bounding box center [1113, 373] width 7 height 15
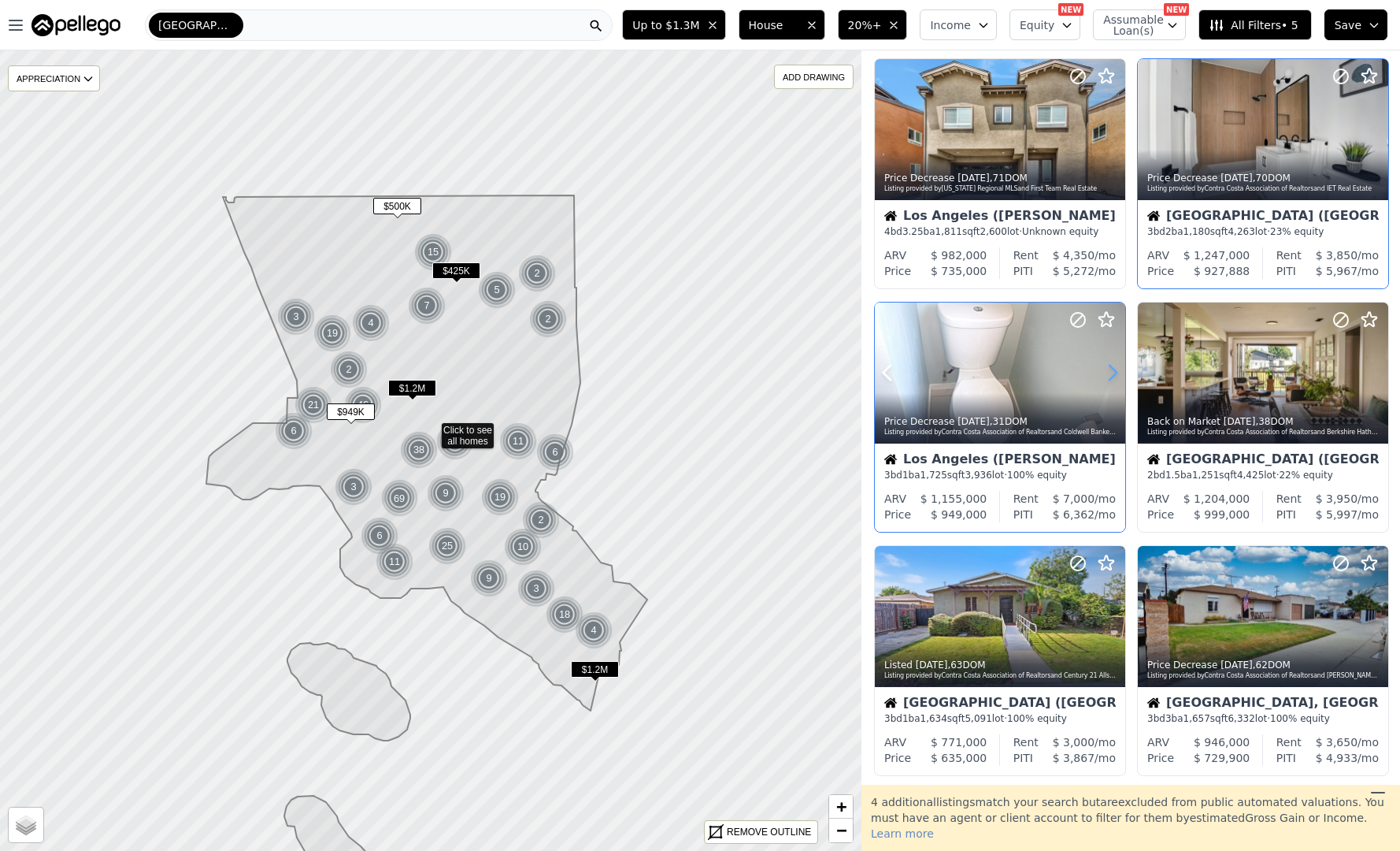
click at [1114, 369] on icon at bounding box center [1113, 373] width 7 height 15
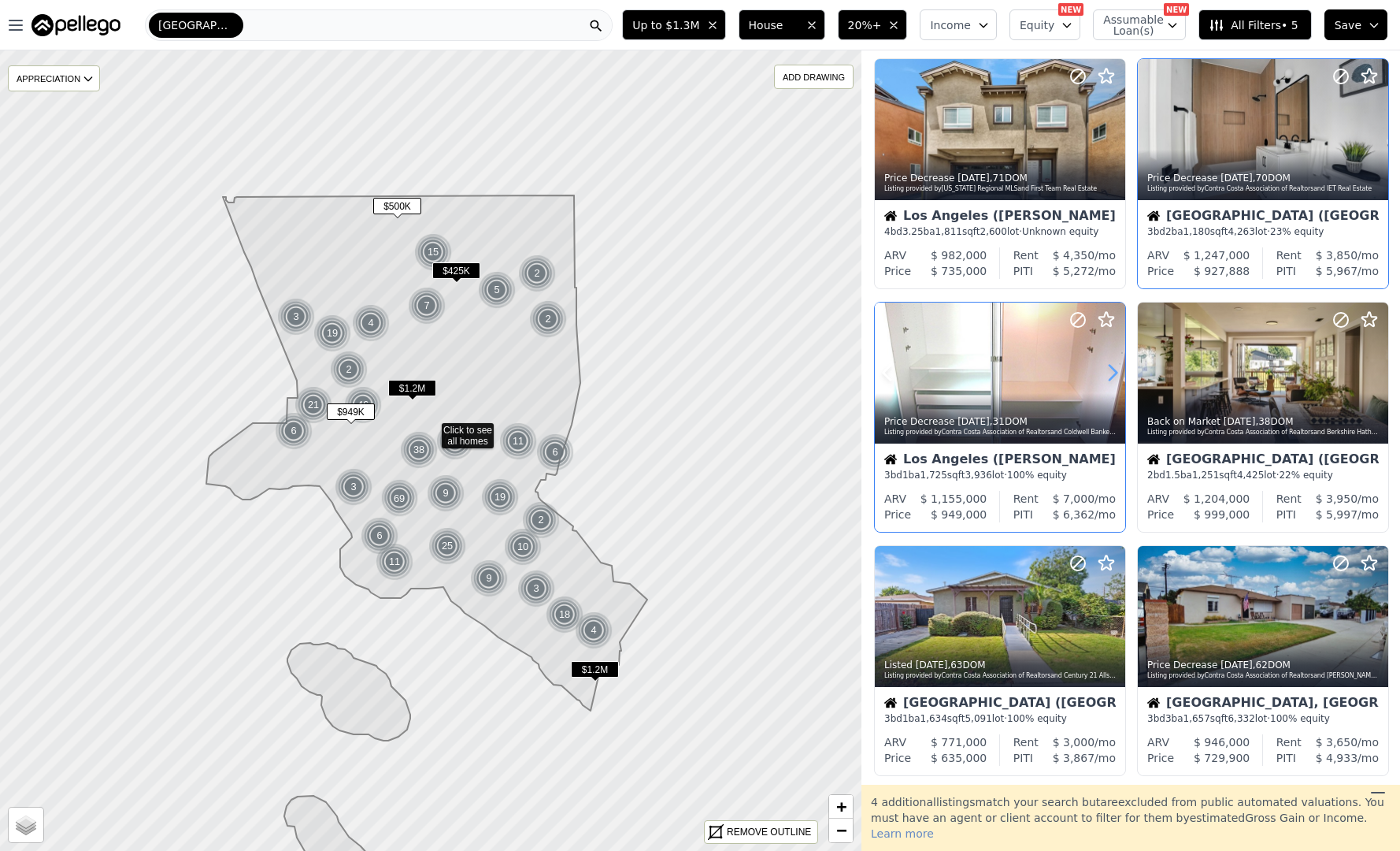
click at [1114, 369] on icon at bounding box center [1113, 373] width 7 height 15
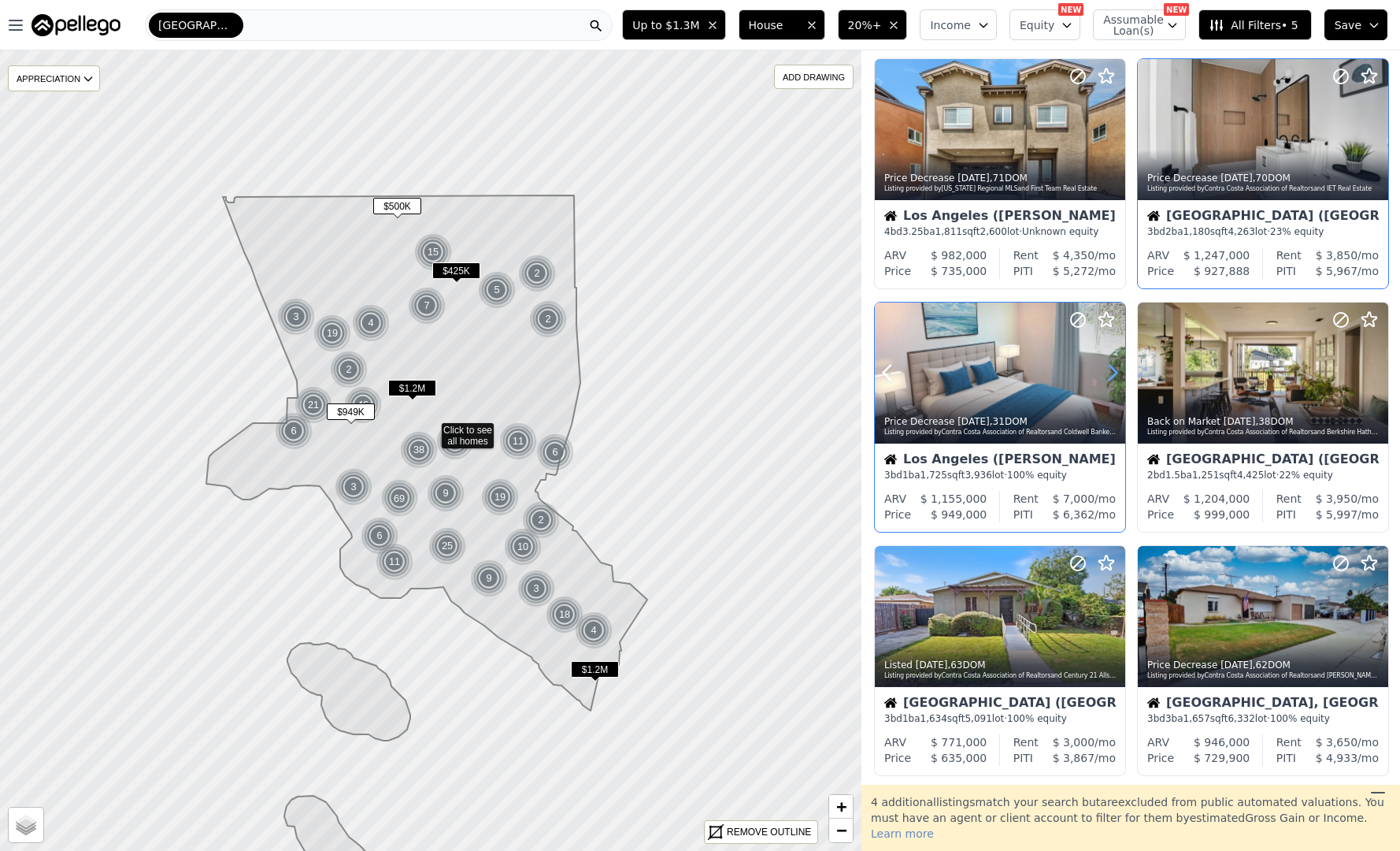
click at [1114, 369] on icon at bounding box center [1113, 373] width 7 height 15
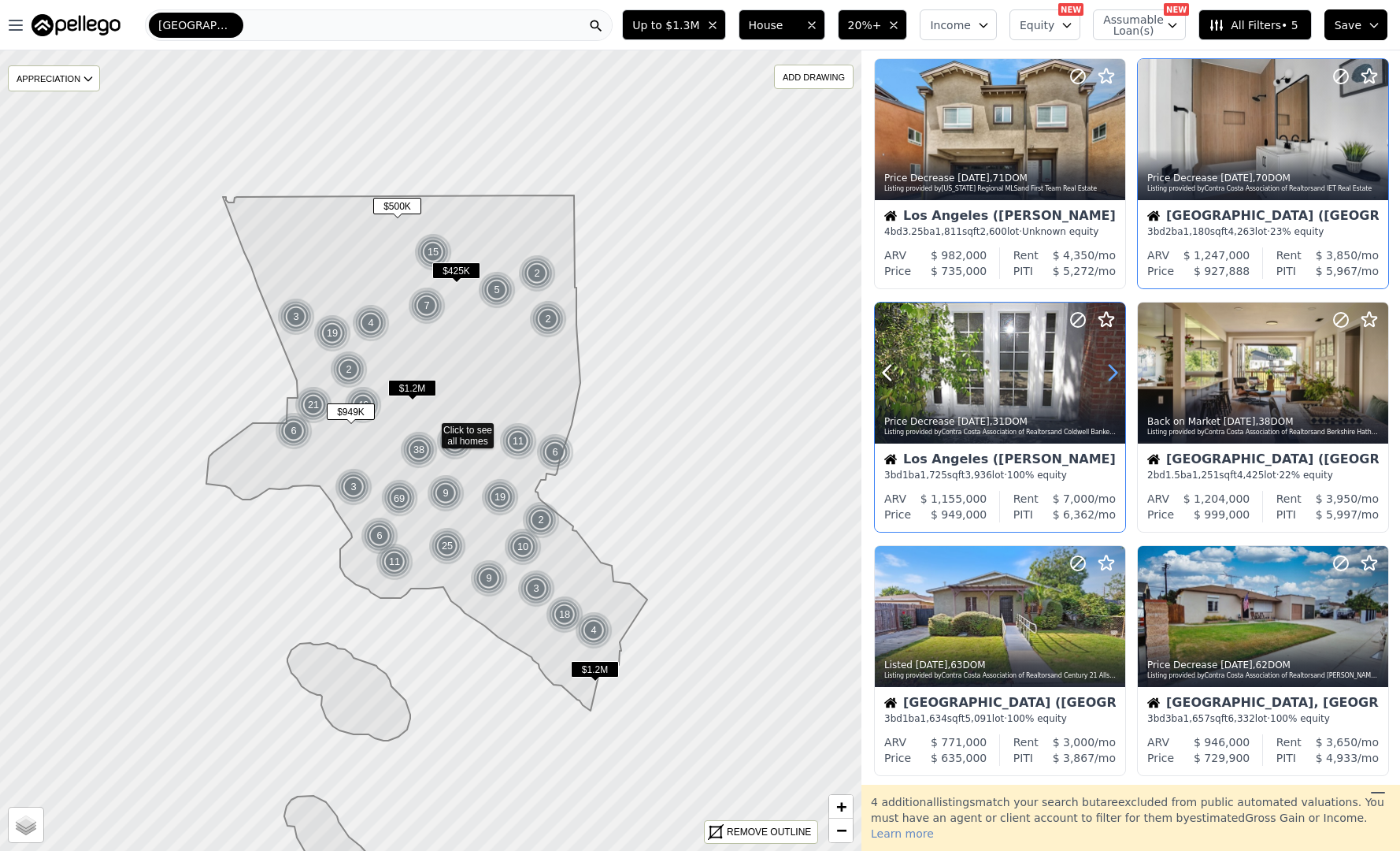
click at [1114, 369] on icon at bounding box center [1113, 373] width 7 height 15
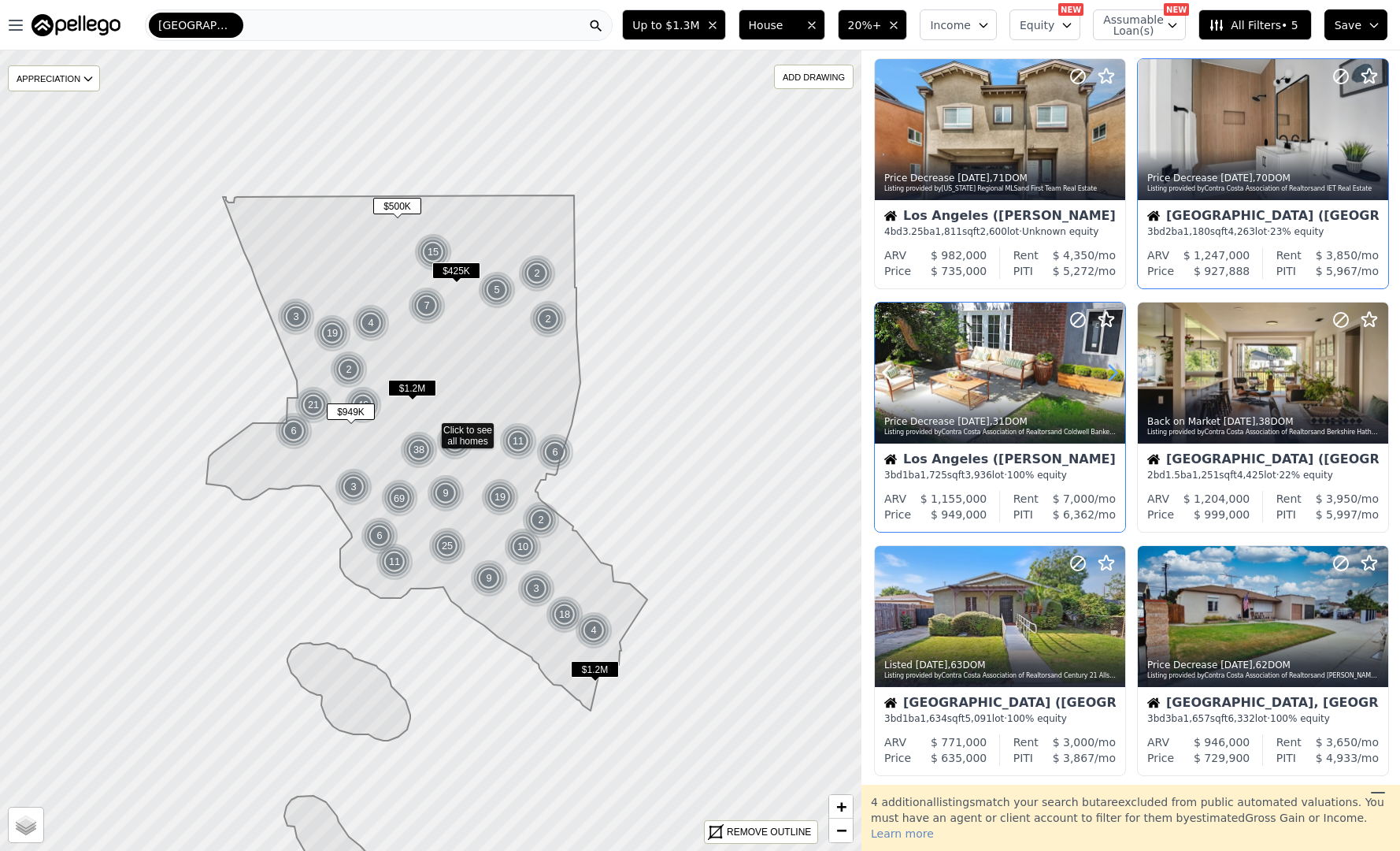
click at [1114, 369] on icon at bounding box center [1113, 373] width 7 height 15
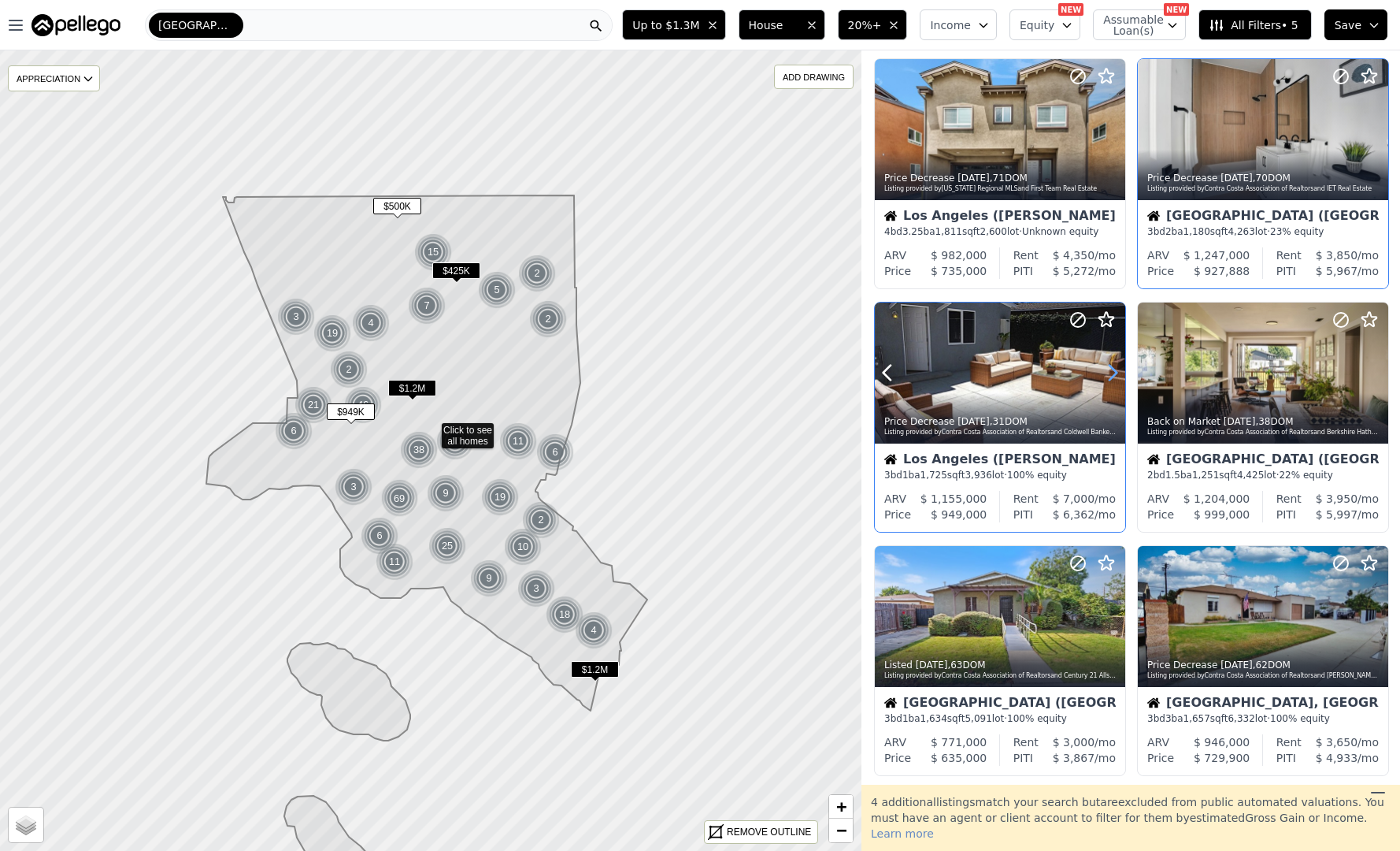
click at [1114, 369] on icon at bounding box center [1113, 373] width 7 height 15
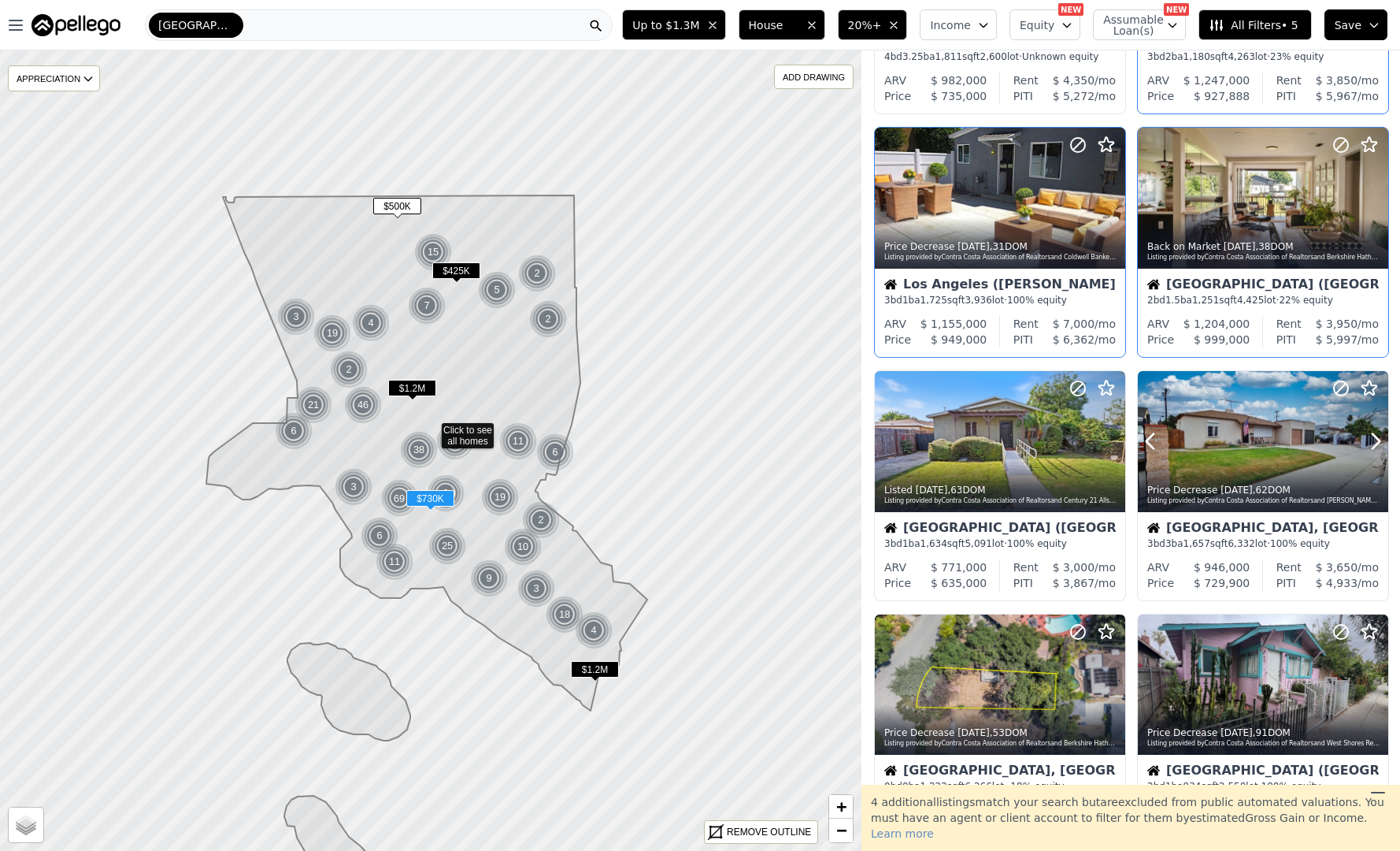
scroll to position [465, 0]
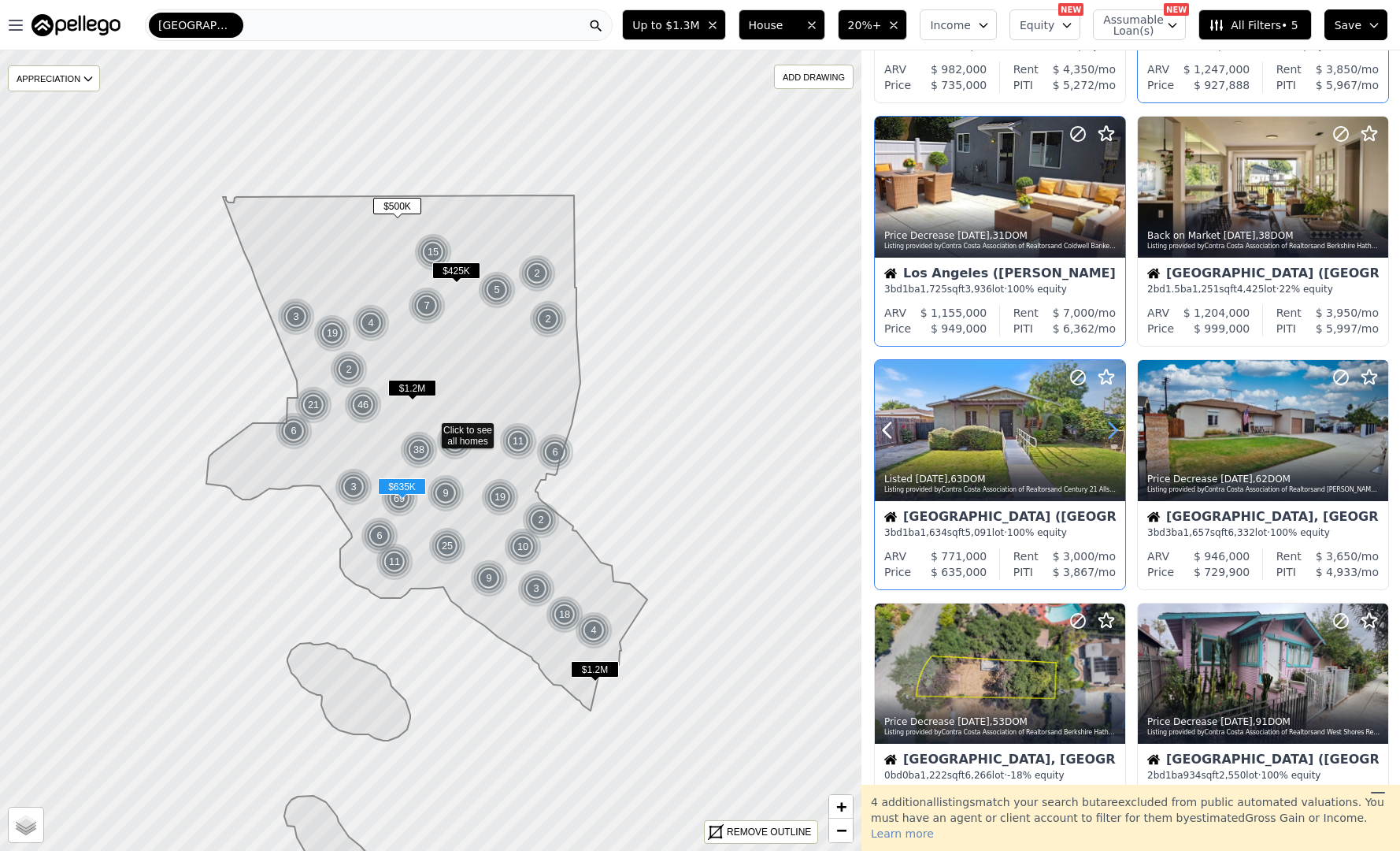
click at [1111, 433] on icon at bounding box center [1113, 430] width 25 height 25
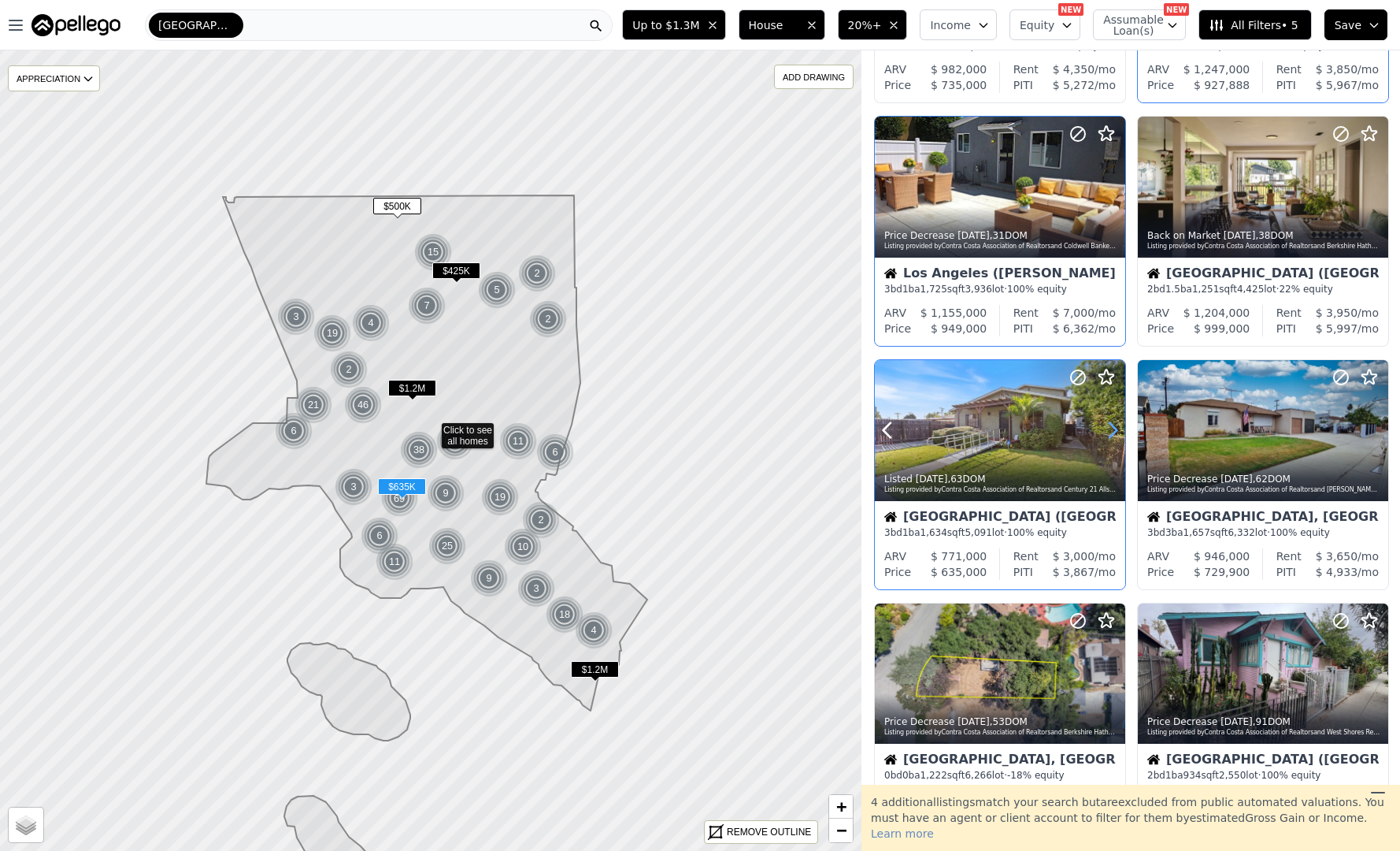
click at [1111, 433] on icon at bounding box center [1113, 430] width 25 height 25
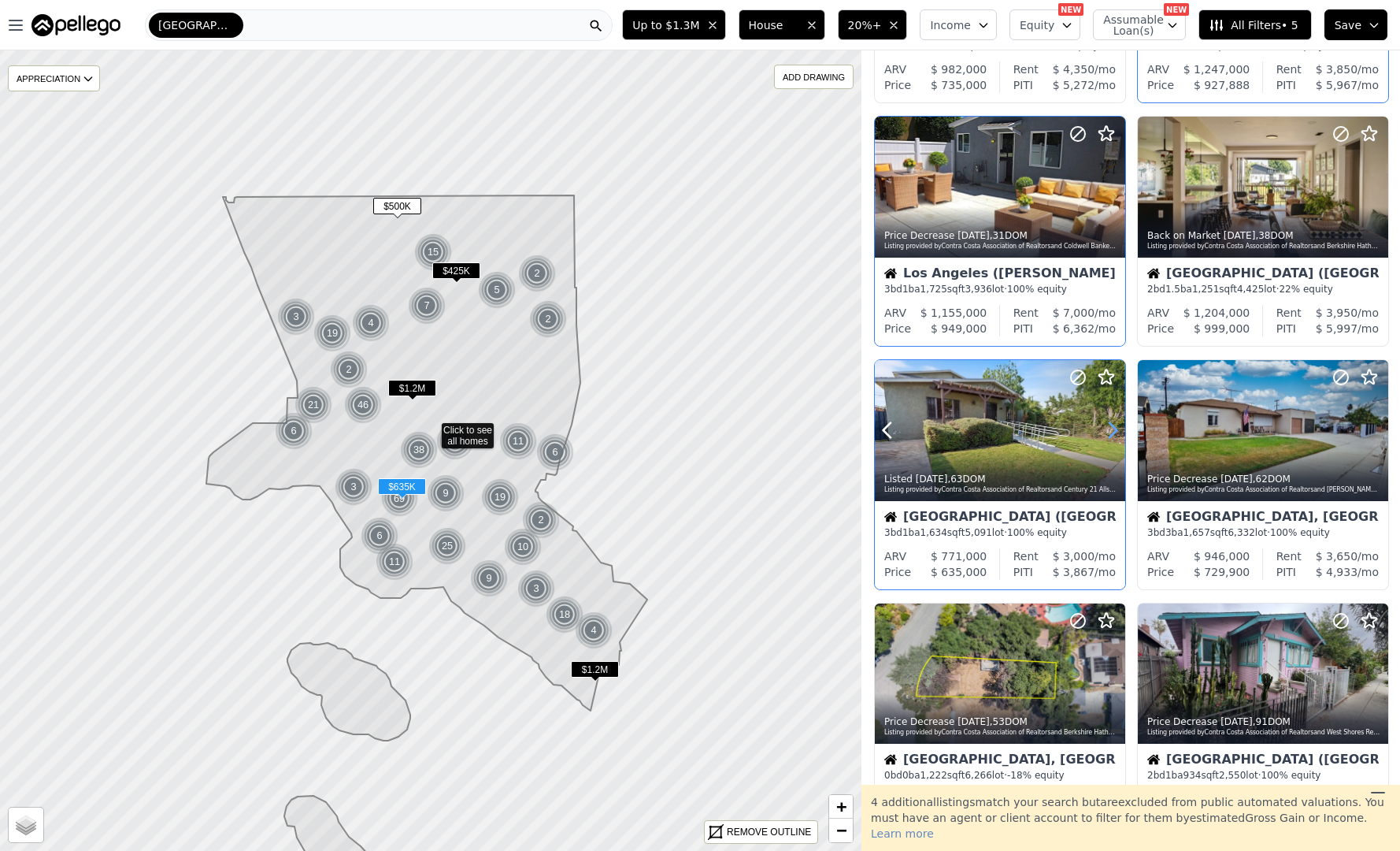
click at [1111, 433] on icon at bounding box center [1113, 430] width 25 height 25
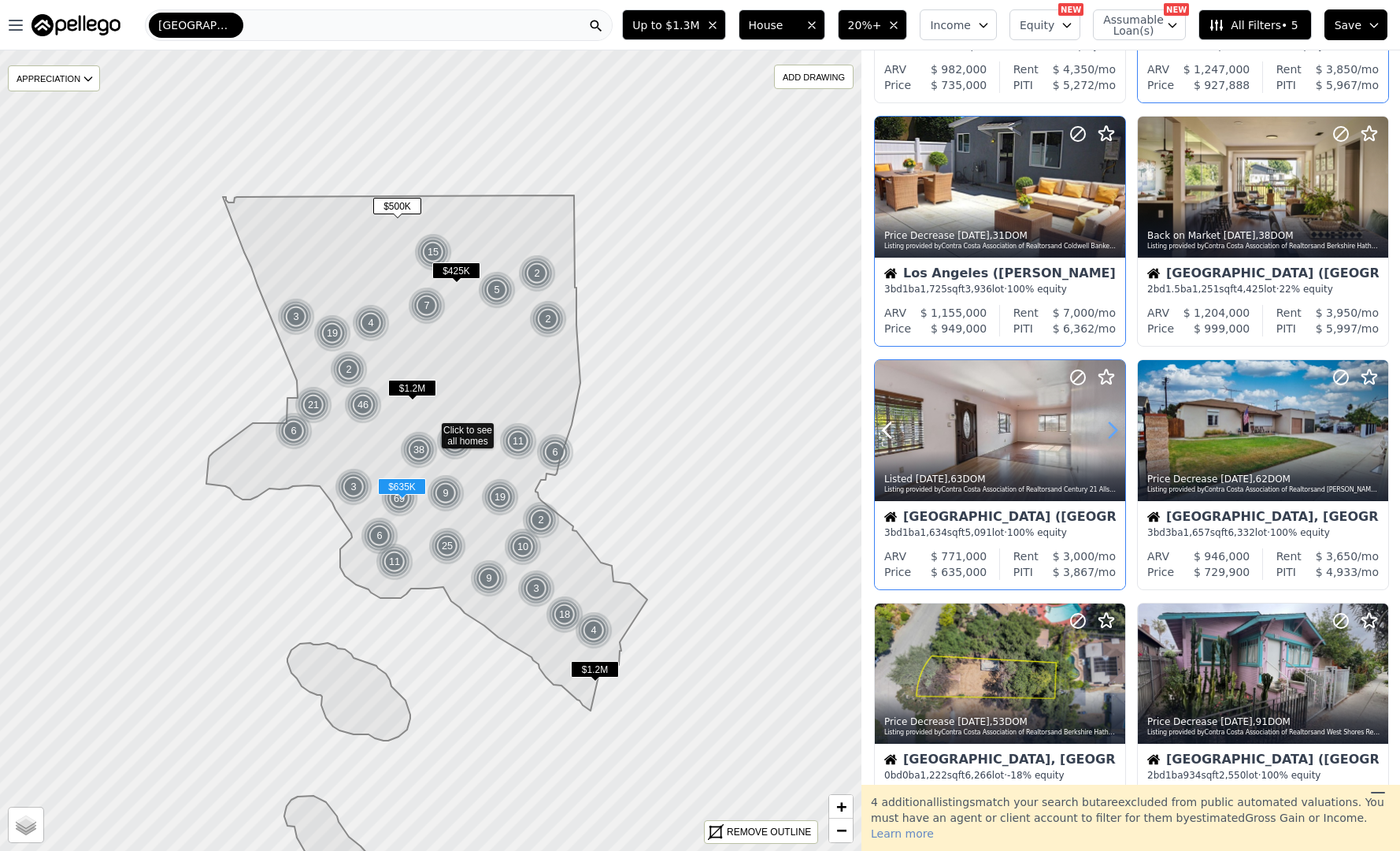
click at [1111, 433] on icon at bounding box center [1113, 430] width 25 height 25
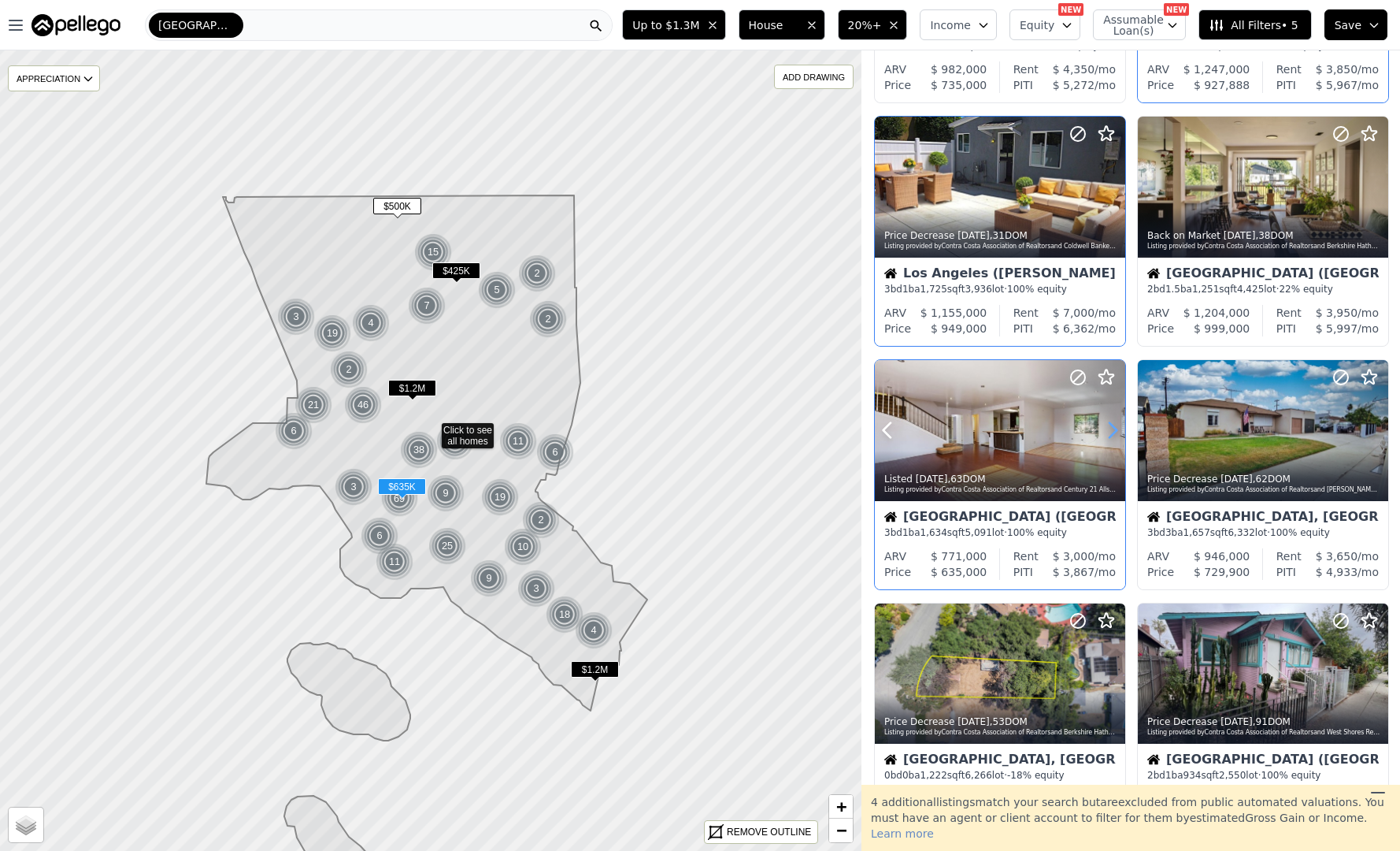
click at [1111, 433] on icon at bounding box center [1113, 430] width 25 height 25
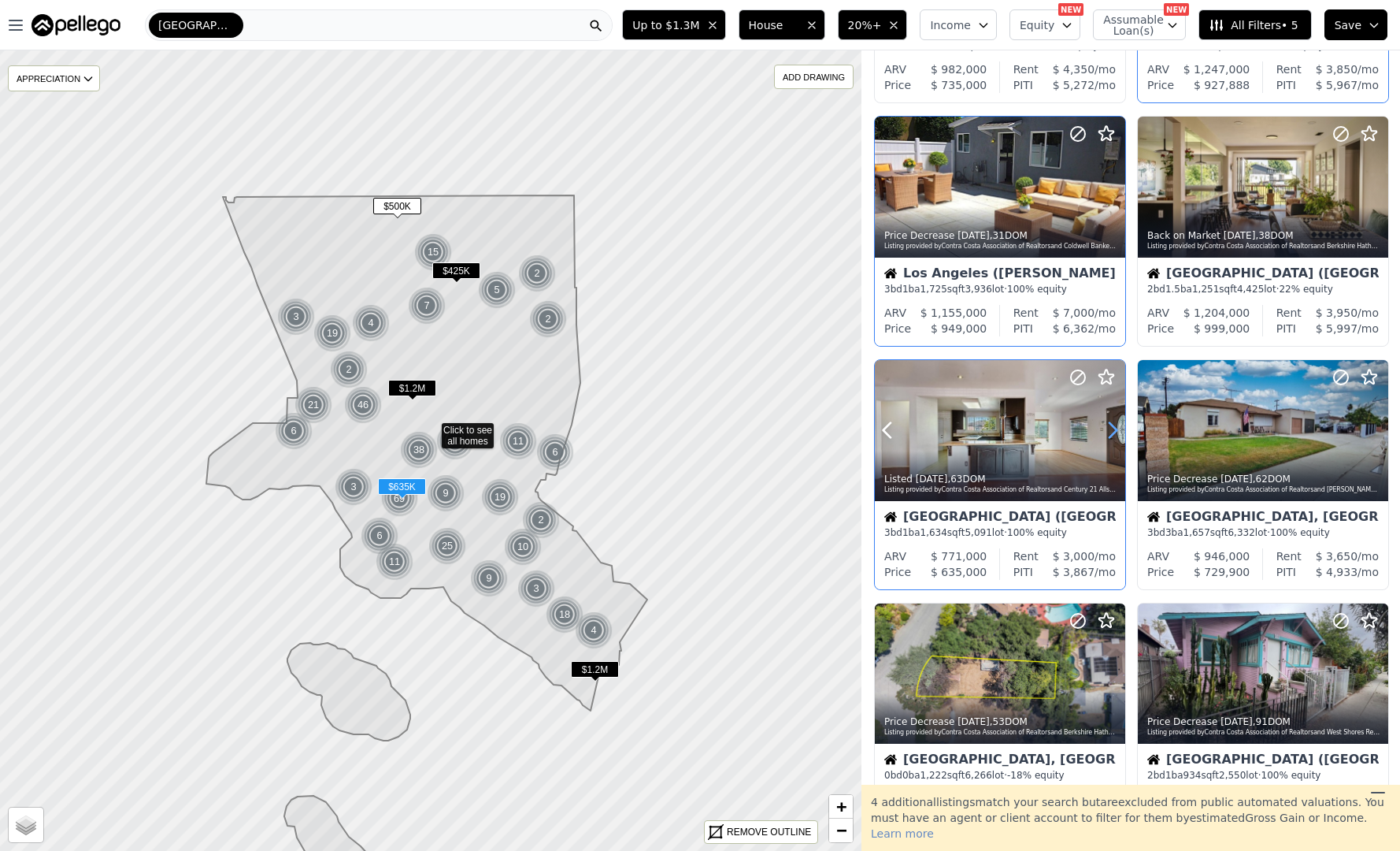
click at [1111, 433] on icon at bounding box center [1113, 430] width 25 height 25
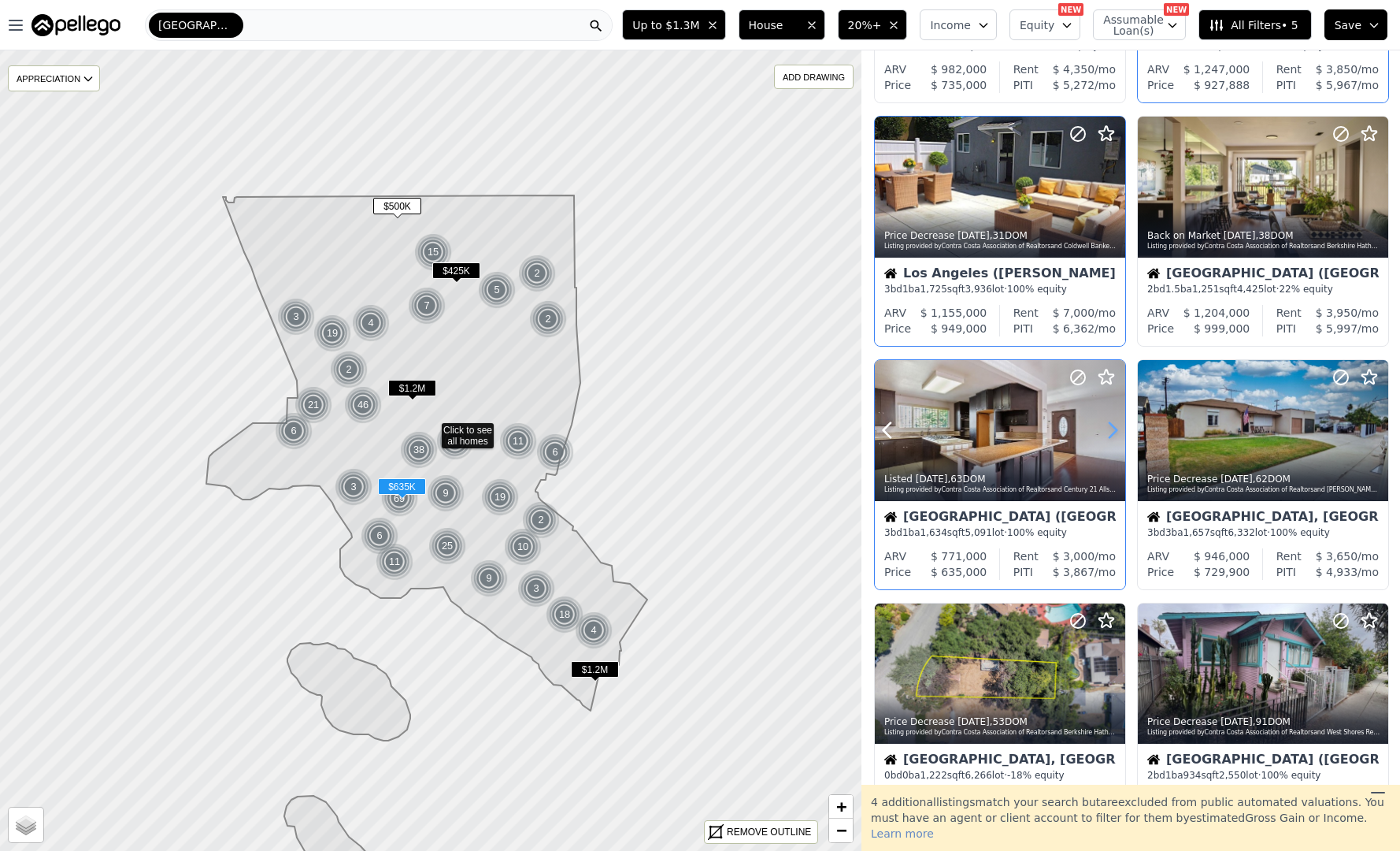
click at [1111, 433] on icon at bounding box center [1113, 430] width 25 height 25
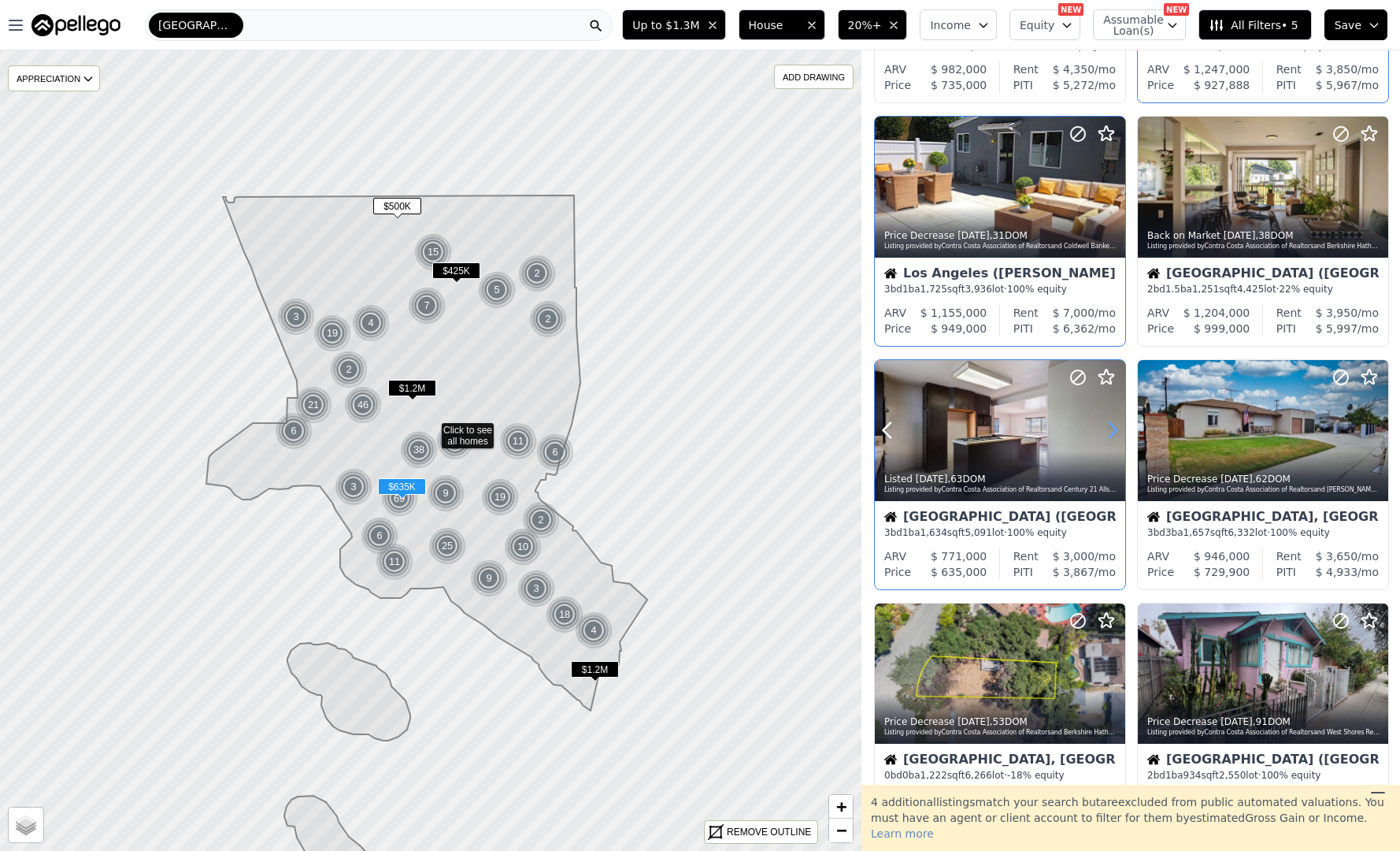
click at [1111, 433] on icon at bounding box center [1113, 430] width 25 height 25
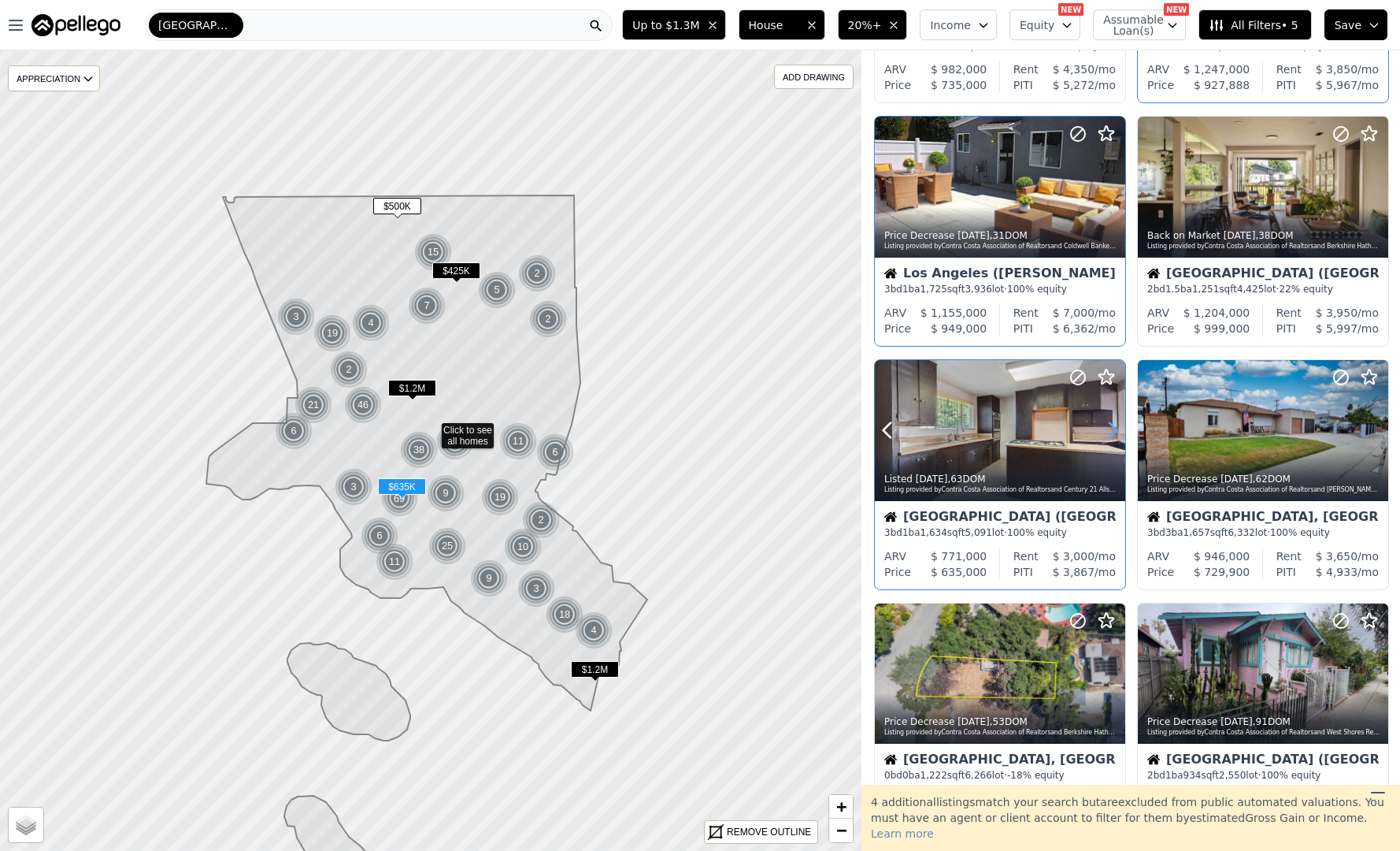
click at [1111, 433] on icon at bounding box center [1113, 430] width 25 height 25
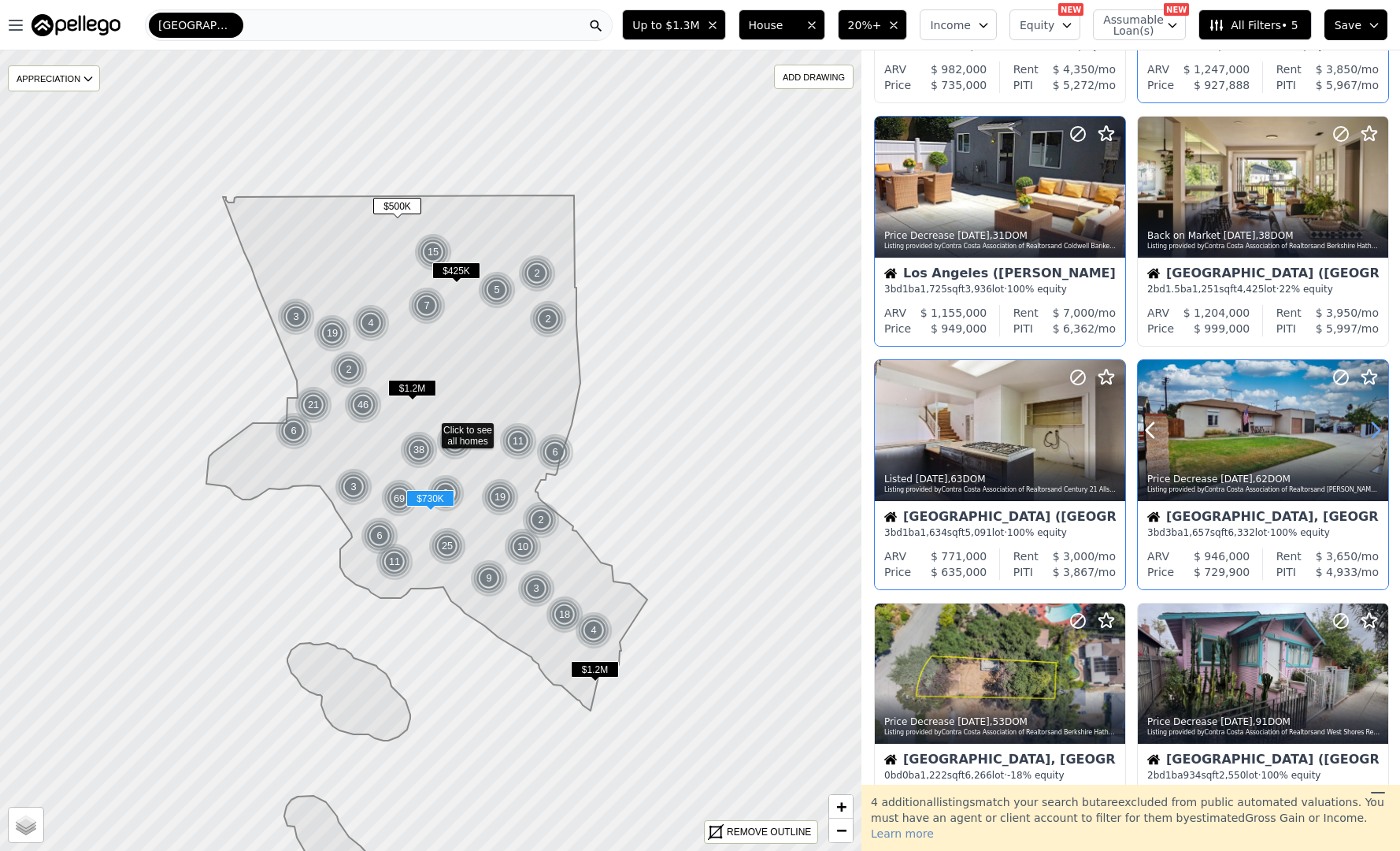
click at [1382, 422] on icon at bounding box center [1376, 430] width 25 height 25
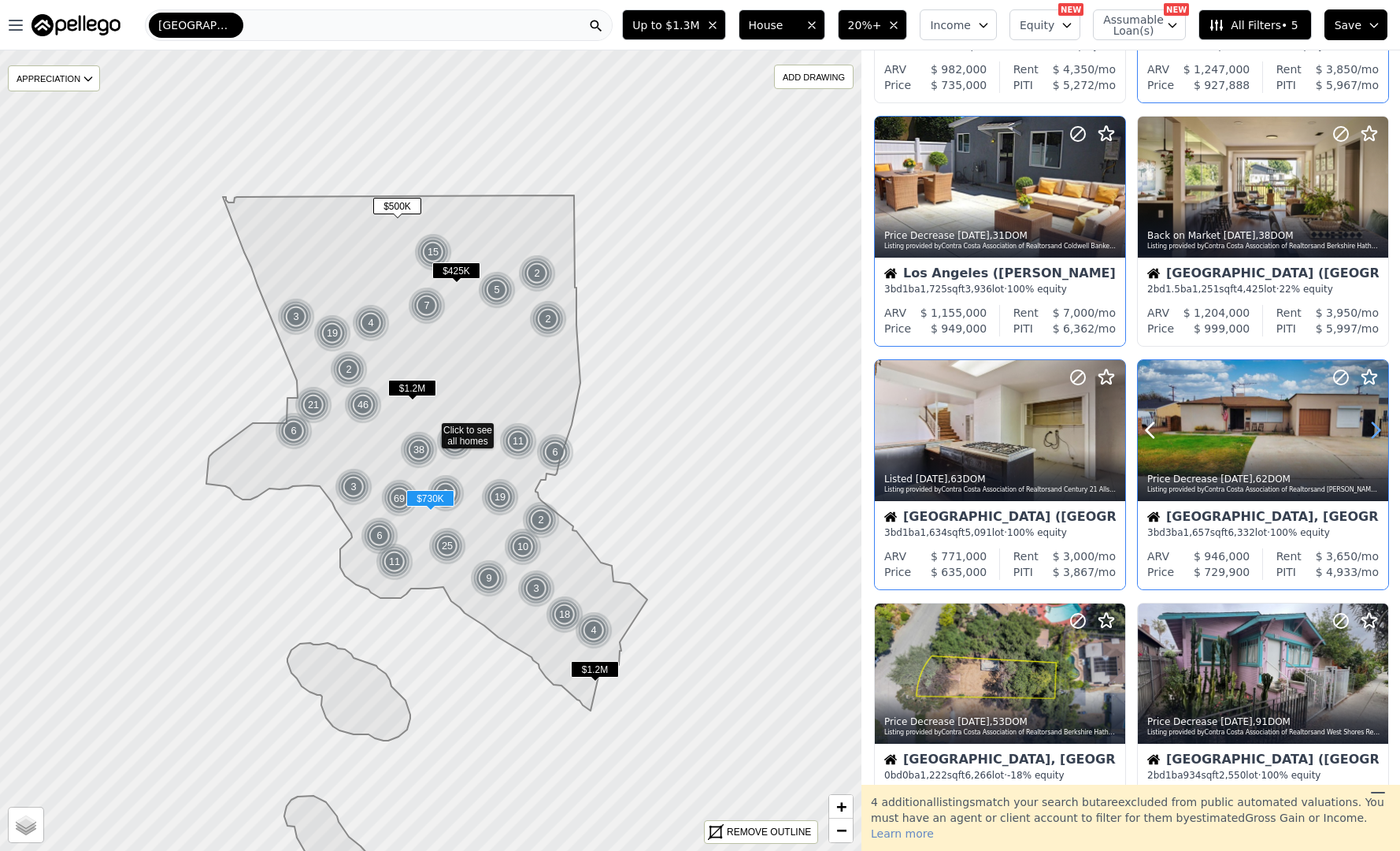
click at [1382, 422] on icon at bounding box center [1376, 430] width 25 height 25
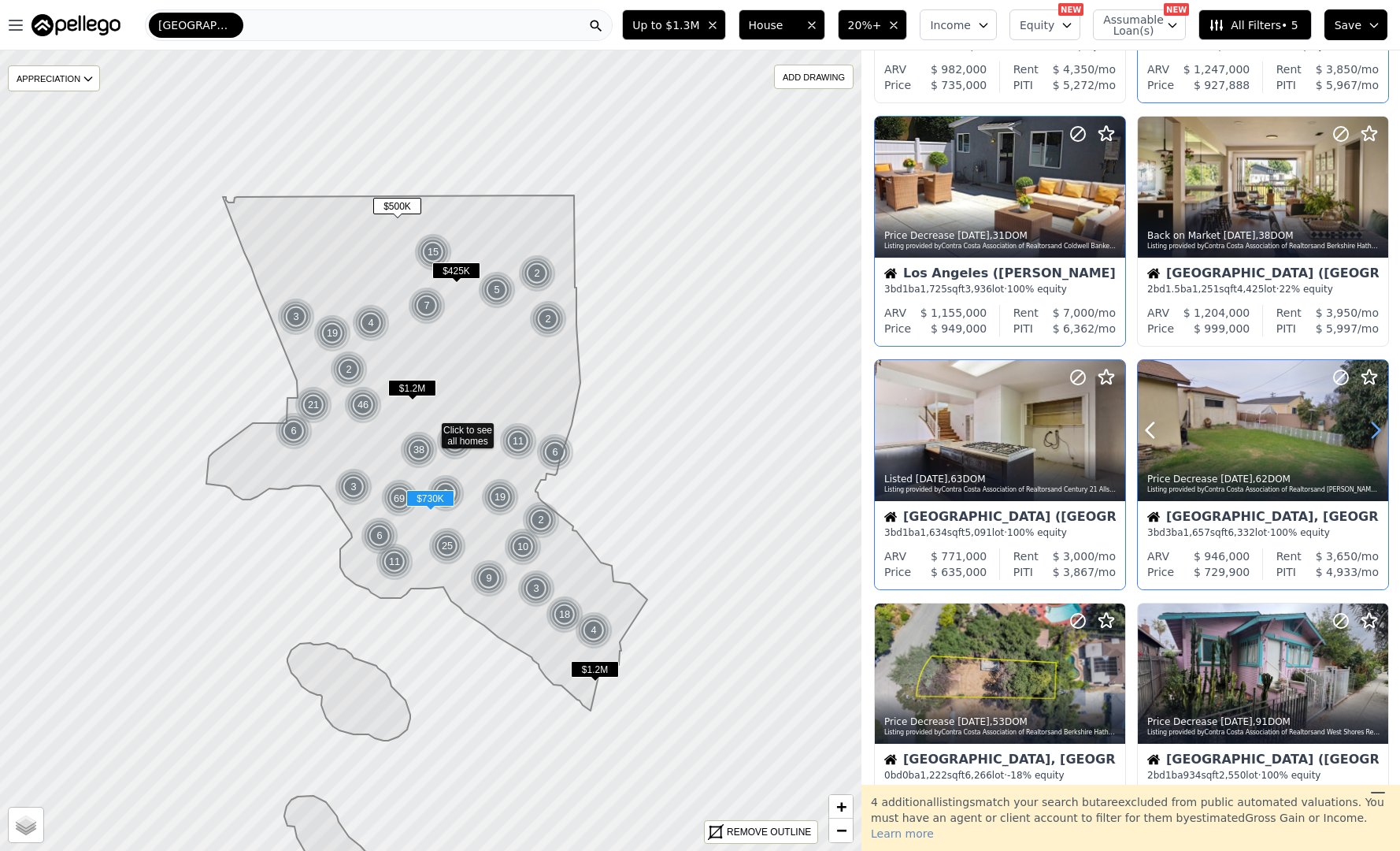
click at [1382, 422] on icon at bounding box center [1376, 430] width 25 height 25
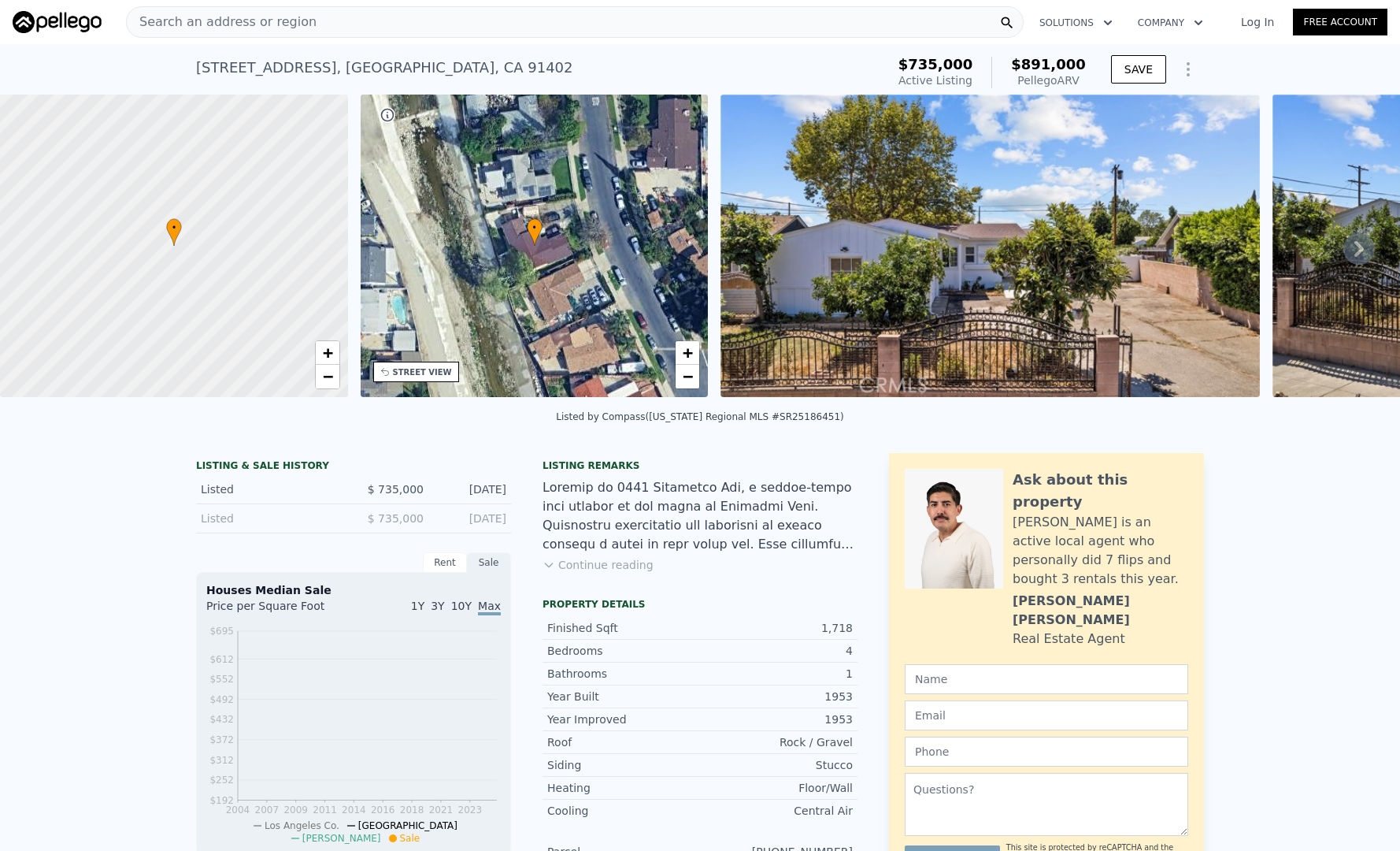
scroll to position [8, 0]
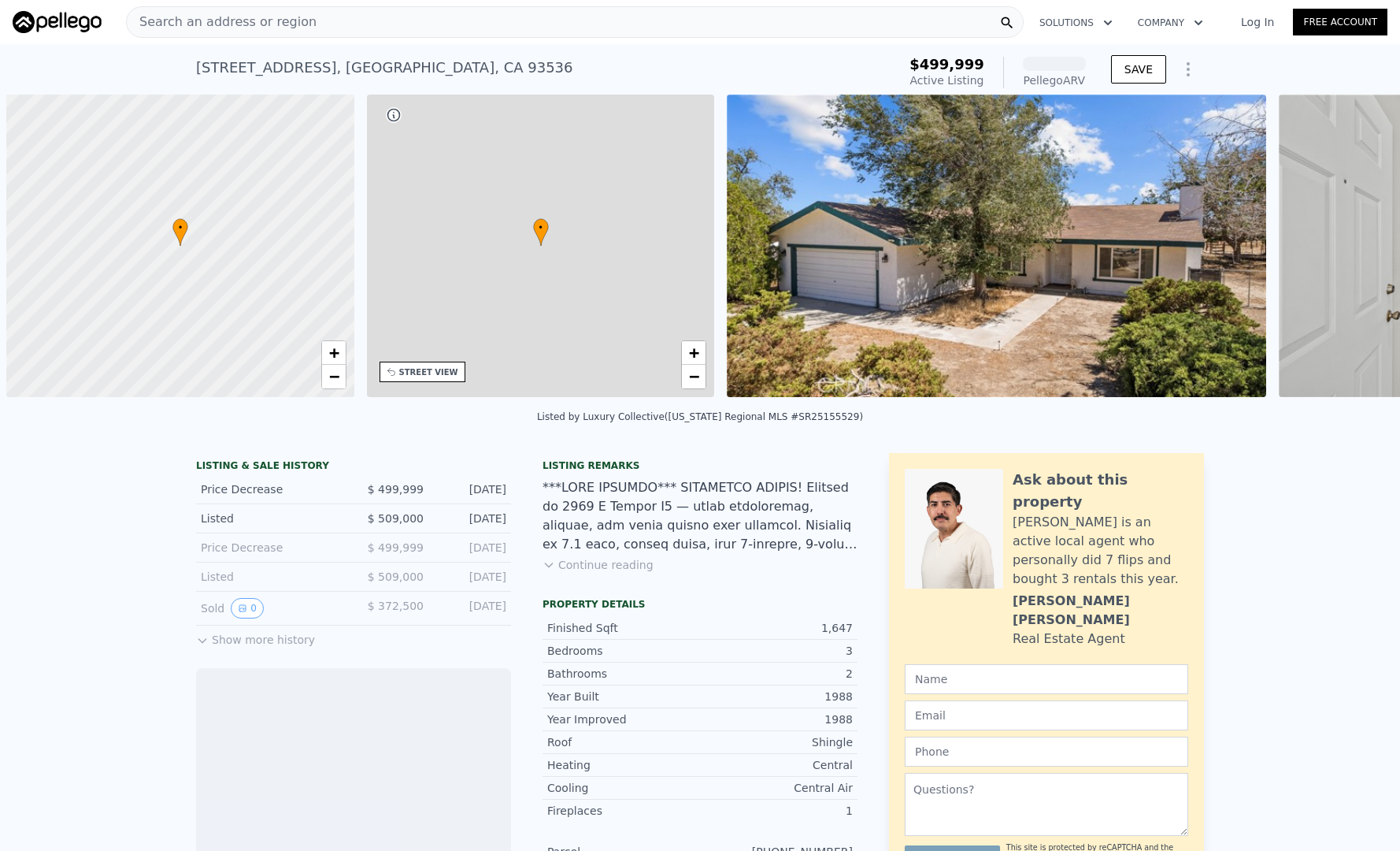
scroll to position [0, 6]
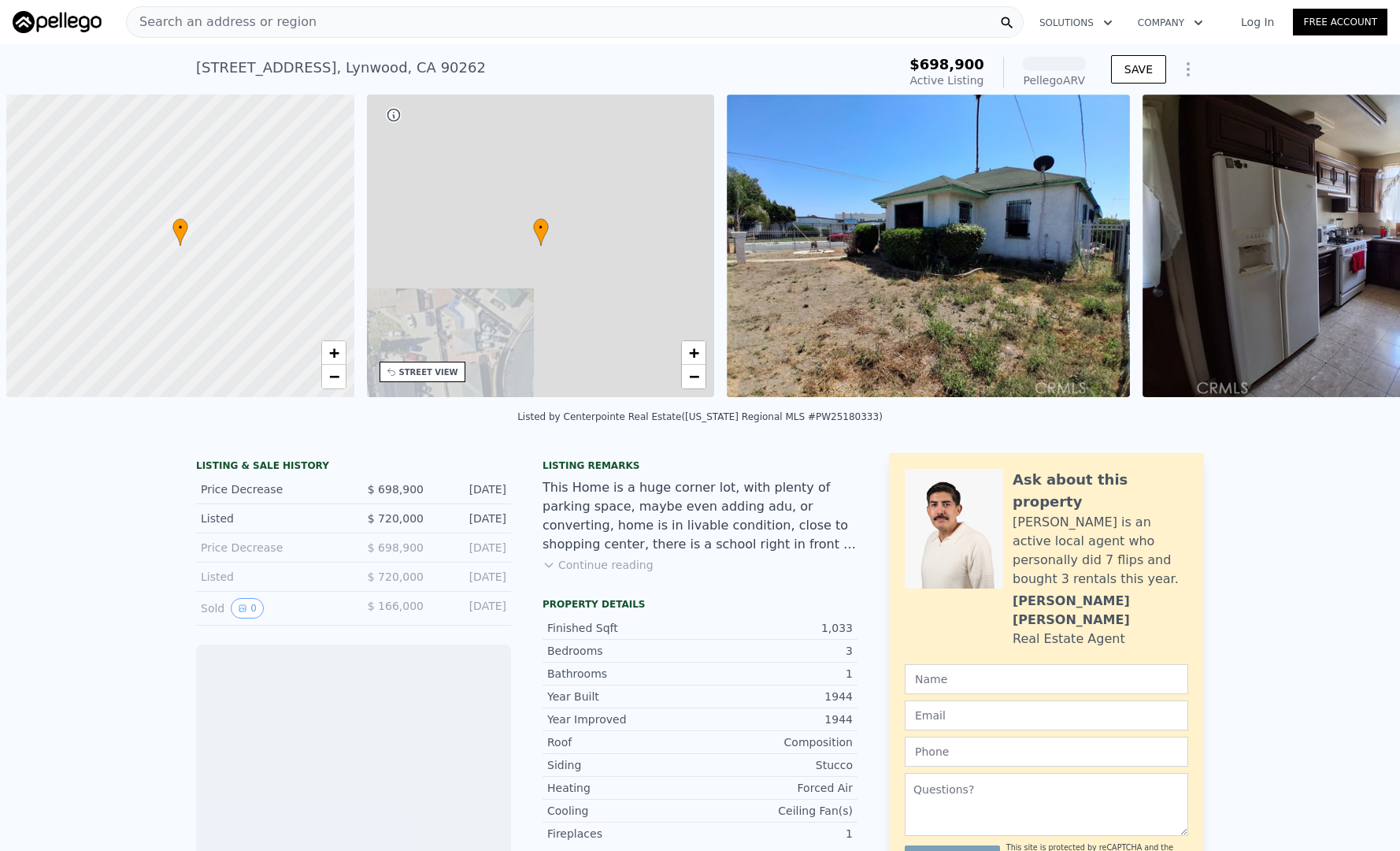
scroll to position [0, 6]
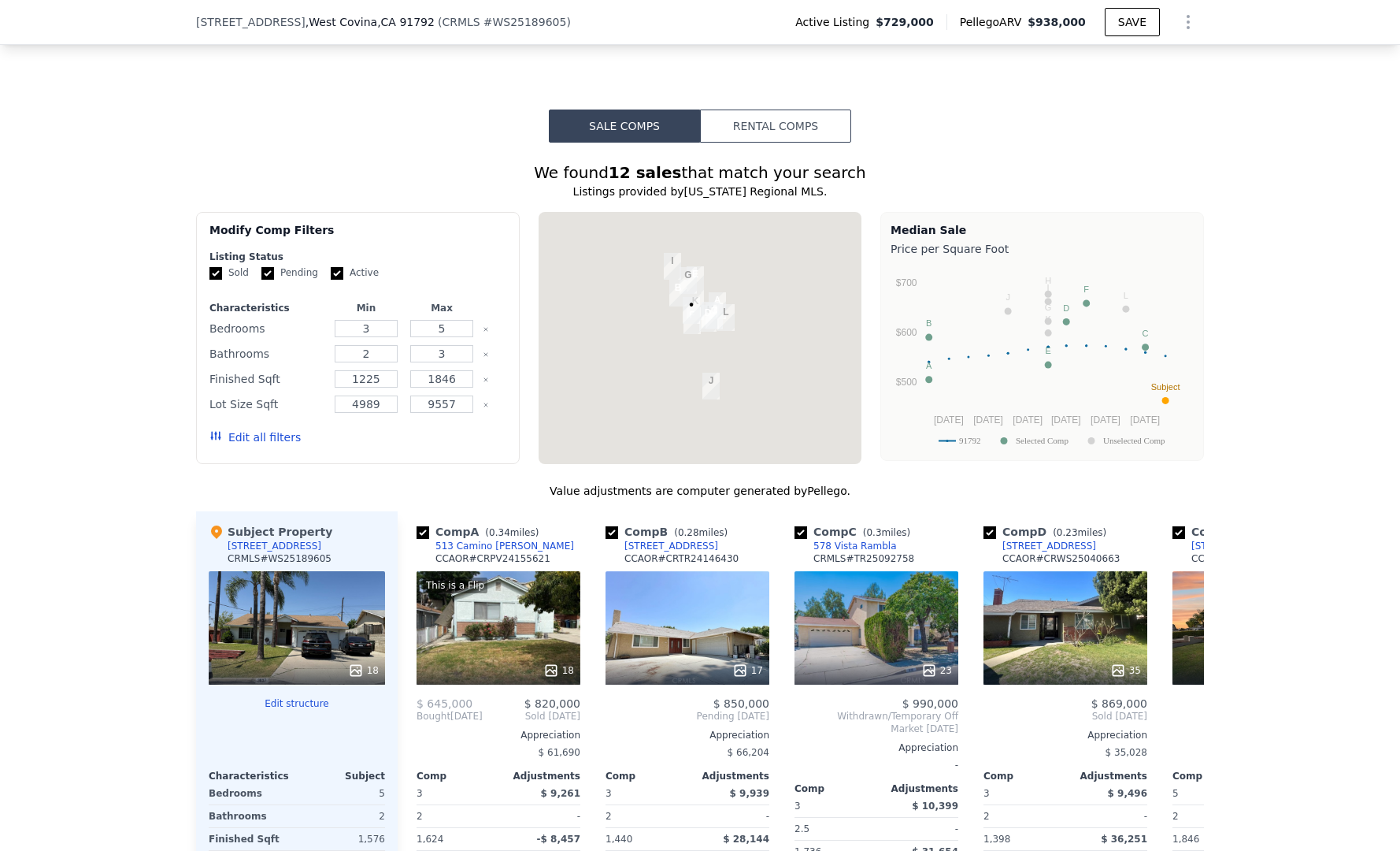
scroll to position [1161, 0]
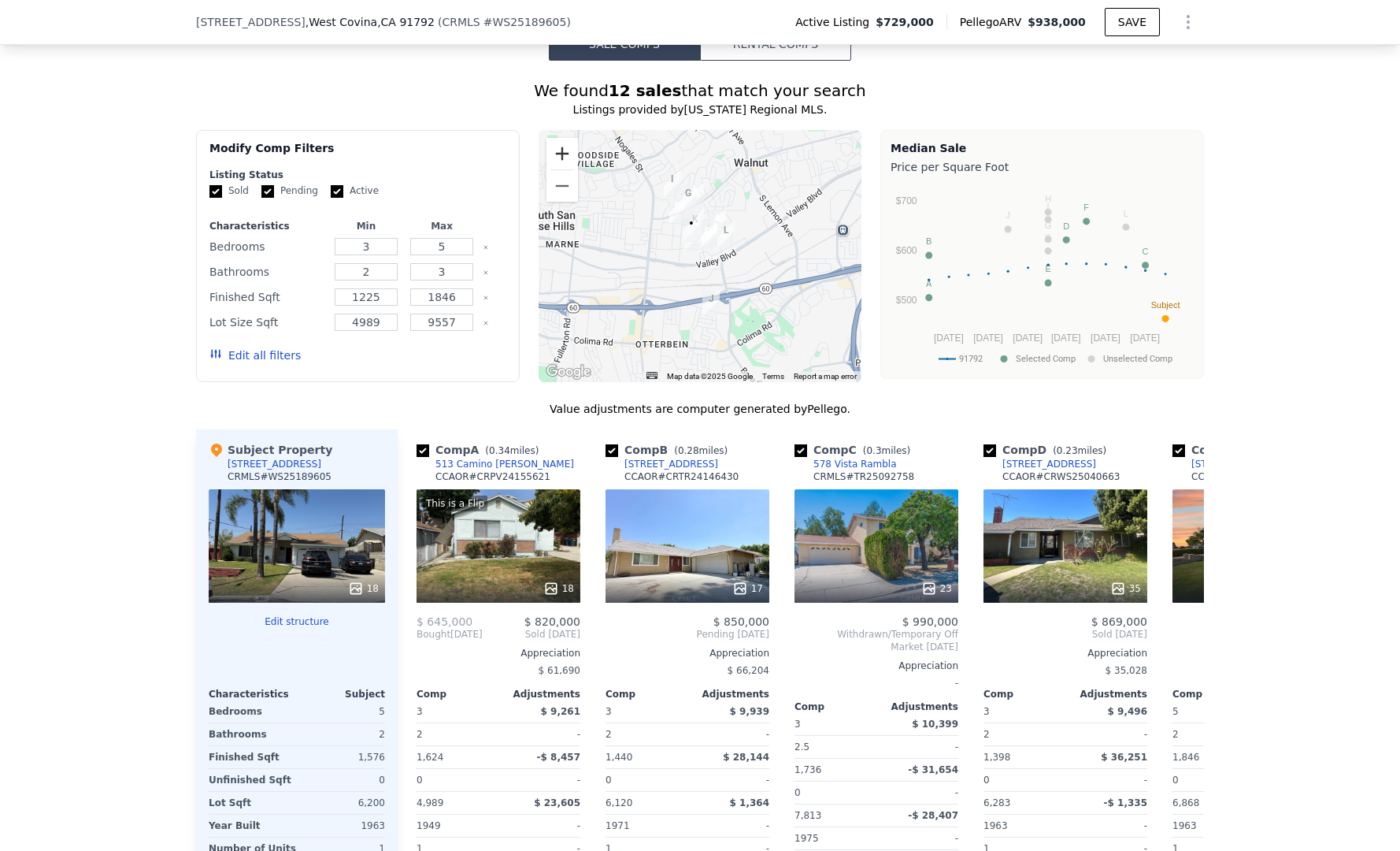
click at [562, 143] on button "Zoom in" at bounding box center [562, 154] width 32 height 32
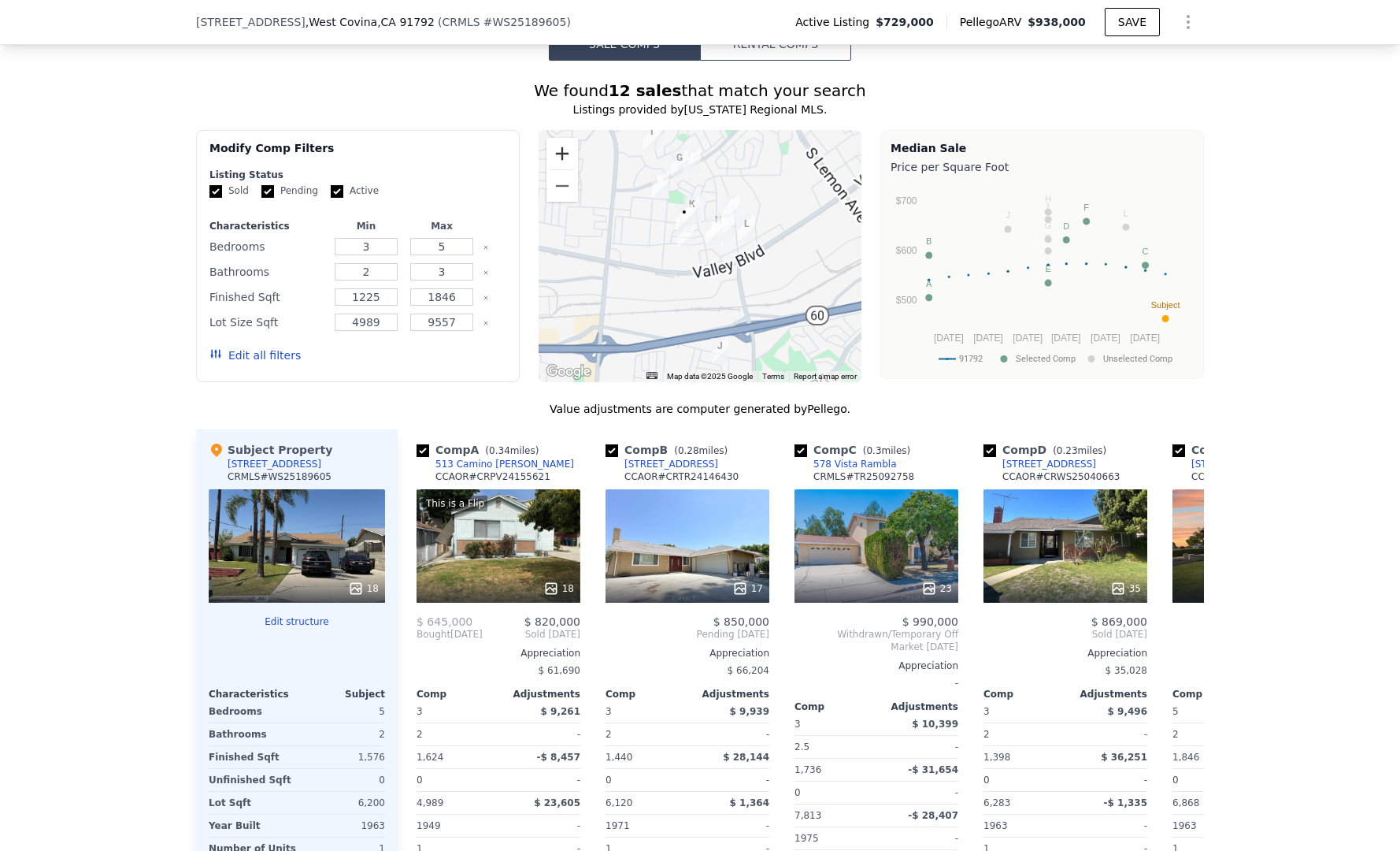
click at [562, 143] on button "Zoom in" at bounding box center [562, 154] width 32 height 32
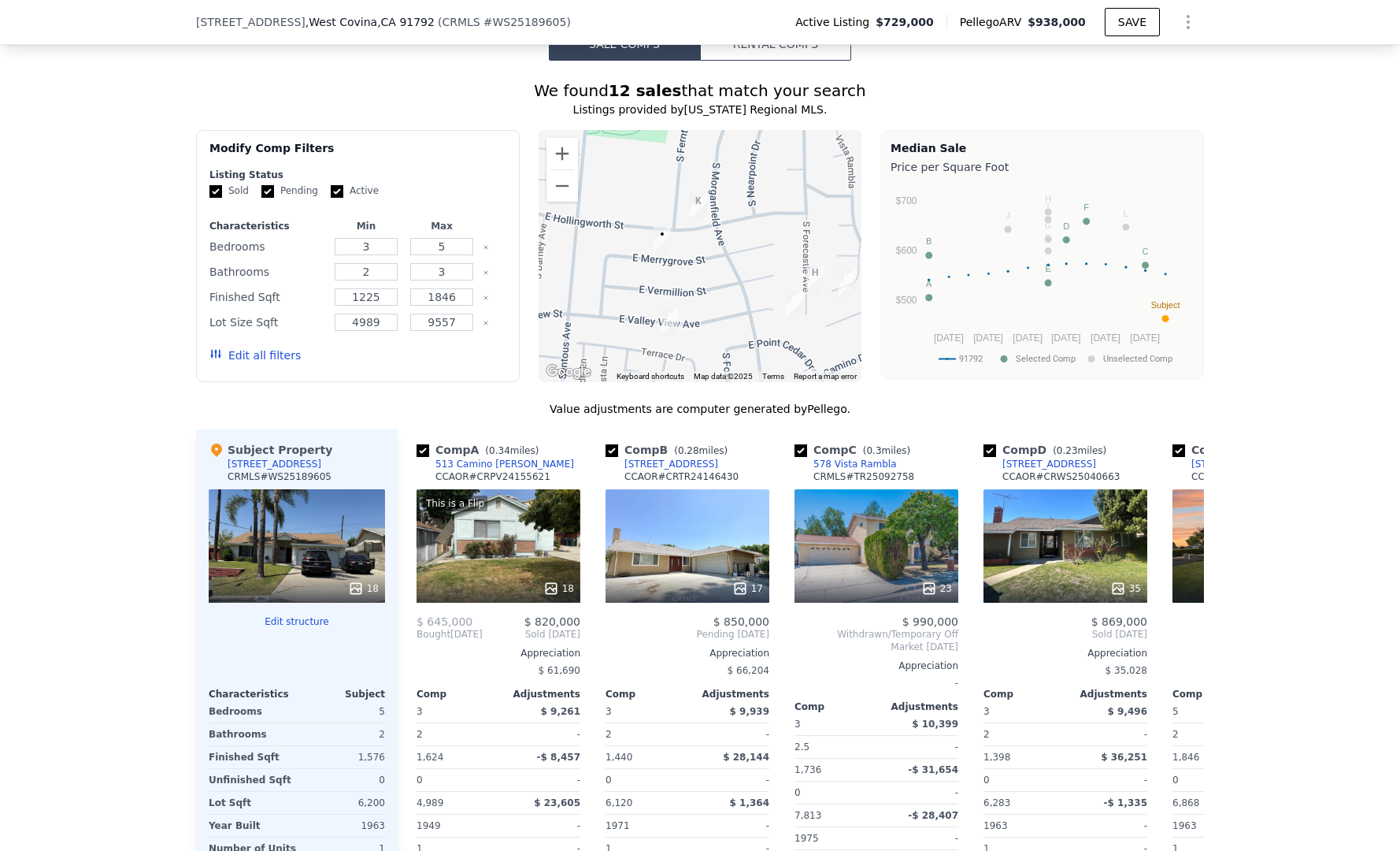
drag, startPoint x: 588, startPoint y: 151, endPoint x: 619, endPoint y: 274, distance: 126.8
click at [619, 274] on div at bounding box center [700, 256] width 323 height 252
click at [566, 190] on button "Zoom out" at bounding box center [562, 186] width 32 height 32
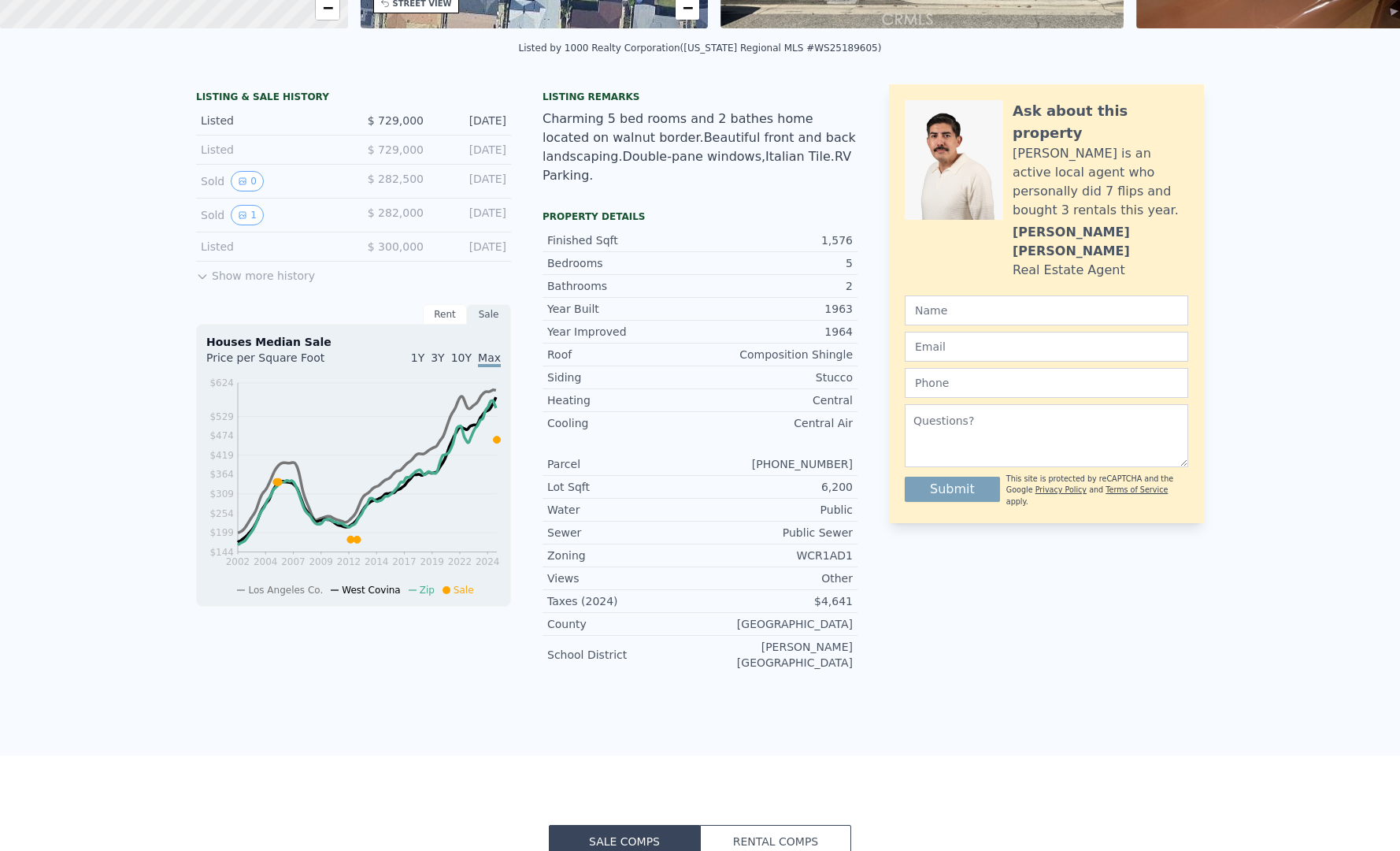
scroll to position [6, 0]
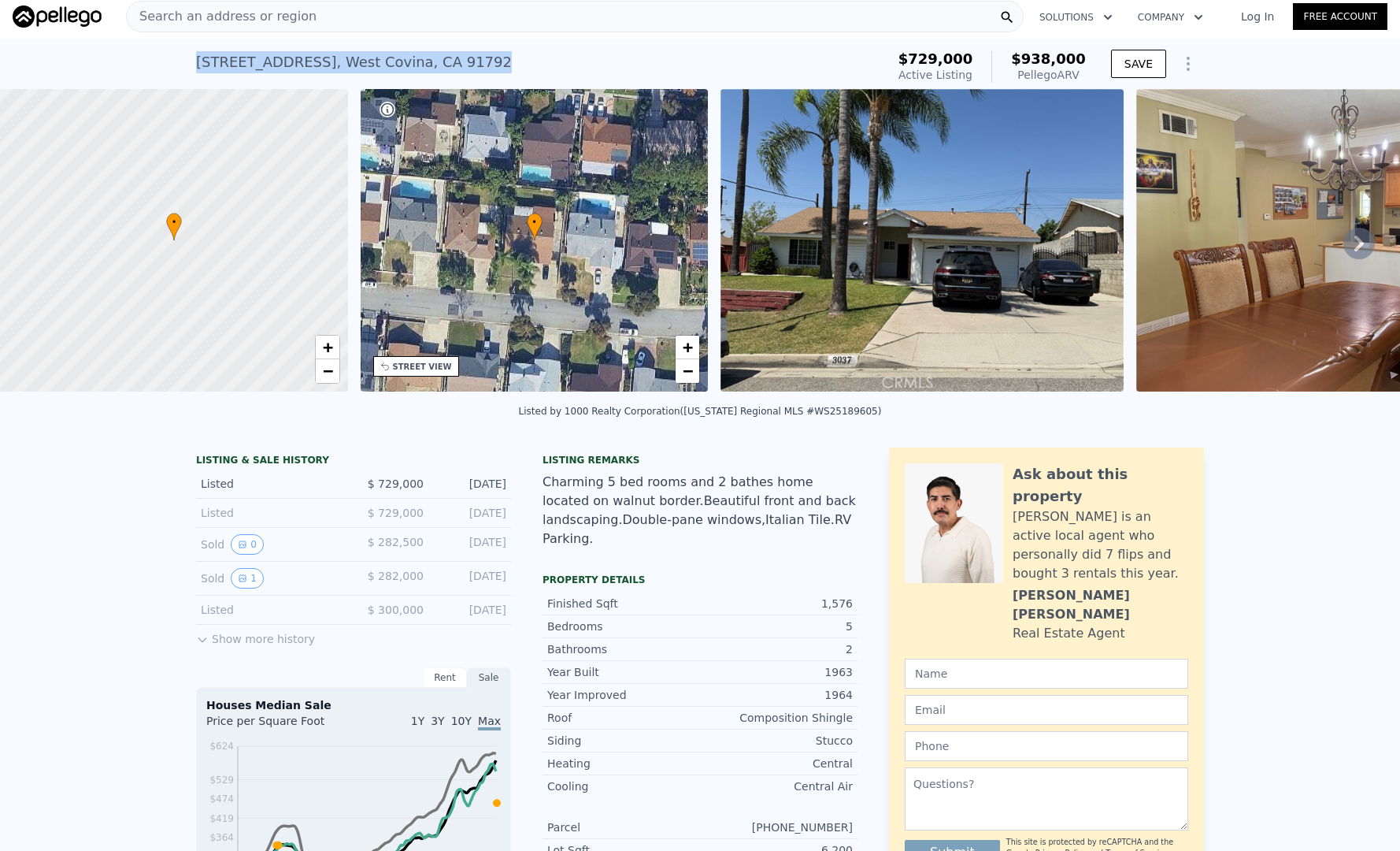
drag, startPoint x: 498, startPoint y: 70, endPoint x: 262, endPoint y: 41, distance: 237.8
click at [262, 41] on div "3037 E Merrygrove St , West Covina , CA 91792 Active at $729k (~ARV $938k ) $72…" at bounding box center [700, 63] width 1008 height 50
copy div "3037 E Merrygrove St , West Covina , CA 91792"
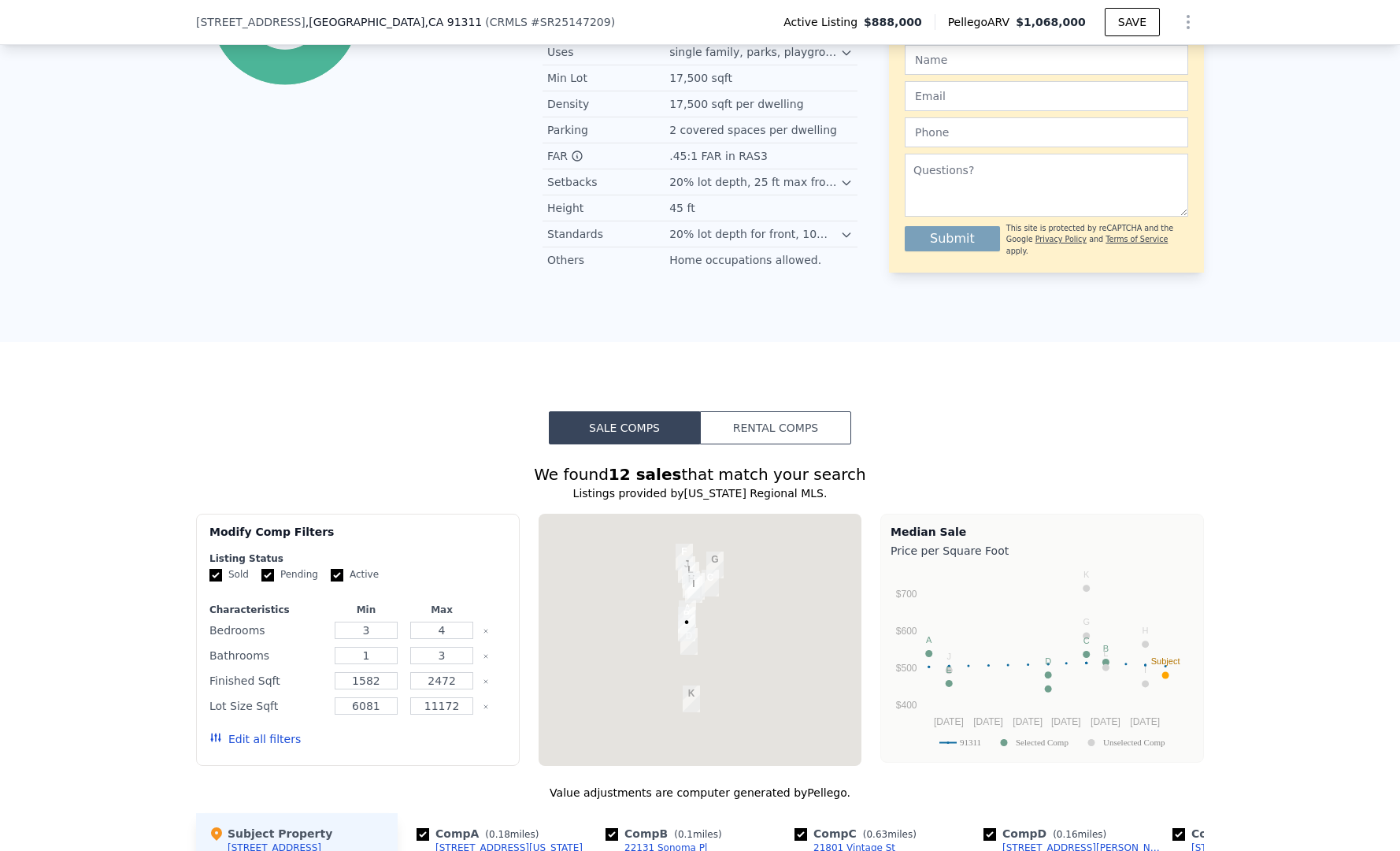
scroll to position [1396, 0]
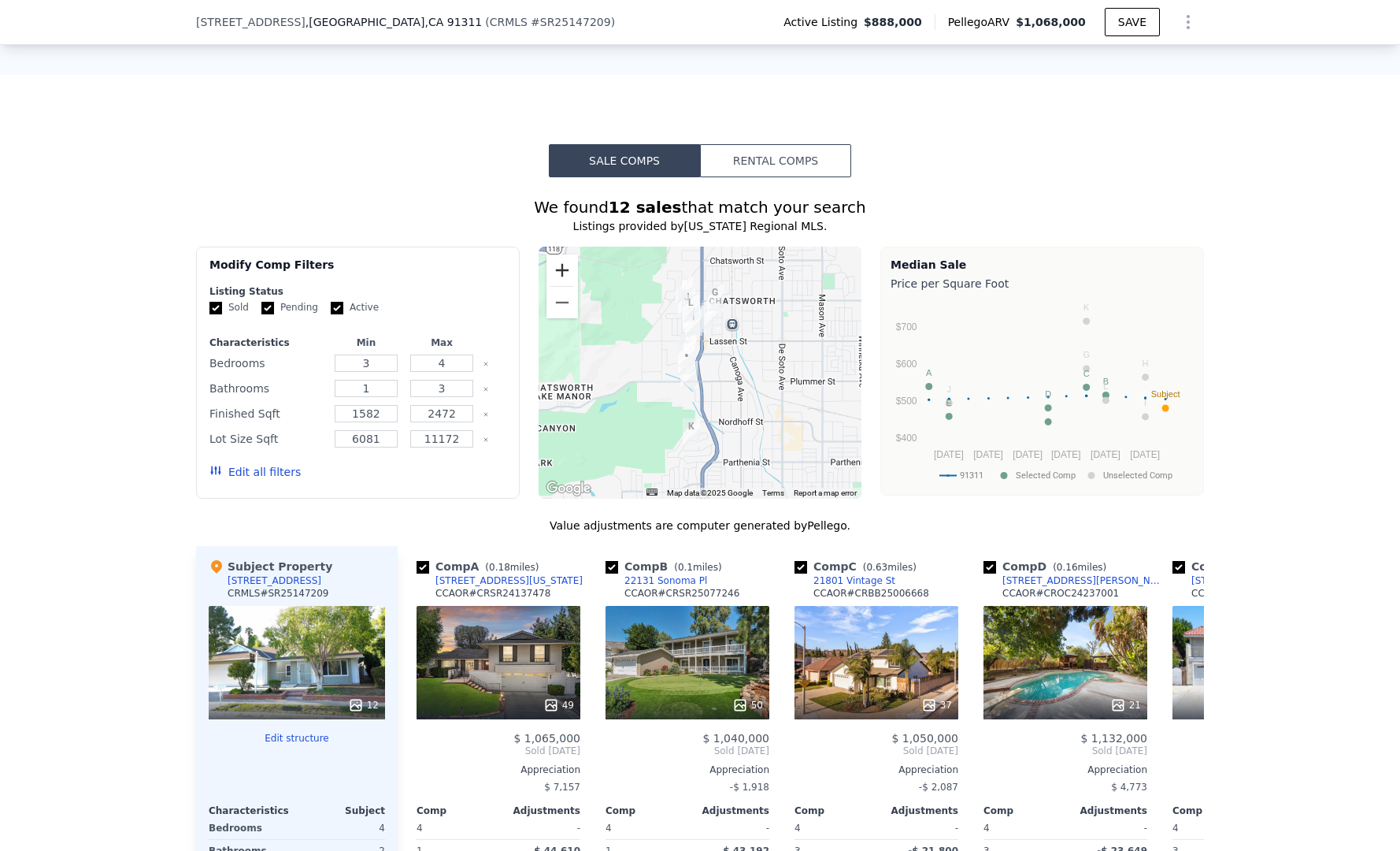
click at [564, 266] on button "Zoom in" at bounding box center [562, 270] width 32 height 32
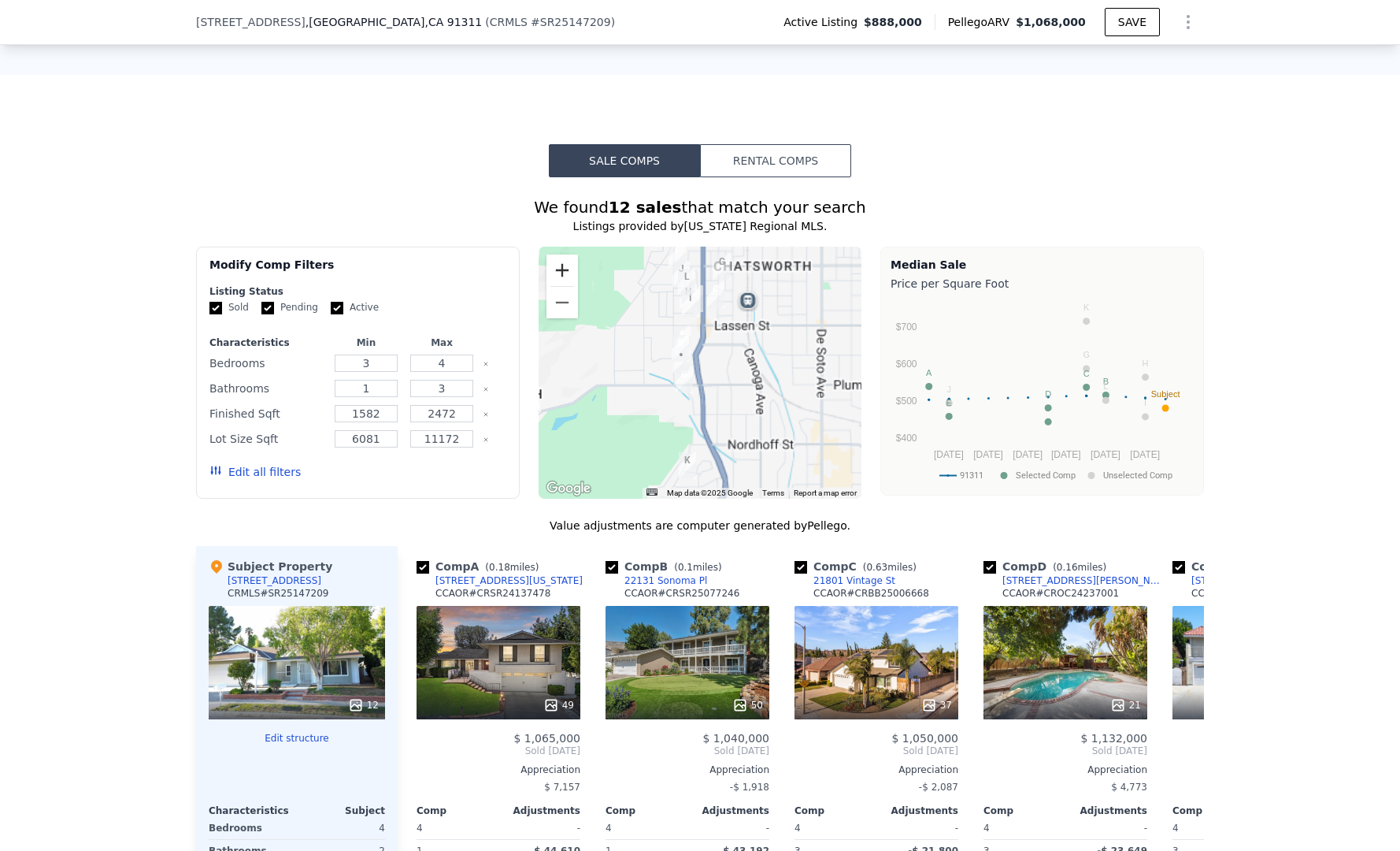
click at [564, 266] on button "Zoom in" at bounding box center [562, 270] width 32 height 32
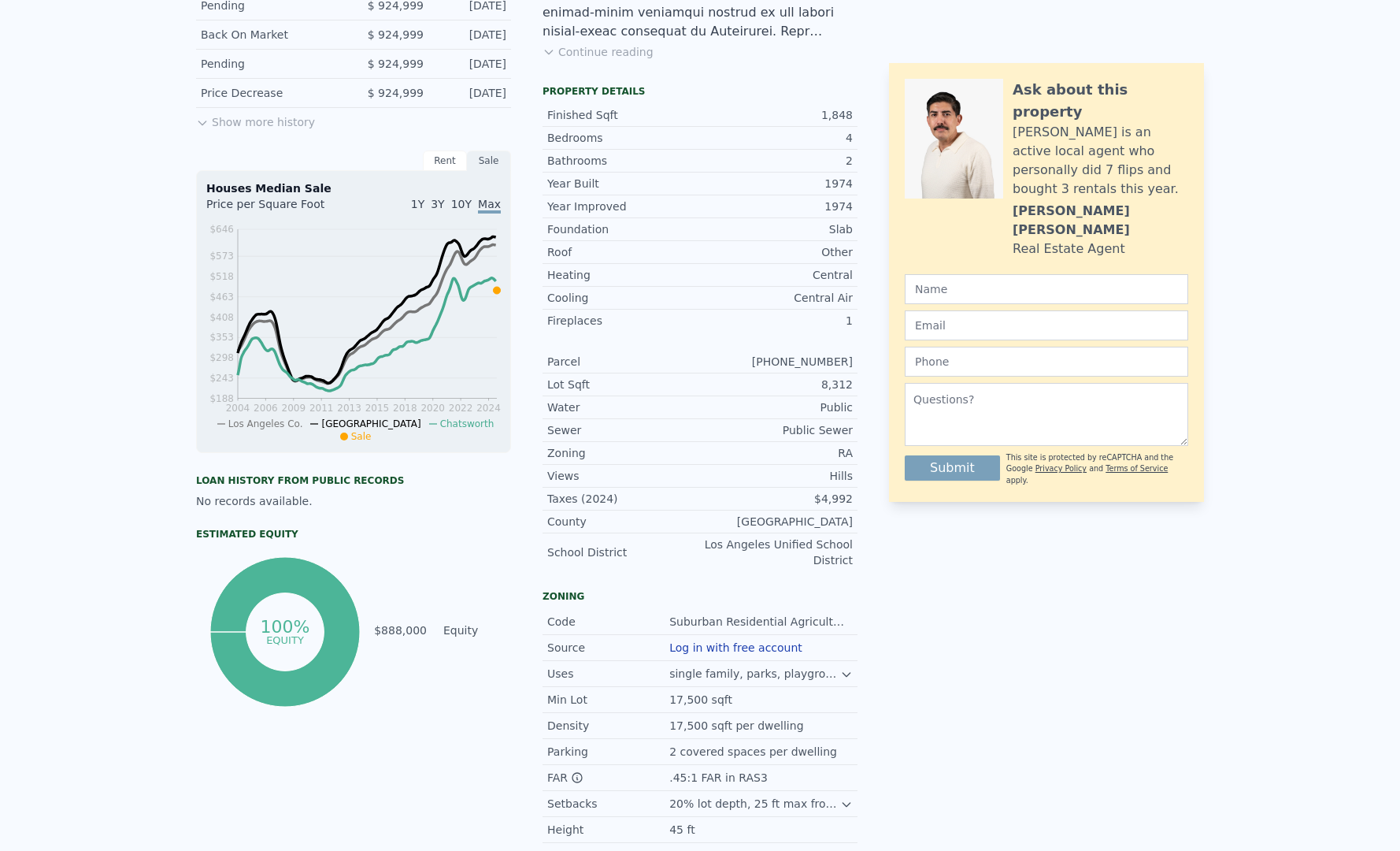
scroll to position [0, 0]
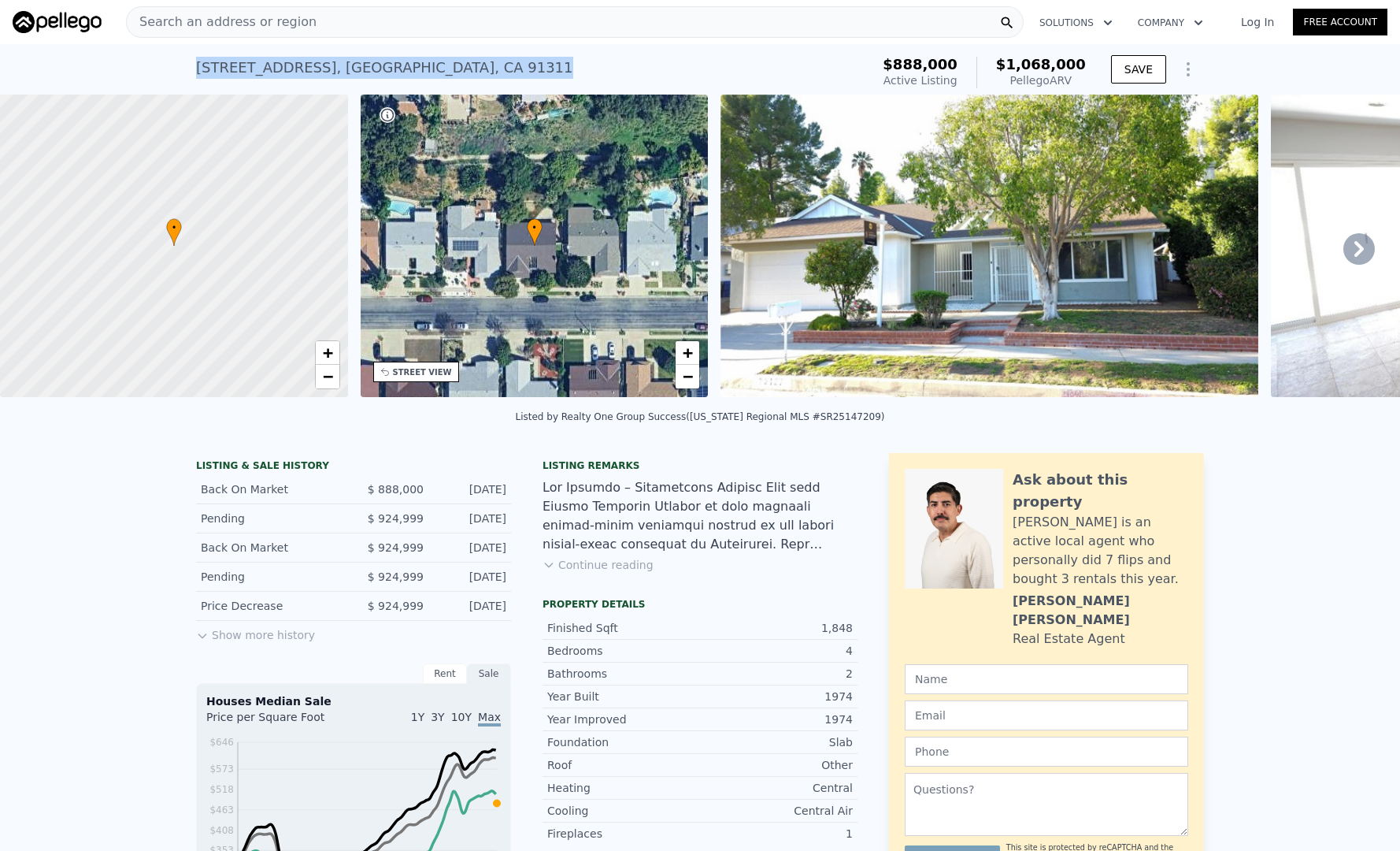
drag, startPoint x: 463, startPoint y: 80, endPoint x: 302, endPoint y: 56, distance: 162.8
click at [302, 56] on div "22127 Halsted St , Los Angeles , CA 91311 Active at $888k (~ARV $1.068m )" at bounding box center [530, 72] width 668 height 44
copy div "22127 Halsted St , Los Angeles , CA 91311"
